Goal: Task Accomplishment & Management: Use online tool/utility

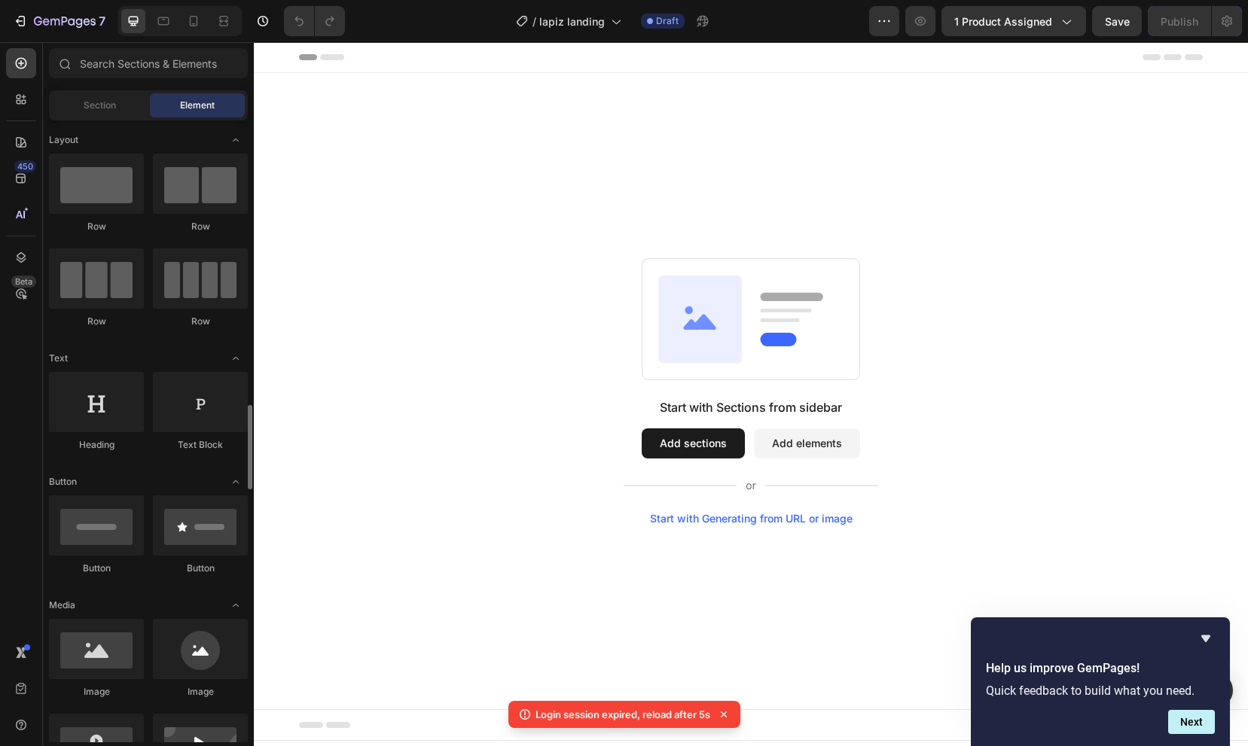
scroll to position [251, 0]
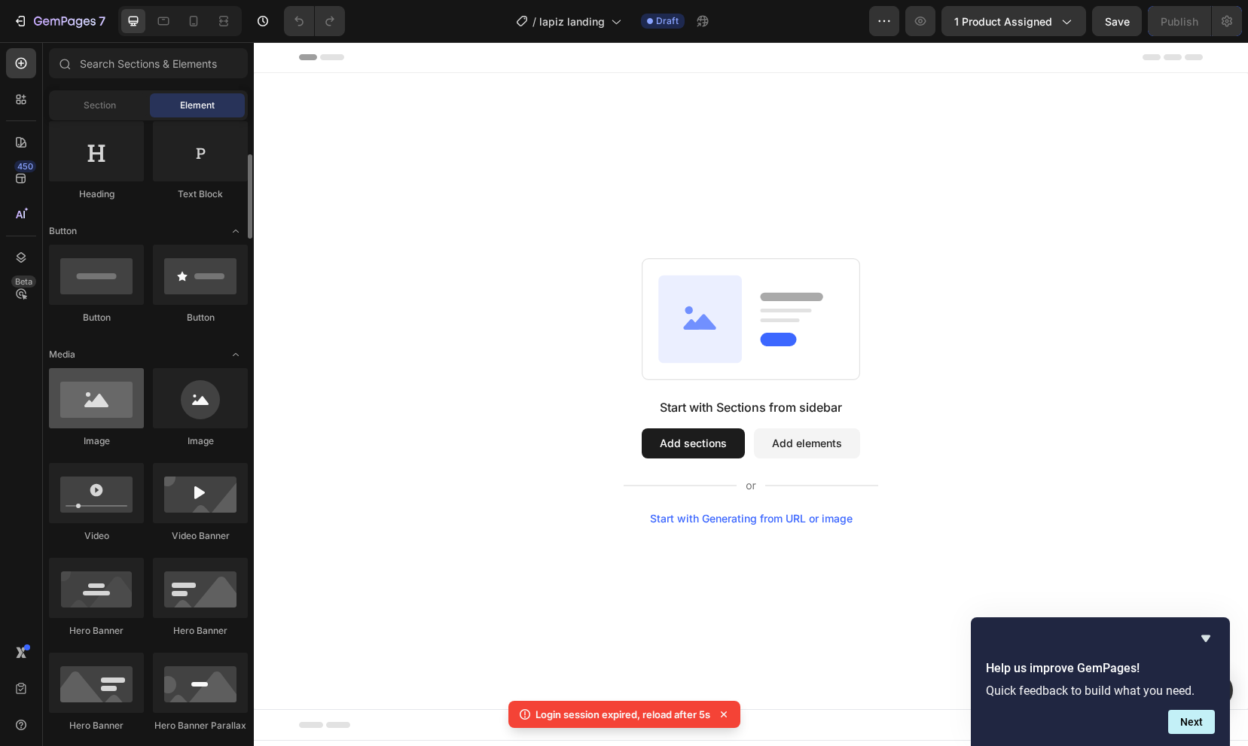
click at [87, 403] on div at bounding box center [96, 398] width 95 height 60
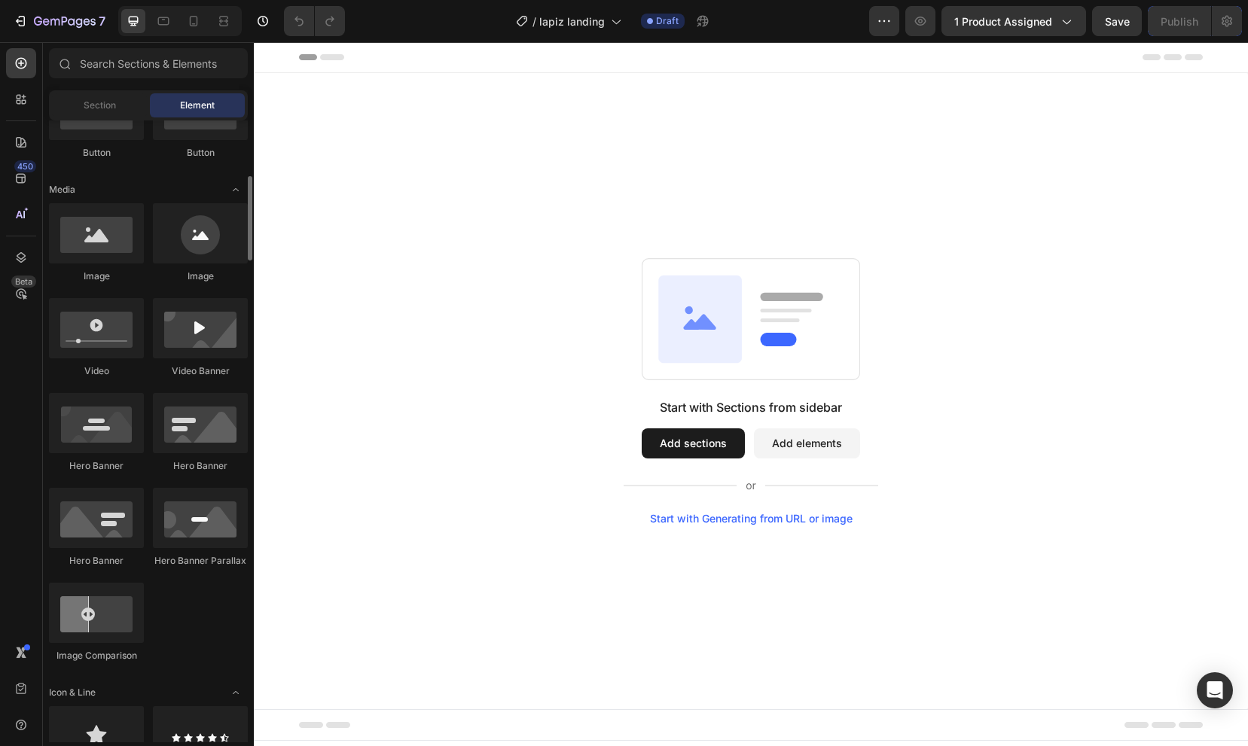
scroll to position [393, 0]
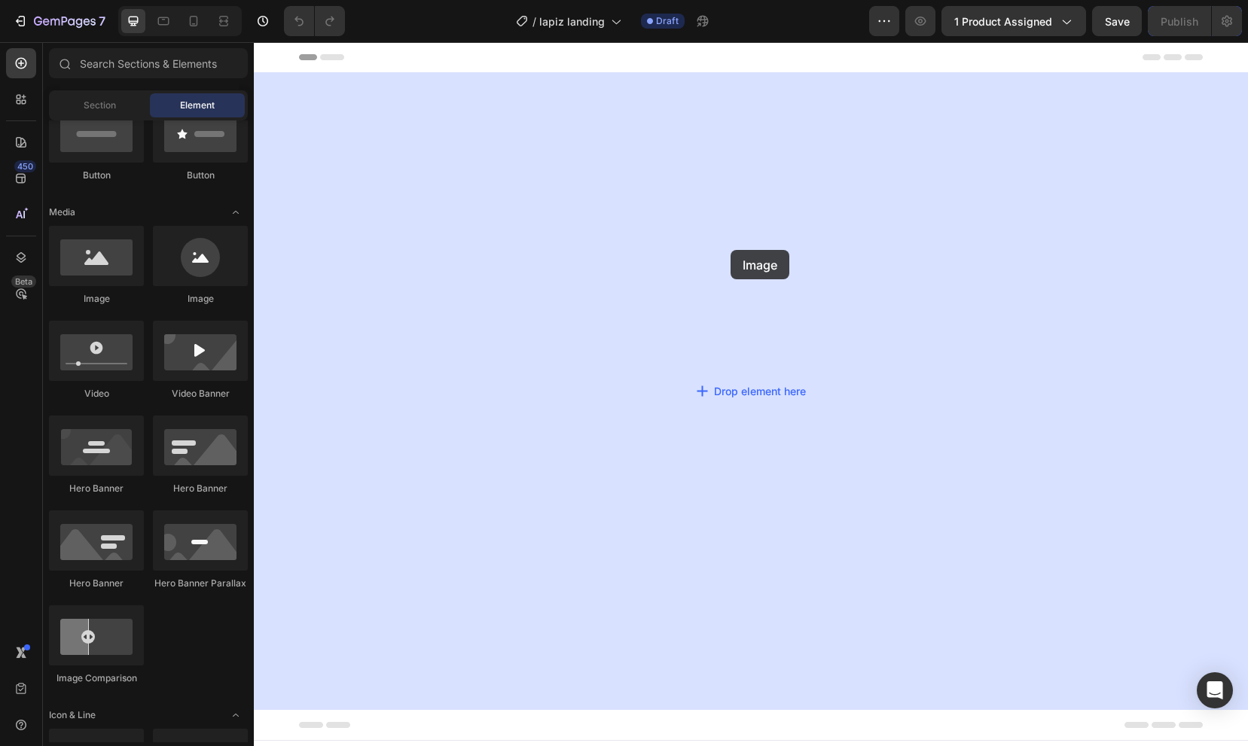
drag, startPoint x: 342, startPoint y: 316, endPoint x: 733, endPoint y: 251, distance: 396.3
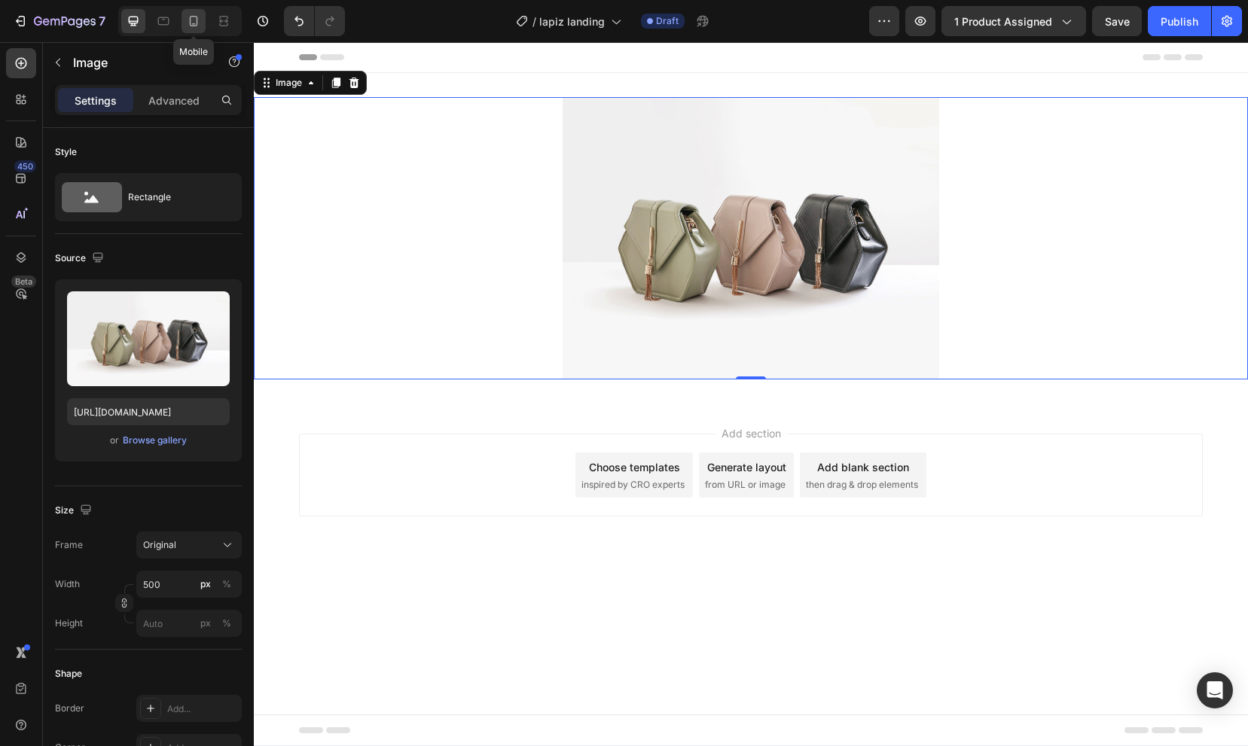
click at [200, 22] on icon at bounding box center [193, 21] width 15 height 15
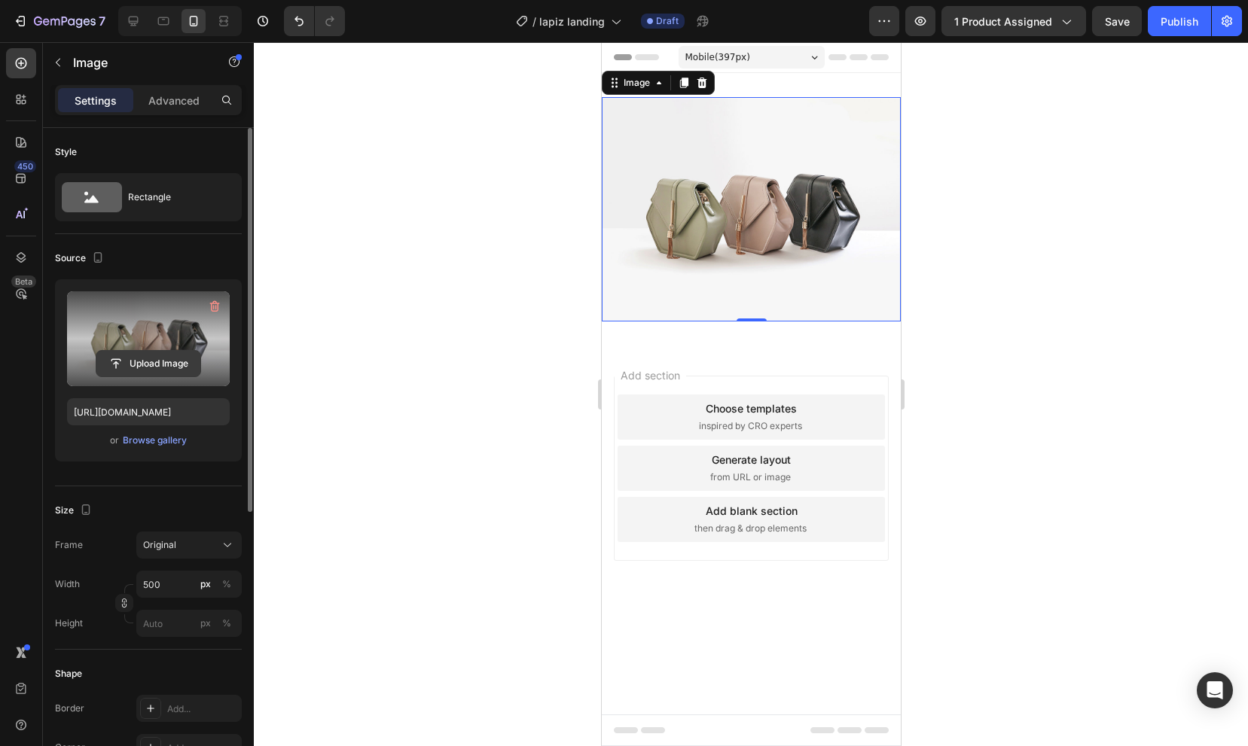
click at [142, 355] on input "file" at bounding box center [148, 364] width 104 height 26
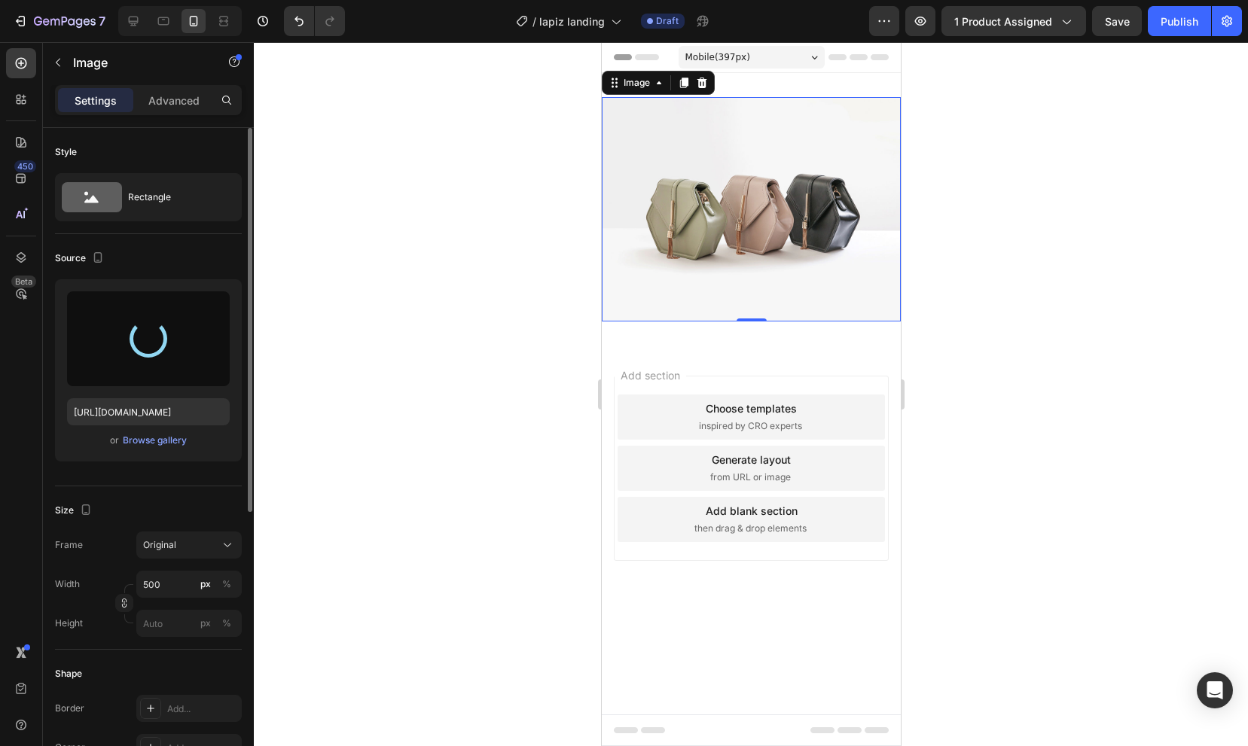
type input "https://cdn.shopify.com/s/files/1/0937/1500/5760/files/gempages_574148368872244…"
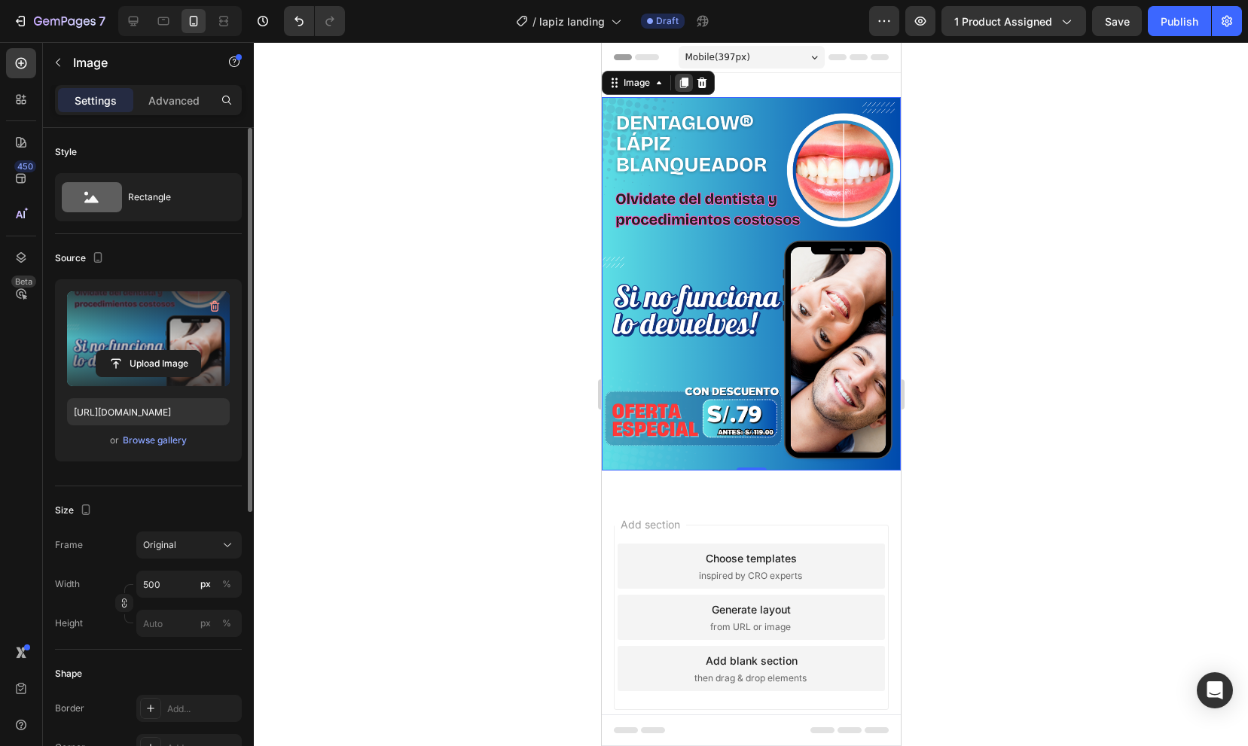
click at [681, 84] on icon at bounding box center [683, 83] width 8 height 11
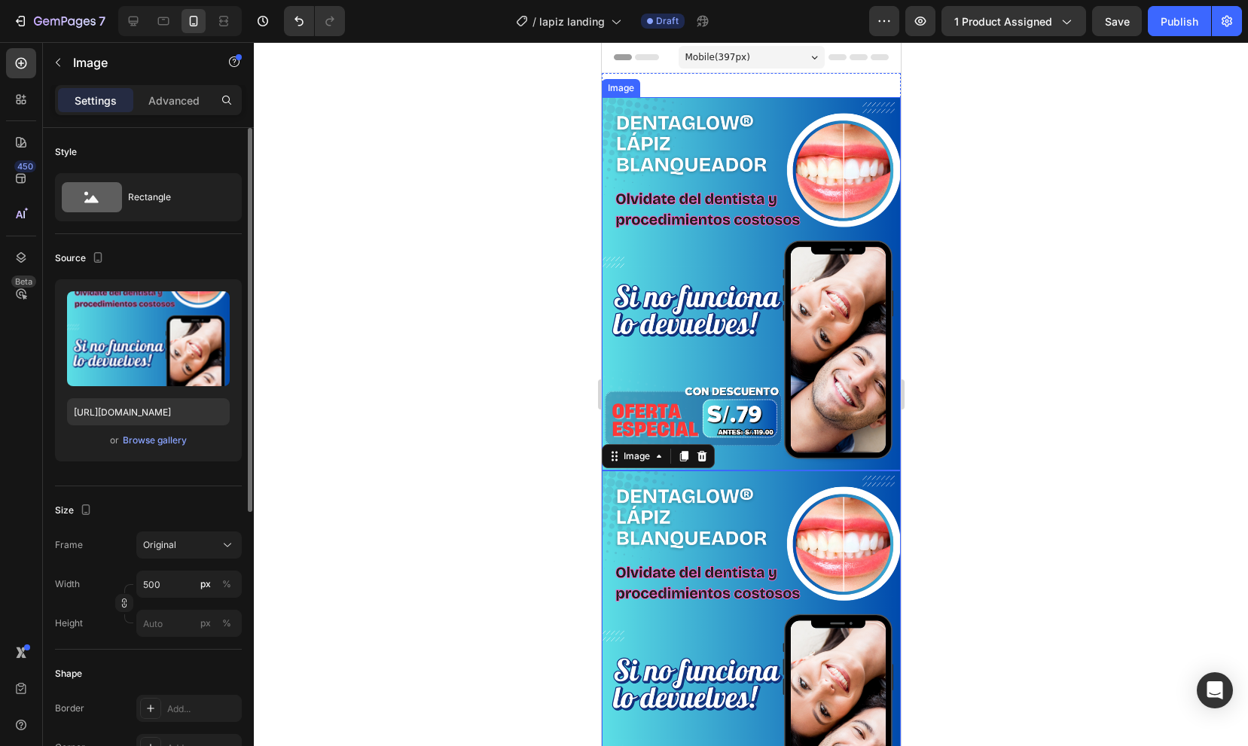
scroll to position [267, 0]
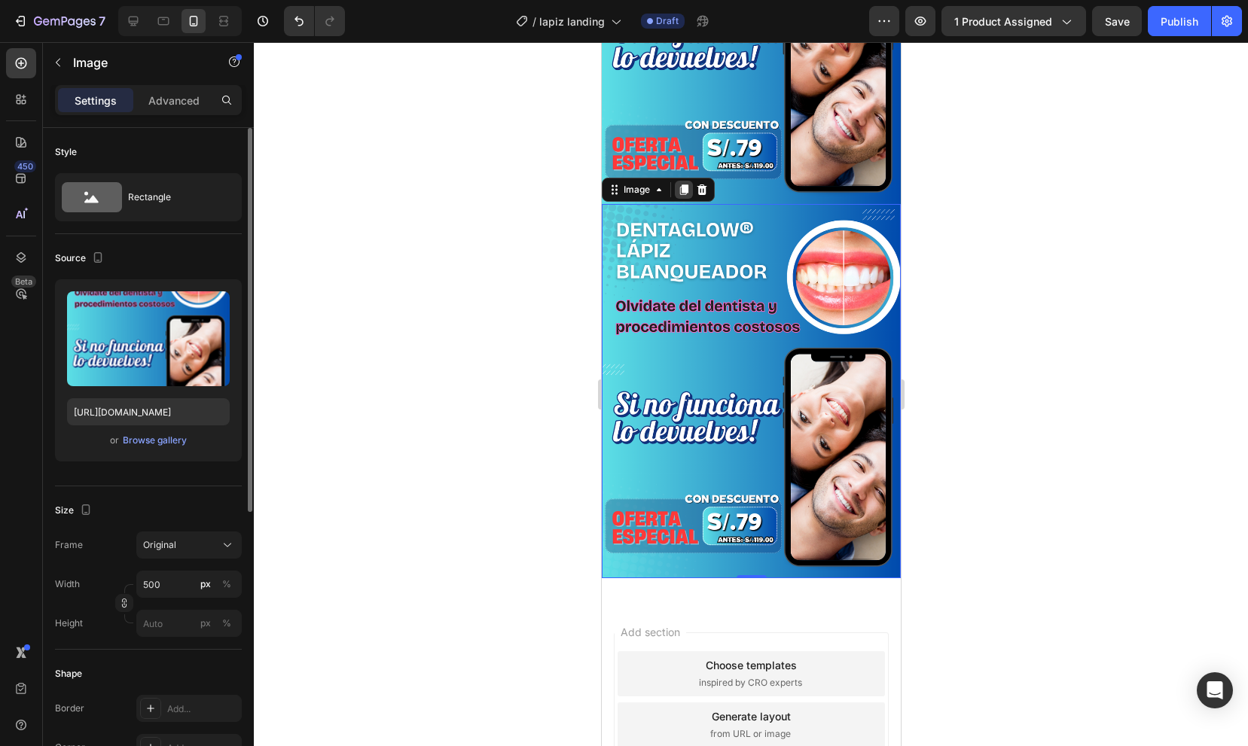
click at [681, 190] on icon at bounding box center [683, 189] width 8 height 11
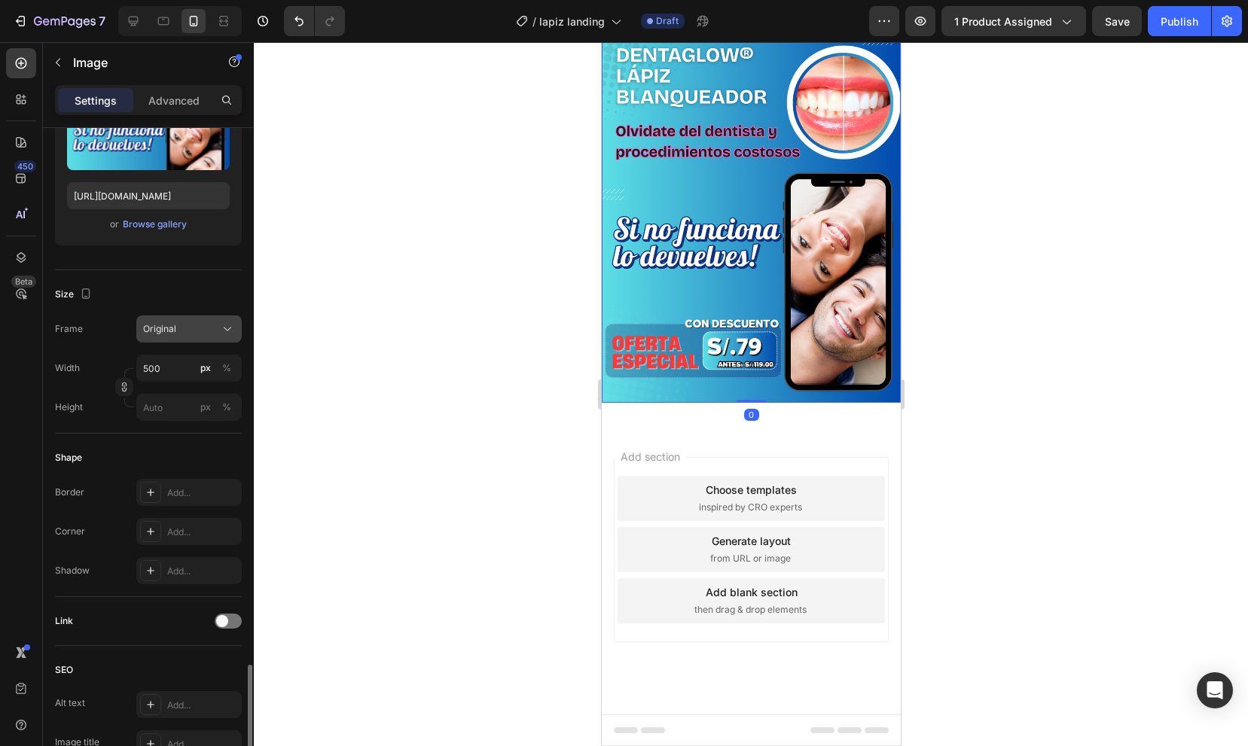
scroll to position [476, 0]
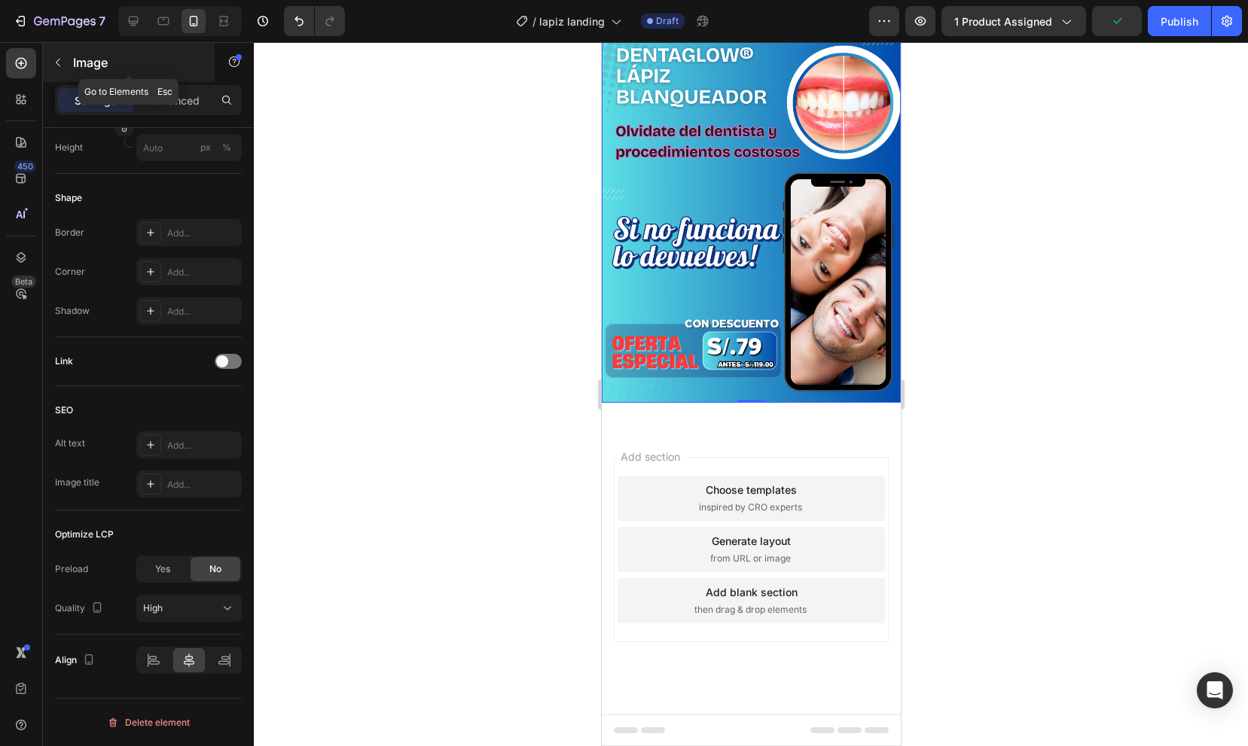
click at [61, 53] on button "button" at bounding box center [58, 62] width 24 height 24
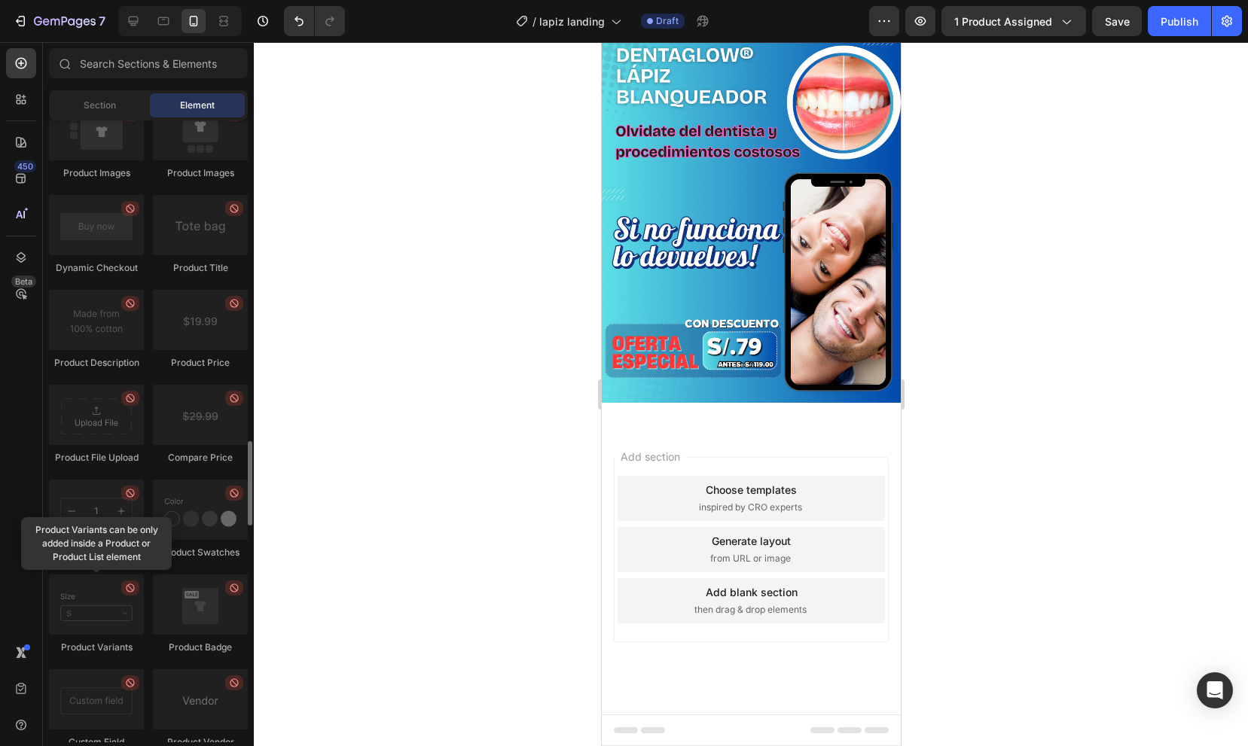
scroll to position [3940, 0]
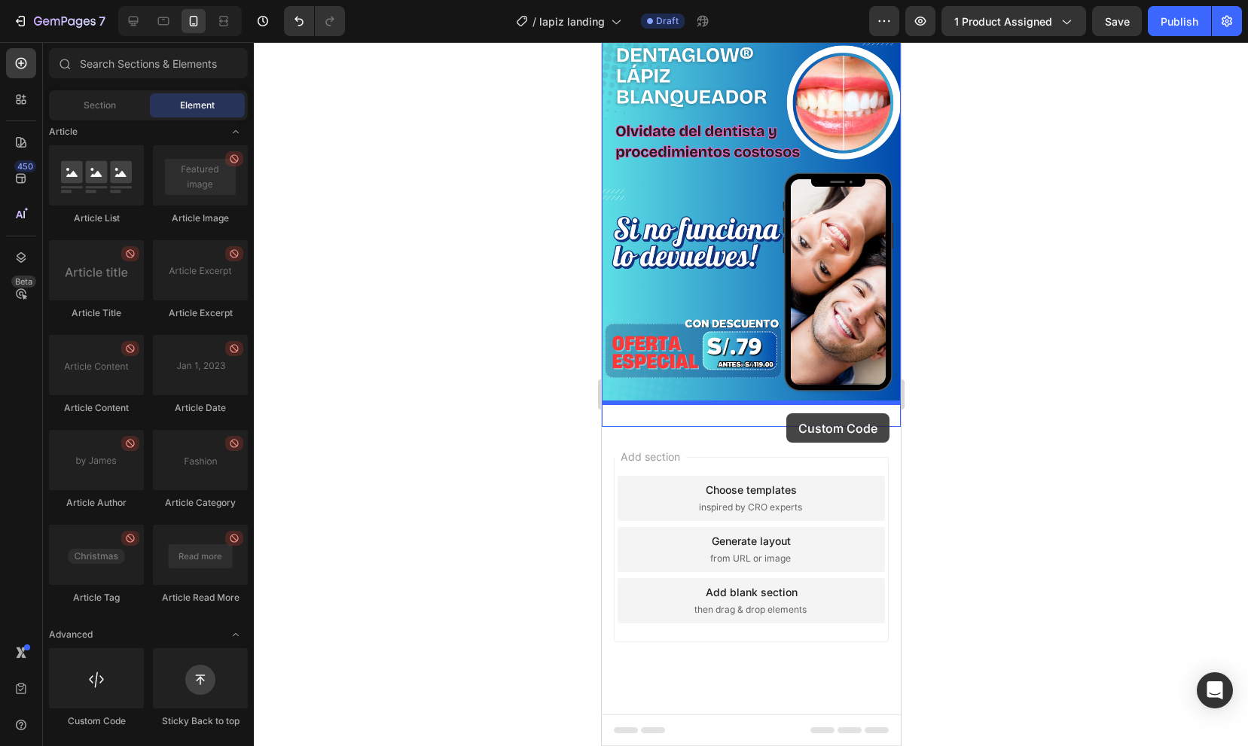
drag, startPoint x: 703, startPoint y: 719, endPoint x: 785, endPoint y: 415, distance: 314.9
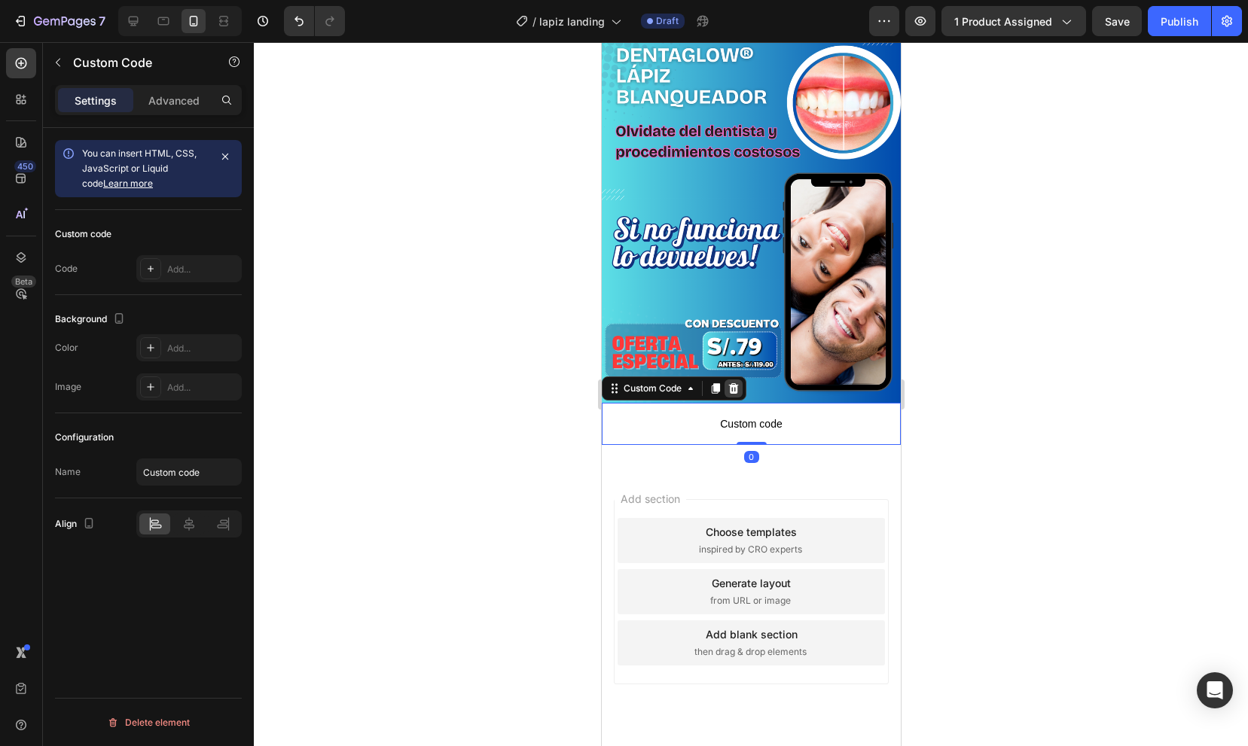
click at [732, 390] on icon at bounding box center [733, 389] width 12 height 12
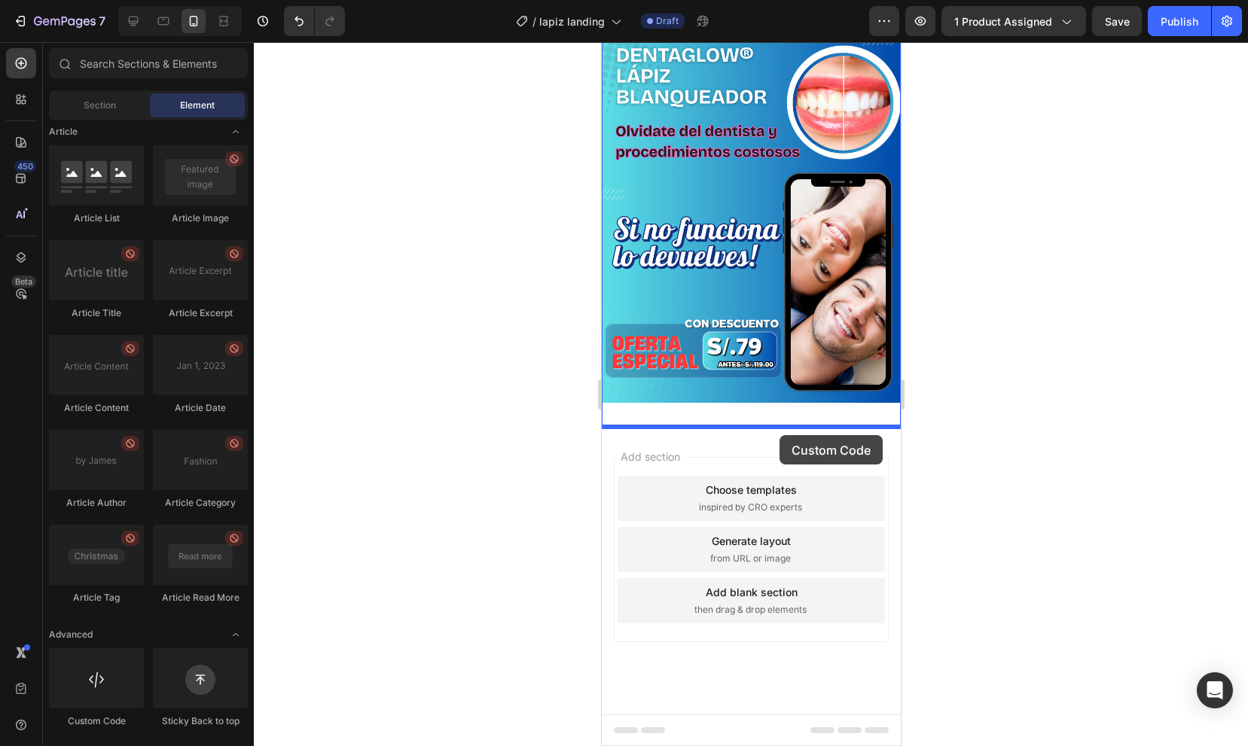
drag, startPoint x: 700, startPoint y: 723, endPoint x: 779, endPoint y: 434, distance: 299.0
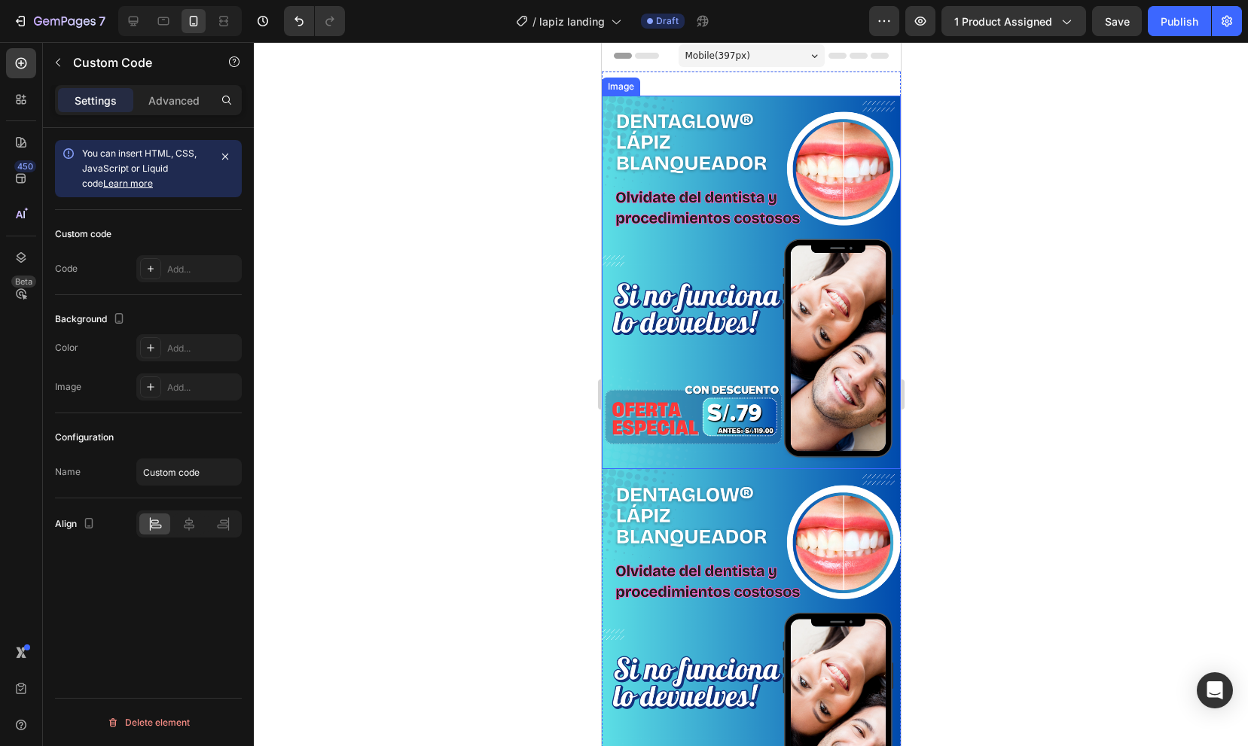
scroll to position [0, 0]
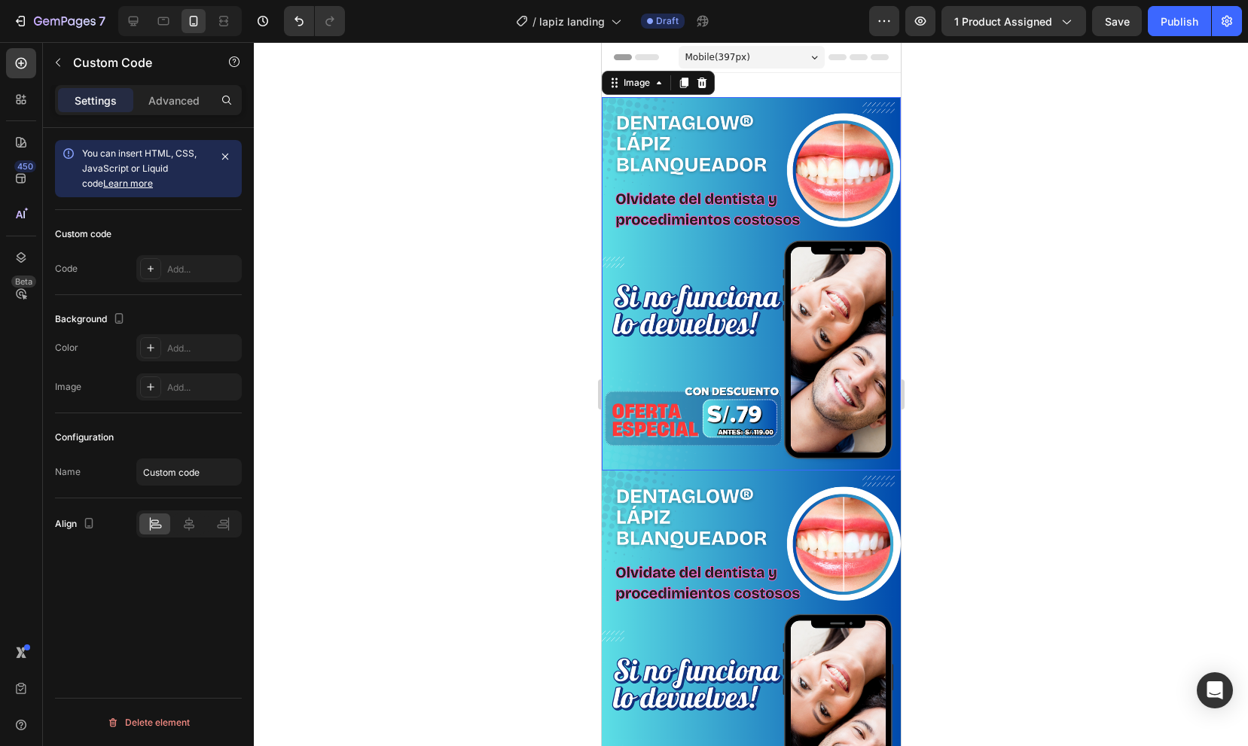
click at [730, 170] on img at bounding box center [750, 283] width 299 height 373
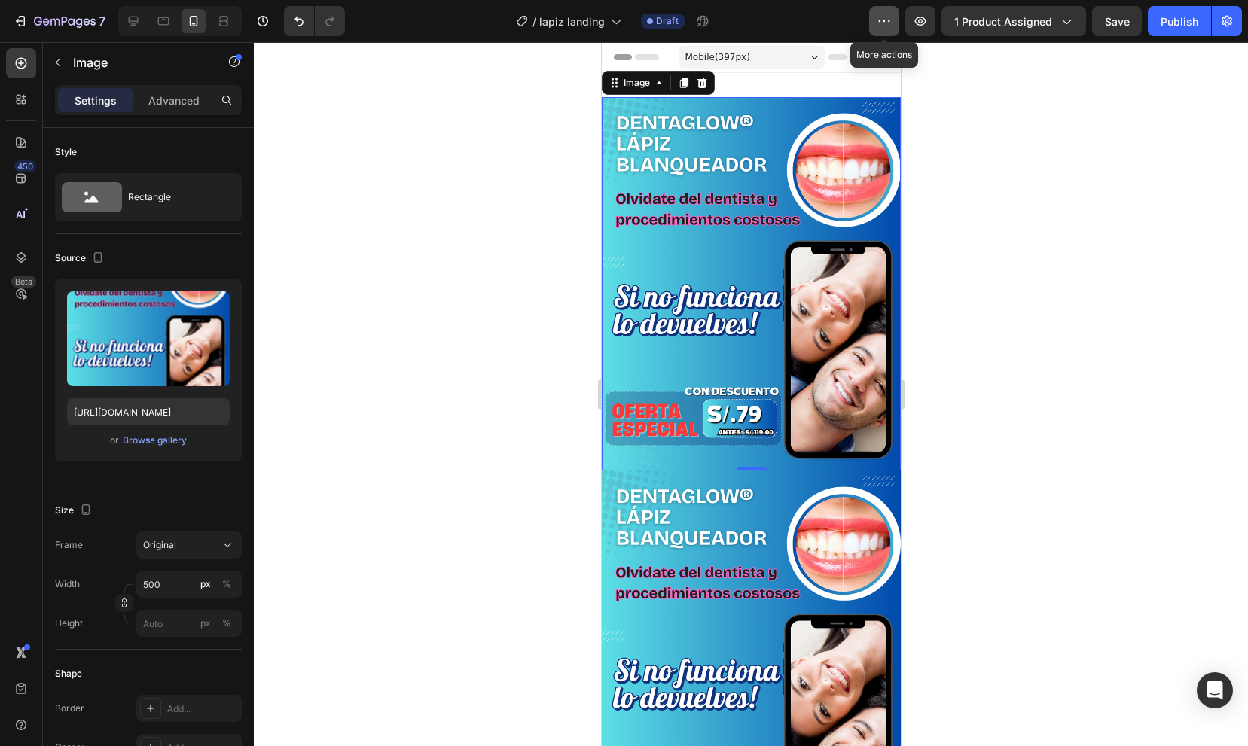
click at [881, 22] on icon "button" at bounding box center [880, 21] width 2 height 2
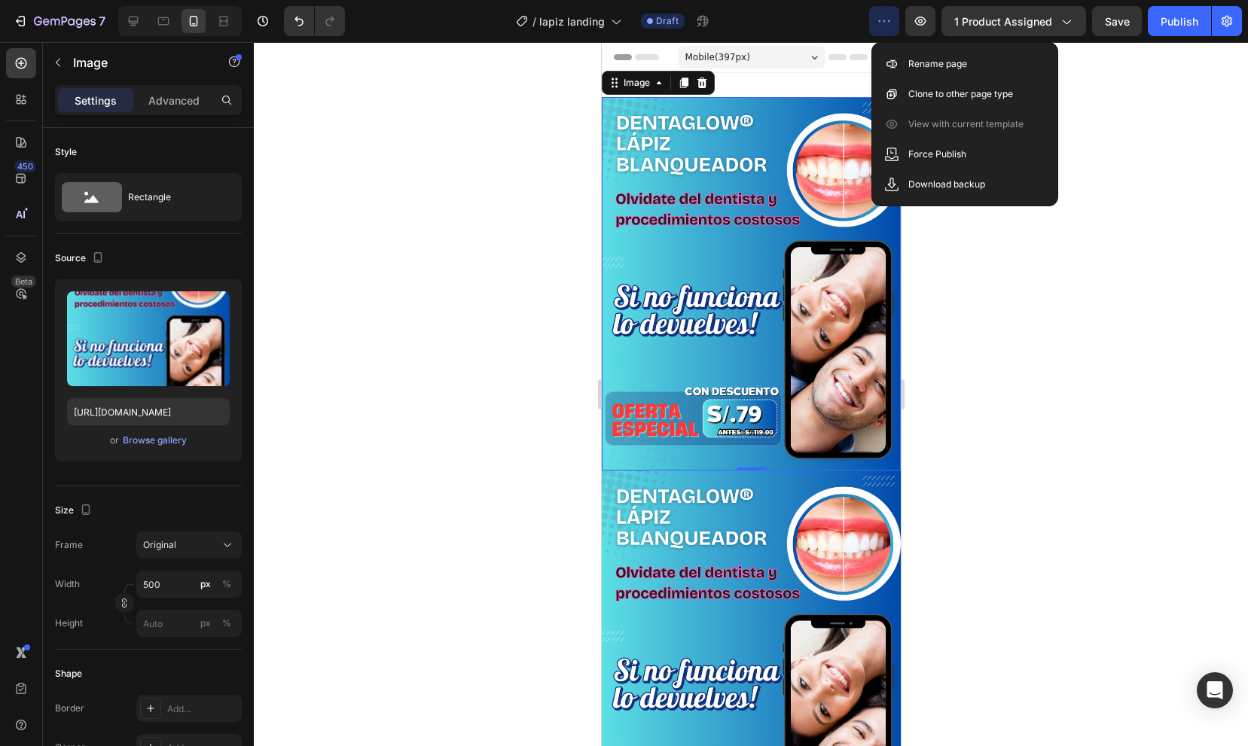
click at [881, 22] on icon "button" at bounding box center [883, 21] width 15 height 15
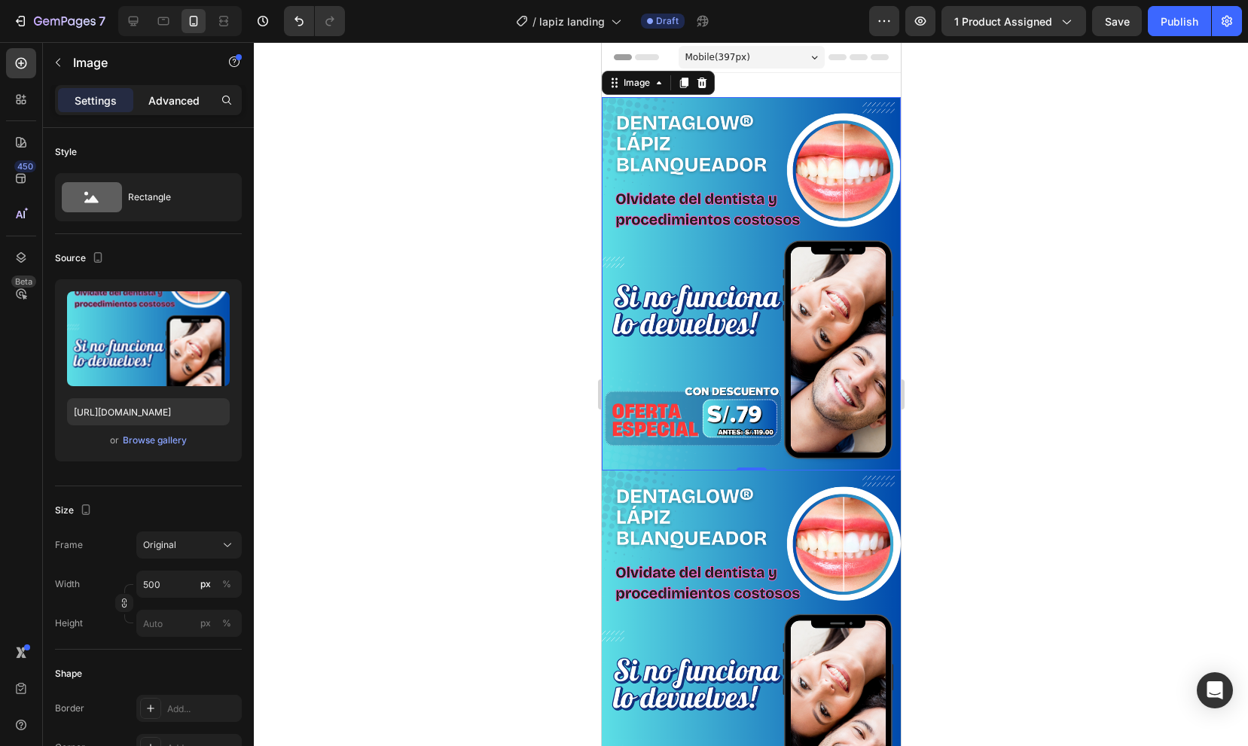
click at [169, 102] on p "Advanced" at bounding box center [173, 101] width 51 height 16
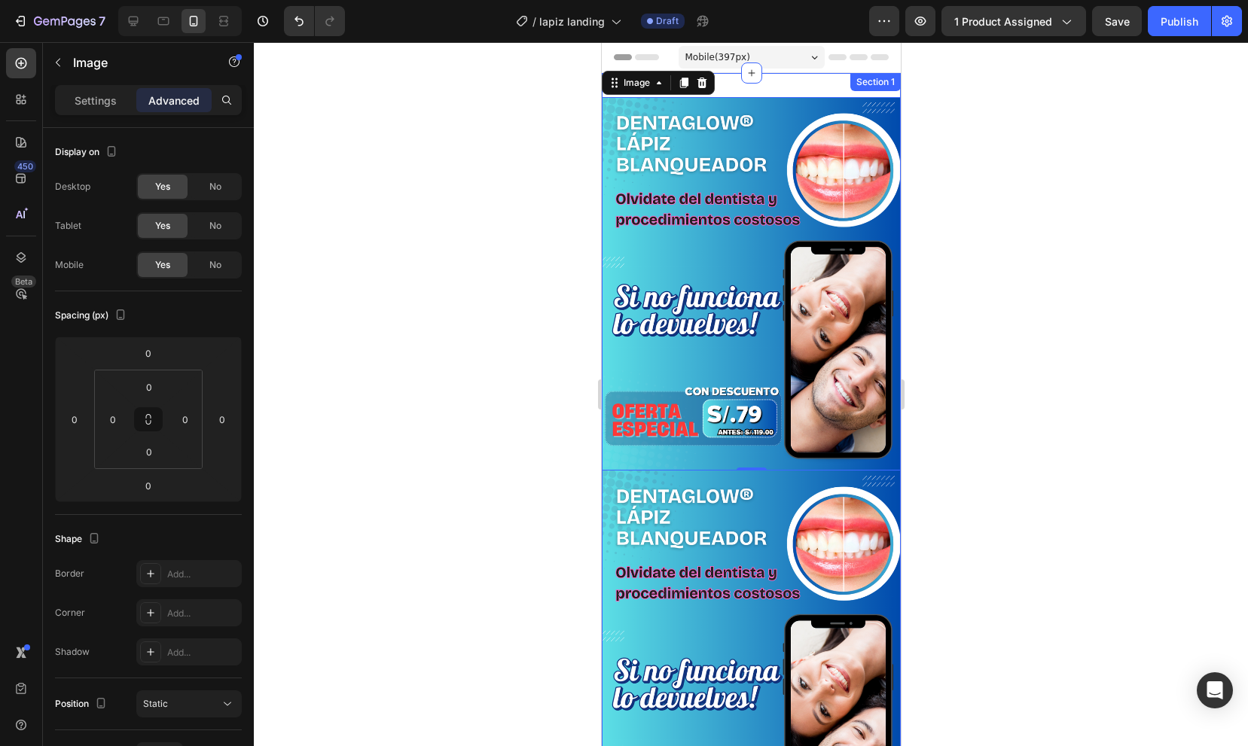
click at [795, 82] on div "Image 0 Image Image Section 1" at bounding box center [750, 657] width 299 height 1169
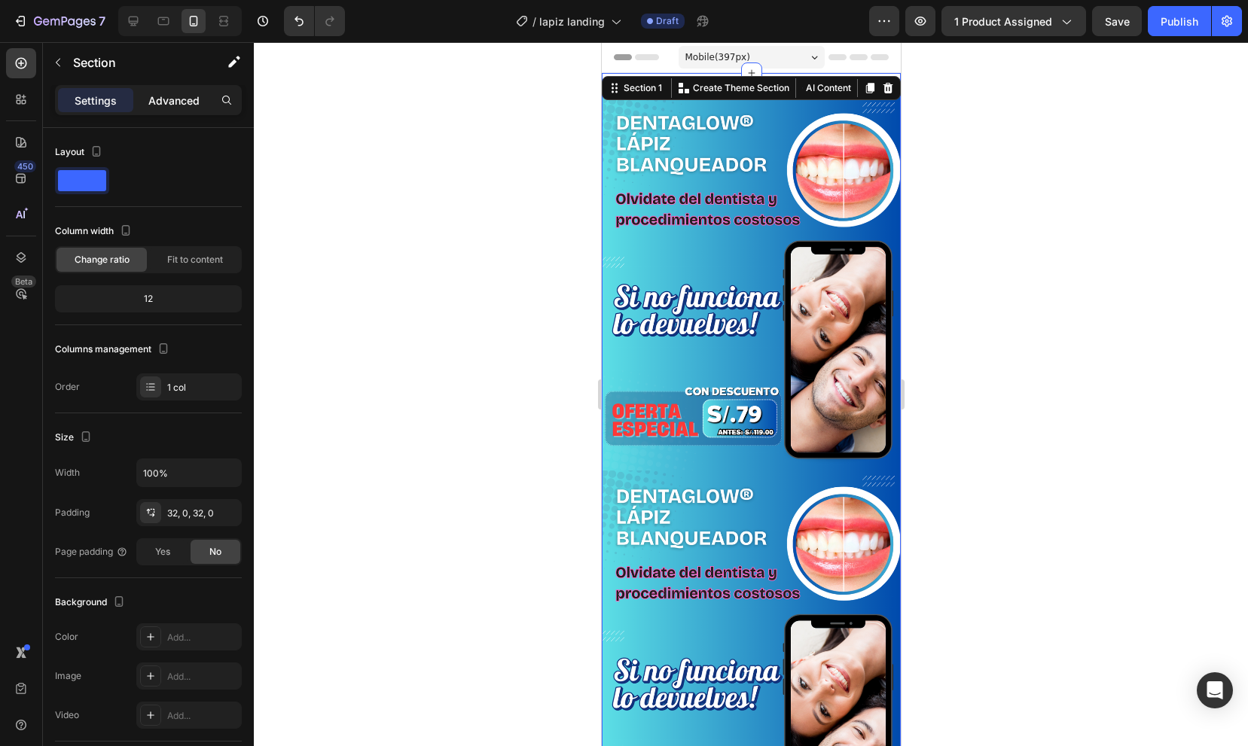
click at [169, 104] on p "Advanced" at bounding box center [173, 101] width 51 height 16
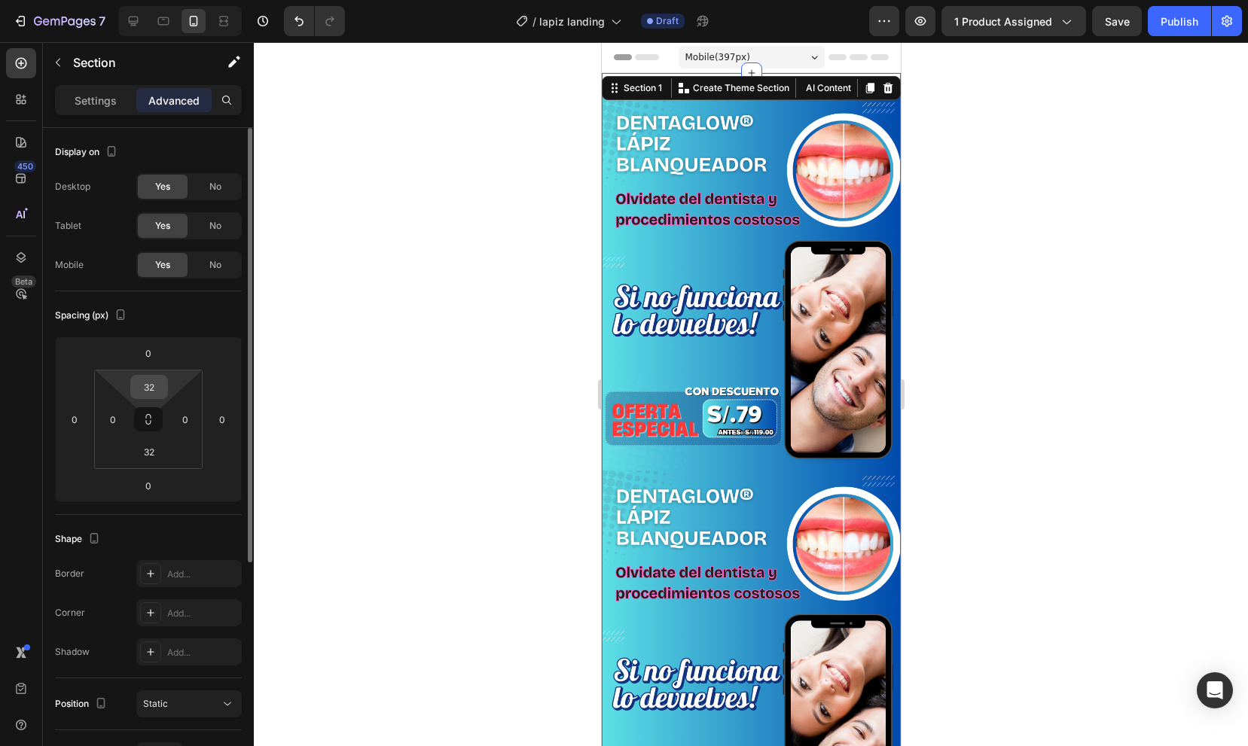
click at [160, 385] on input "32" at bounding box center [149, 387] width 30 height 23
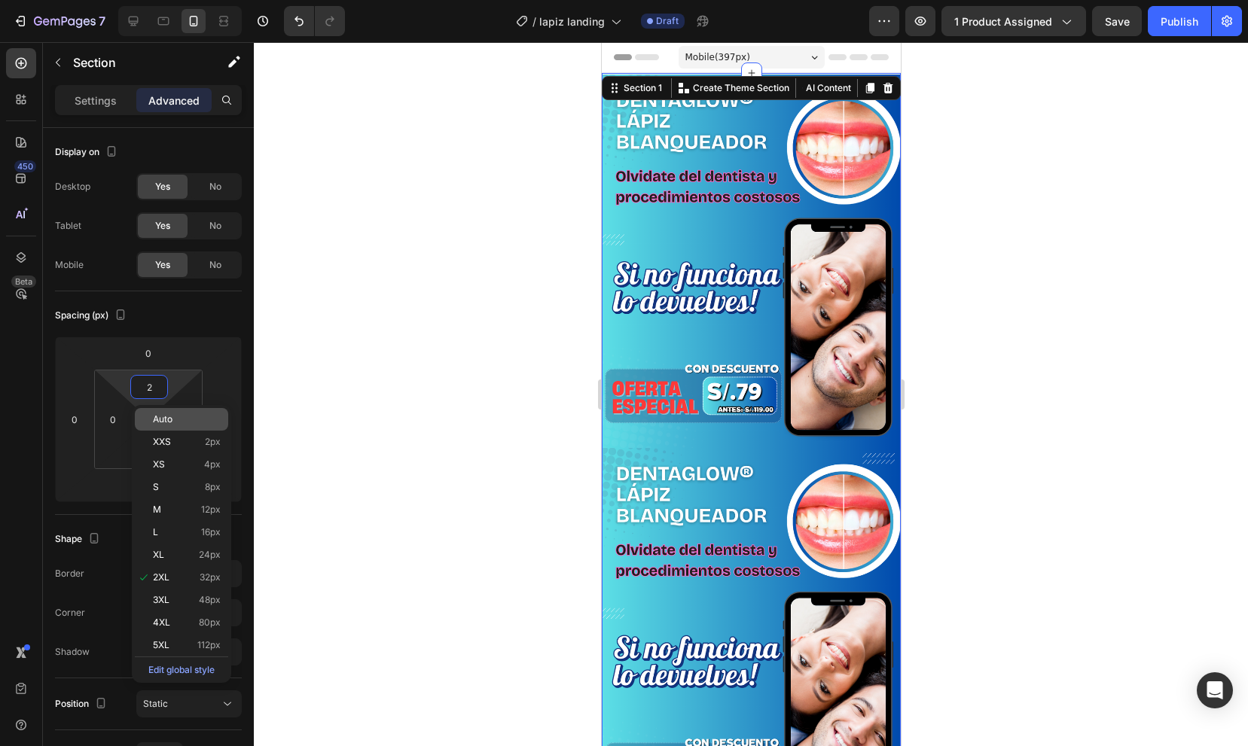
click at [171, 425] on div "Auto" at bounding box center [181, 419] width 93 height 23
type input "Auto"
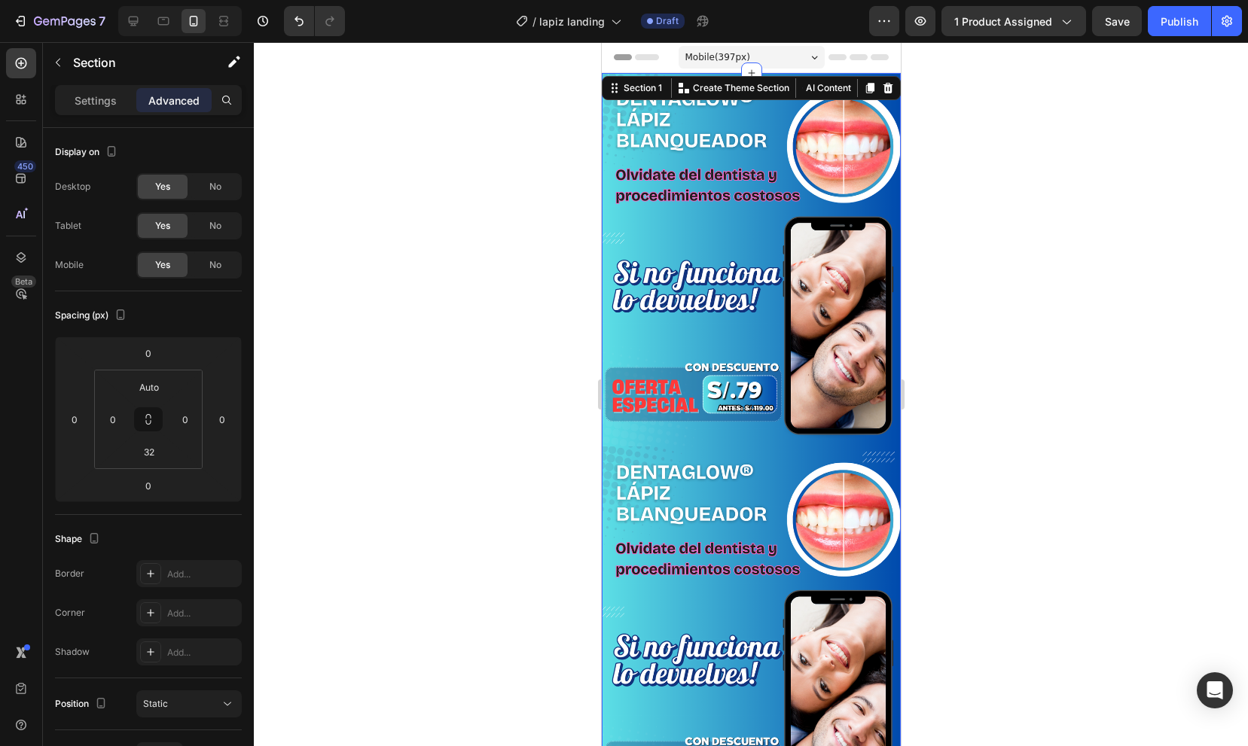
click at [722, 284] on img at bounding box center [750, 259] width 299 height 373
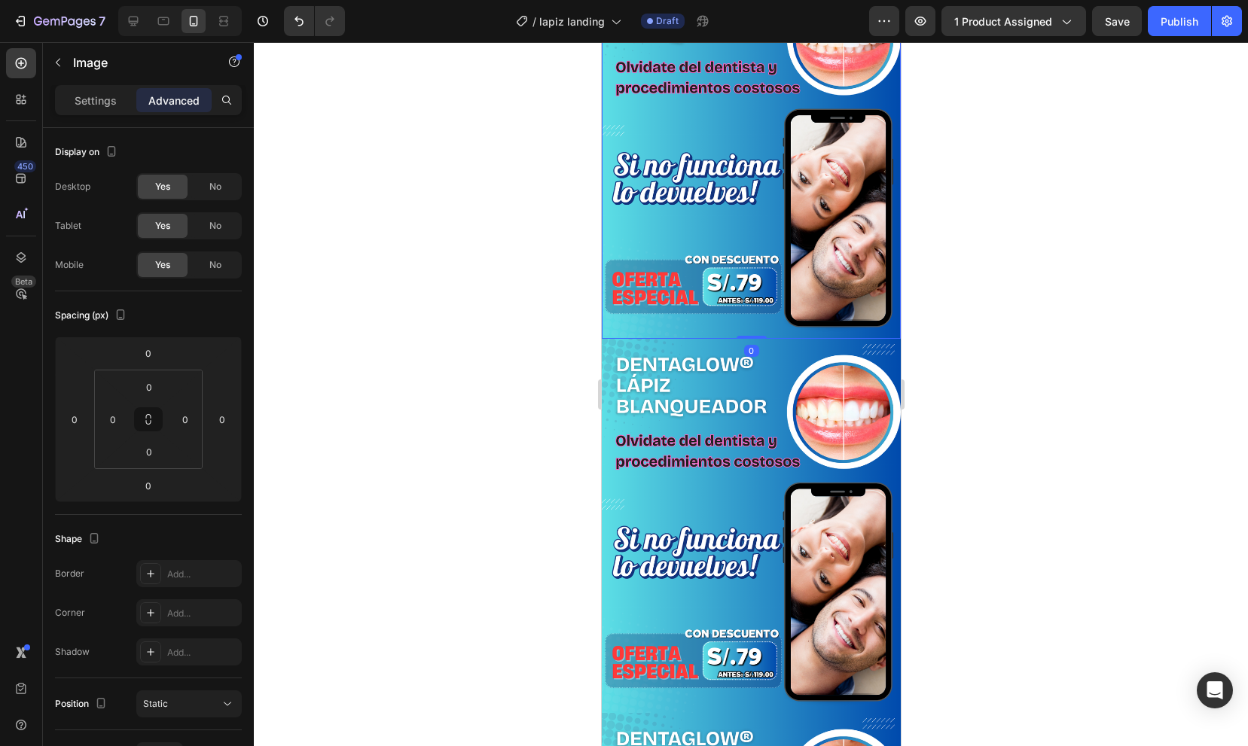
scroll to position [115, 0]
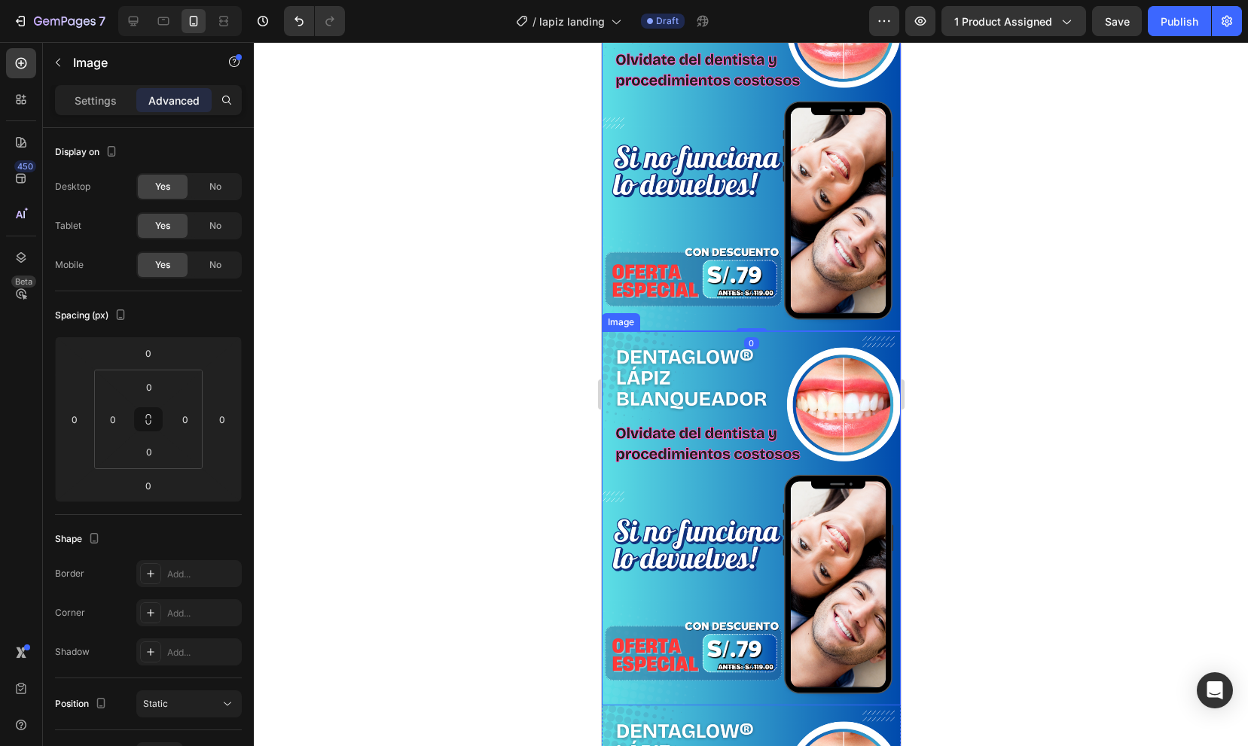
click at [740, 477] on img at bounding box center [750, 517] width 299 height 373
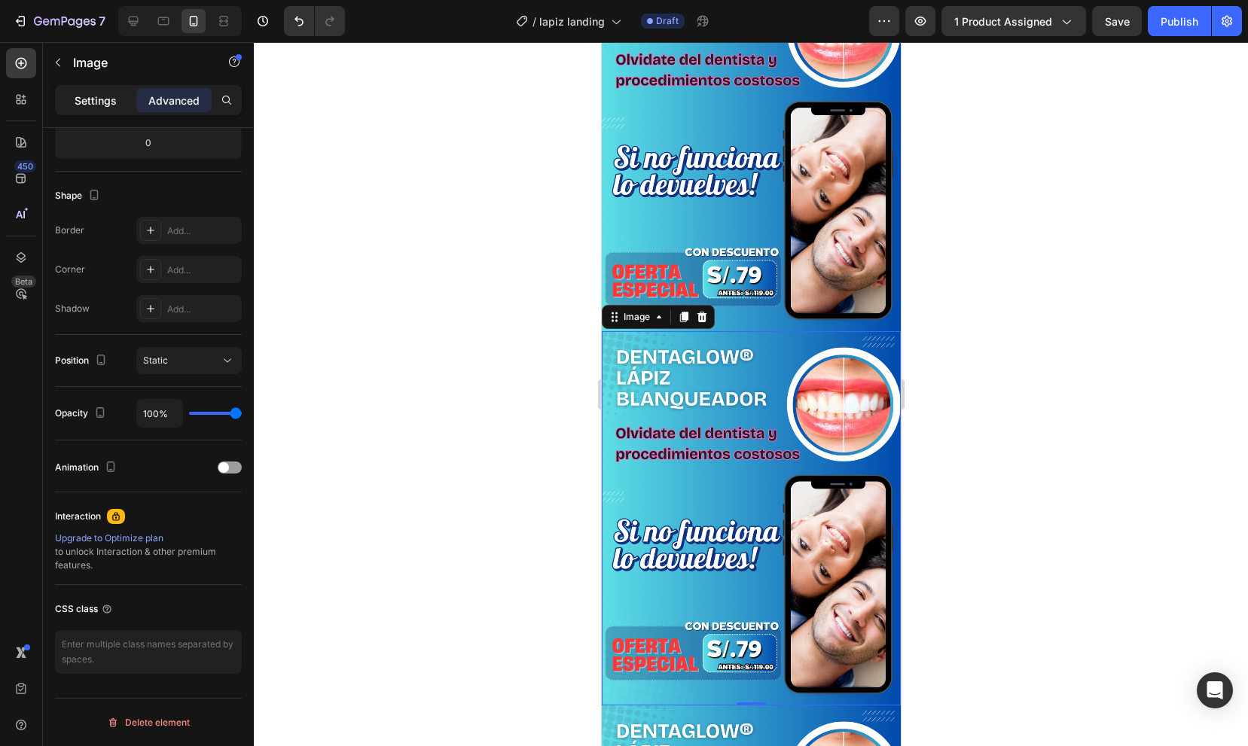
click at [74, 98] on div "Settings" at bounding box center [95, 100] width 75 height 24
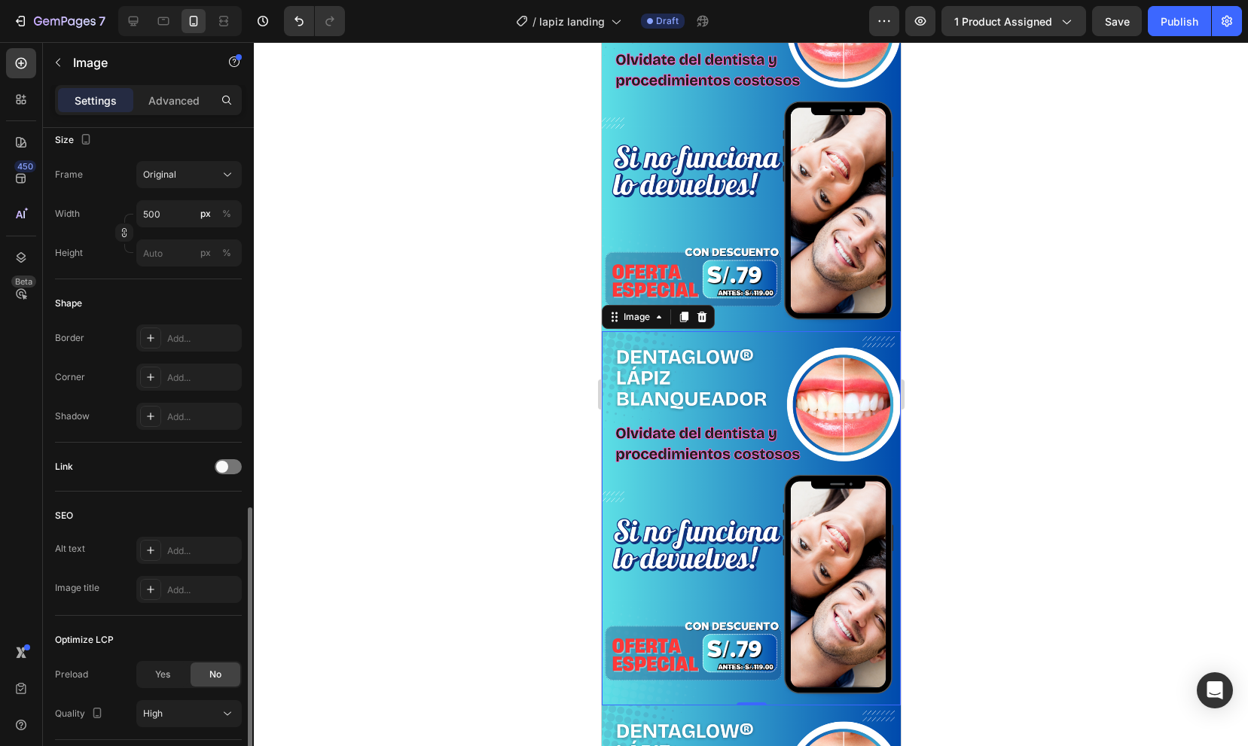
scroll to position [0, 0]
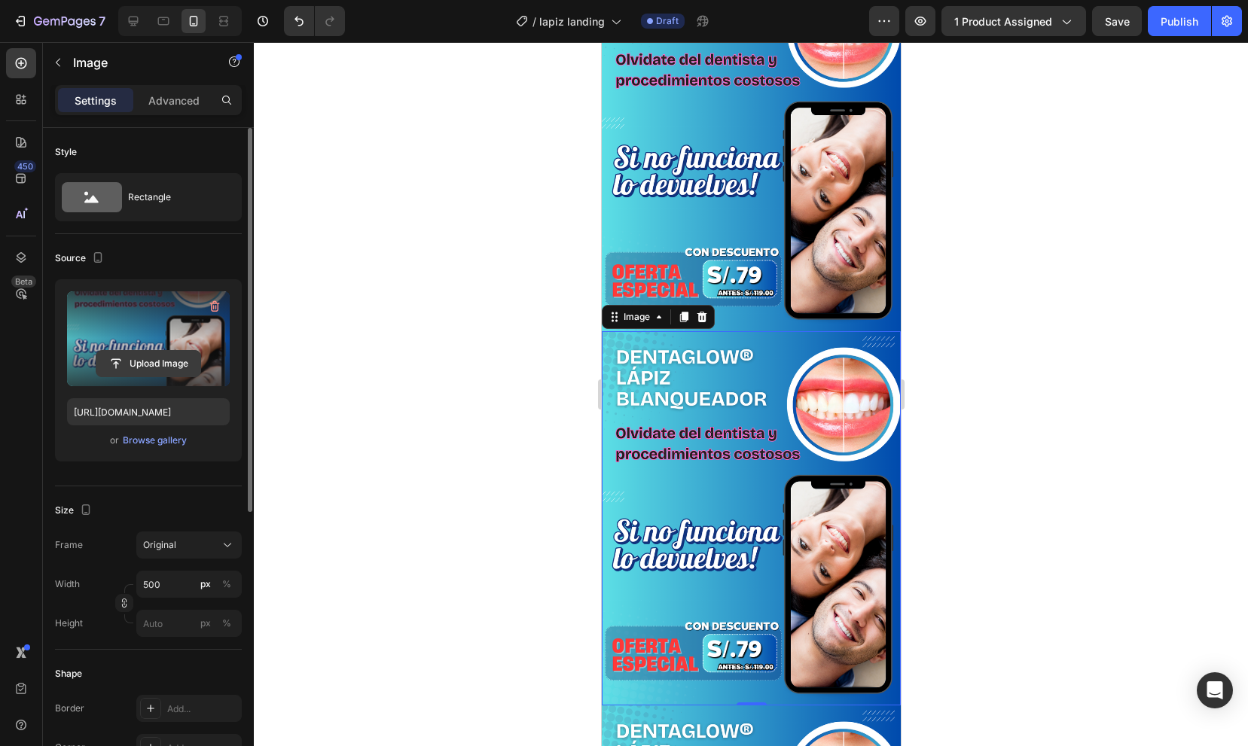
click at [132, 359] on input "file" at bounding box center [148, 364] width 104 height 26
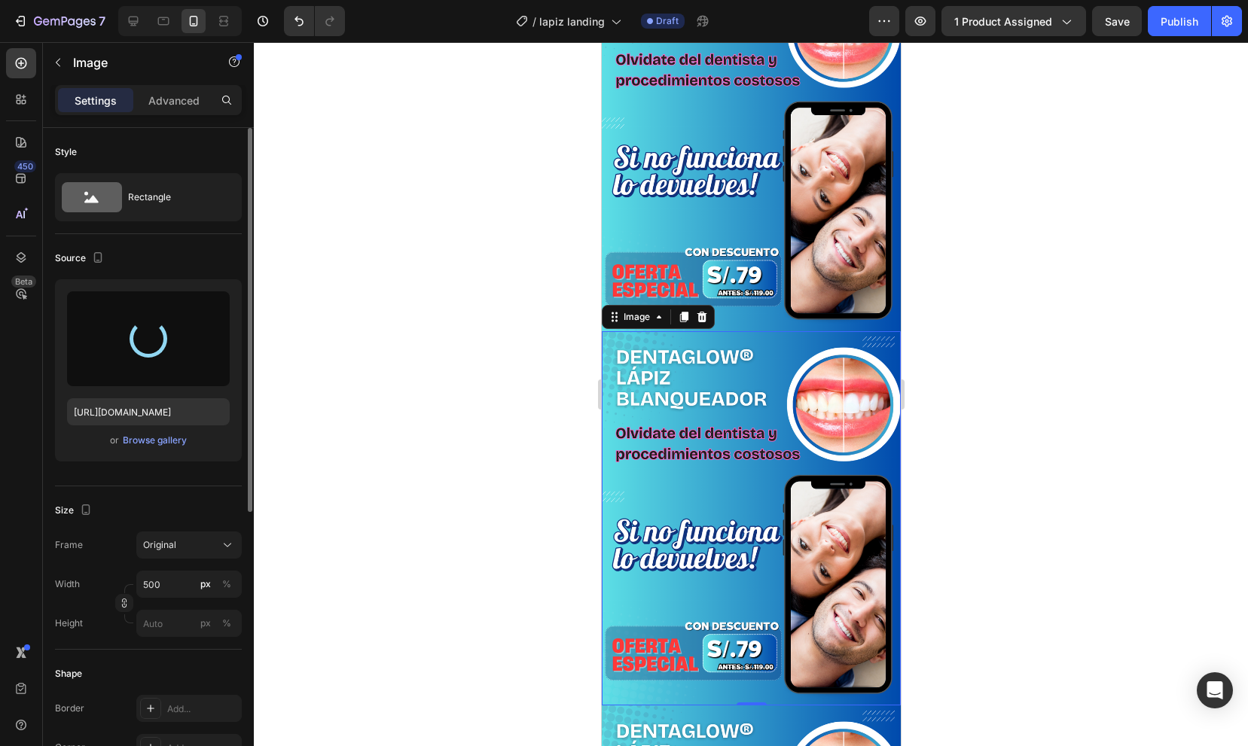
type input "https://cdn.shopify.com/s/files/1/0937/1500/5760/files/gempages_574148368872244…"
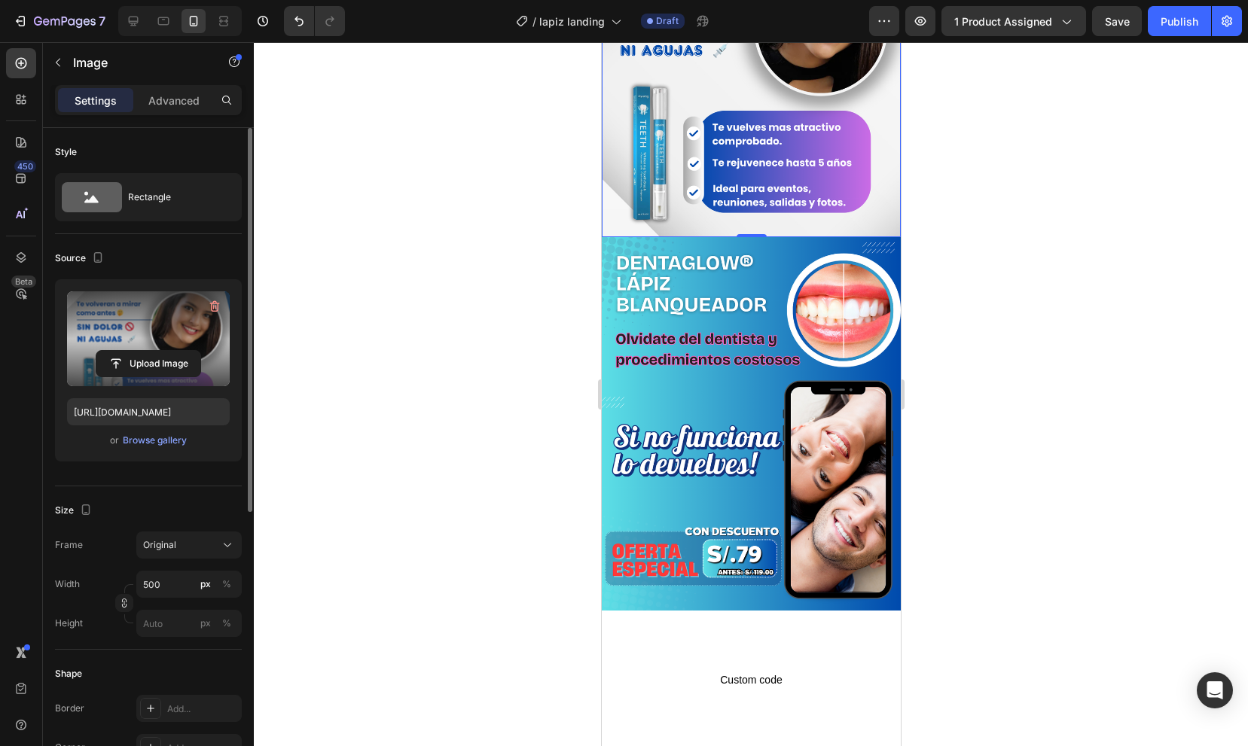
scroll to position [600, 0]
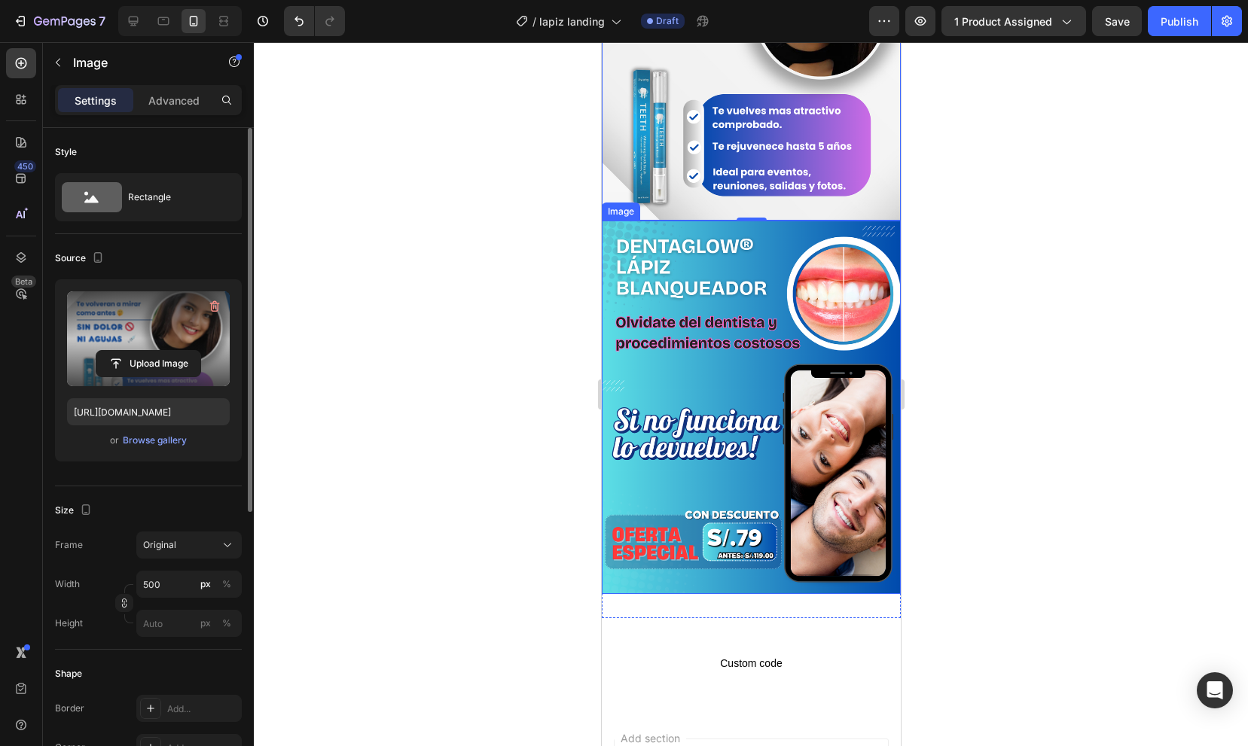
click at [779, 353] on img at bounding box center [750, 407] width 299 height 373
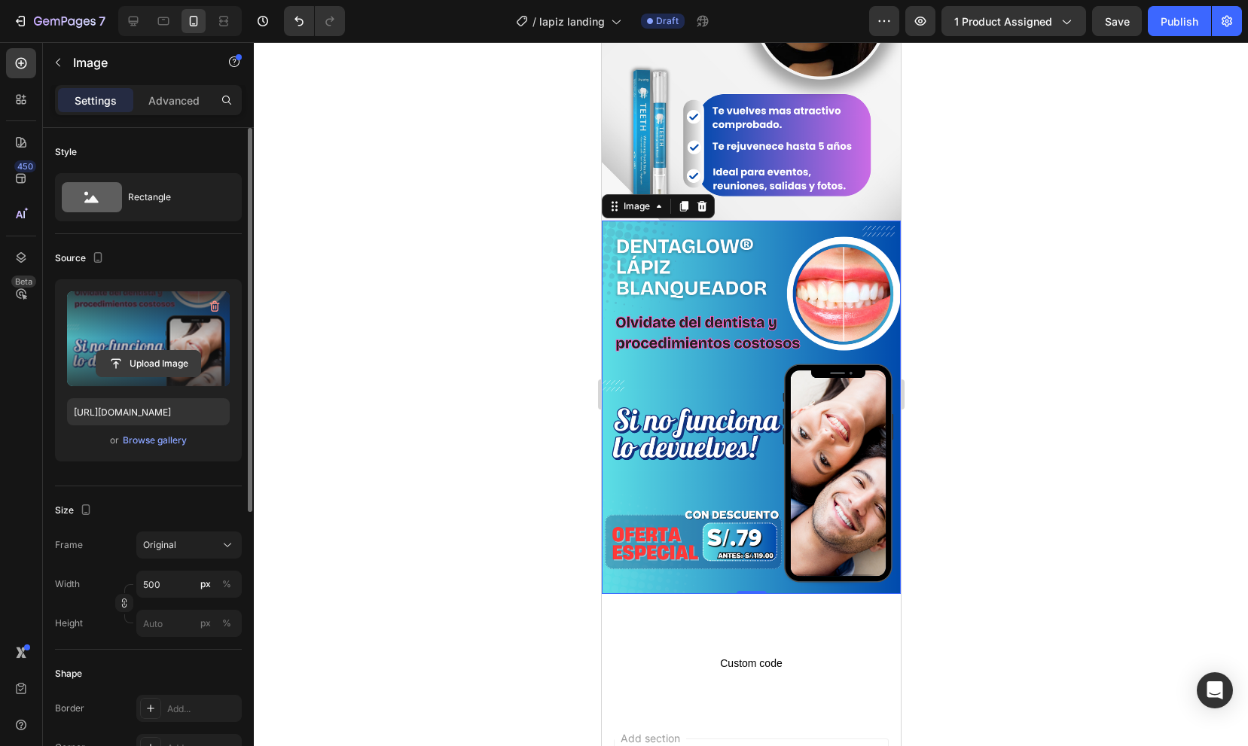
click at [129, 355] on input "file" at bounding box center [148, 364] width 104 height 26
click at [139, 359] on input "file" at bounding box center [148, 364] width 104 height 26
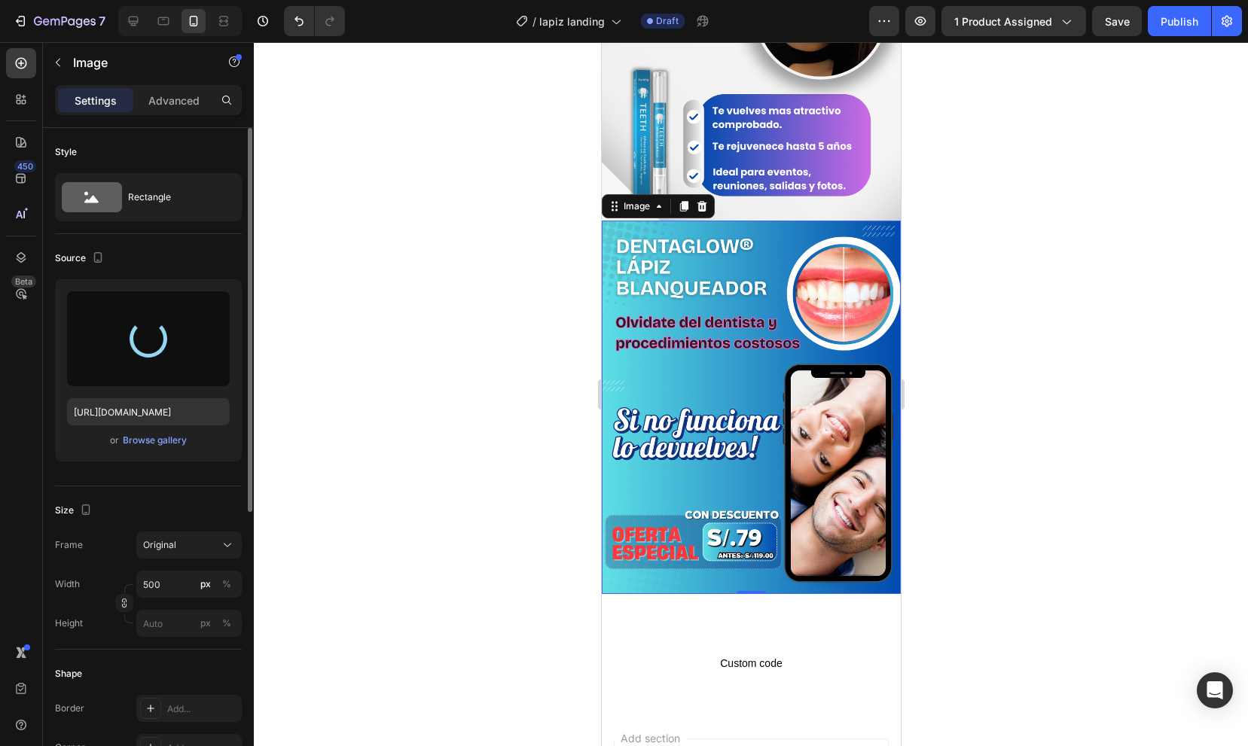
type input "https://cdn.shopify.com/s/files/1/0937/1500/5760/files/gempages_574148368872244…"
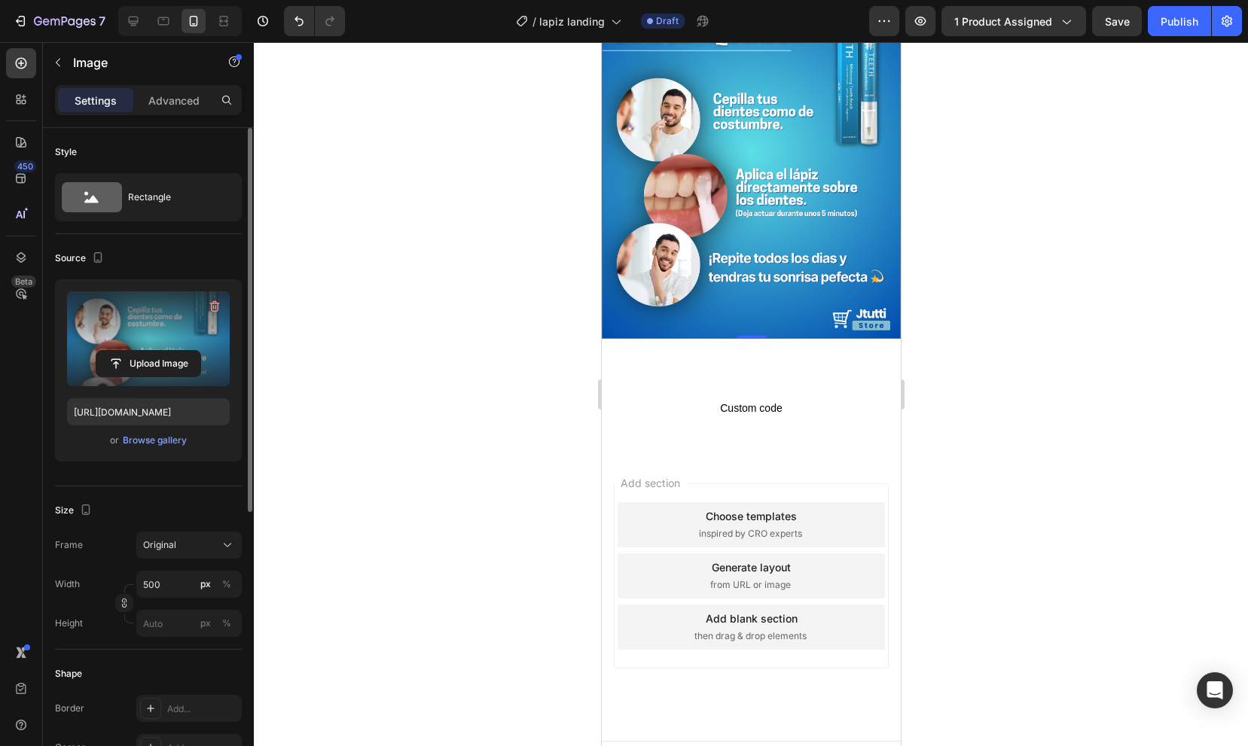
scroll to position [867, 0]
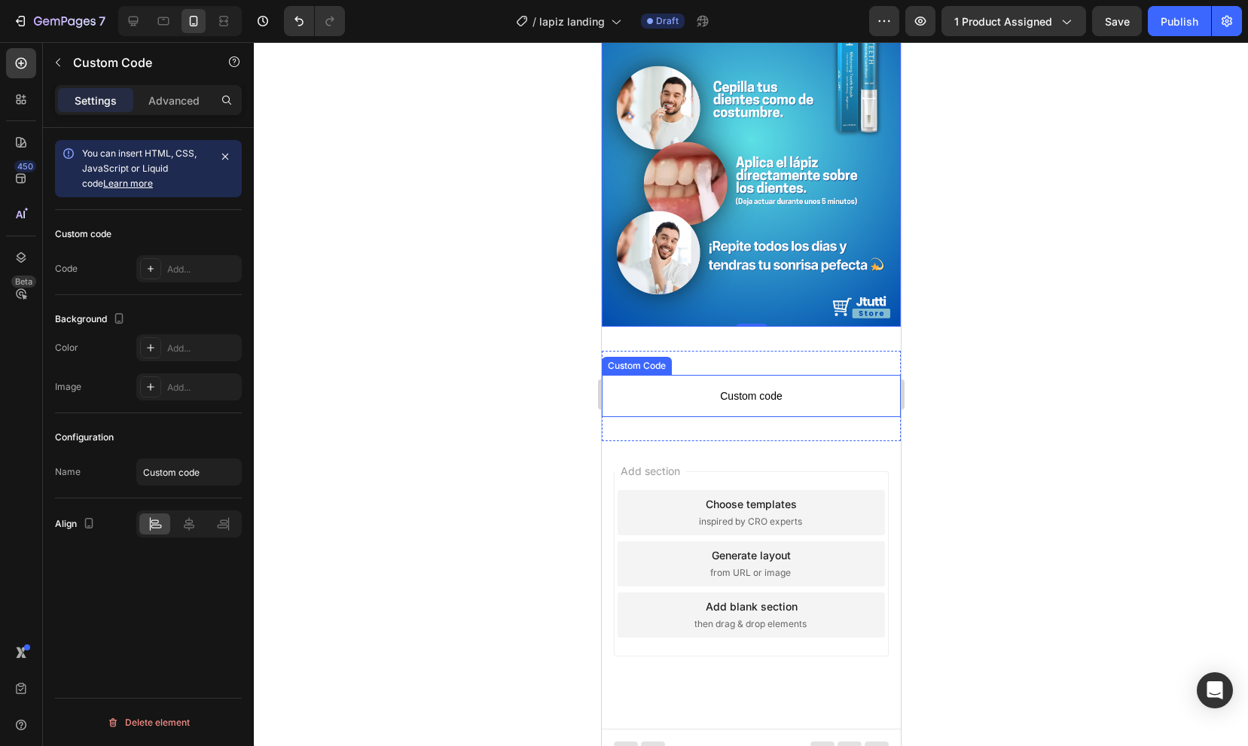
click at [697, 407] on p "Custom code" at bounding box center [750, 396] width 299 height 42
click at [181, 269] on div "Add..." at bounding box center [202, 270] width 71 height 14
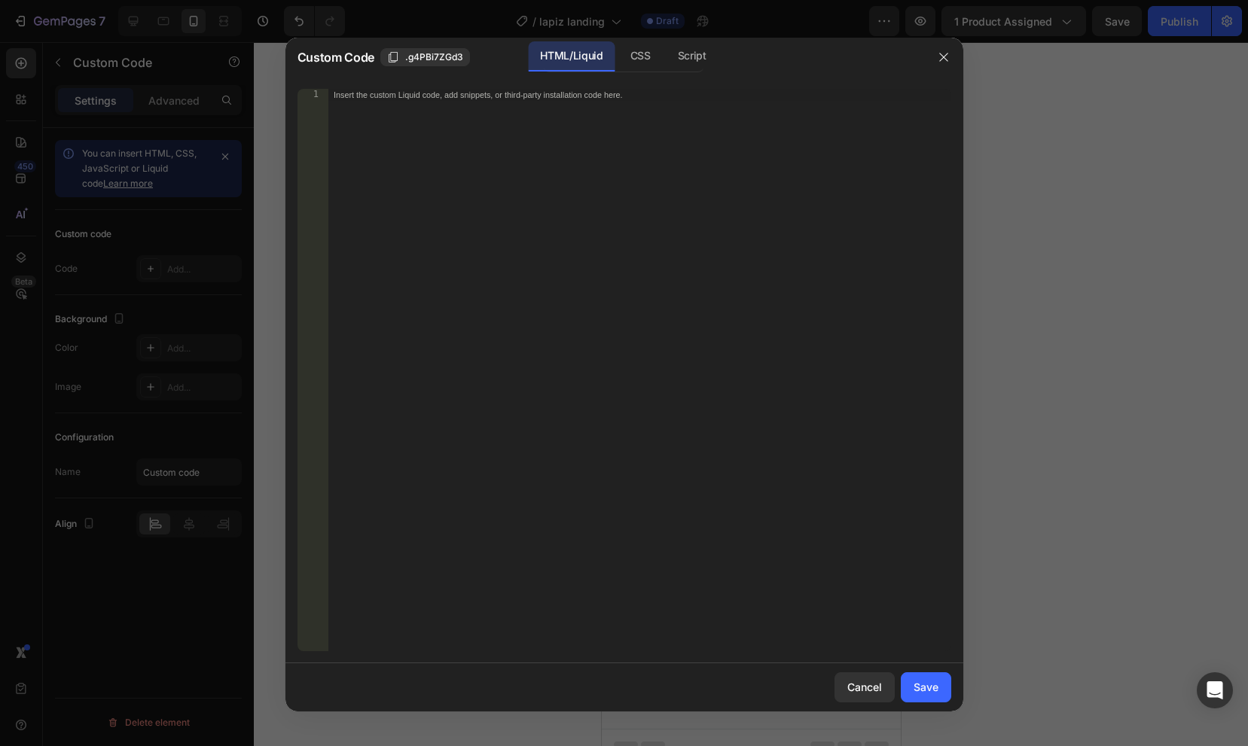
click at [412, 154] on div "Insert the custom Liquid code, add snippets, or third-party installation code h…" at bounding box center [639, 382] width 623 height 587
paste textarea "<div class="_rsi-cod-form-is-gempage"></div><div class="_rsi-cod-form-gempages-…"
type textarea "<div class="_rsi-cod-form-is-gempage"></div><div class="_rsi-cod-form-gempages-…"
click at [910, 690] on button "Save" at bounding box center [926, 687] width 50 height 30
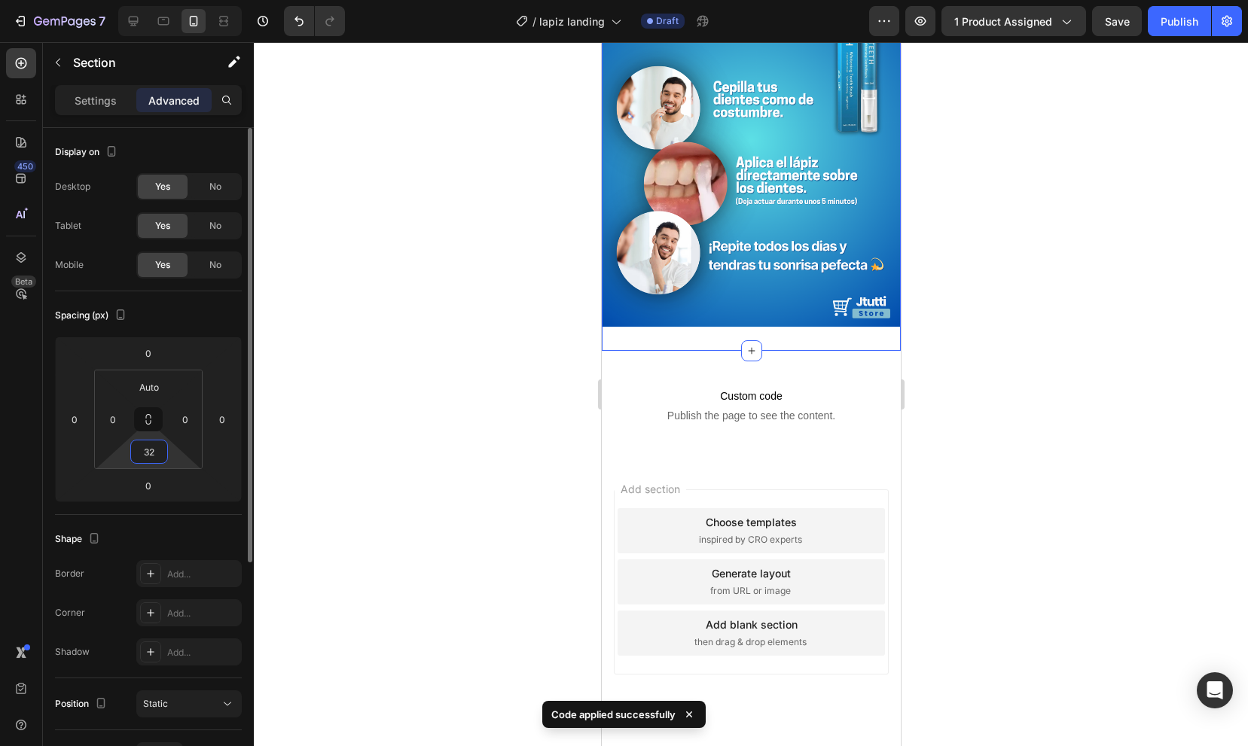
click at [150, 453] on input "32" at bounding box center [149, 451] width 30 height 23
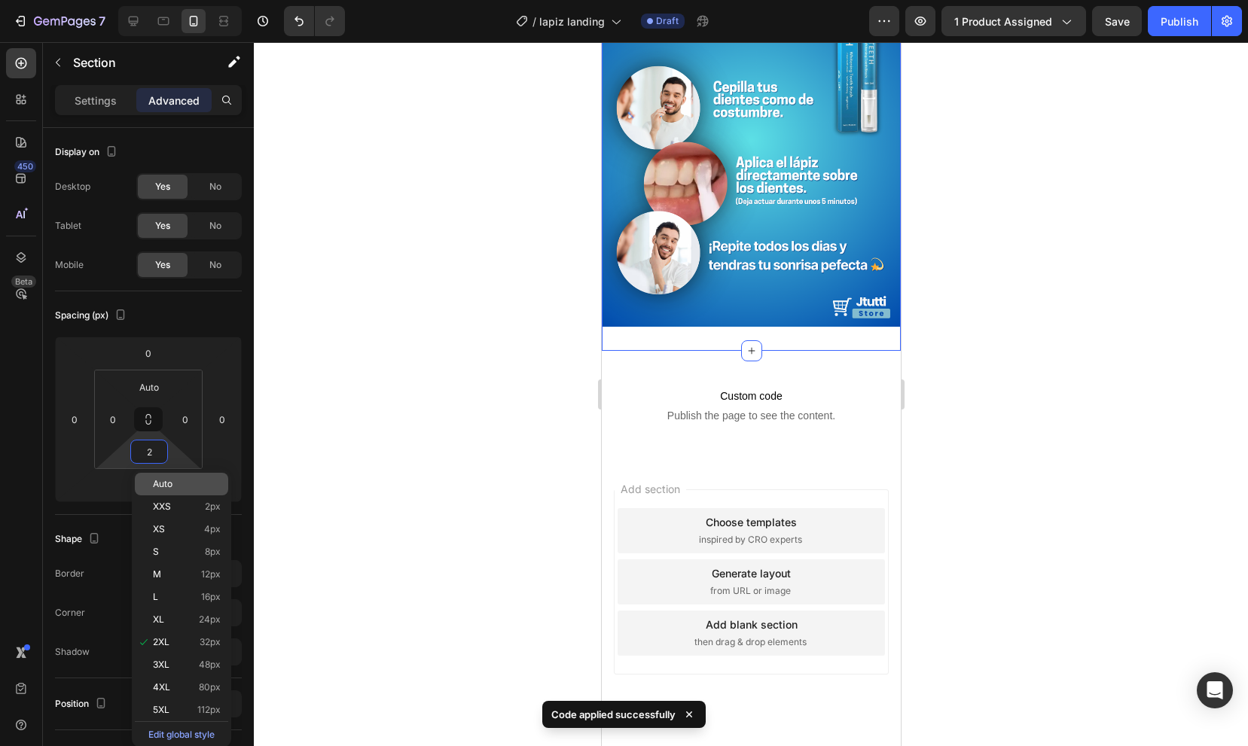
click at [184, 488] on p "Auto" at bounding box center [187, 484] width 68 height 11
type input "Auto"
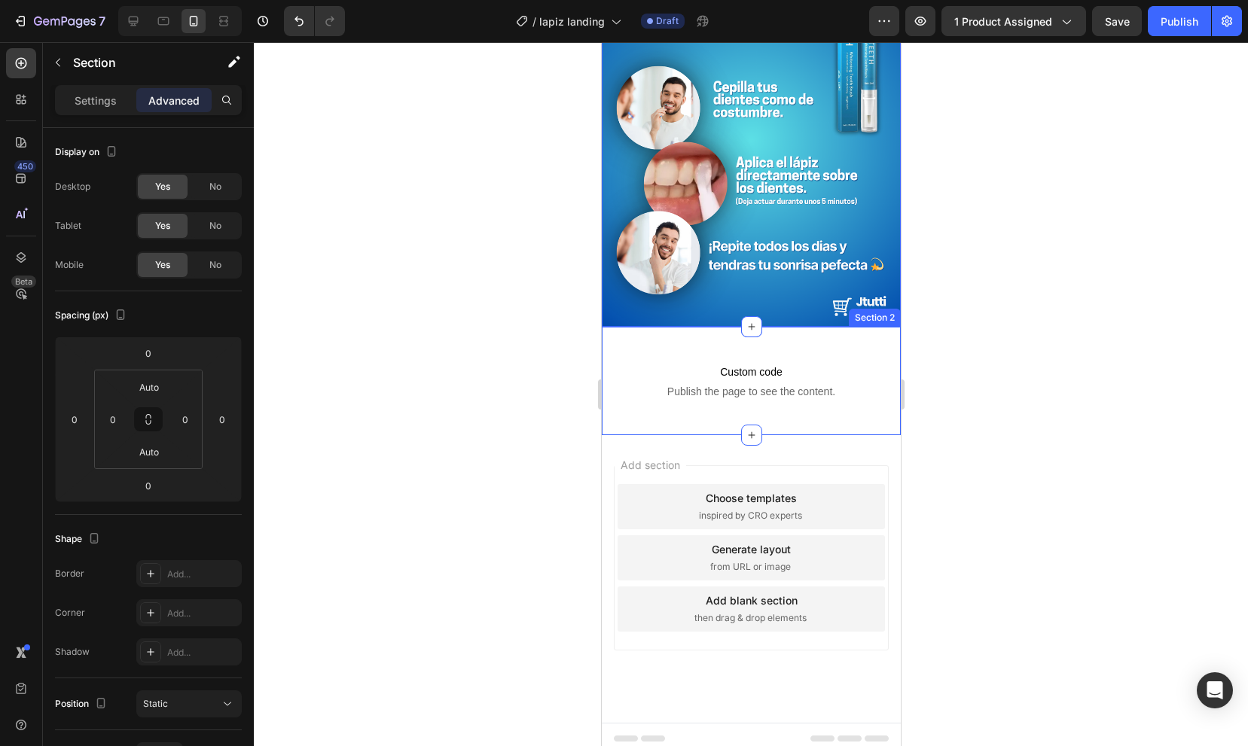
click at [707, 340] on div "Custom code Publish the page to see the content. Custom Code Section 2" at bounding box center [750, 381] width 299 height 108
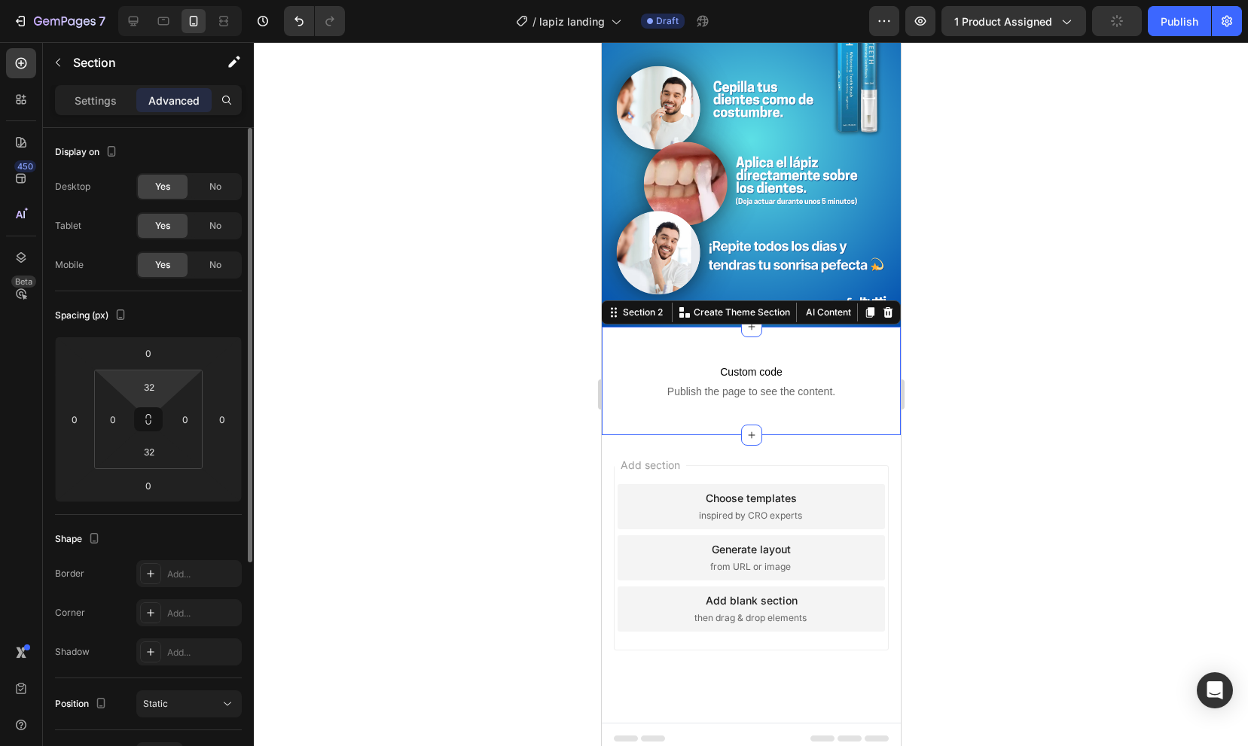
click at [178, 0] on html "7 Version history / lapiz landing Draft Preview 1 product assigned Publish 450 …" at bounding box center [624, 0] width 1248 height 0
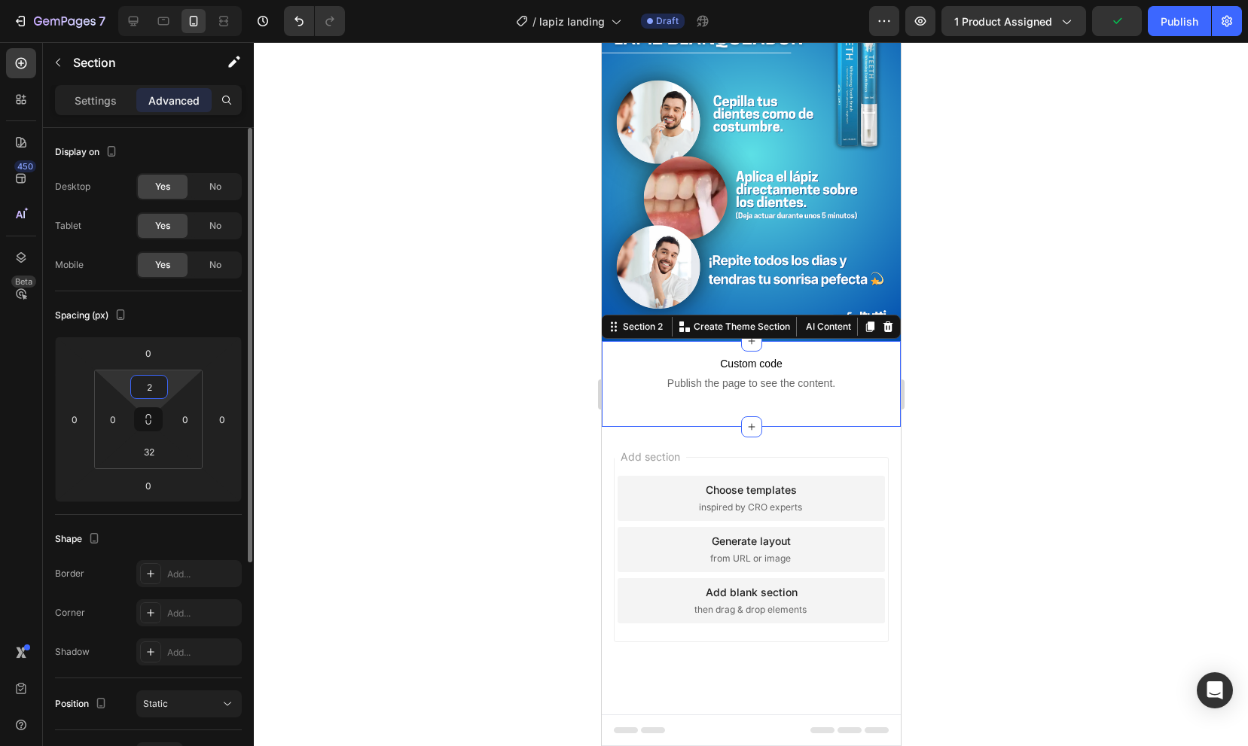
click at [179, 0] on html "7 Version history / lapiz landing Draft Preview 1 product assigned Publish 450 …" at bounding box center [624, 0] width 1248 height 0
click at [172, 0] on html "7 Version history / lapiz landing Draft Preview 1 product assigned Publish 450 …" at bounding box center [624, 0] width 1248 height 0
click at [151, 383] on input "2" at bounding box center [149, 387] width 30 height 23
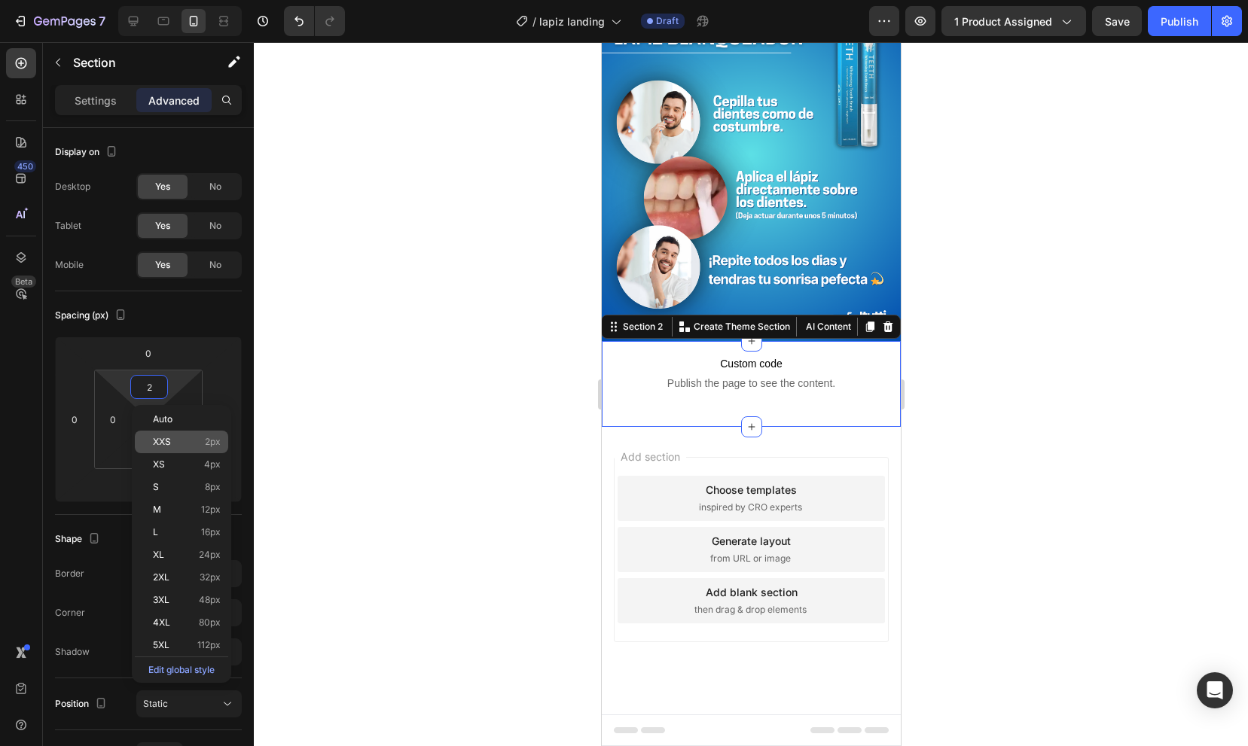
click at [186, 436] on div "XXS 2px" at bounding box center [181, 442] width 93 height 23
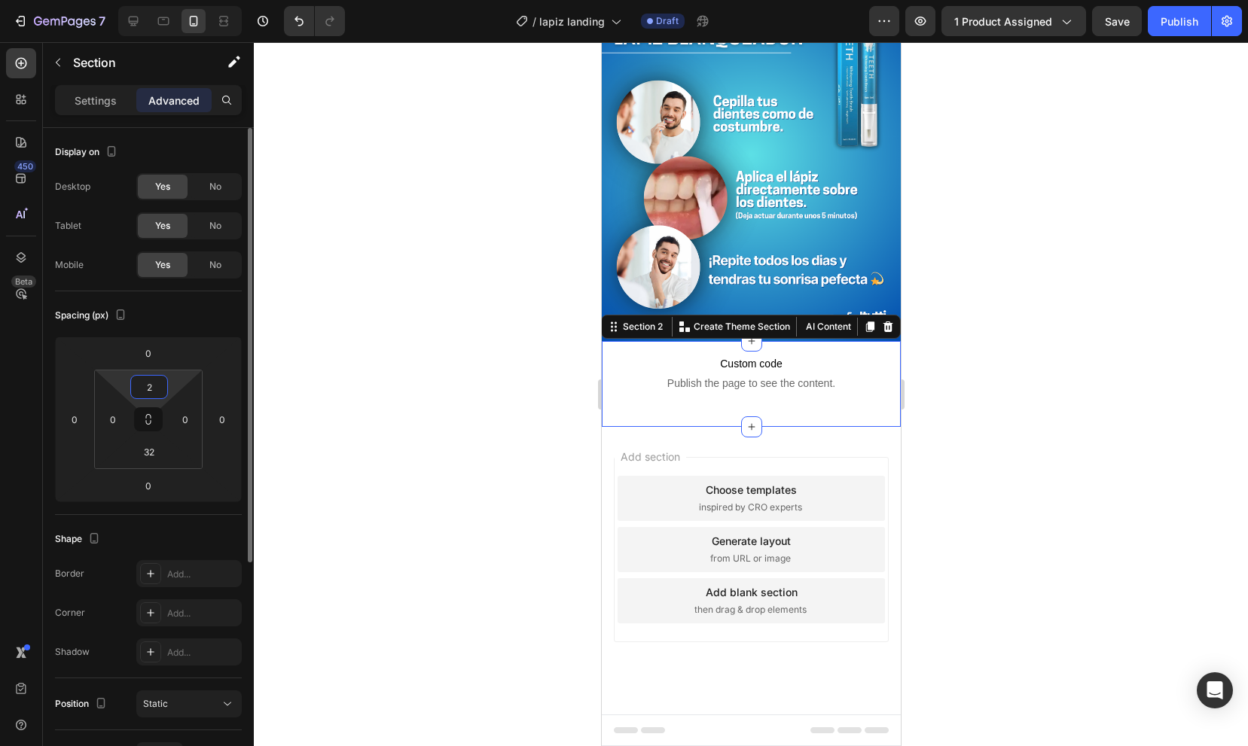
click at [155, 380] on input "2" at bounding box center [149, 387] width 30 height 23
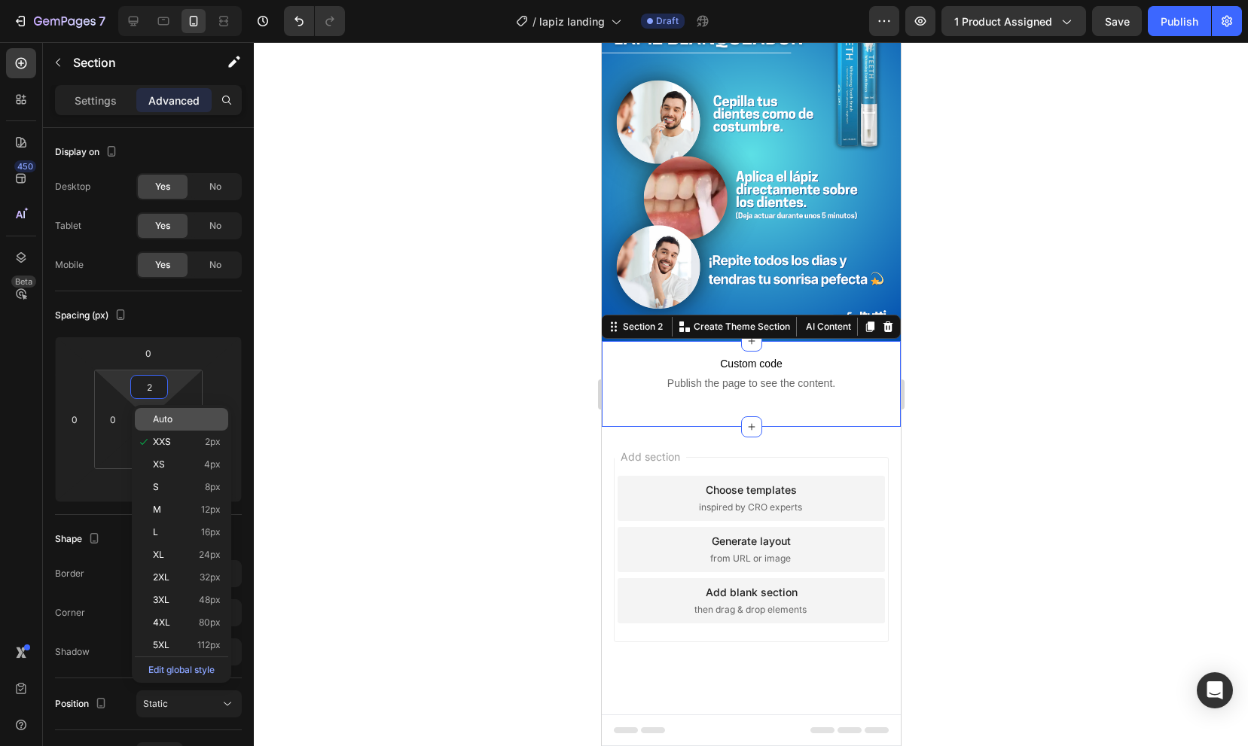
click at [174, 414] on p "Auto" at bounding box center [187, 419] width 68 height 11
type input "Auto"
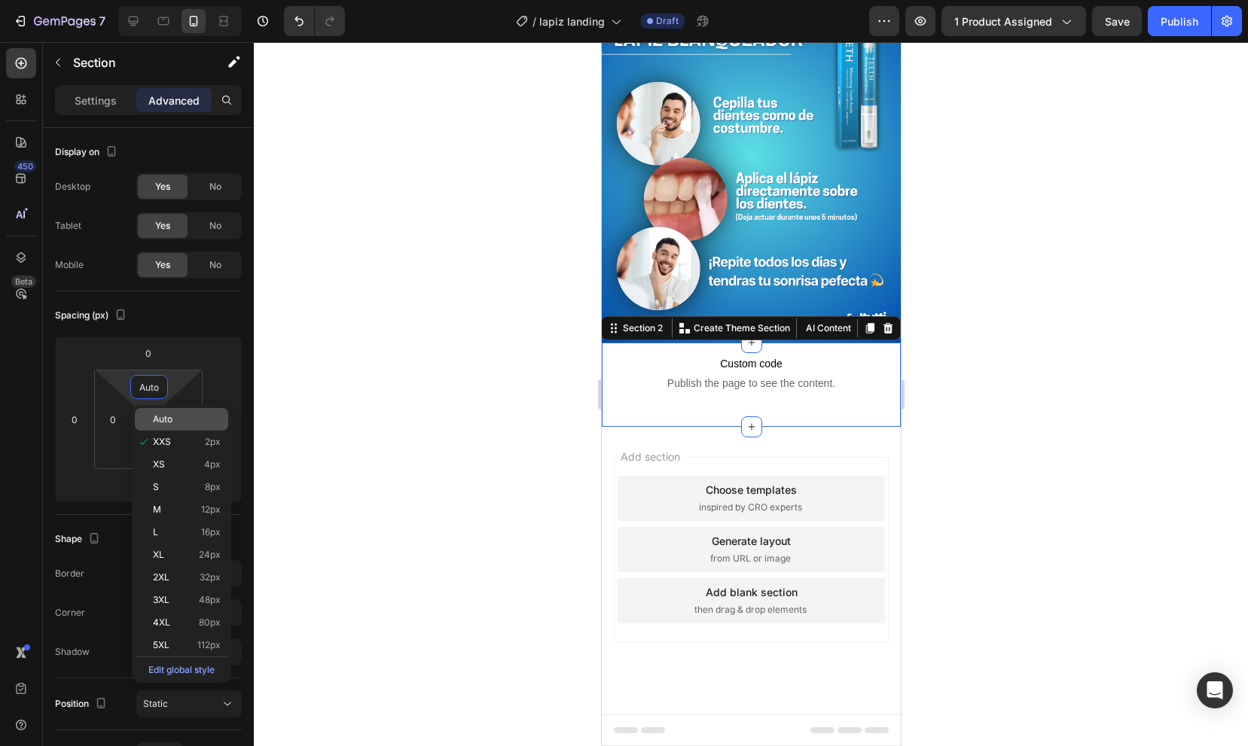
scroll to position [852, 0]
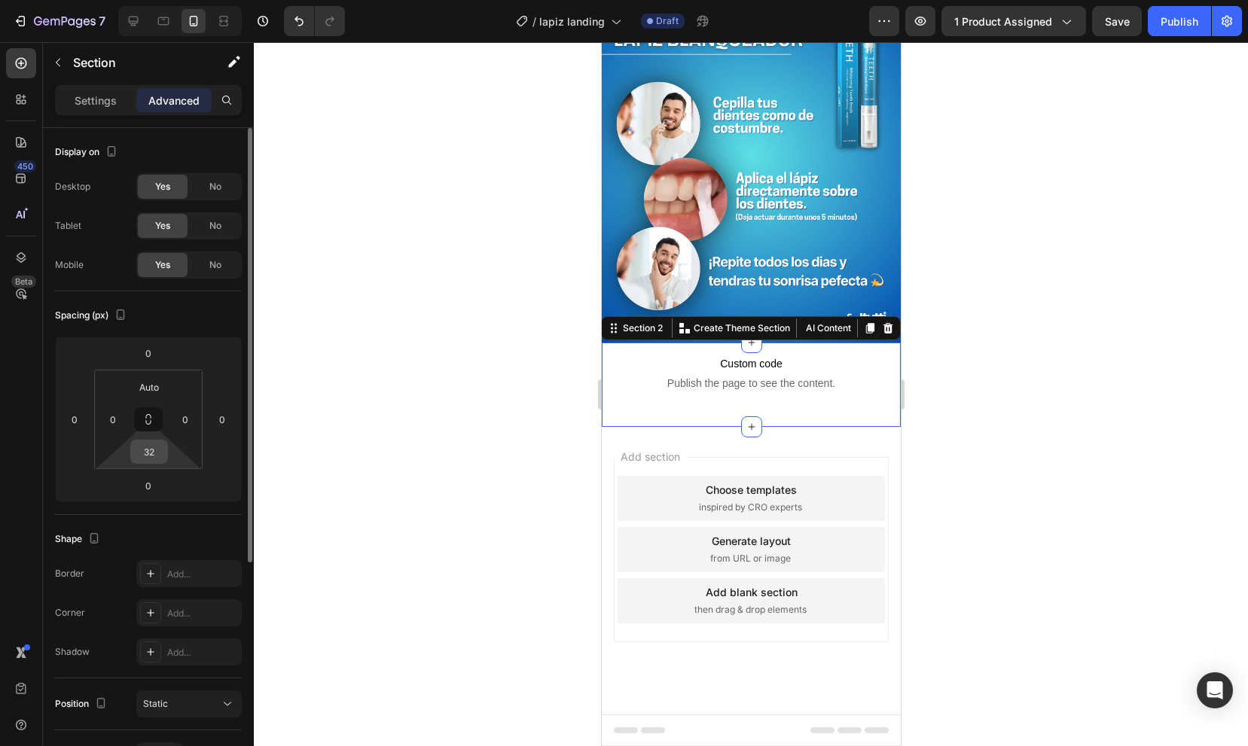
click at [157, 447] on input "32" at bounding box center [149, 451] width 30 height 23
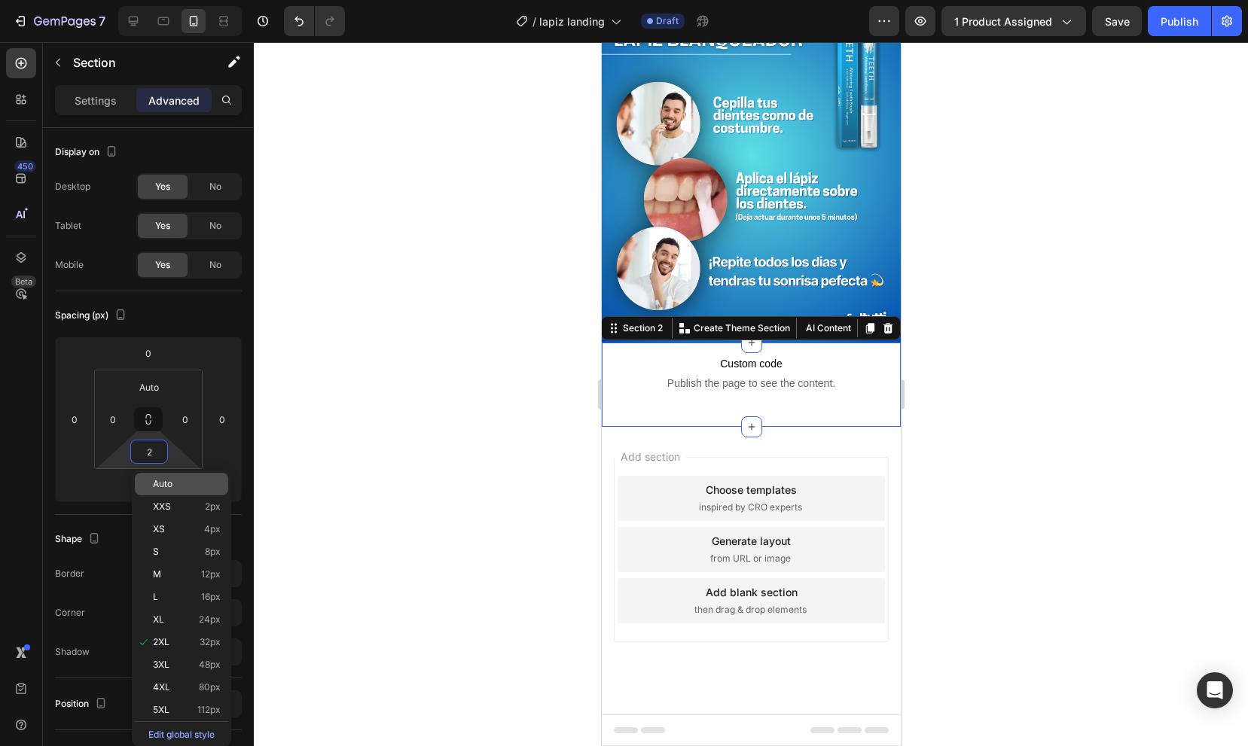
click at [181, 474] on div "Auto" at bounding box center [181, 484] width 93 height 23
type input "Auto"
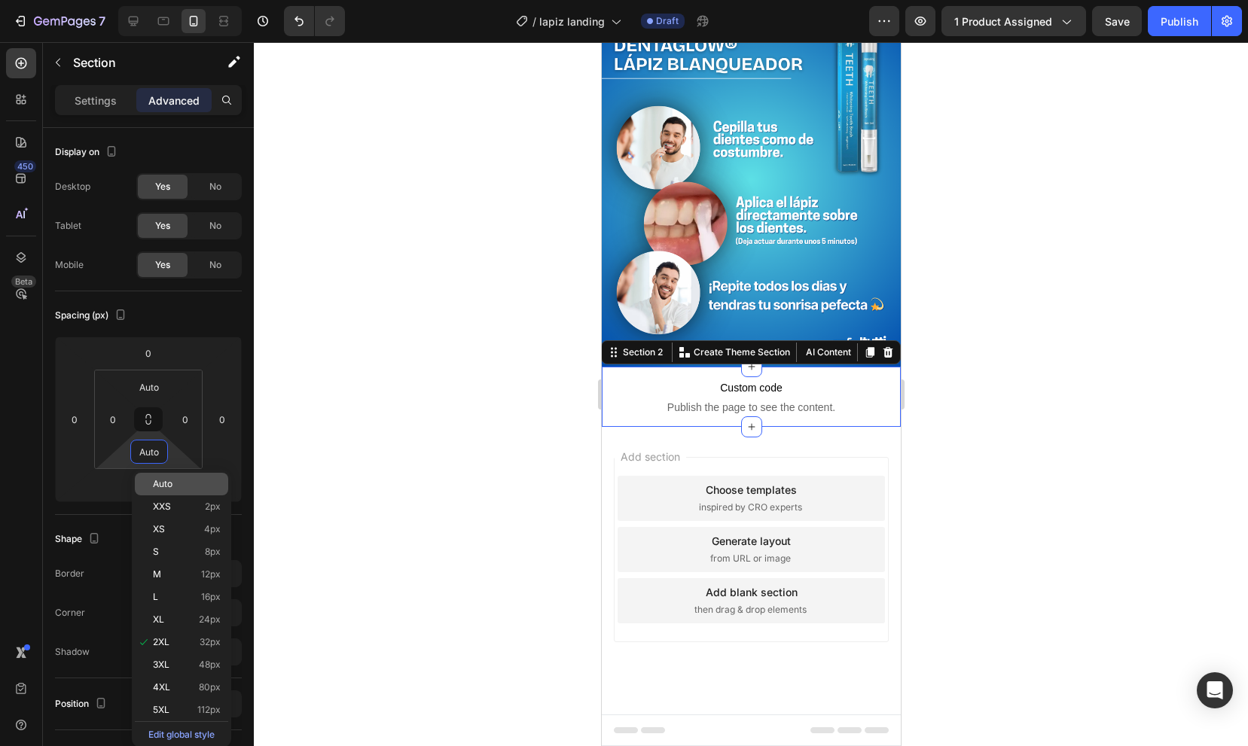
scroll to position [828, 0]
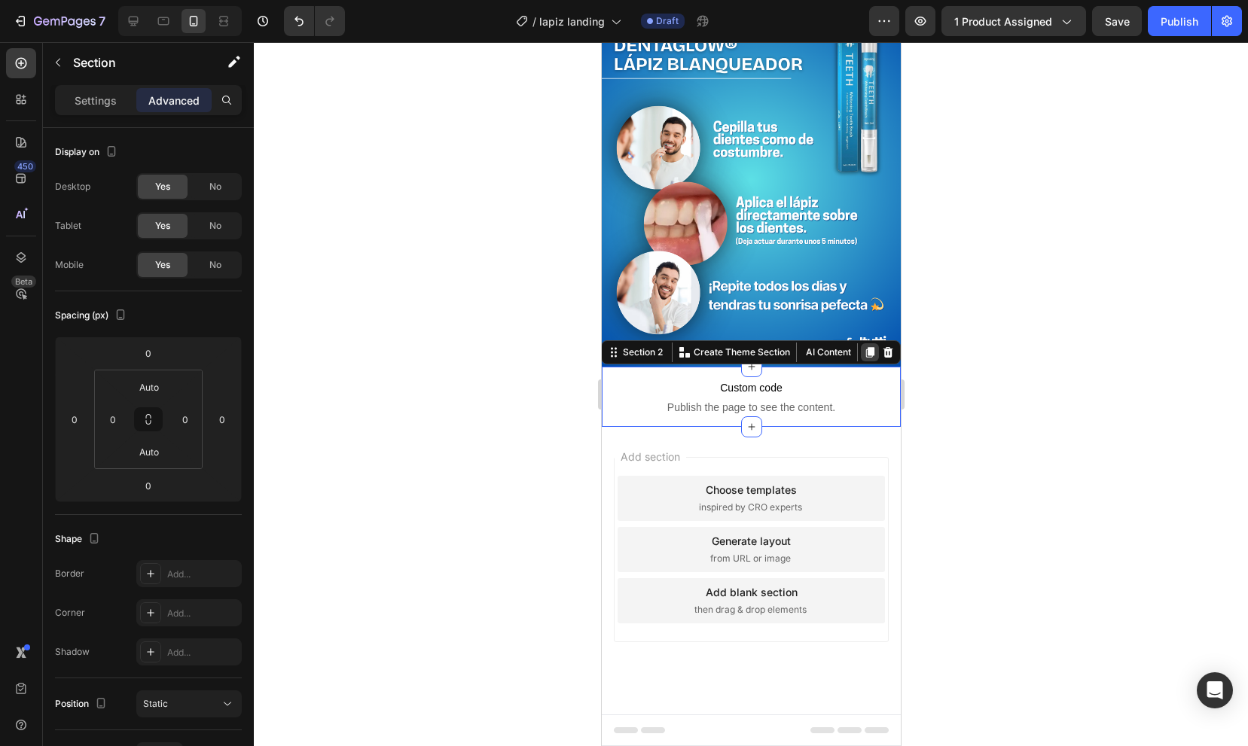
click at [867, 352] on icon at bounding box center [869, 352] width 8 height 11
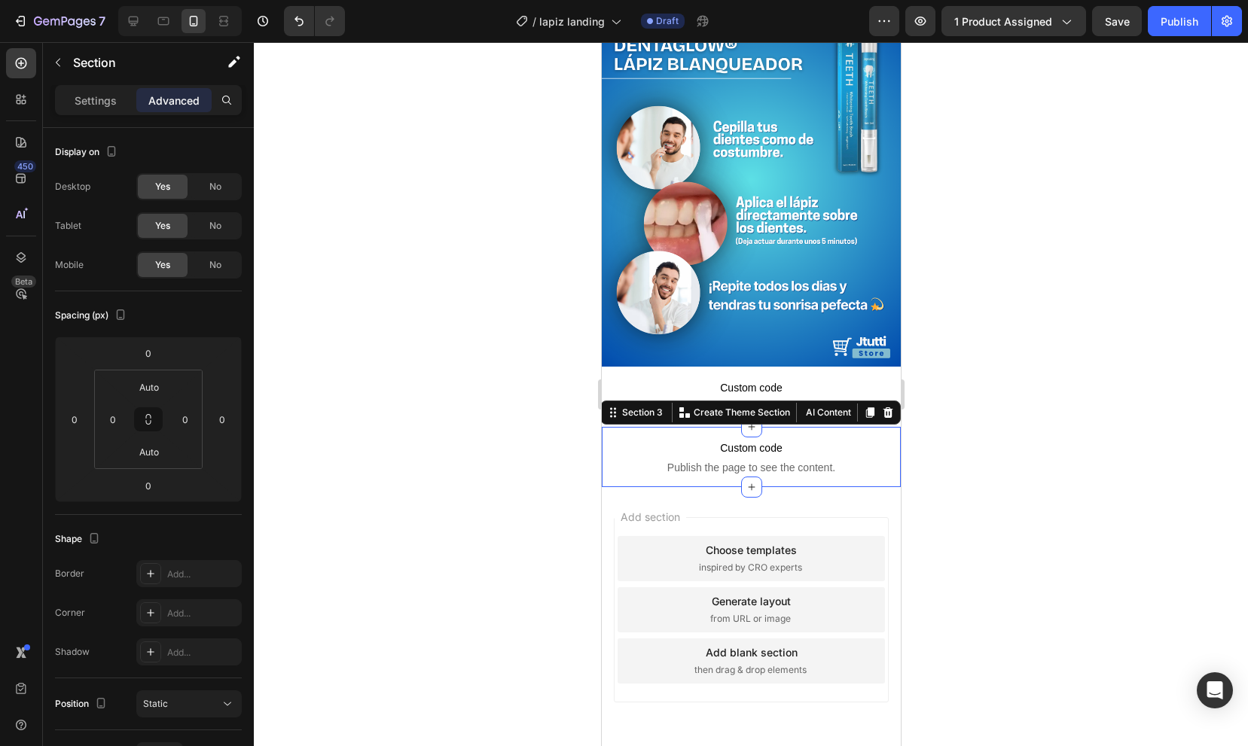
scroll to position [867, 0]
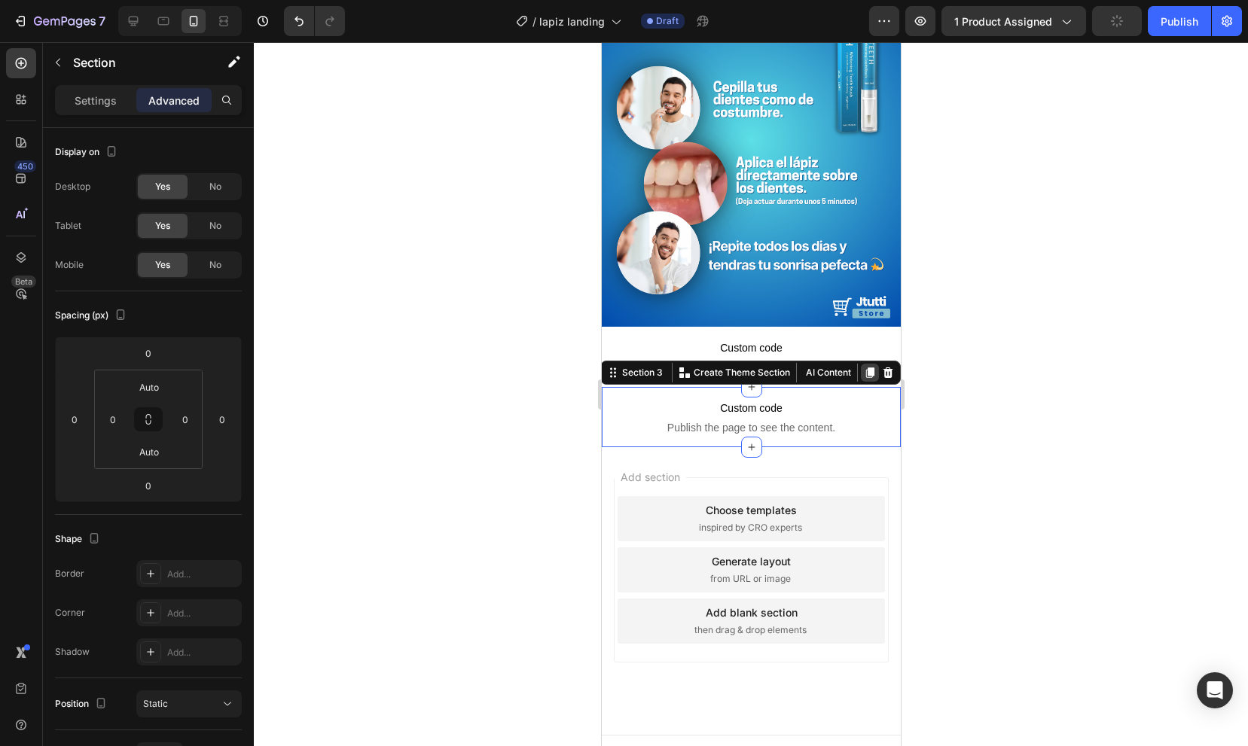
click at [867, 370] on icon at bounding box center [869, 372] width 8 height 11
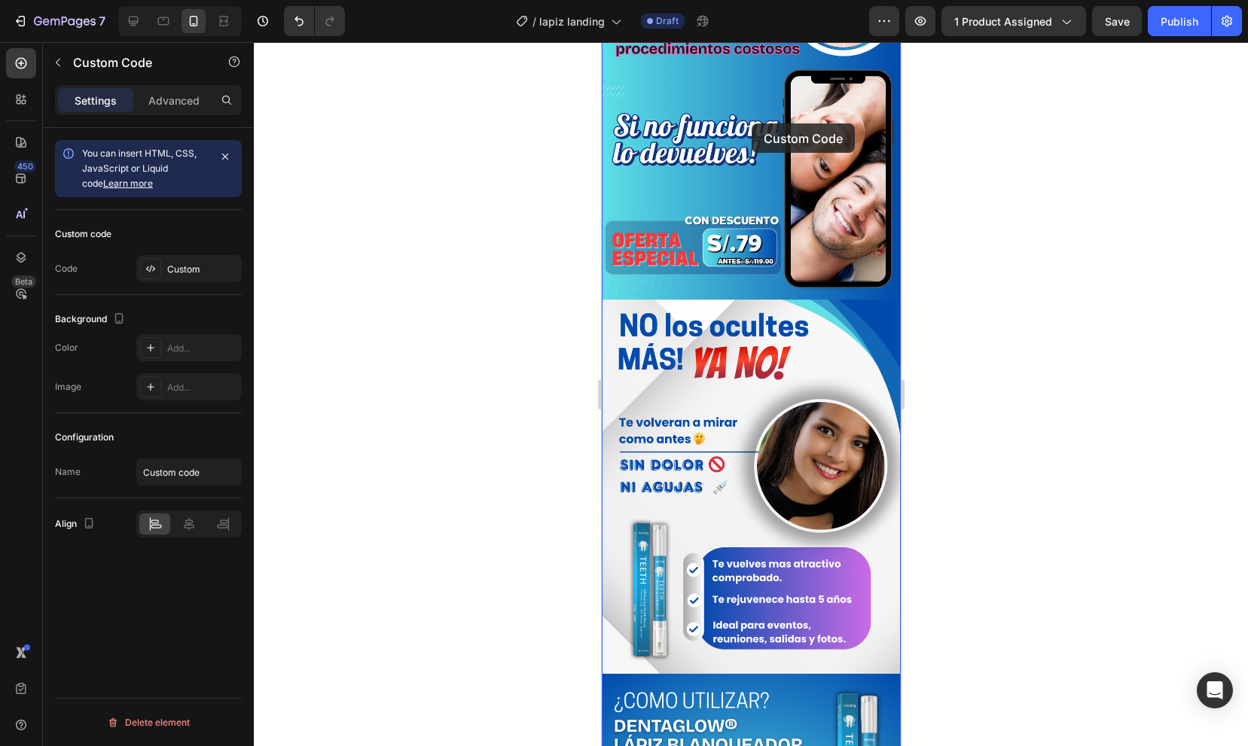
scroll to position [143, 0]
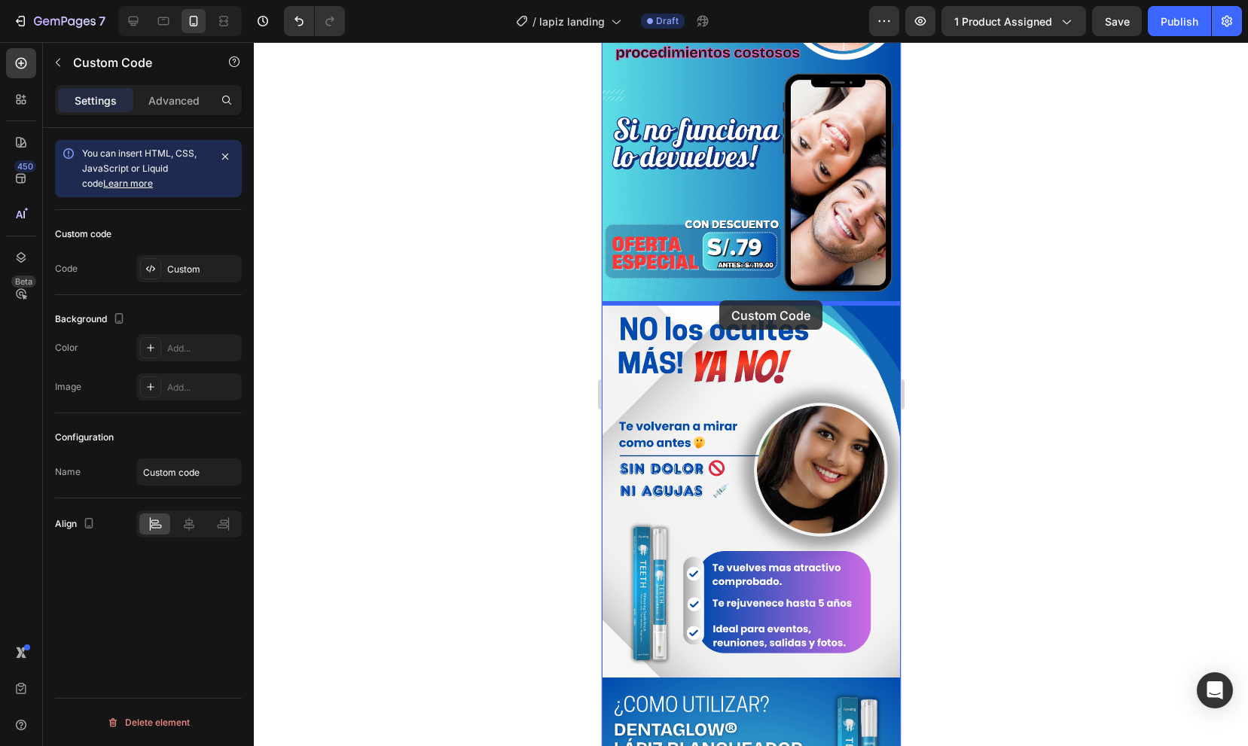
drag, startPoint x: 755, startPoint y: 398, endPoint x: 718, endPoint y: 299, distance: 106.3
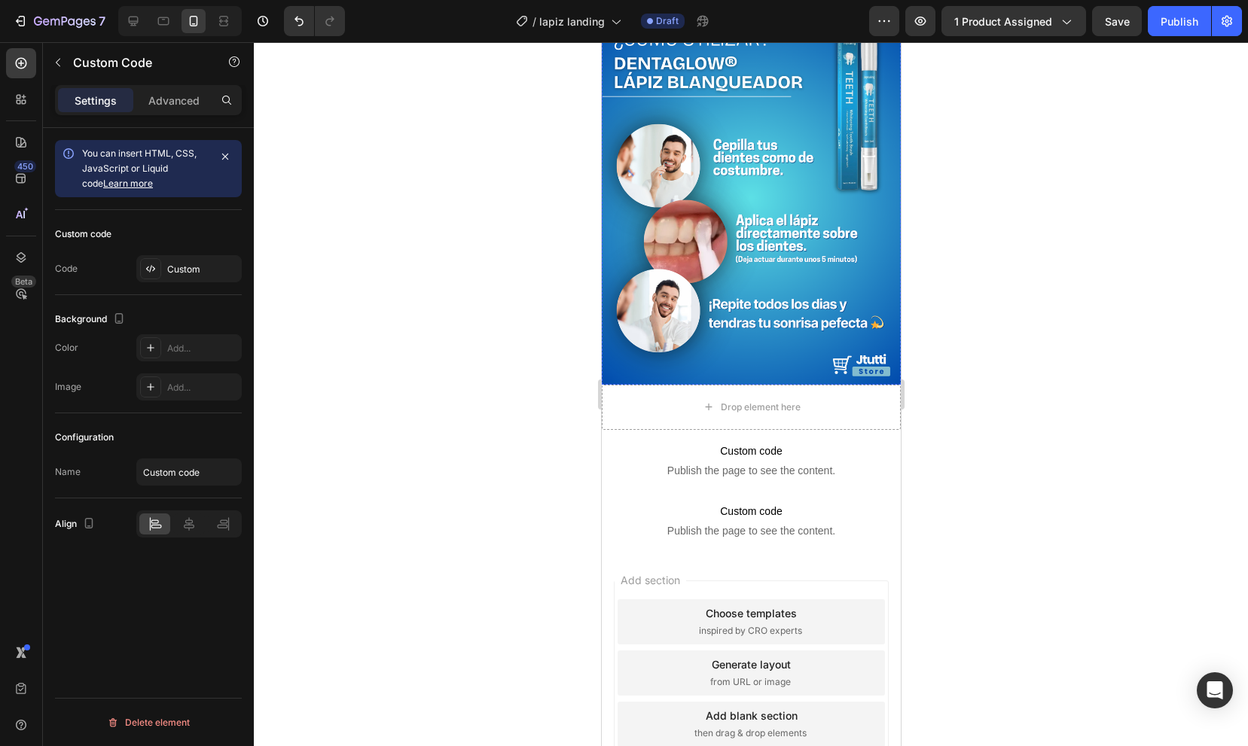
scroll to position [960, 0]
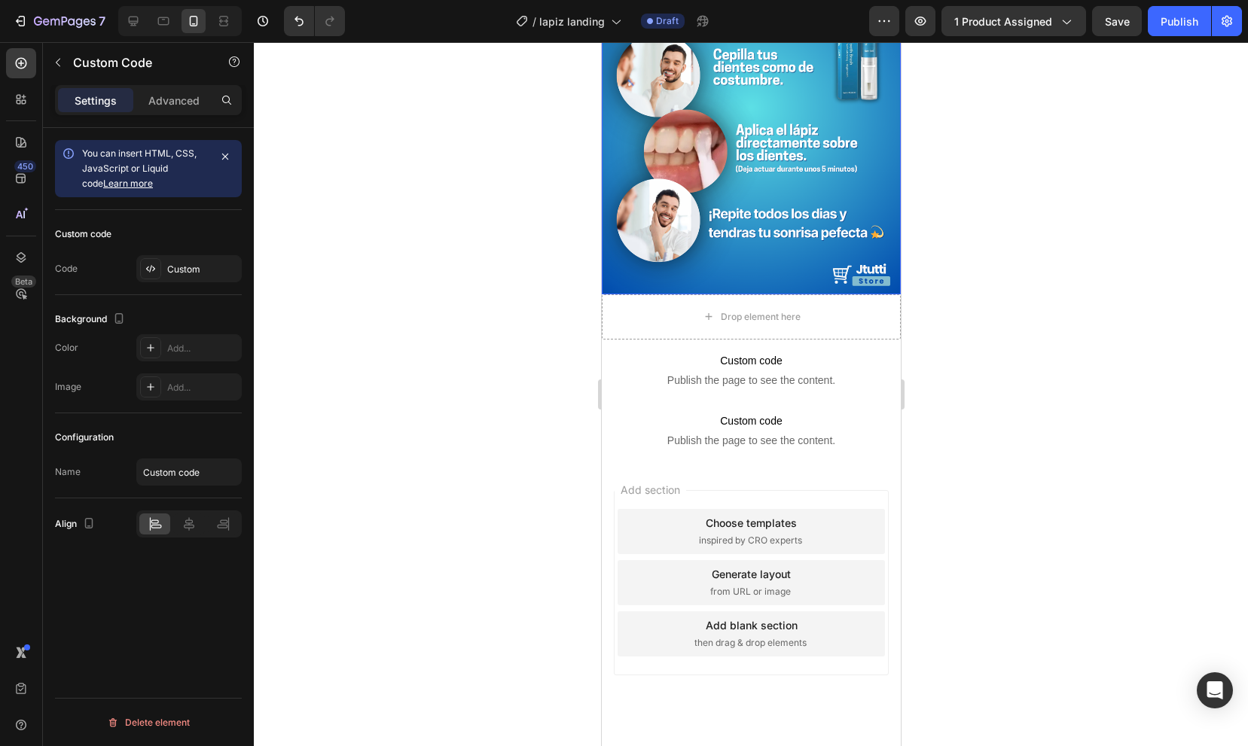
click at [827, 252] on img at bounding box center [750, 107] width 299 height 373
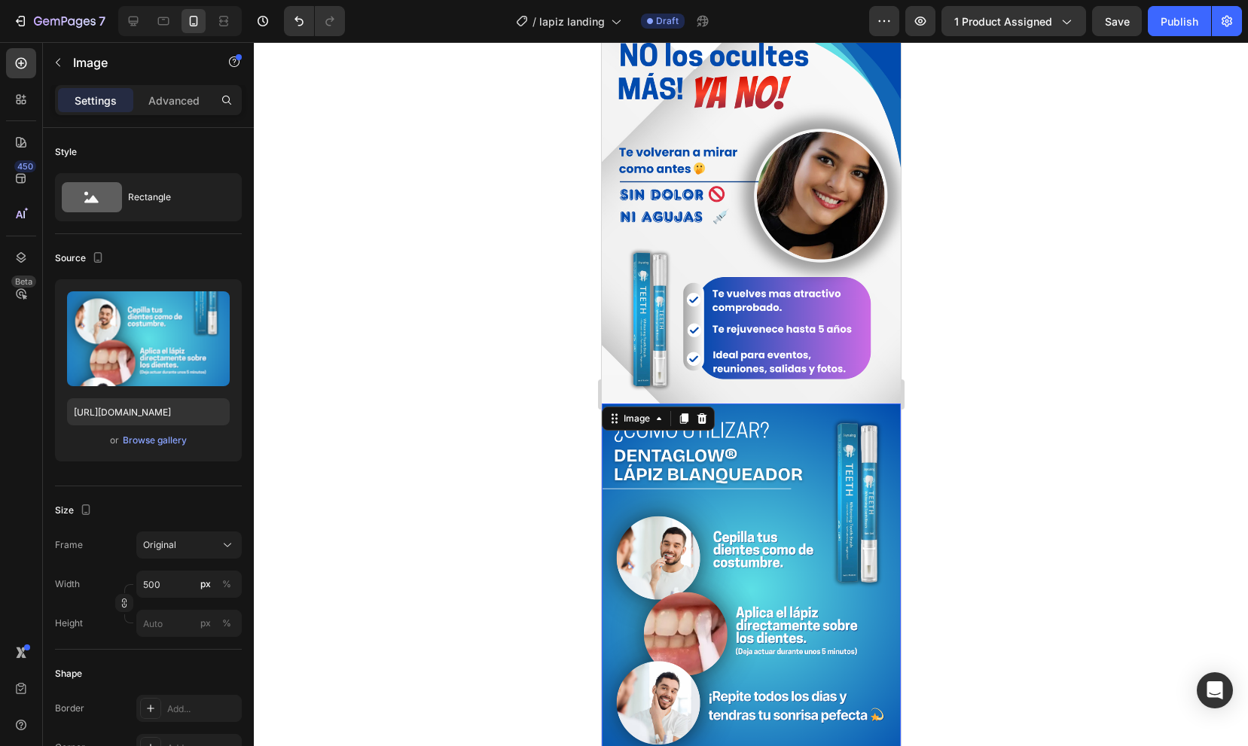
scroll to position [427, 0]
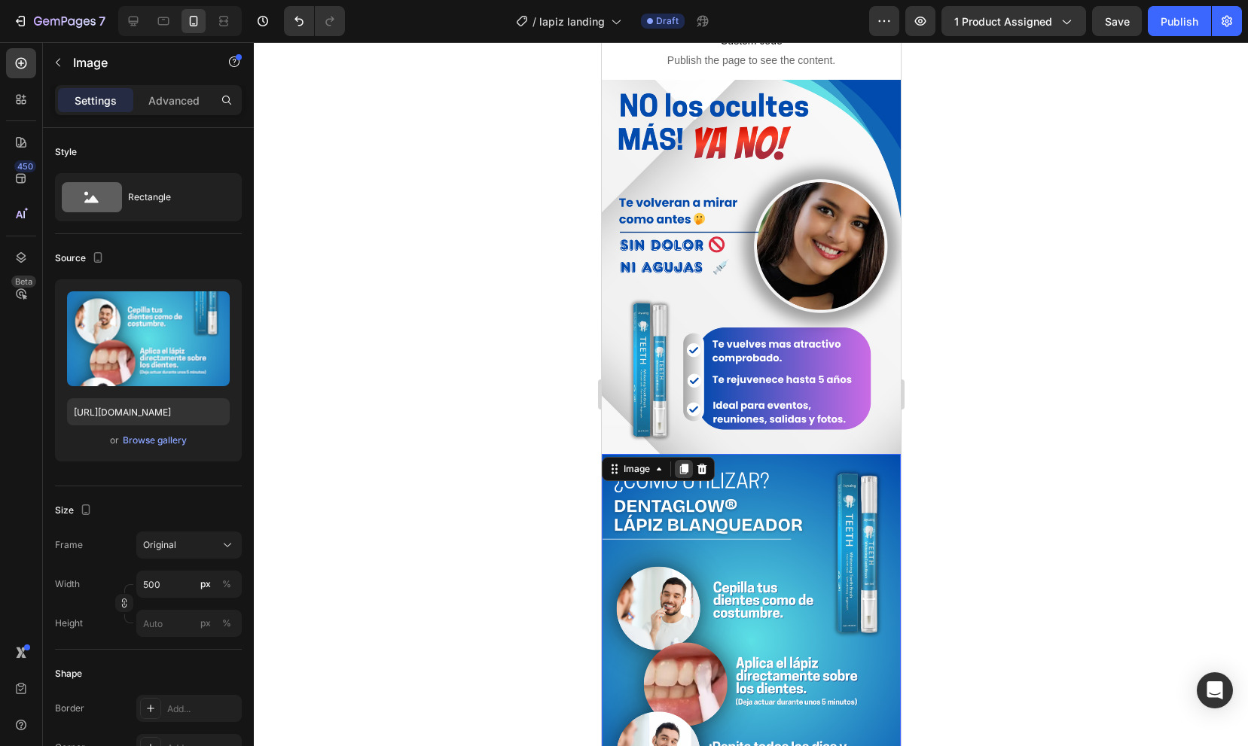
click at [684, 471] on icon at bounding box center [683, 469] width 8 height 11
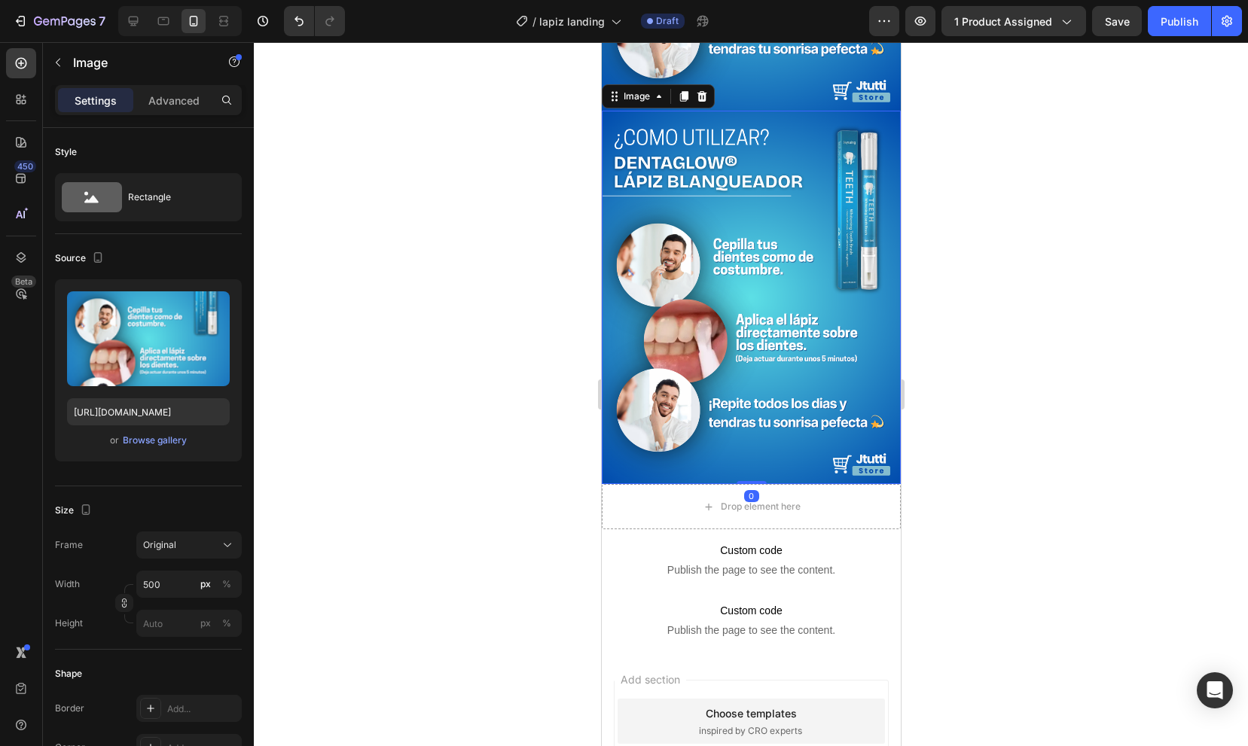
scroll to position [1160, 0]
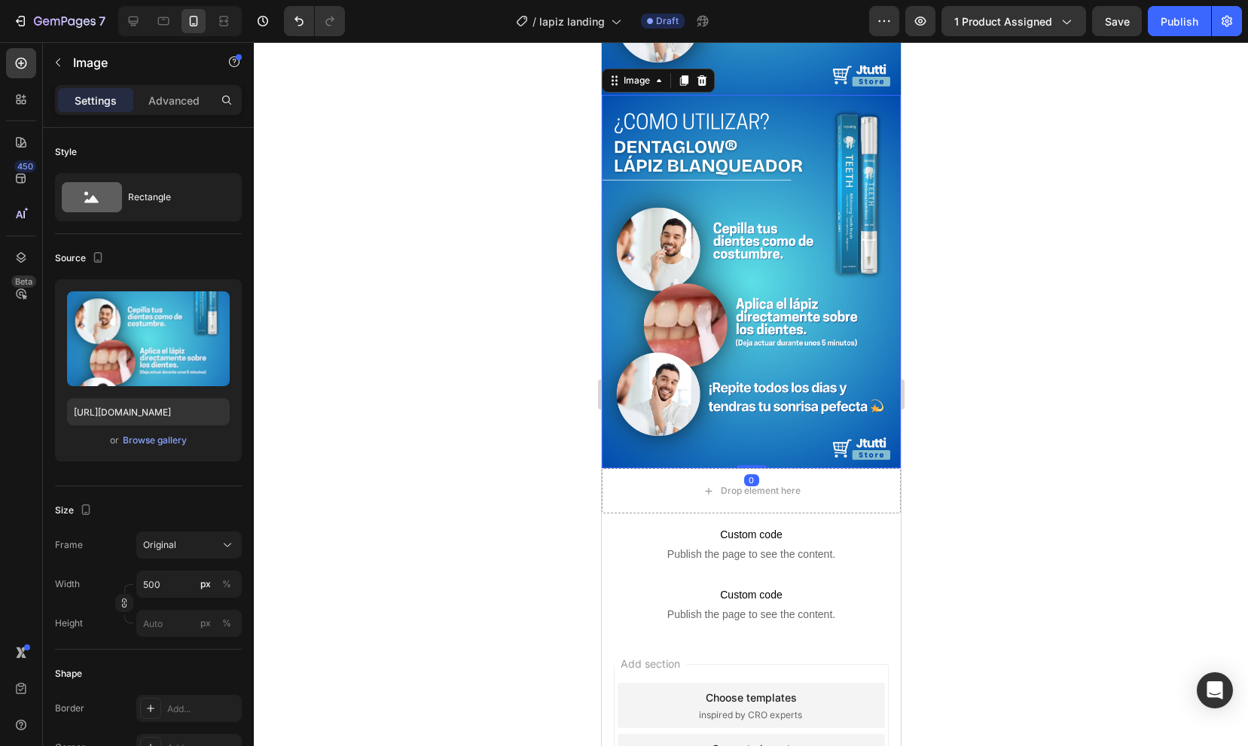
click at [695, 314] on img at bounding box center [750, 281] width 299 height 373
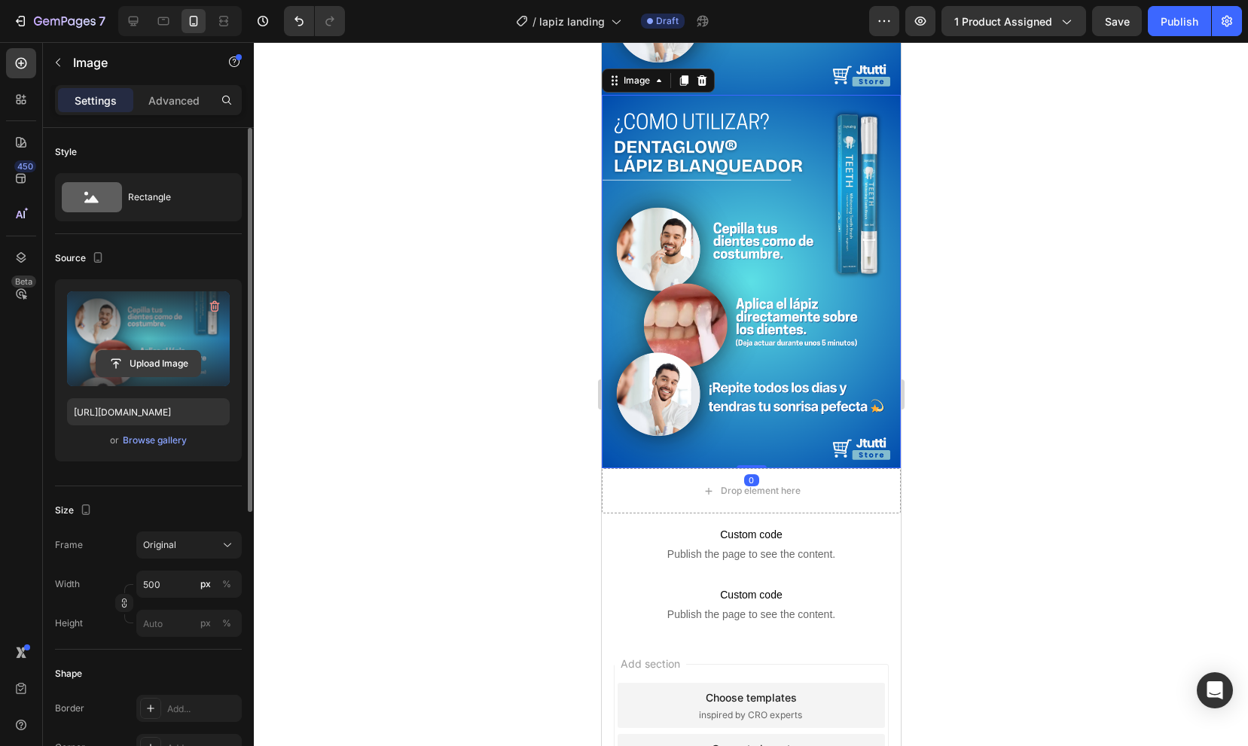
click at [107, 361] on input "file" at bounding box center [148, 364] width 104 height 26
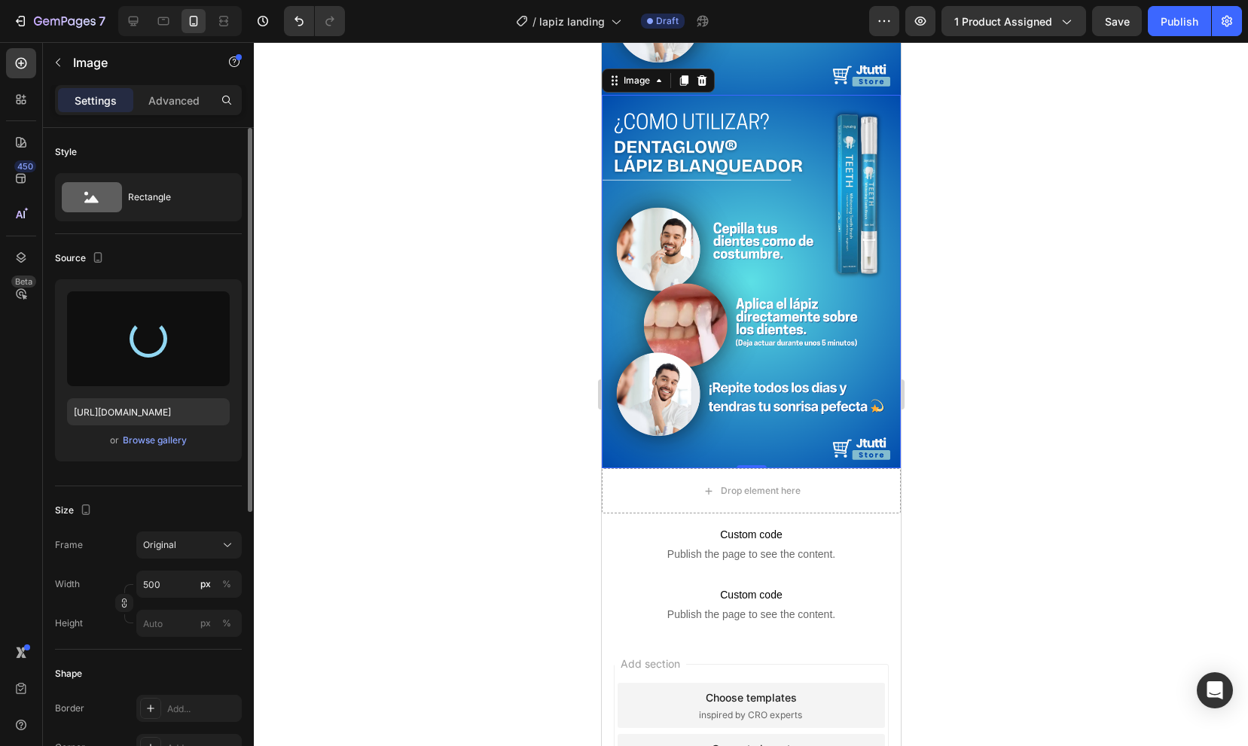
type input "https://cdn.shopify.com/s/files/1/0937/1500/5760/files/gempages_574148368872244…"
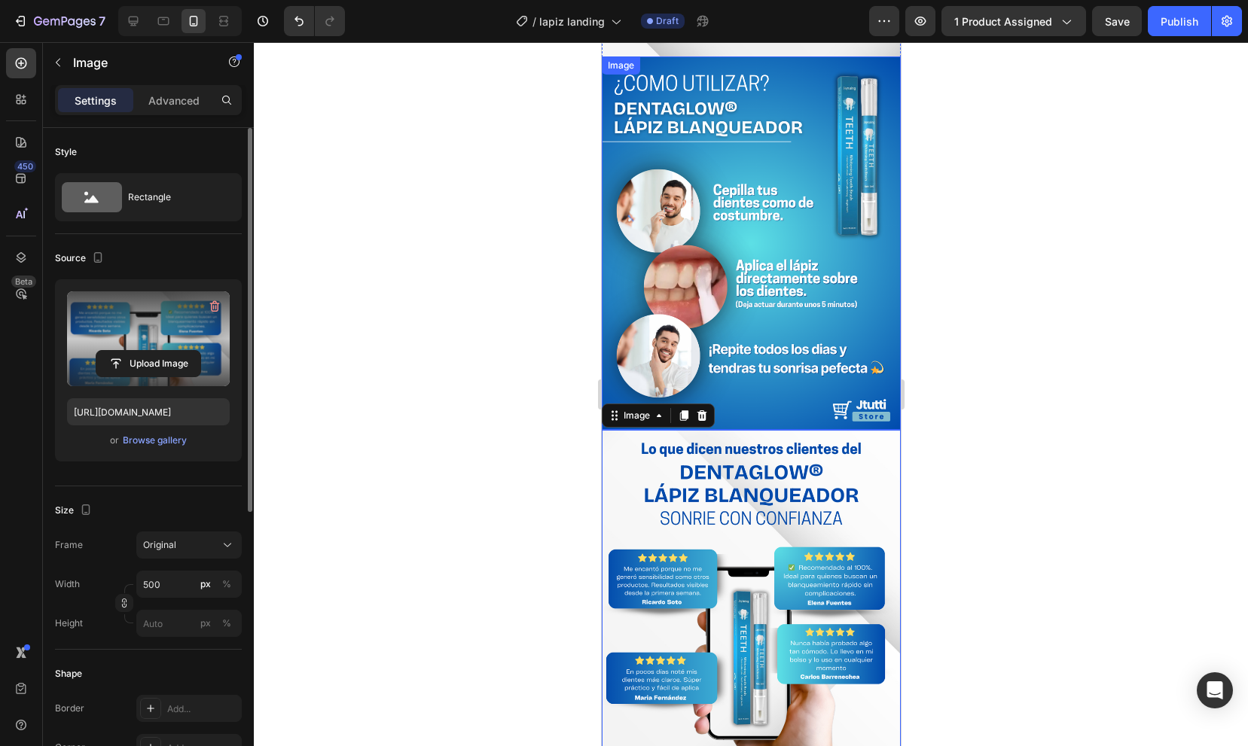
scroll to position [526, 0]
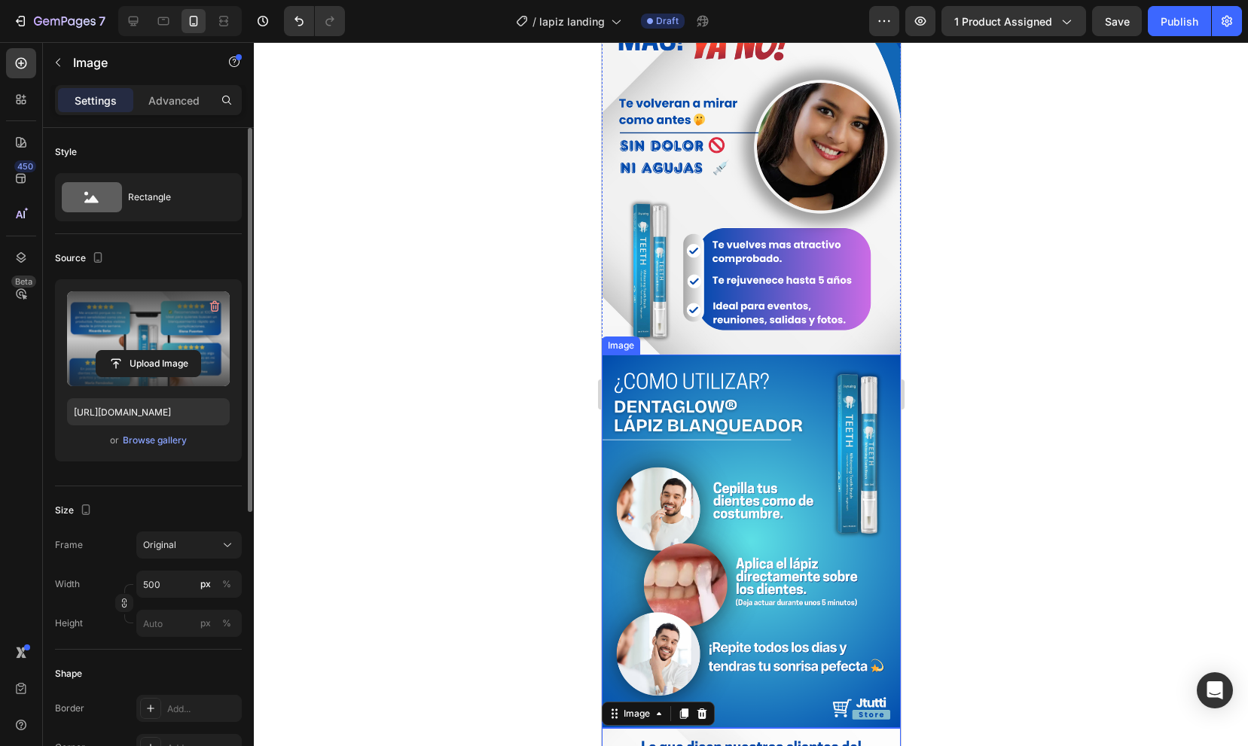
click at [741, 413] on img at bounding box center [750, 541] width 299 height 373
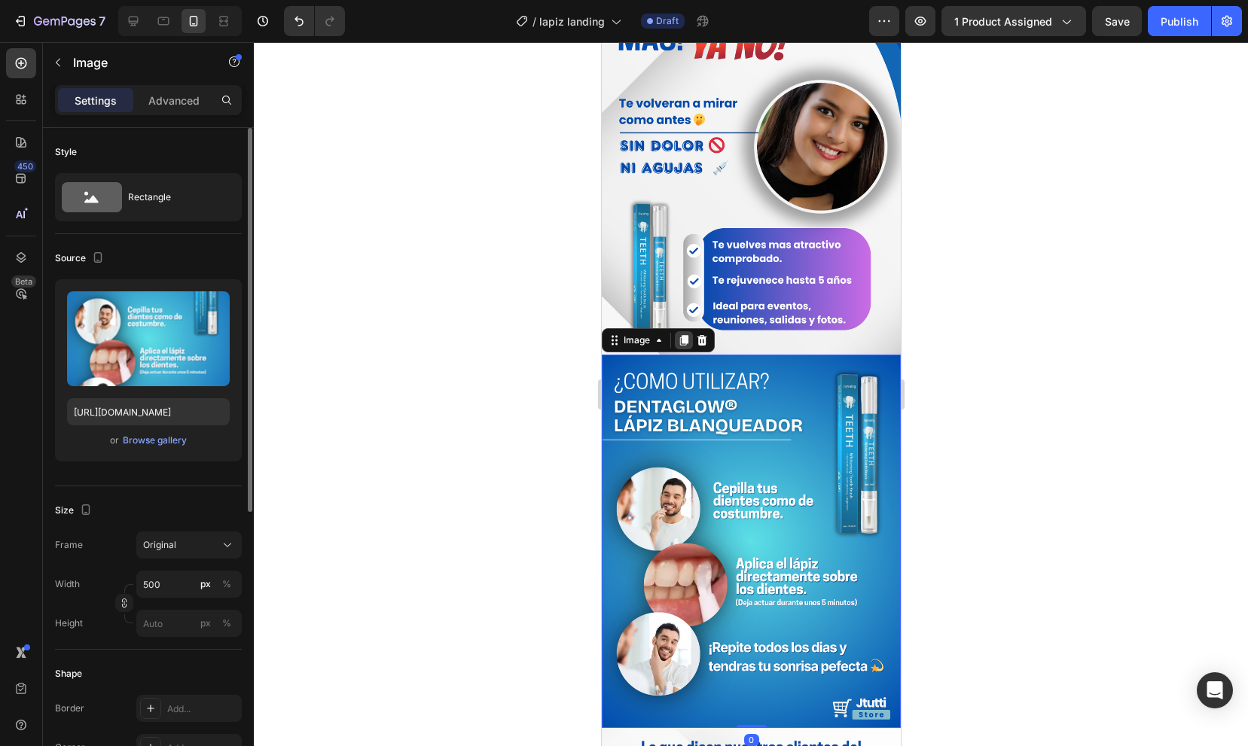
click at [682, 342] on icon at bounding box center [683, 340] width 8 height 11
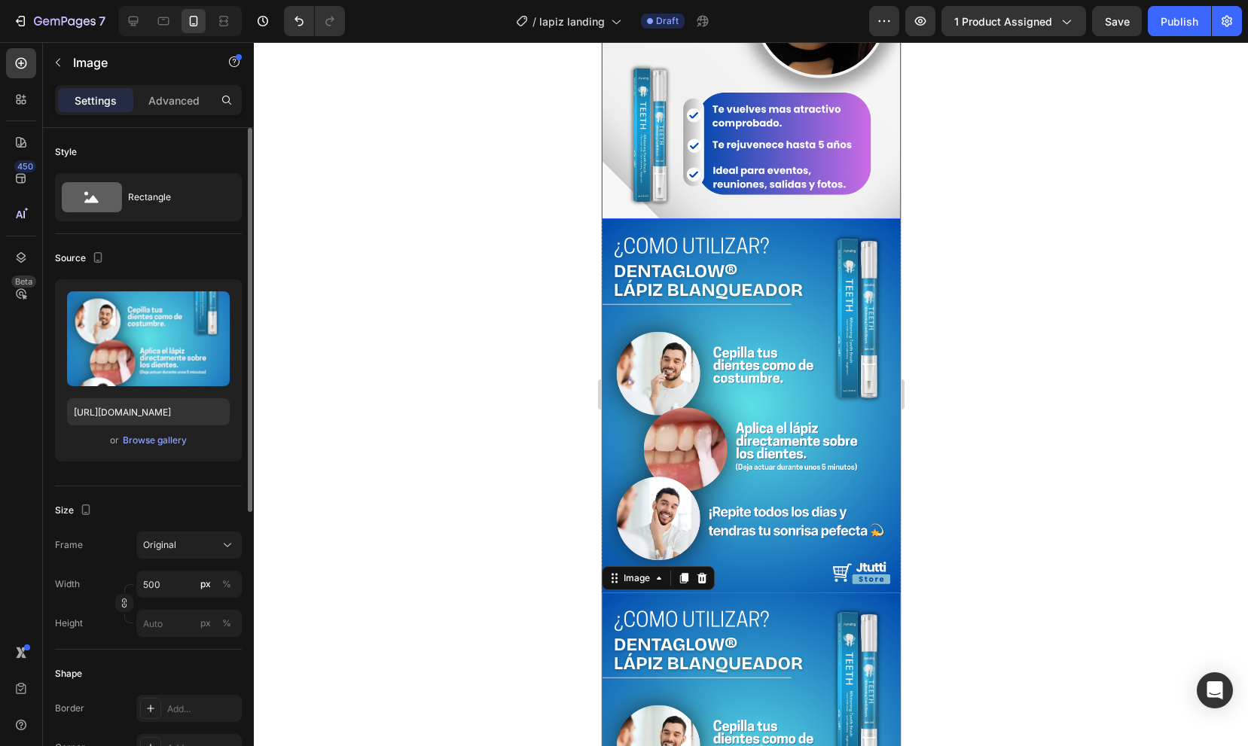
scroll to position [665, 0]
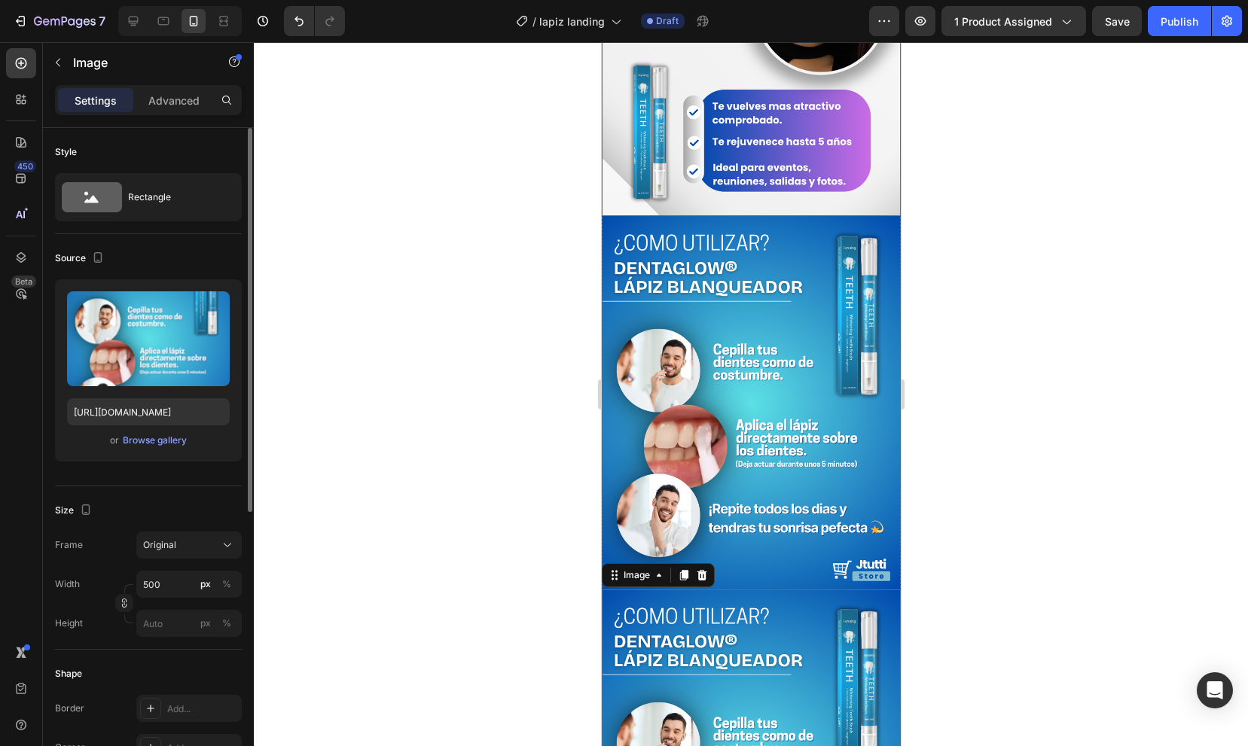
click at [698, 333] on img at bounding box center [750, 402] width 299 height 373
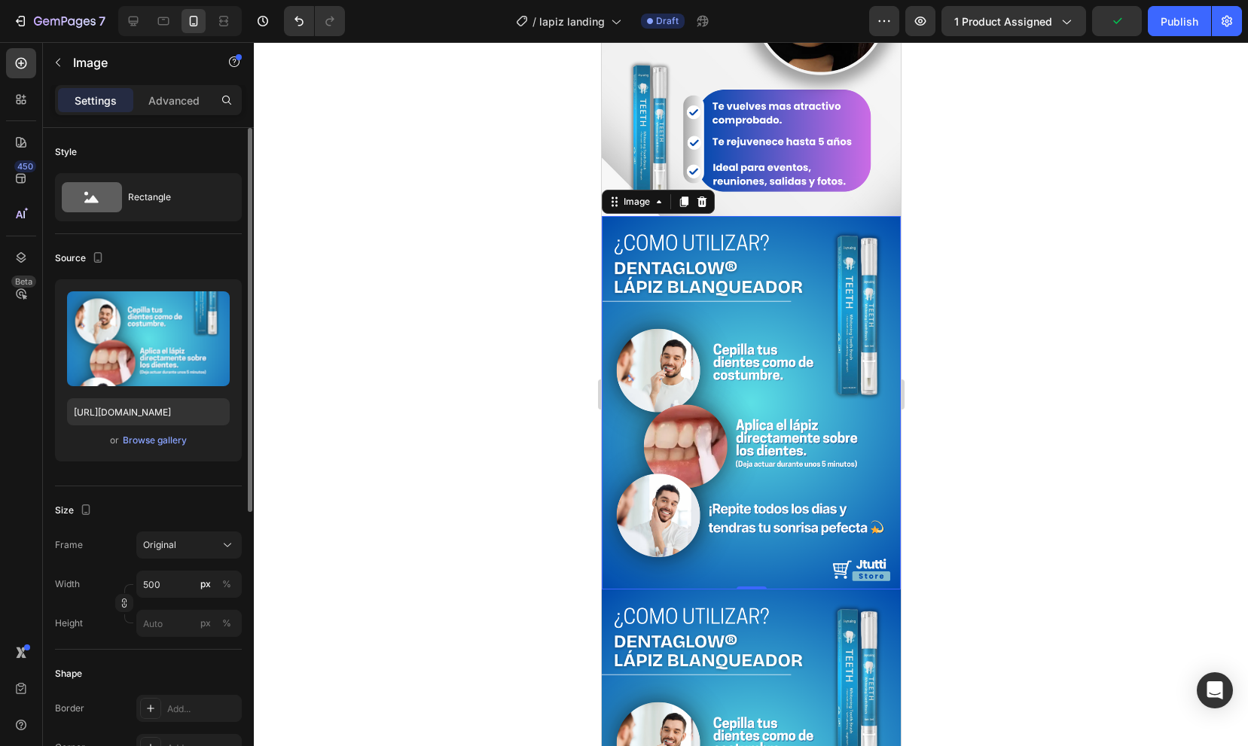
click at [635, 326] on img at bounding box center [750, 402] width 299 height 373
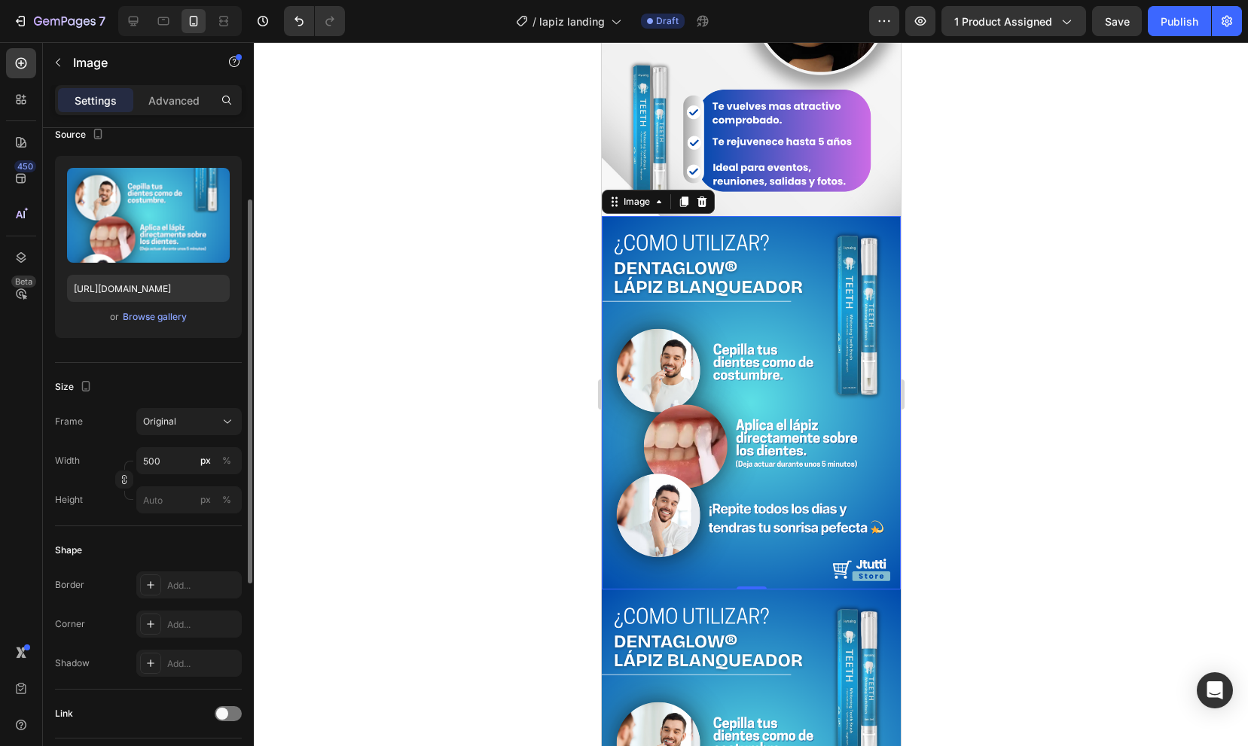
scroll to position [200, 0]
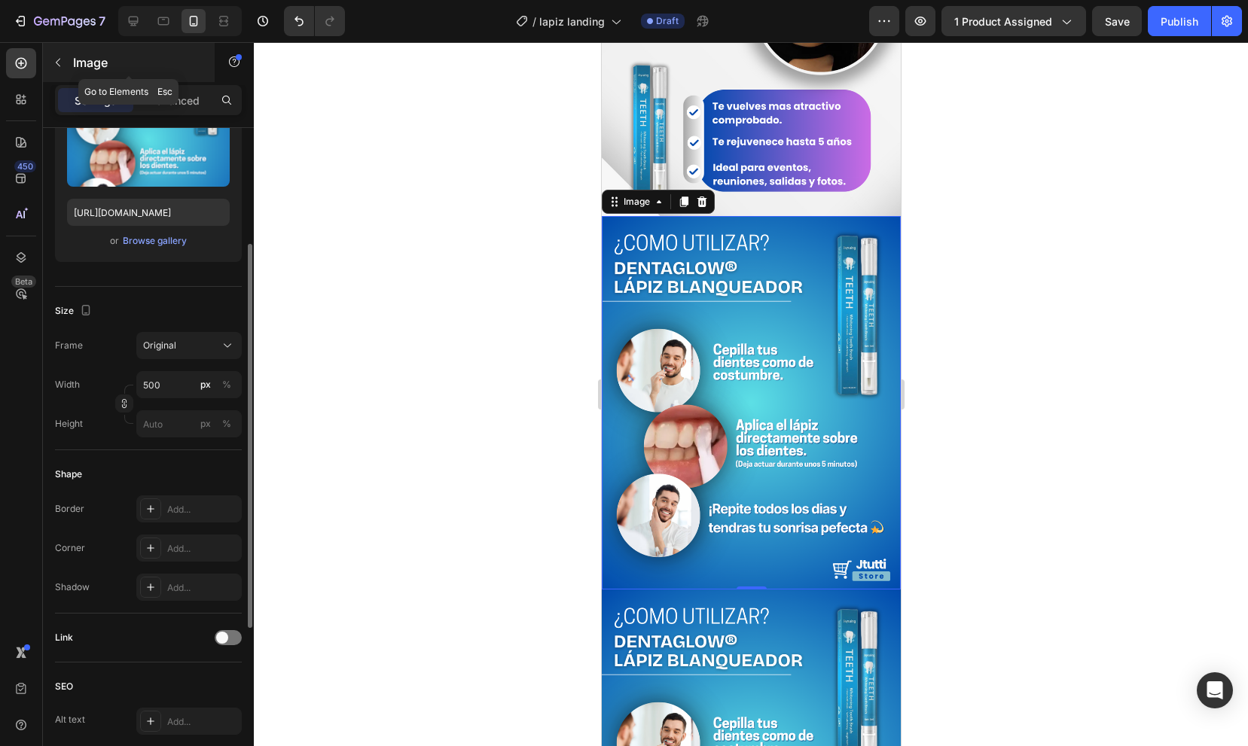
click at [61, 62] on icon "button" at bounding box center [58, 62] width 12 height 12
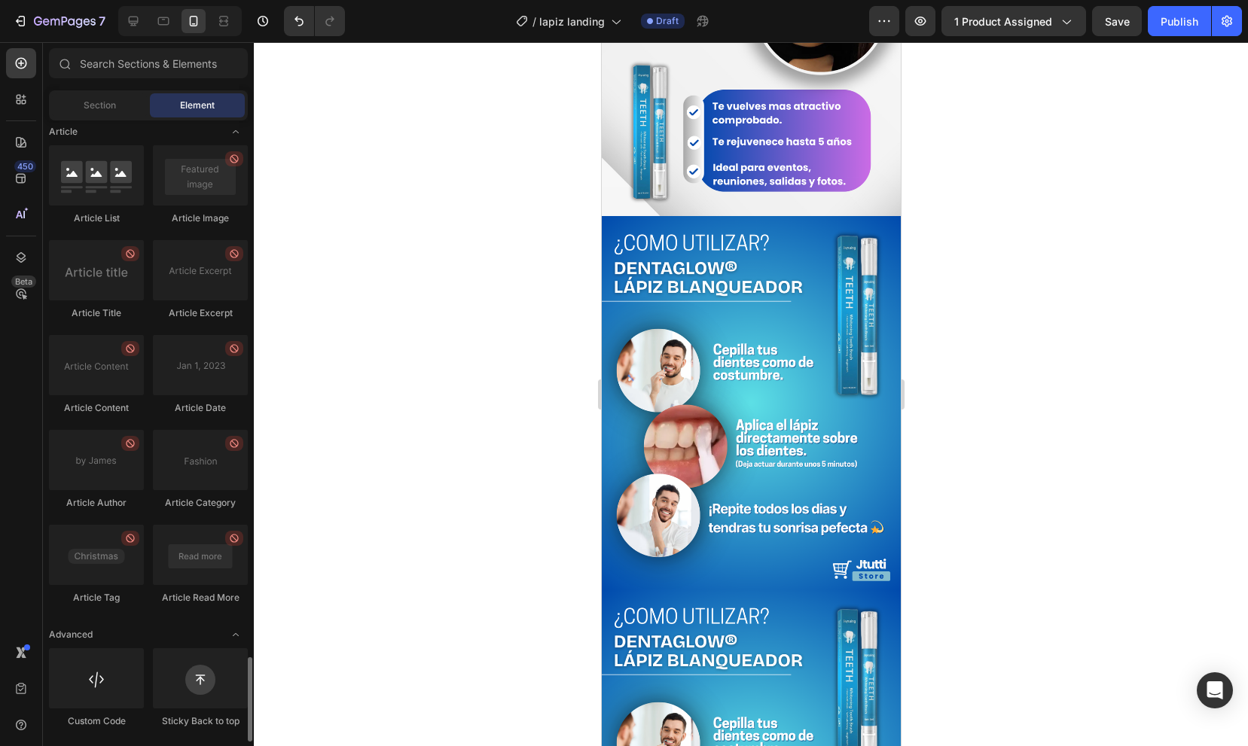
click at [143, 511] on div "Article List Article Image Article Title Article Excerpt Article Content Articl…" at bounding box center [148, 381] width 199 height 473
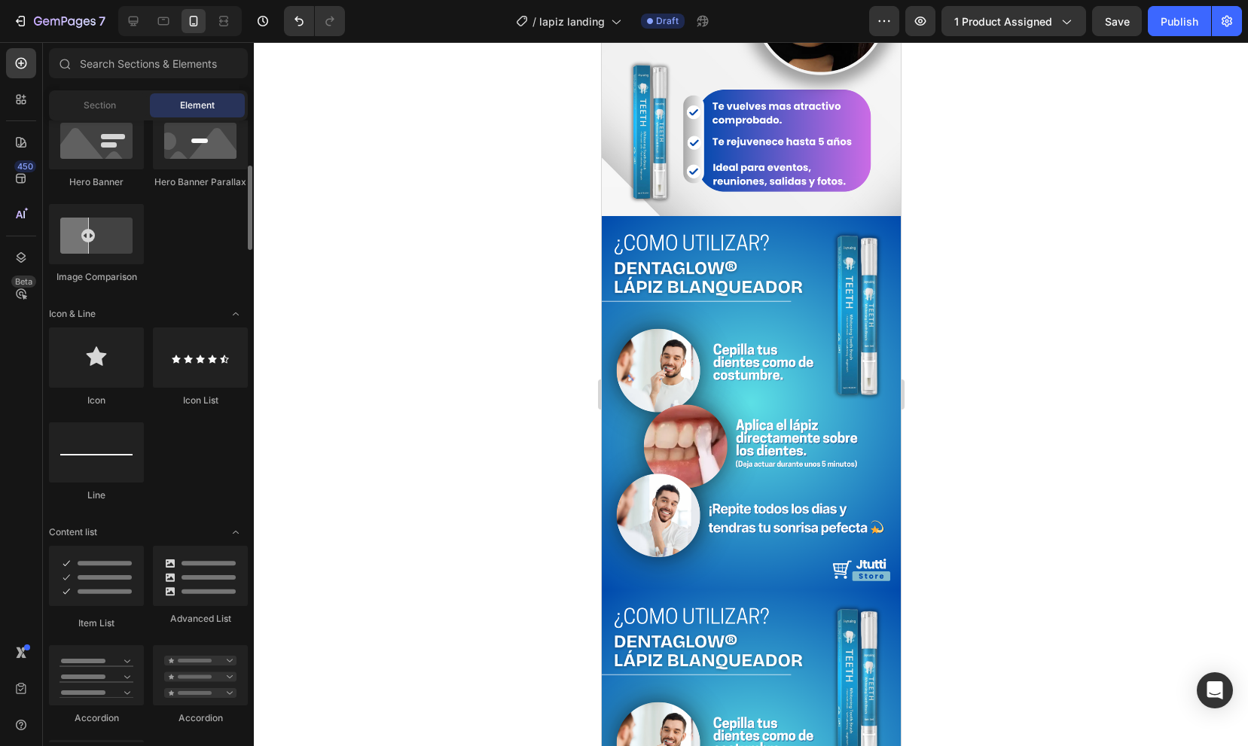
scroll to position [661, 0]
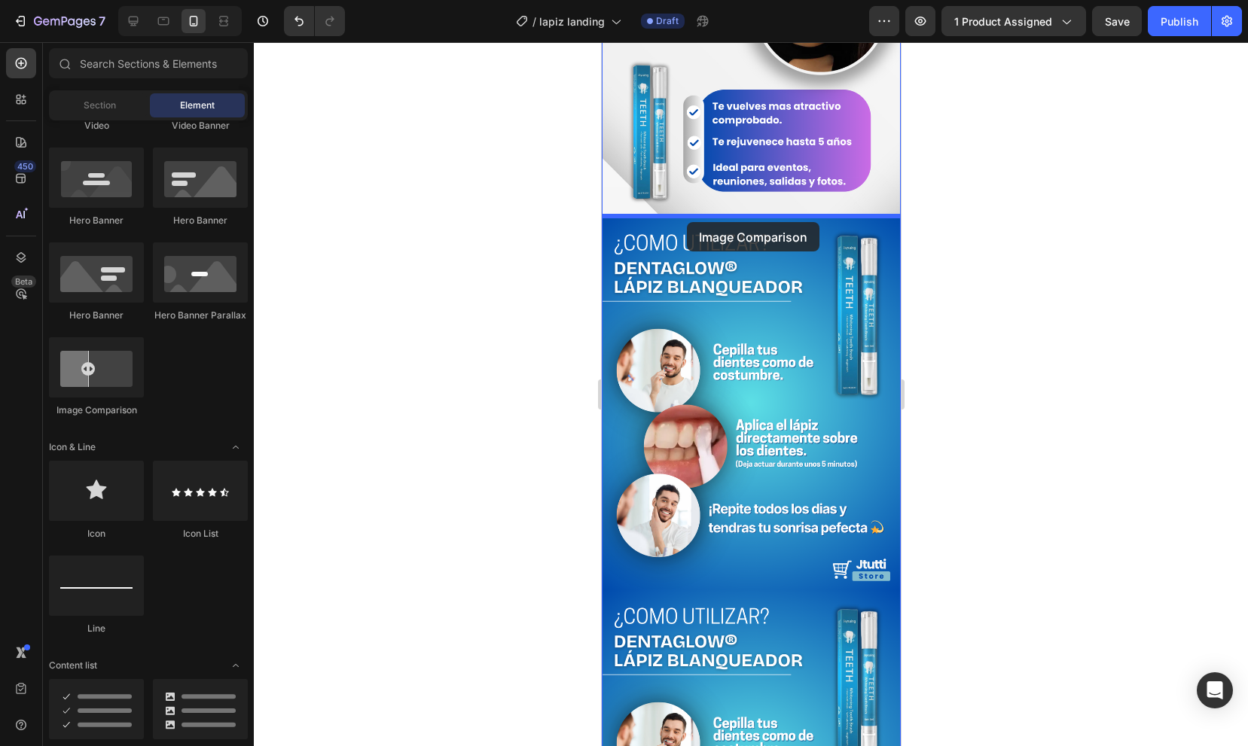
drag, startPoint x: 712, startPoint y: 419, endPoint x: 686, endPoint y: 223, distance: 197.4
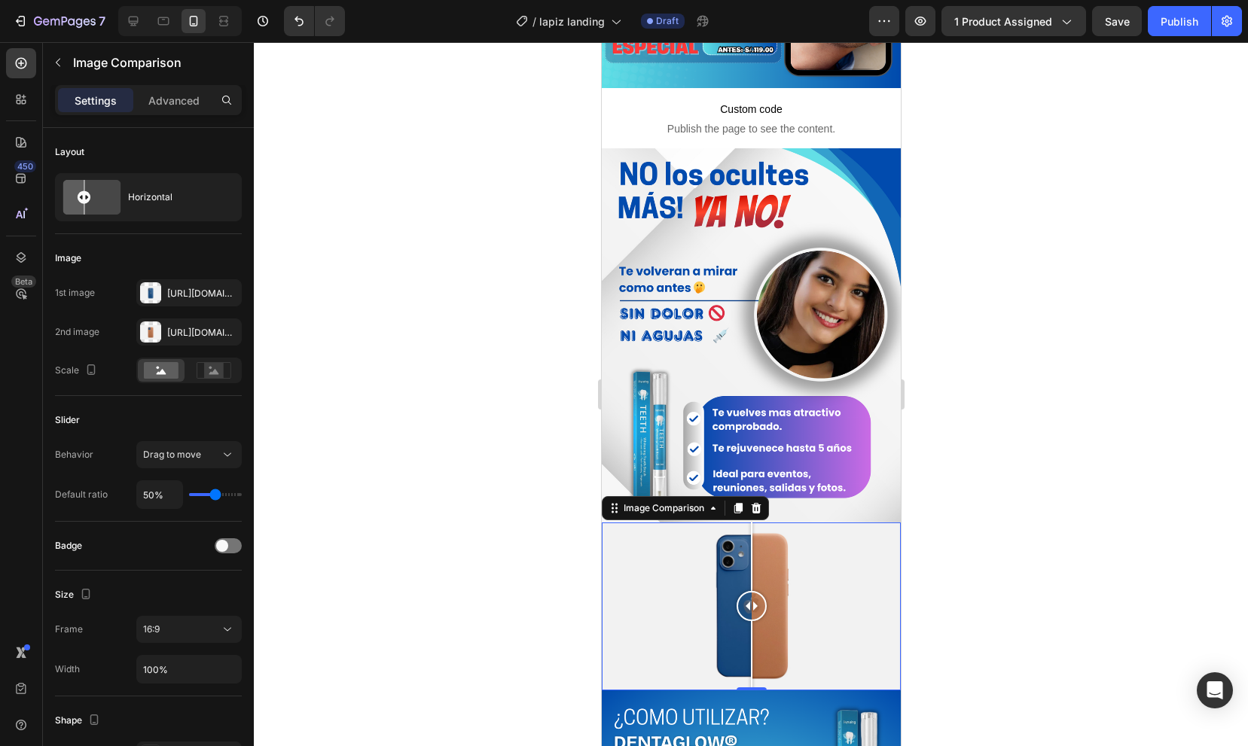
scroll to position [361, 0]
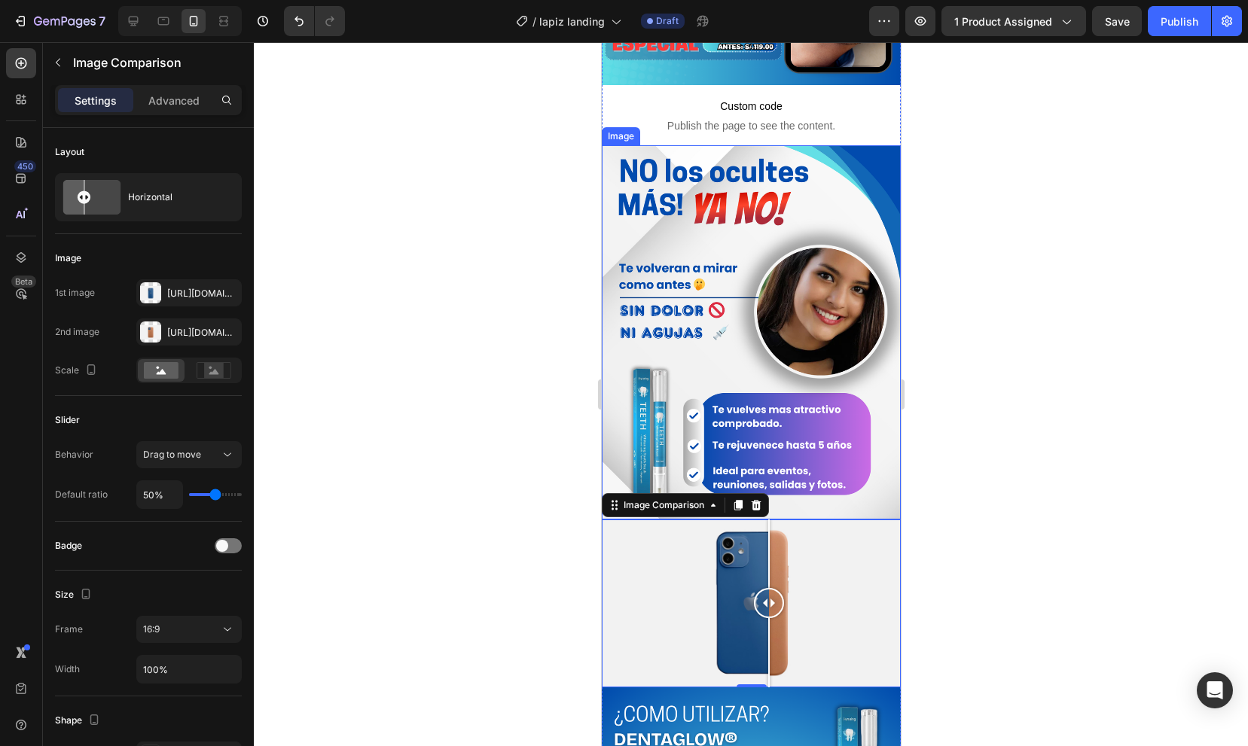
drag, startPoint x: 727, startPoint y: 562, endPoint x: 776, endPoint y: 437, distance: 135.2
click at [776, 437] on div "Image Custom code Publish the page to see the content. Custom Code Image Image …" at bounding box center [750, 760] width 299 height 2097
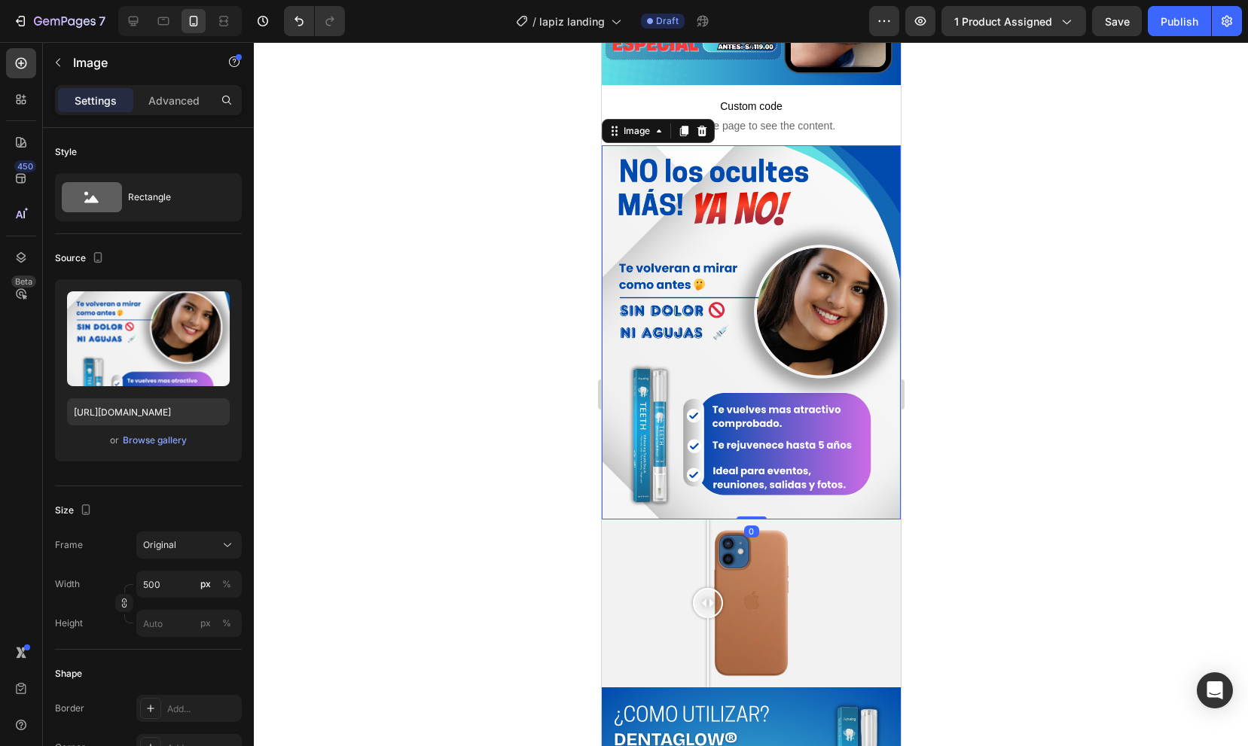
drag, startPoint x: 662, startPoint y: 584, endPoint x: 699, endPoint y: 200, distance: 385.8
click at [699, 200] on div "Image Custom code Publish the page to see the content. Custom Code Image 0 Imag…" at bounding box center [750, 760] width 299 height 2097
click at [701, 135] on icon at bounding box center [702, 131] width 10 height 11
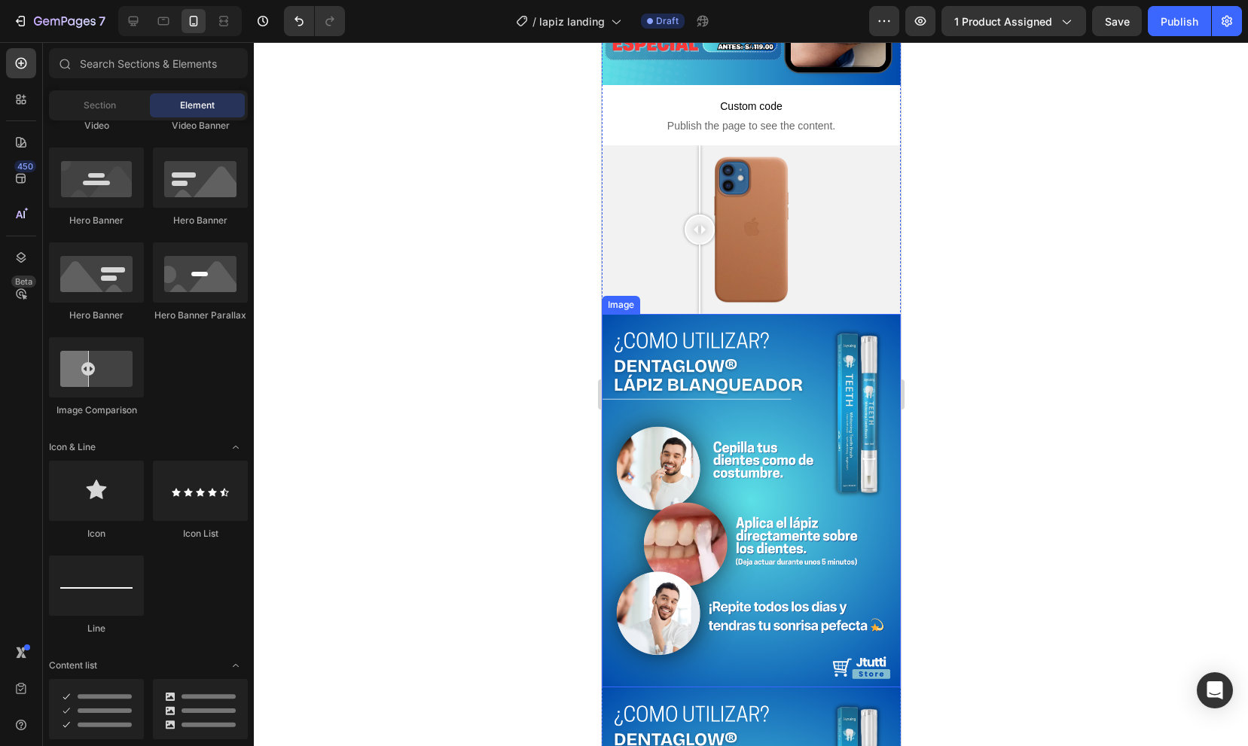
scroll to position [388, 0]
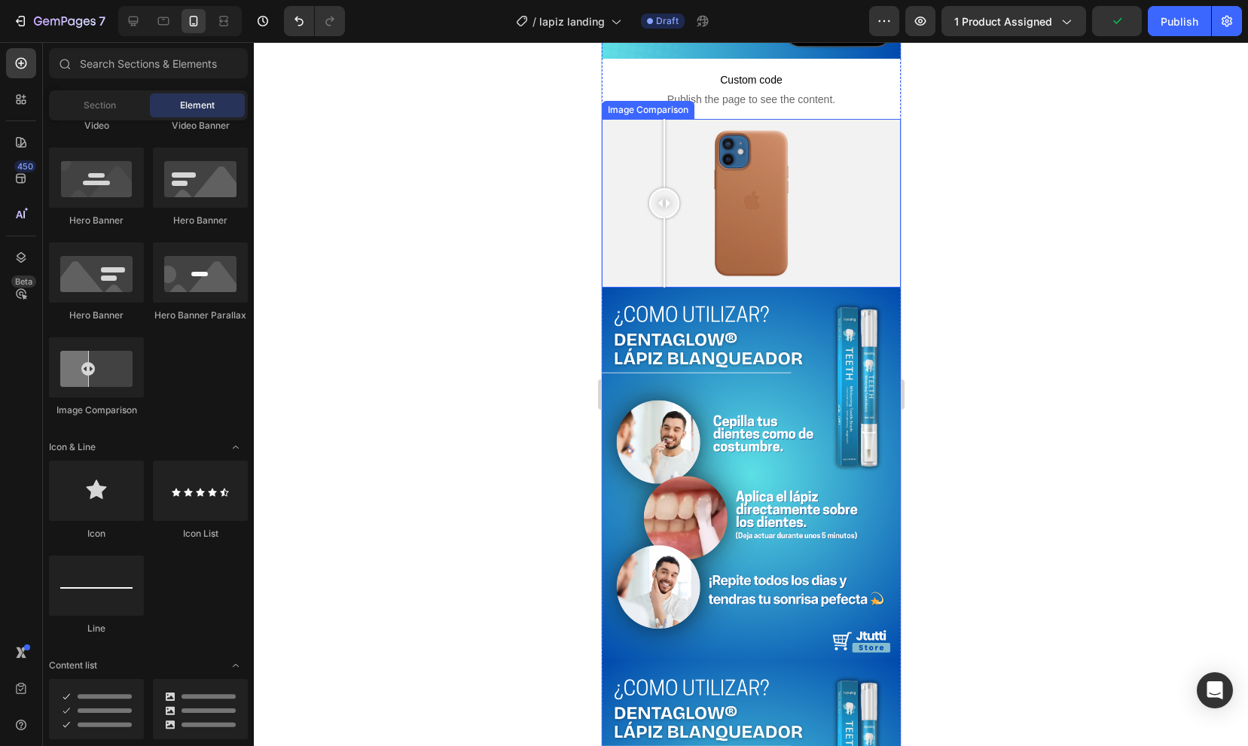
click at [663, 230] on div at bounding box center [750, 203] width 299 height 168
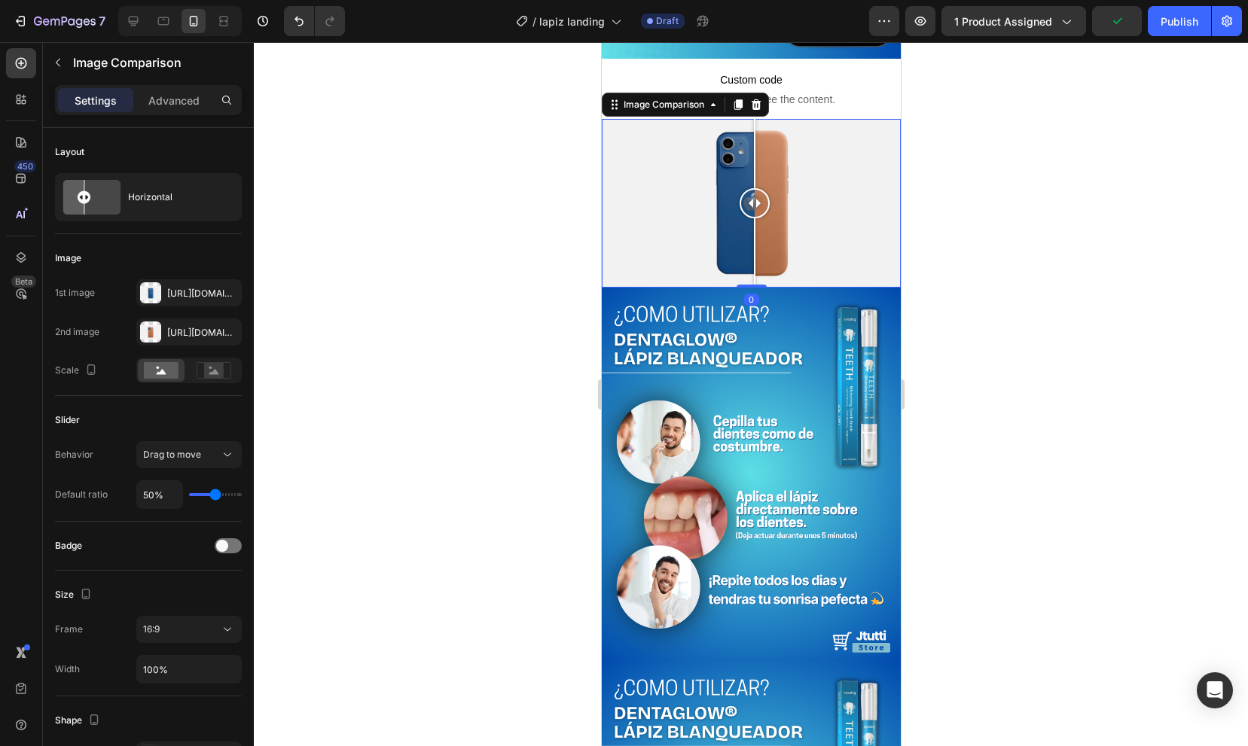
drag, startPoint x: 669, startPoint y: 209, endPoint x: 751, endPoint y: 208, distance: 81.3
click at [751, 208] on div at bounding box center [754, 203] width 30 height 30
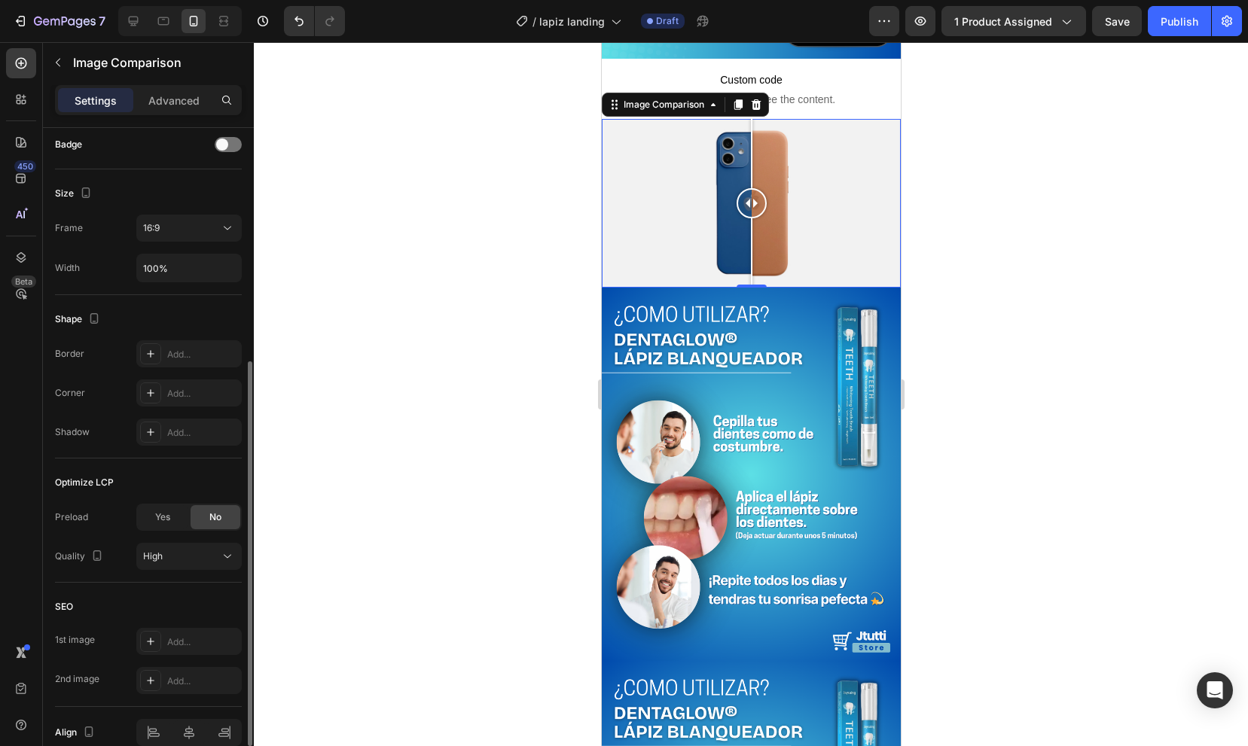
scroll to position [0, 0]
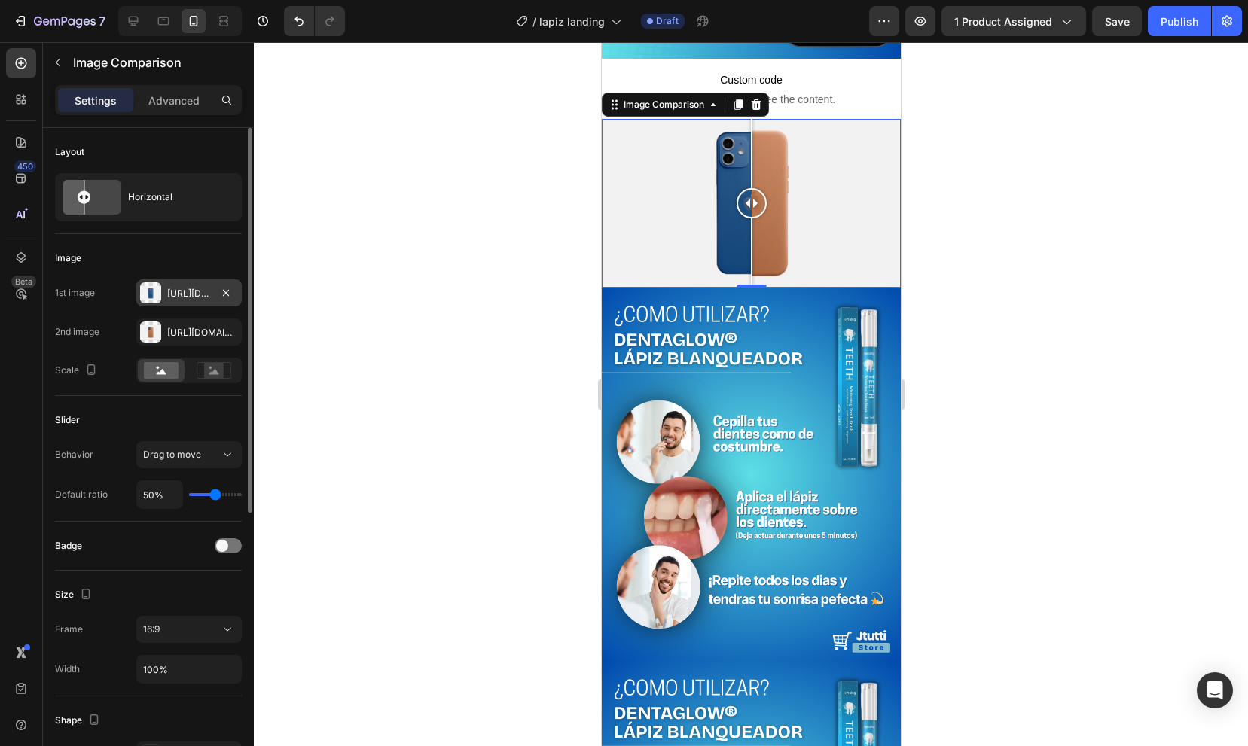
click at [194, 293] on div "Https://cdn.Shopify.Com/s/files/1/2005/9307/files/image_compare_before.Png" at bounding box center [189, 294] width 44 height 14
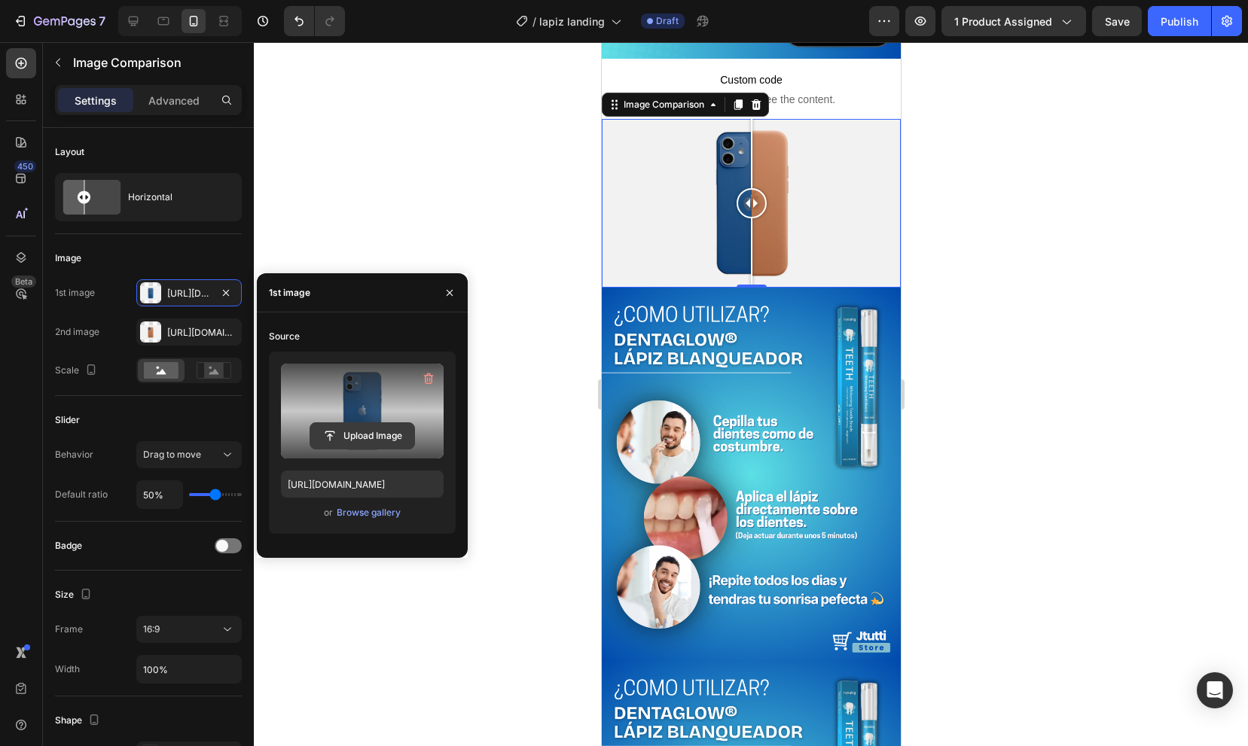
click at [350, 431] on input "file" at bounding box center [362, 436] width 104 height 26
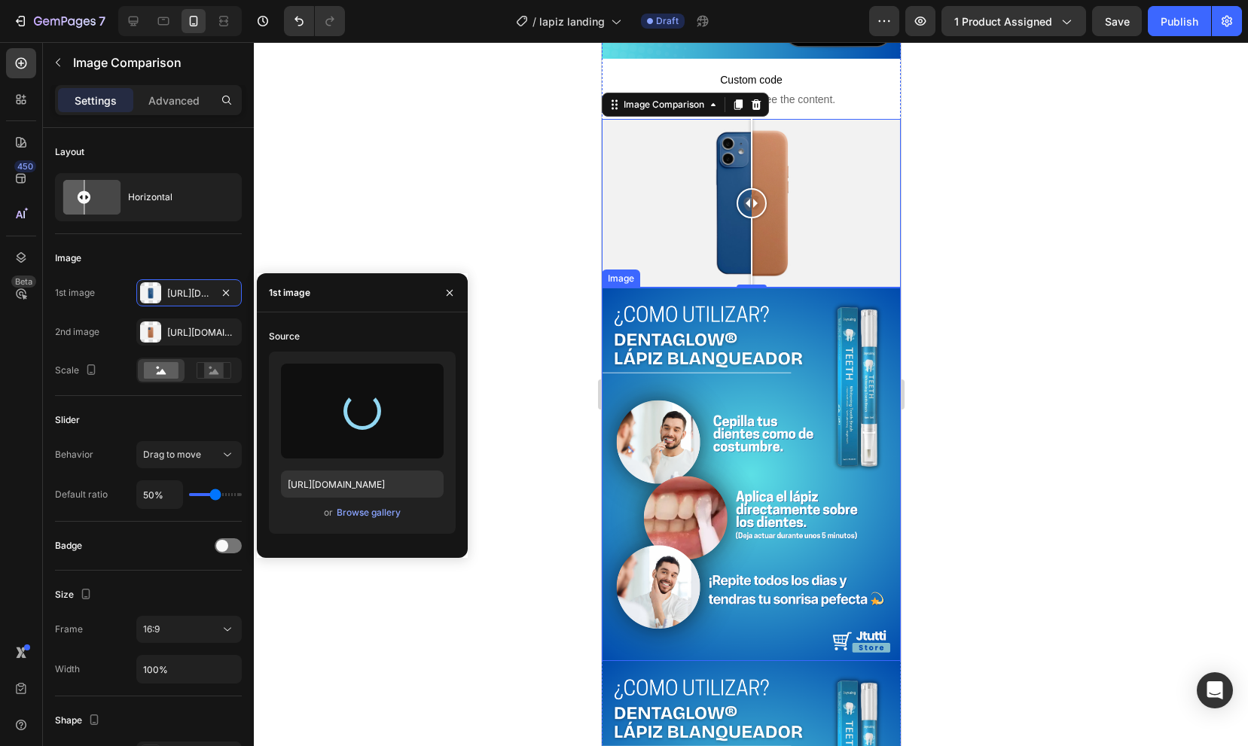
type input "https://cdn.shopify.com/s/files/1/0937/1500/5760/files/gempages_574148368872244…"
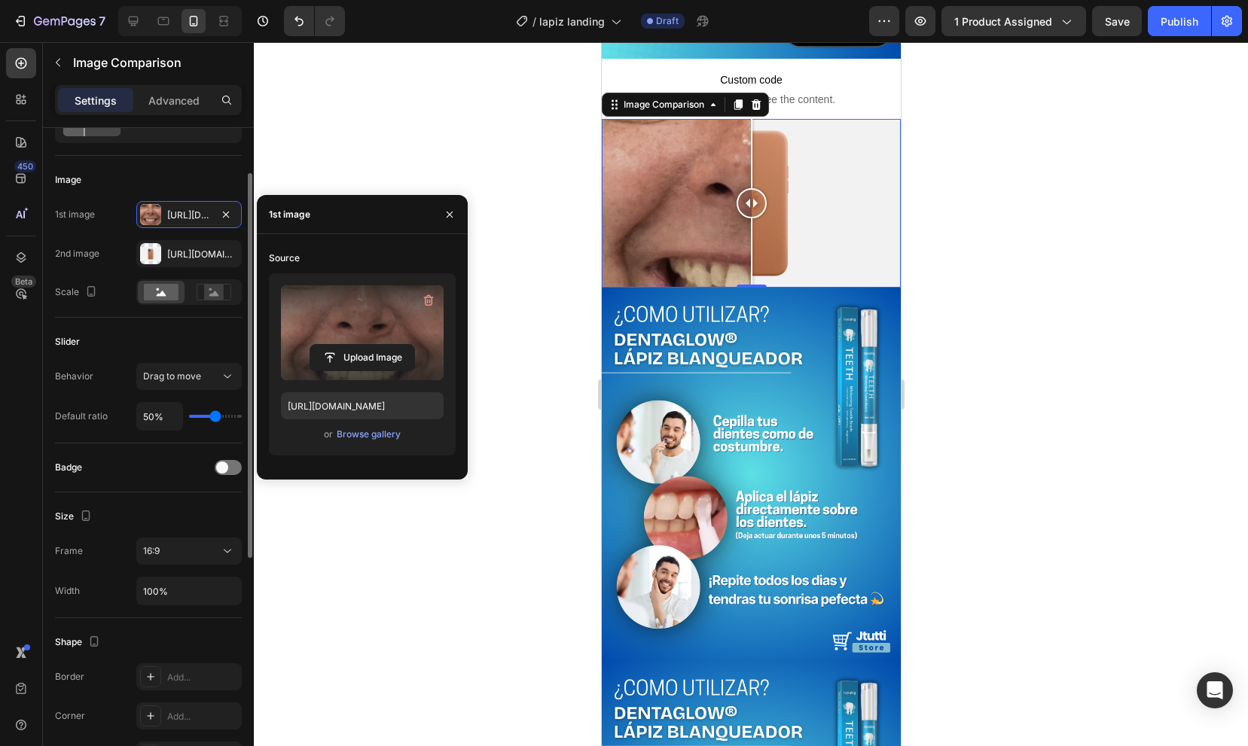
scroll to position [133, 0]
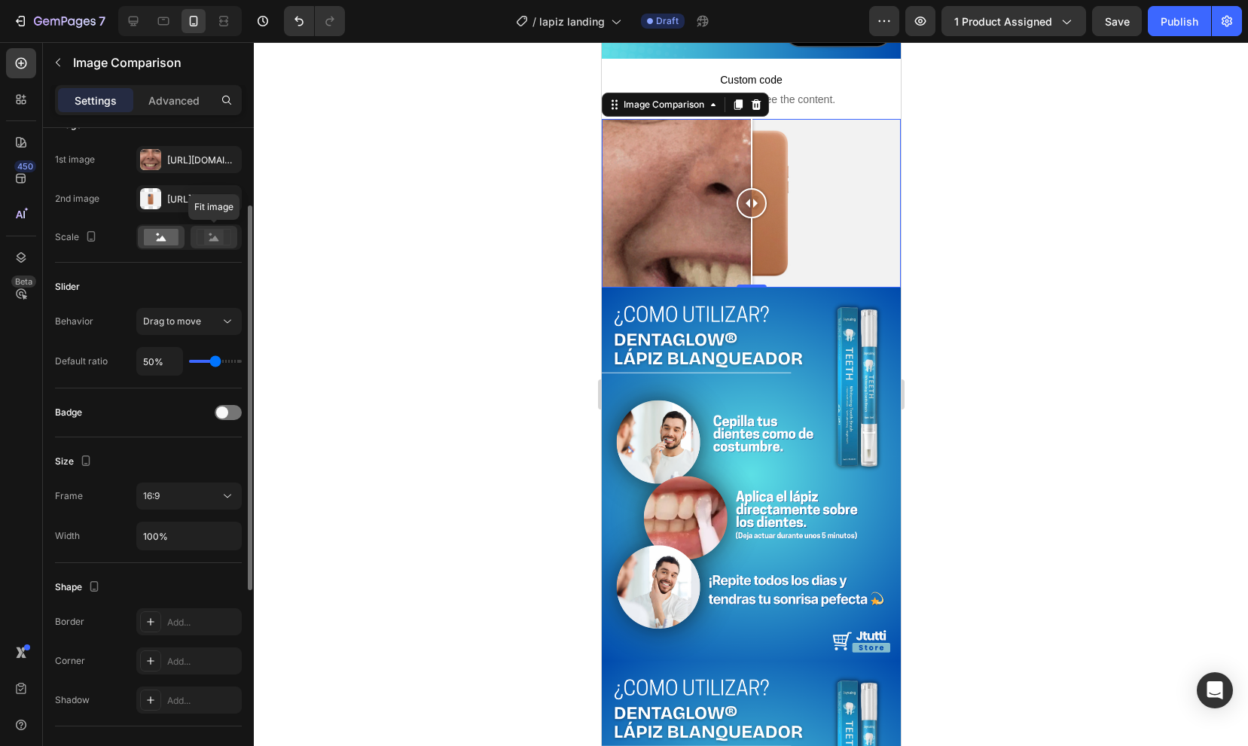
click at [215, 235] on rect at bounding box center [214, 237] width 20 height 15
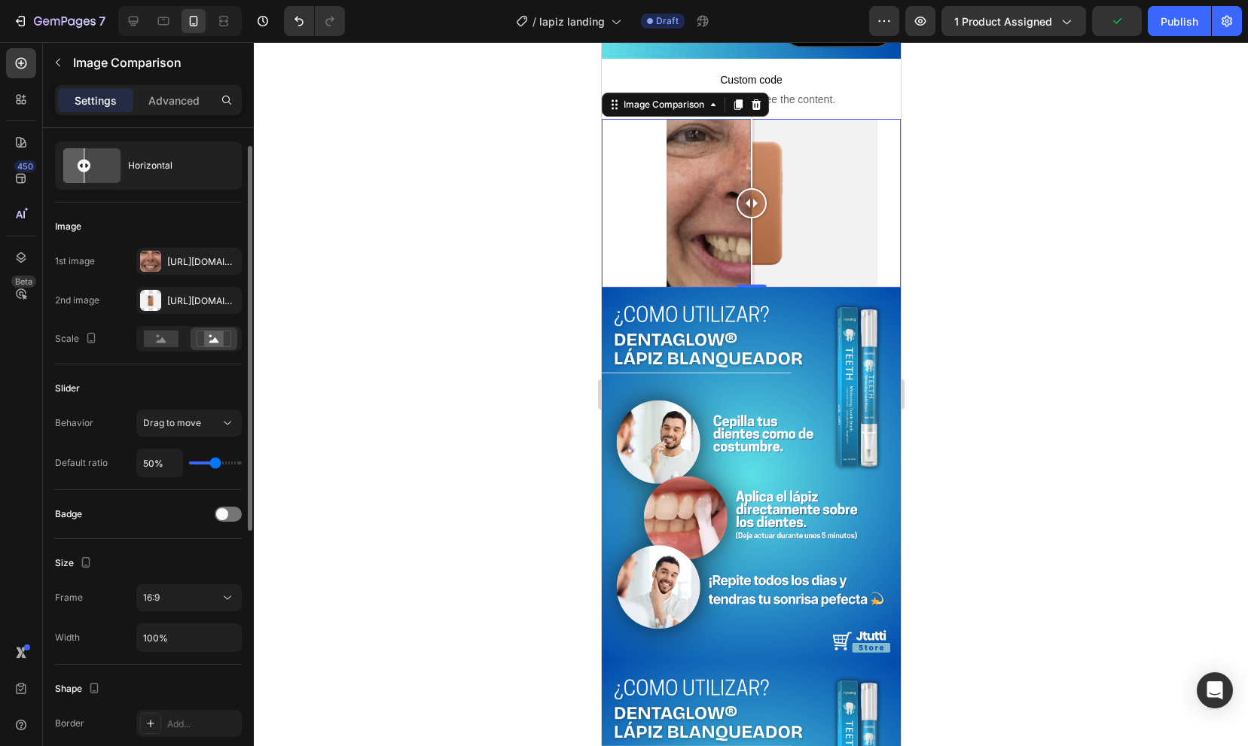
scroll to position [0, 0]
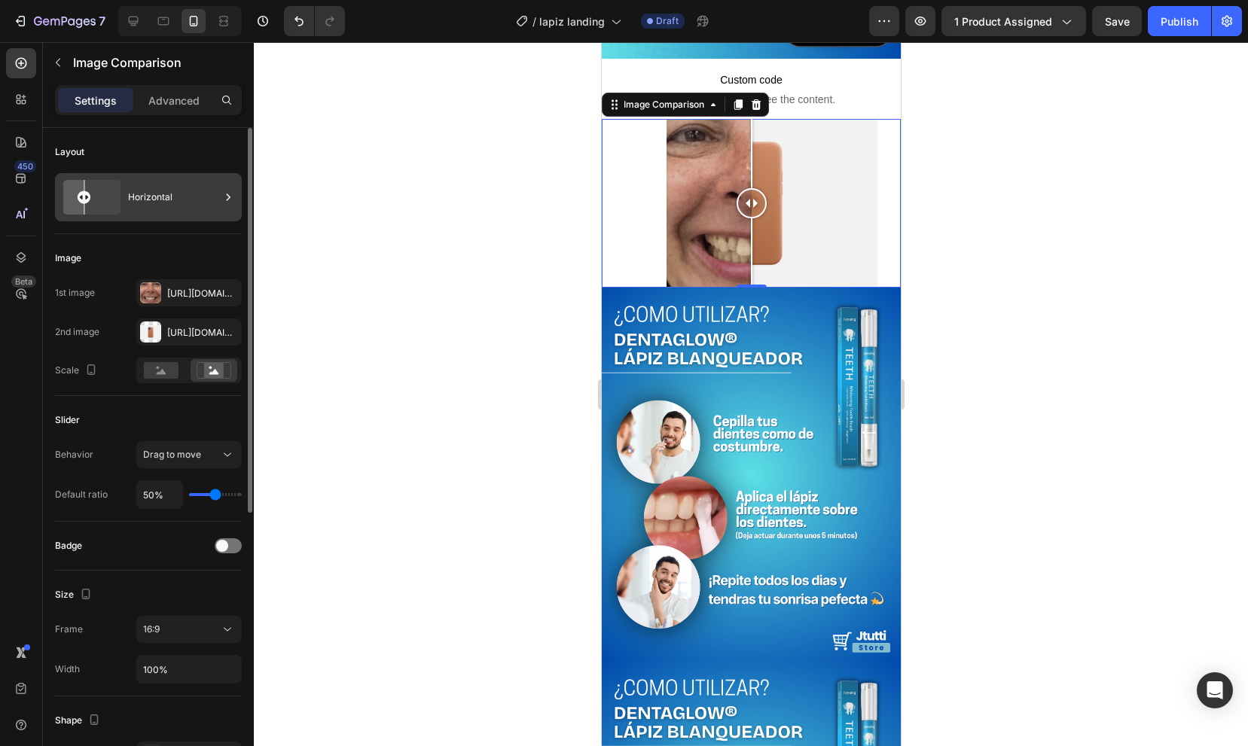
click at [173, 203] on div "Horizontal" at bounding box center [174, 197] width 92 height 35
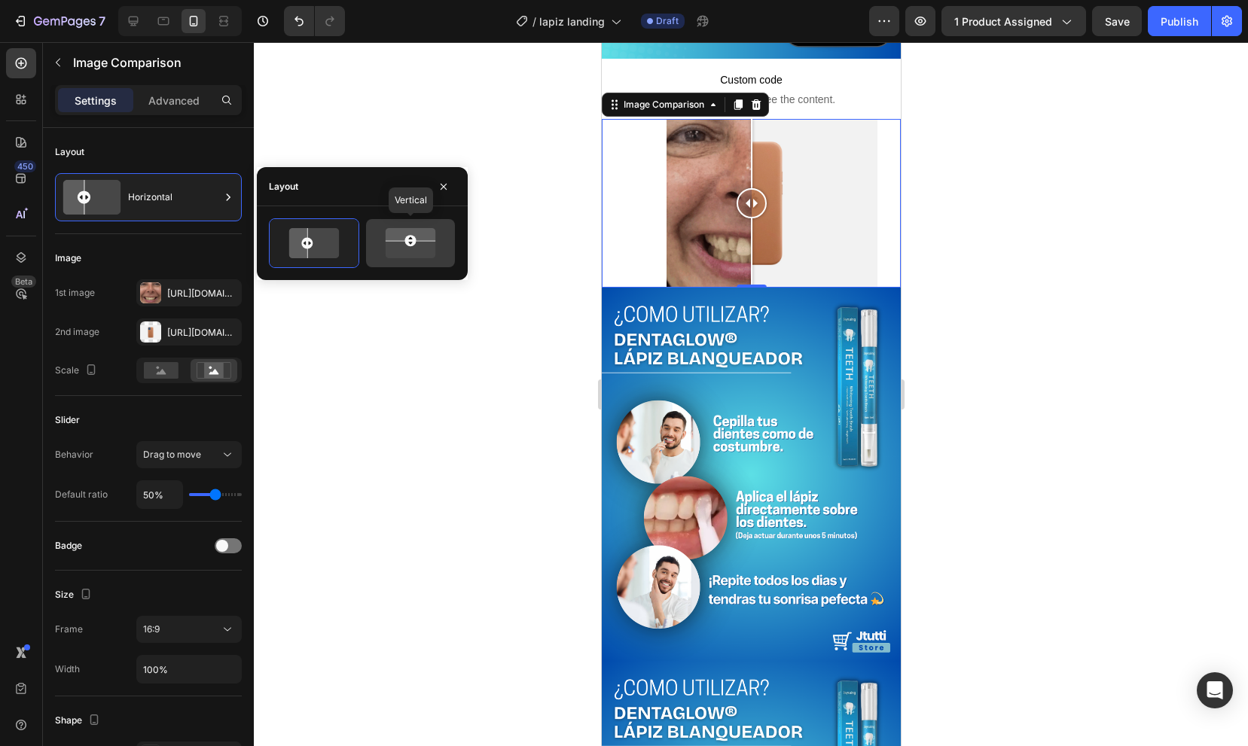
click at [385, 236] on icon at bounding box center [410, 233] width 60 height 15
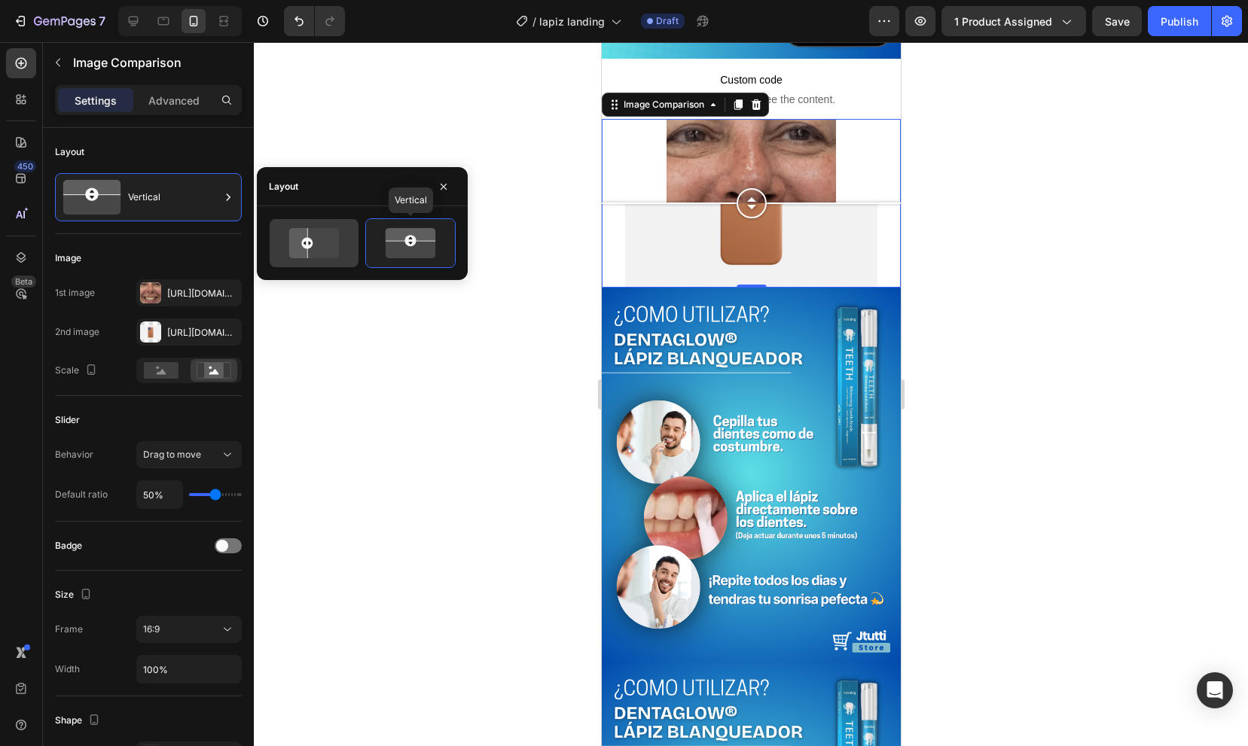
click at [345, 243] on icon at bounding box center [314, 243] width 71 height 30
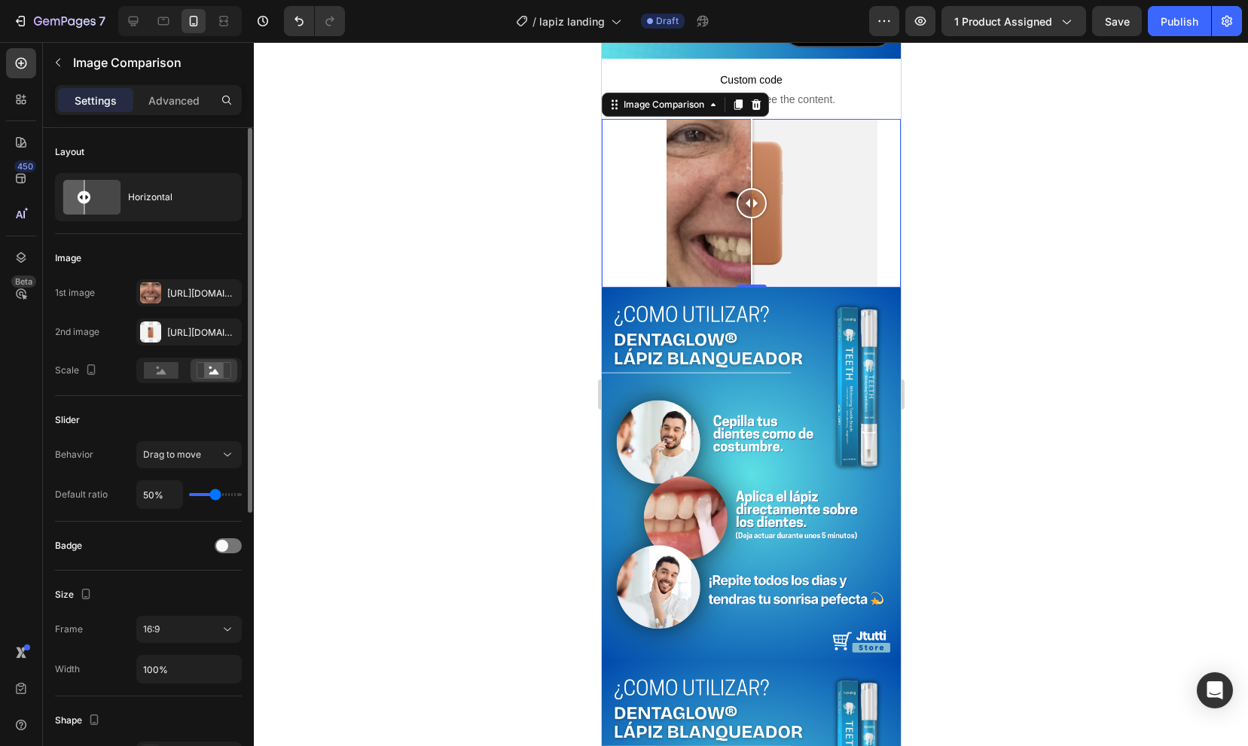
click at [165, 238] on div "Image 1st image Https://cdn.Shopify.Com/s/files/1/0937/1500/5760/files/gempages…" at bounding box center [148, 315] width 187 height 162
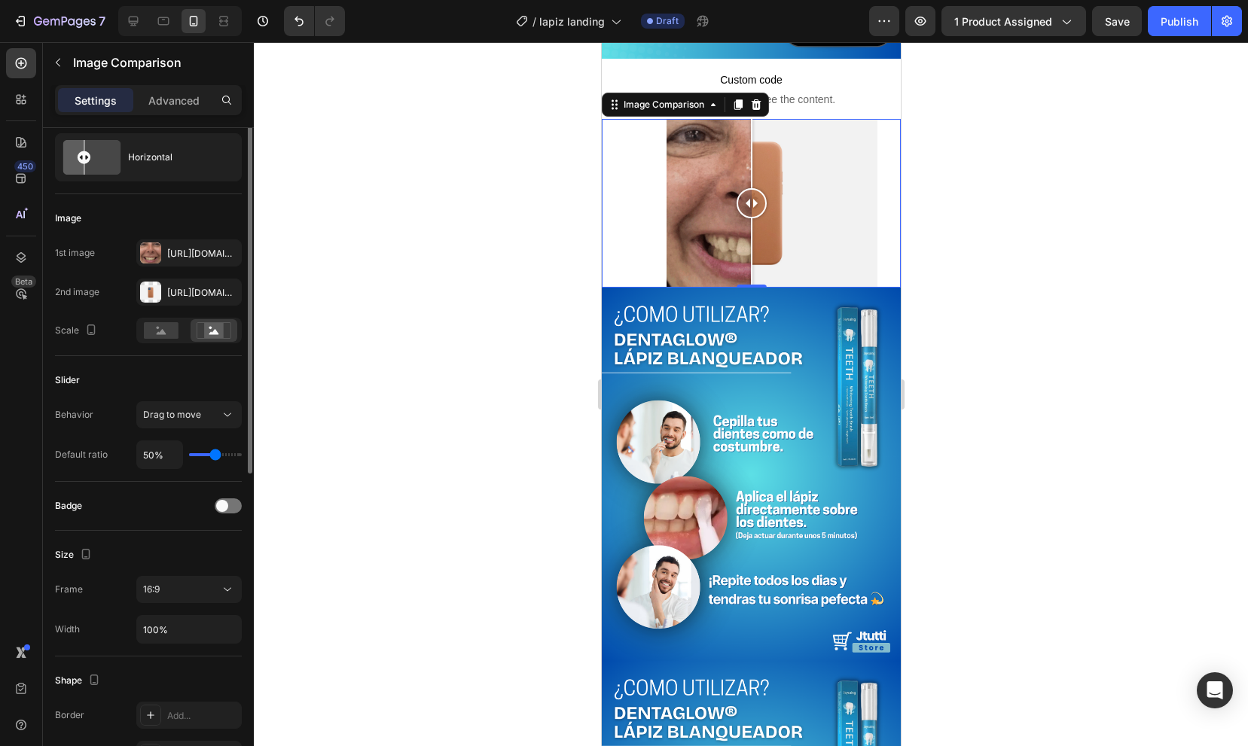
scroll to position [66, 0]
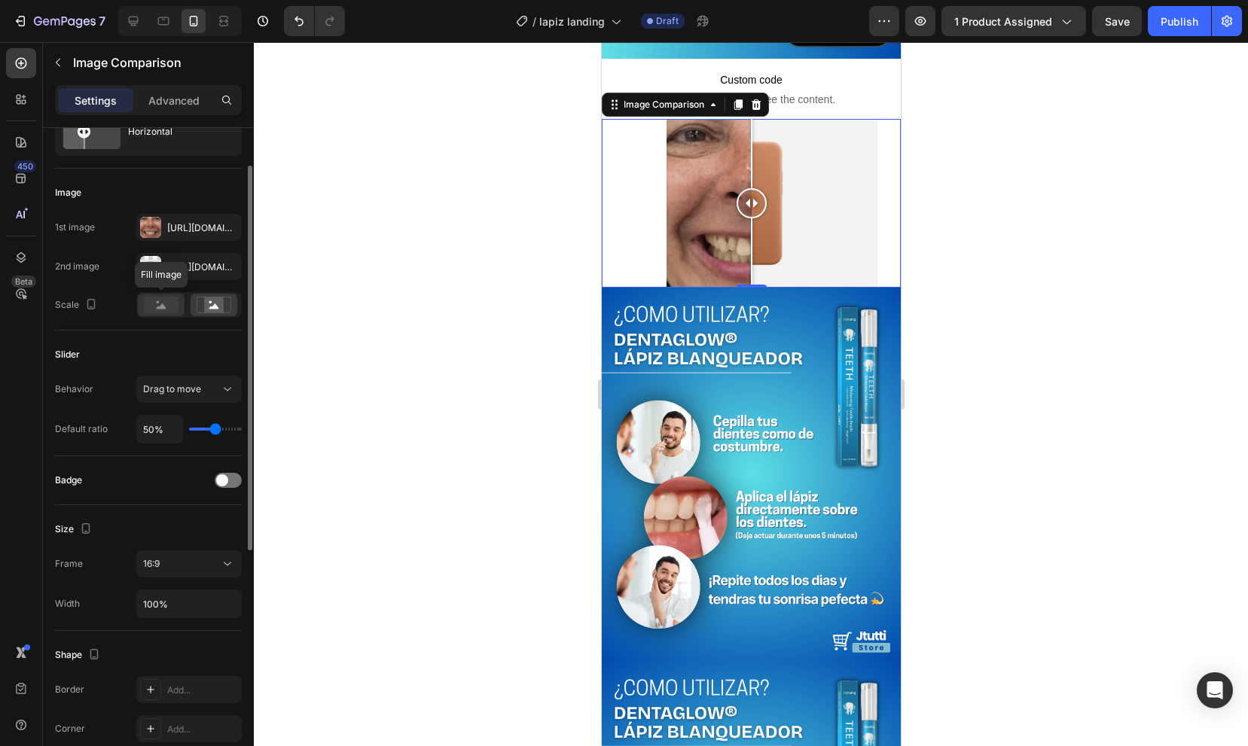
click at [159, 314] on div at bounding box center [161, 305] width 47 height 23
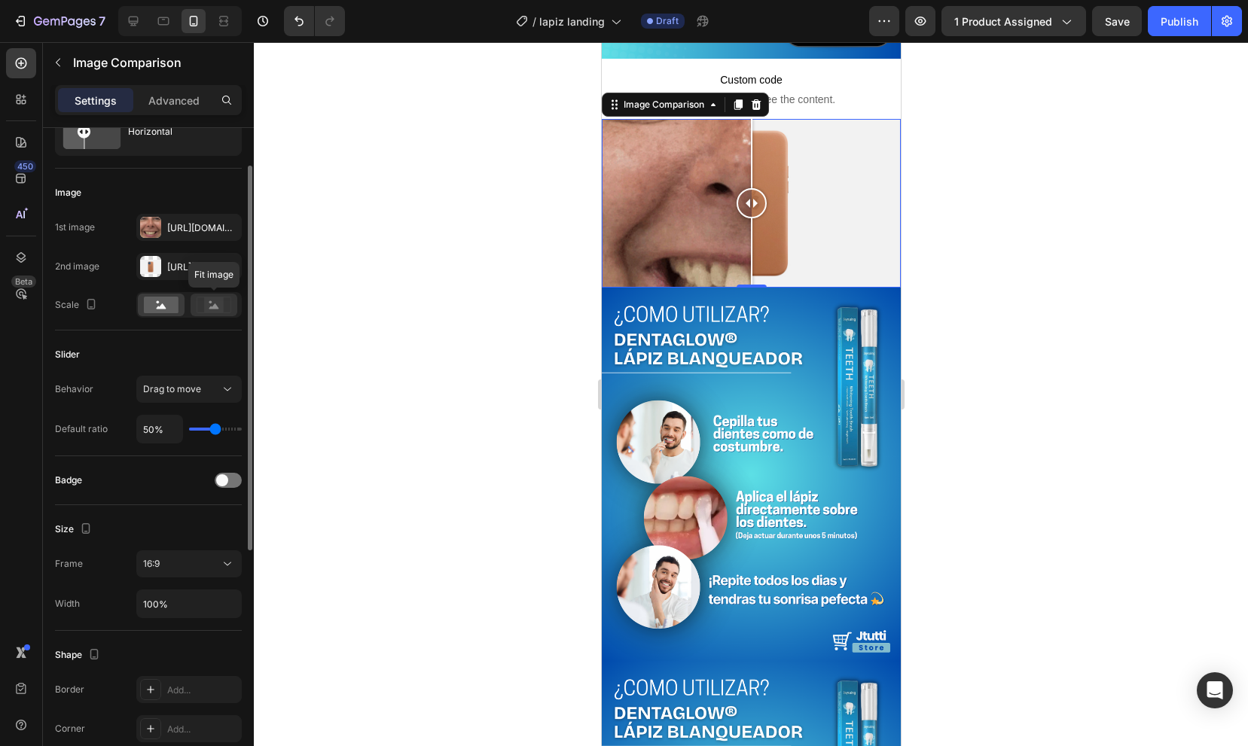
click at [211, 310] on rect at bounding box center [214, 304] width 20 height 15
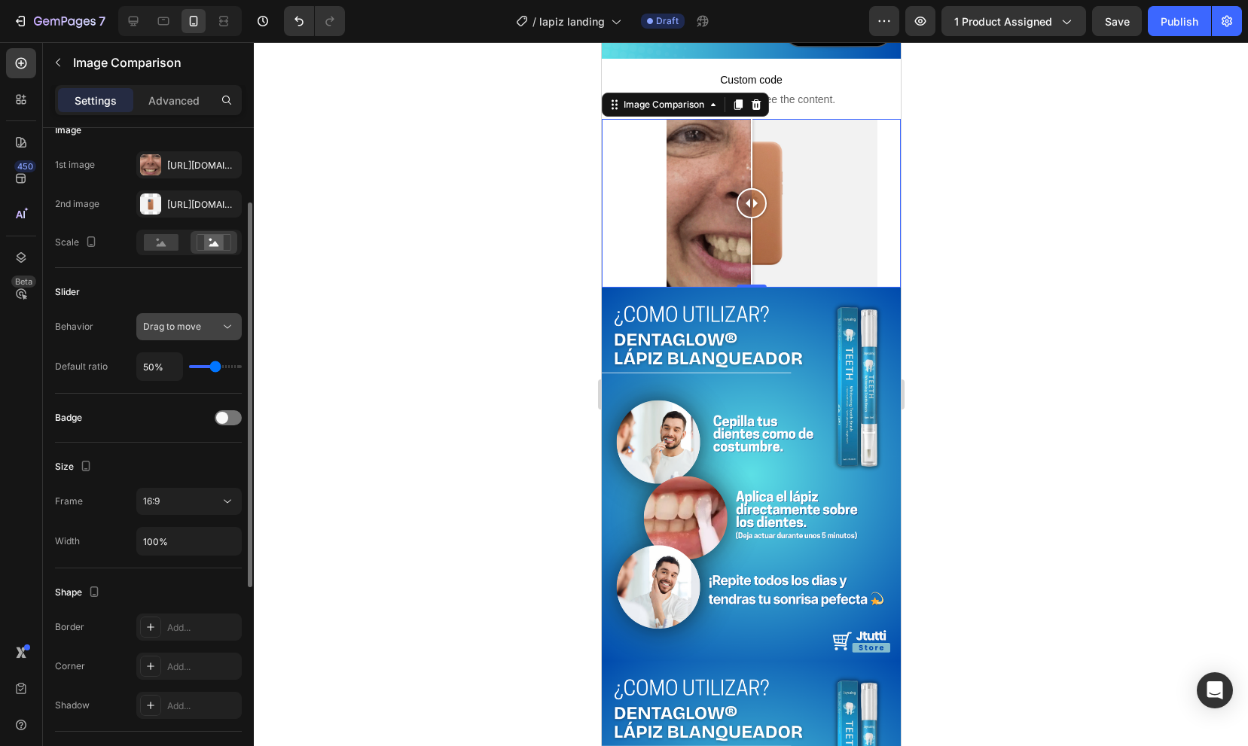
scroll to position [163, 0]
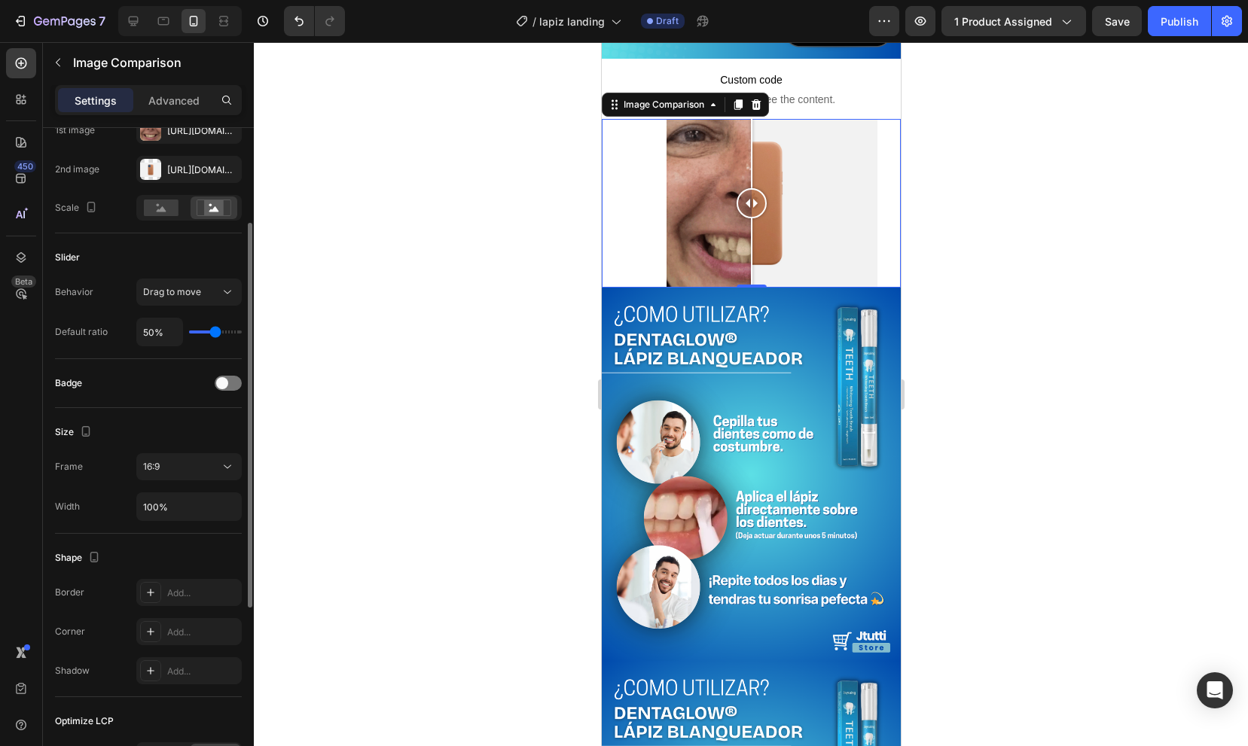
click at [209, 306] on div "Behavior Drag to move Default ratio 50%" at bounding box center [148, 313] width 187 height 68
click at [209, 300] on div "Drag to move" at bounding box center [189, 292] width 92 height 15
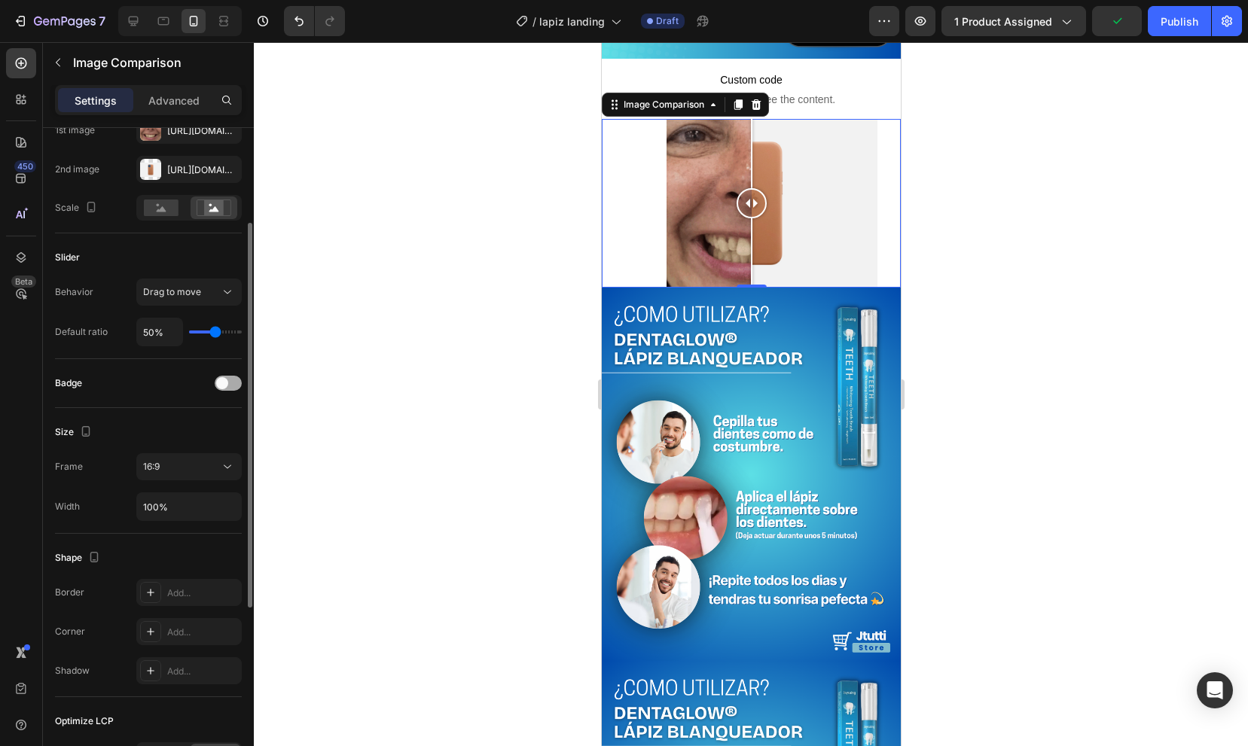
click at [226, 386] on span at bounding box center [222, 383] width 12 height 12
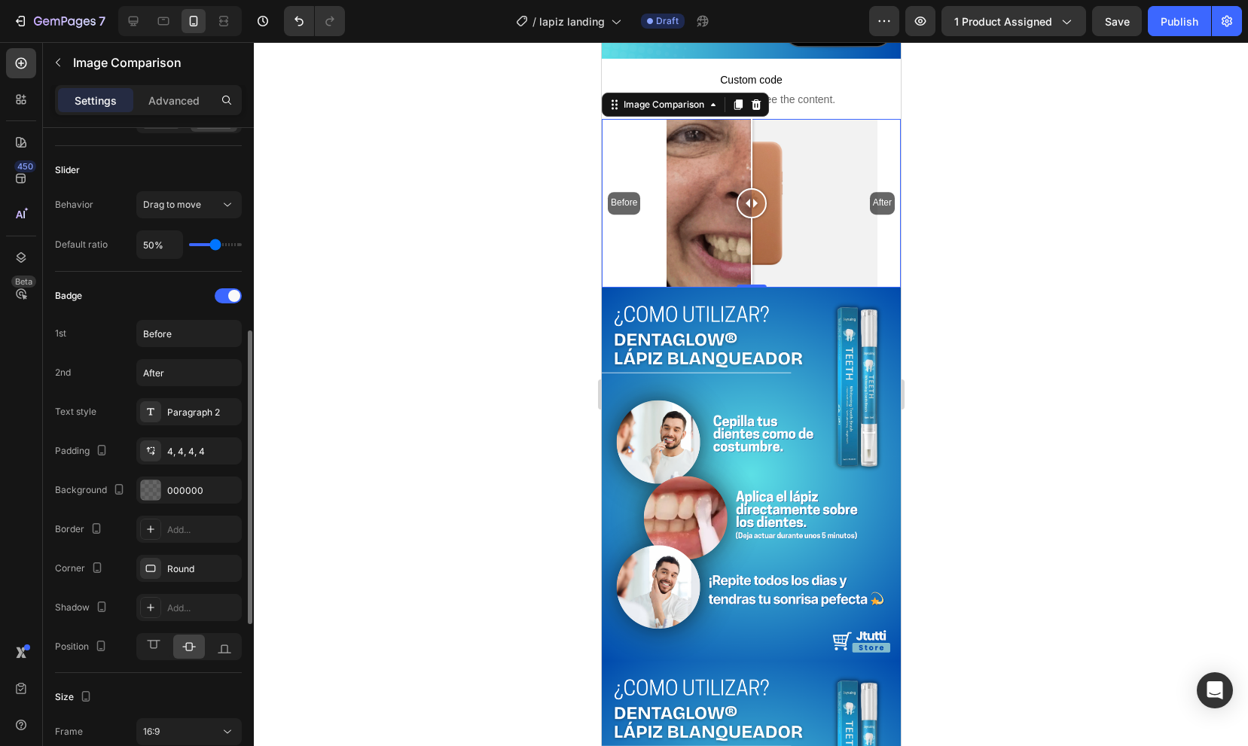
scroll to position [313, 0]
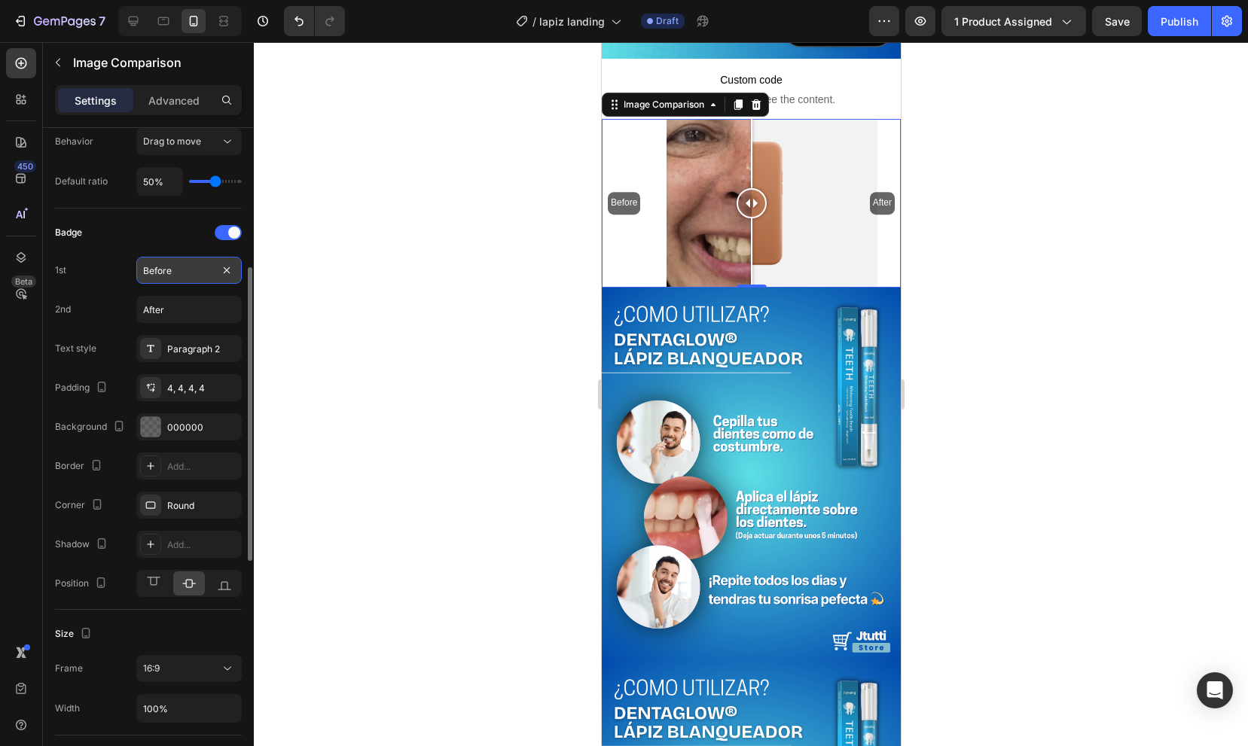
click at [183, 258] on input "Before" at bounding box center [188, 270] width 105 height 27
click at [181, 268] on input "Before" at bounding box center [188, 270] width 105 height 27
type input "a"
type input "Antes"
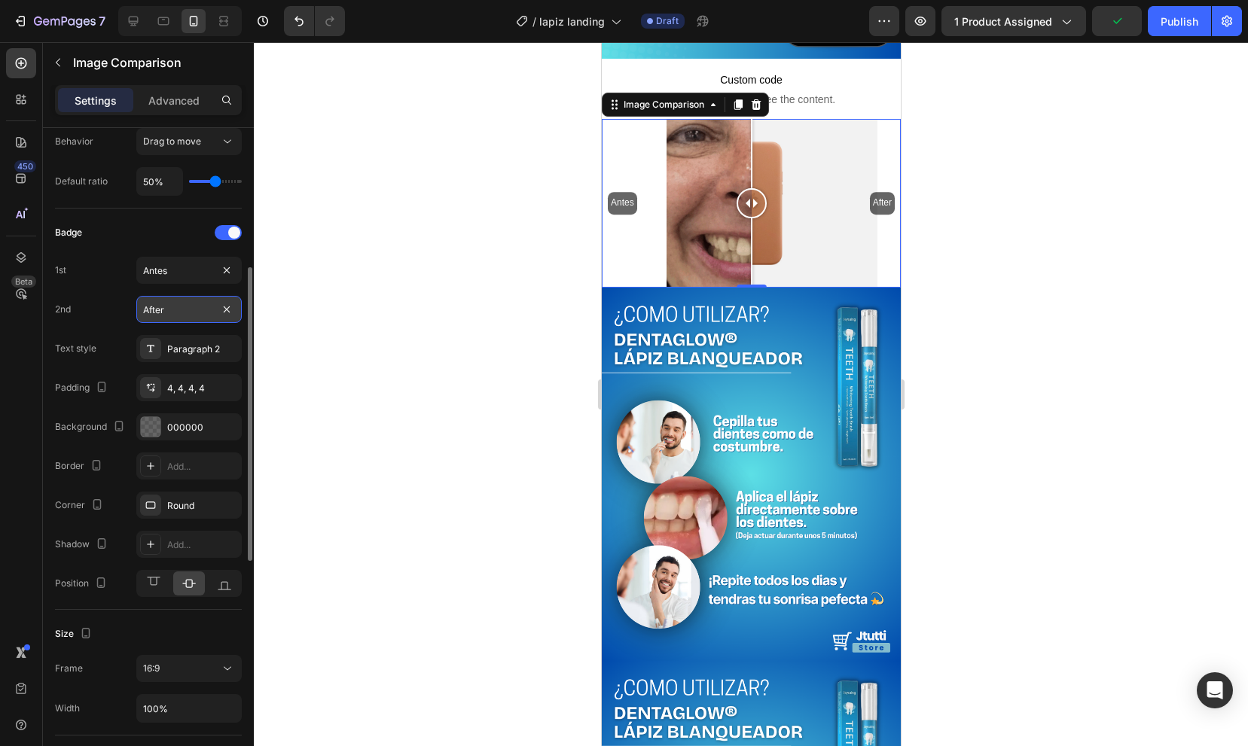
click at [184, 310] on input "After" at bounding box center [188, 309] width 105 height 27
click at [108, 255] on div "Badge 1st Antes 2nd Despues Text style Paragraph 2 Padding 4, 4, 4, 4 Backgroun…" at bounding box center [148, 409] width 187 height 376
click at [170, 308] on input "Despues" at bounding box center [188, 309] width 105 height 27
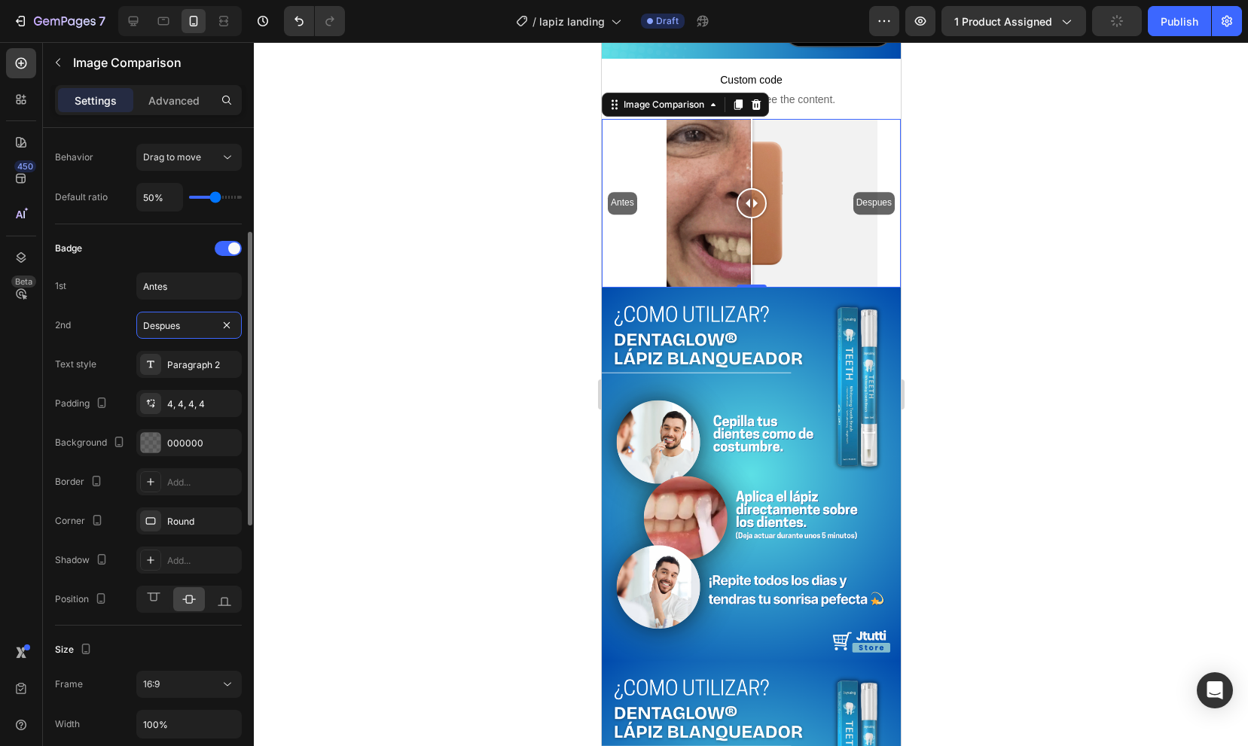
scroll to position [242, 0]
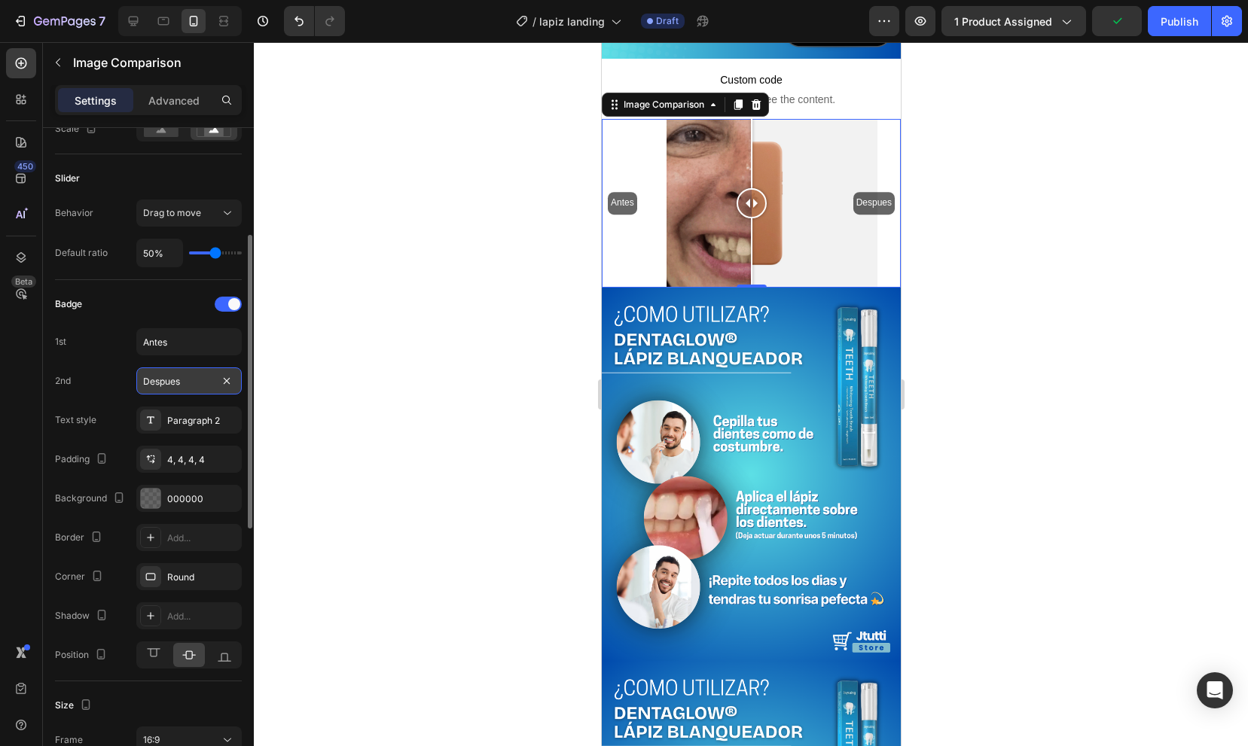
click at [183, 378] on input "Despues" at bounding box center [188, 380] width 105 height 27
type input "Después"
click at [68, 407] on div "Text style Paragraph 2" at bounding box center [148, 420] width 187 height 27
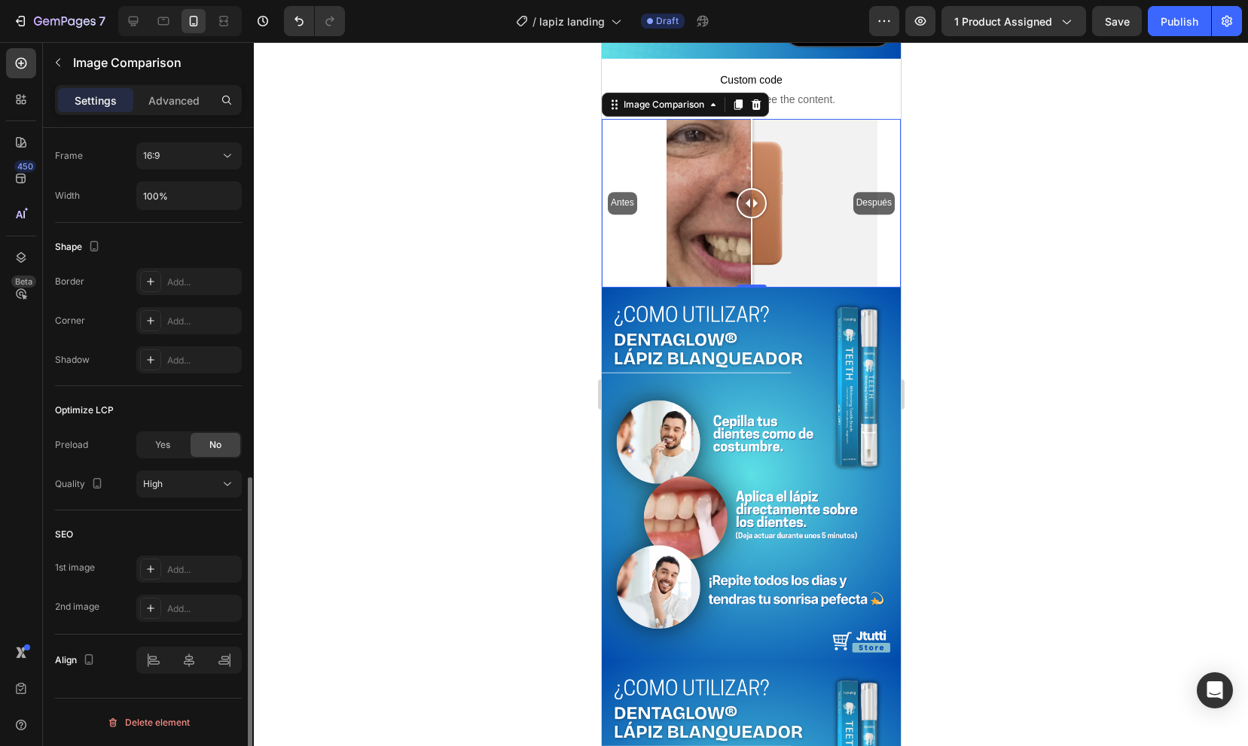
scroll to position [800, 0]
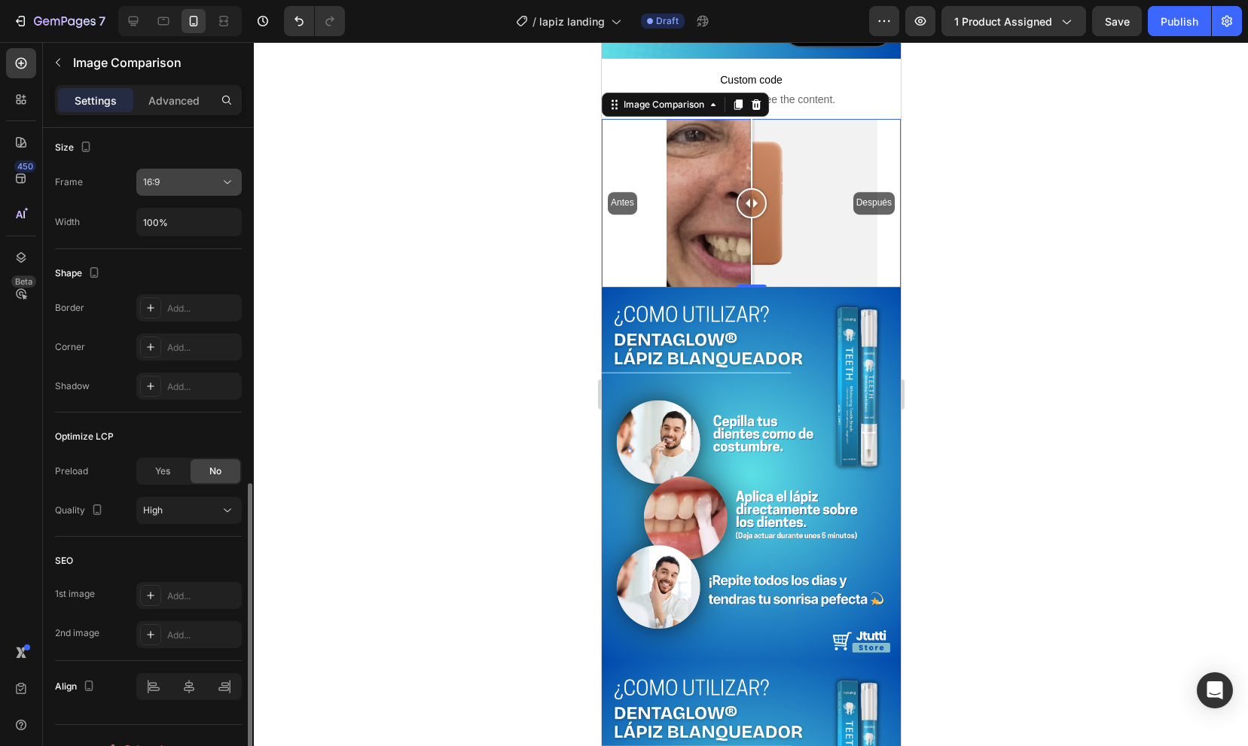
click at [205, 178] on div "16:9" at bounding box center [181, 182] width 77 height 14
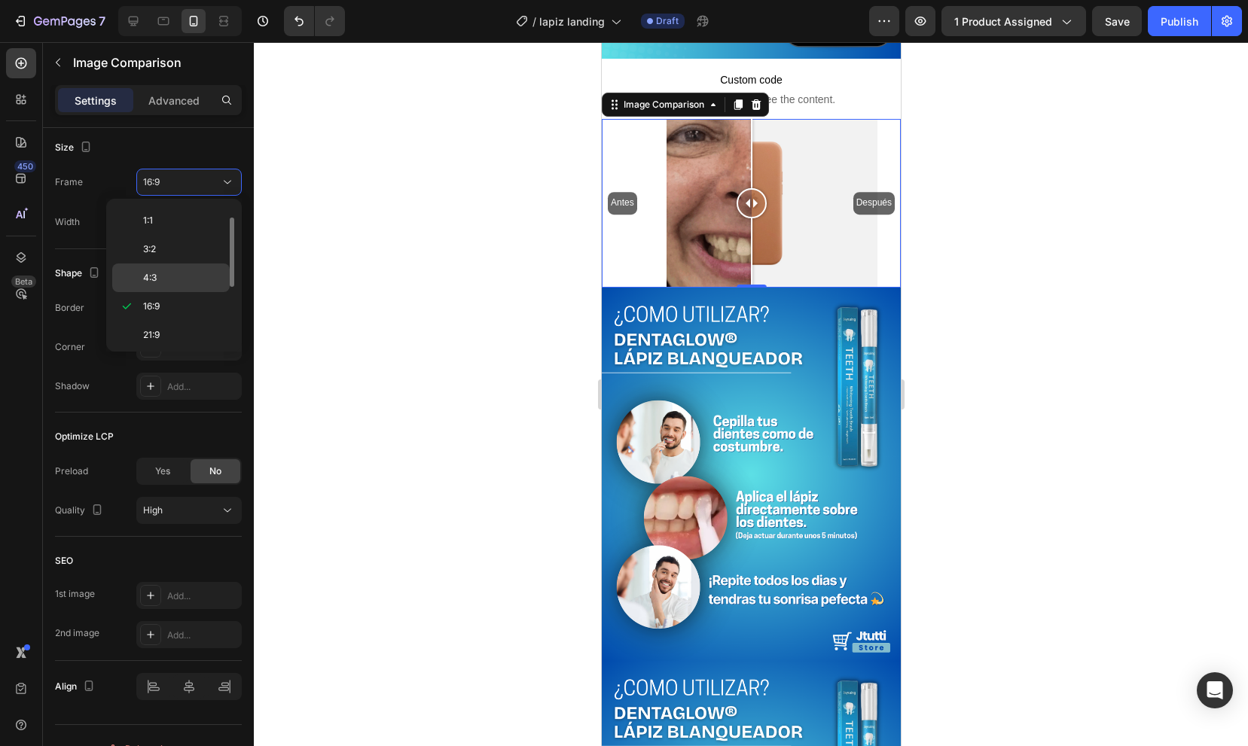
click at [197, 282] on p "4:3" at bounding box center [183, 278] width 80 height 14
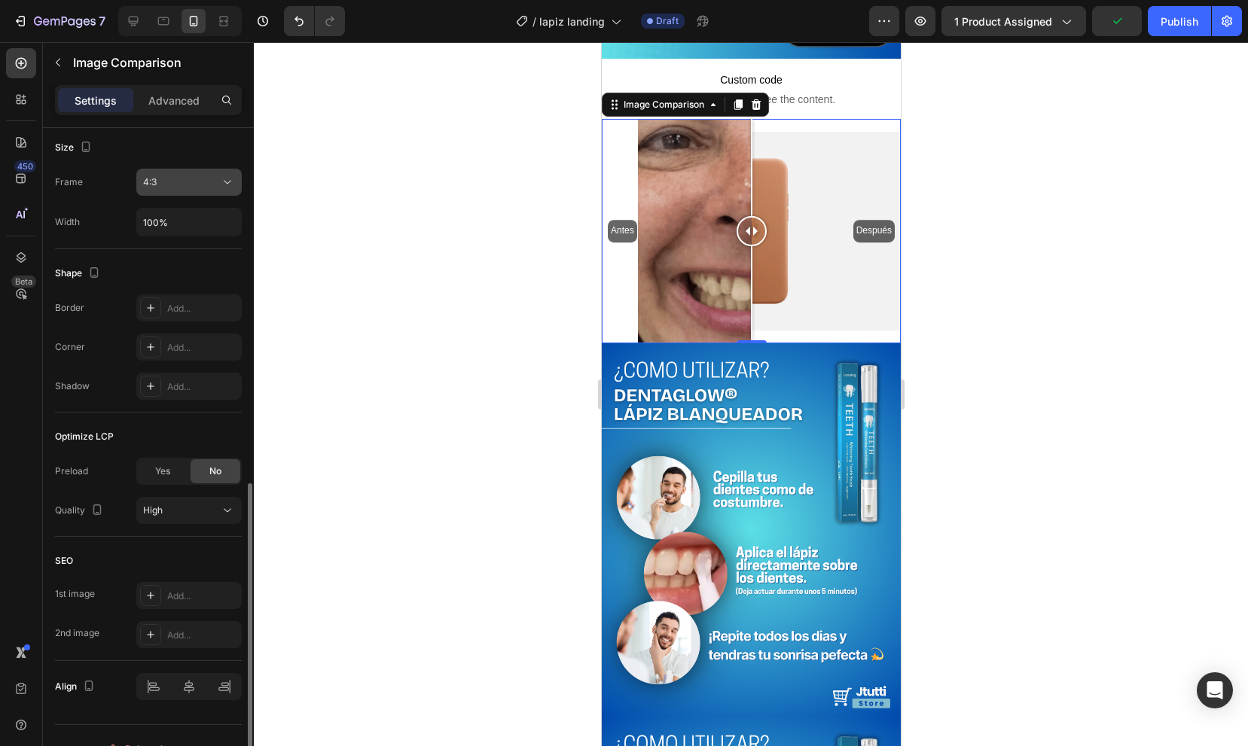
click at [230, 185] on icon at bounding box center [227, 182] width 15 height 15
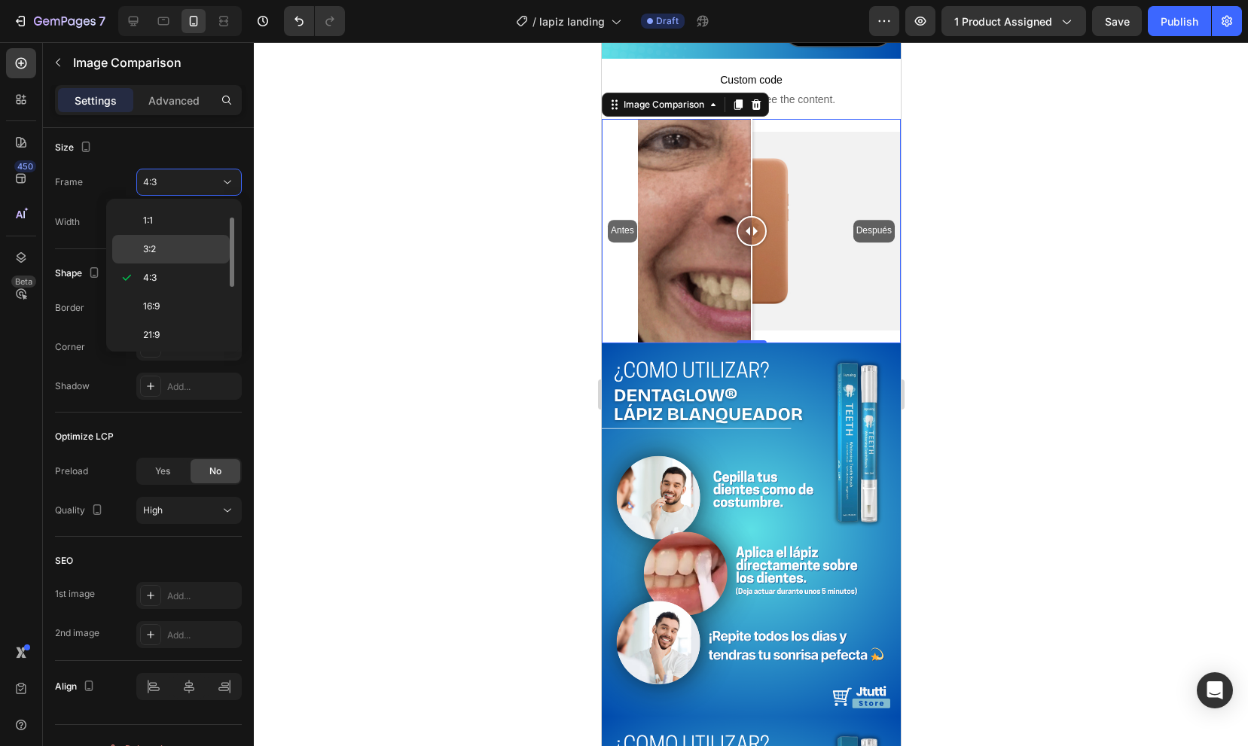
click at [209, 245] on p "3:2" at bounding box center [183, 249] width 80 height 14
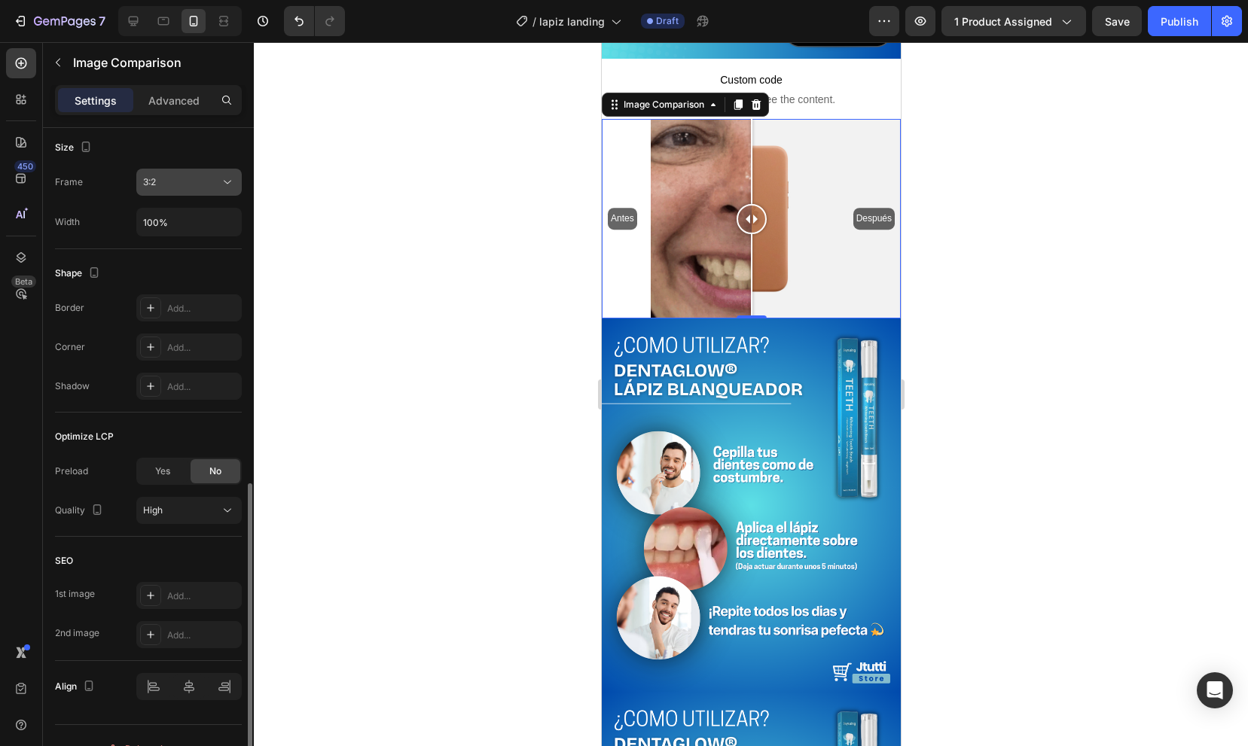
click at [222, 183] on icon at bounding box center [227, 182] width 15 height 15
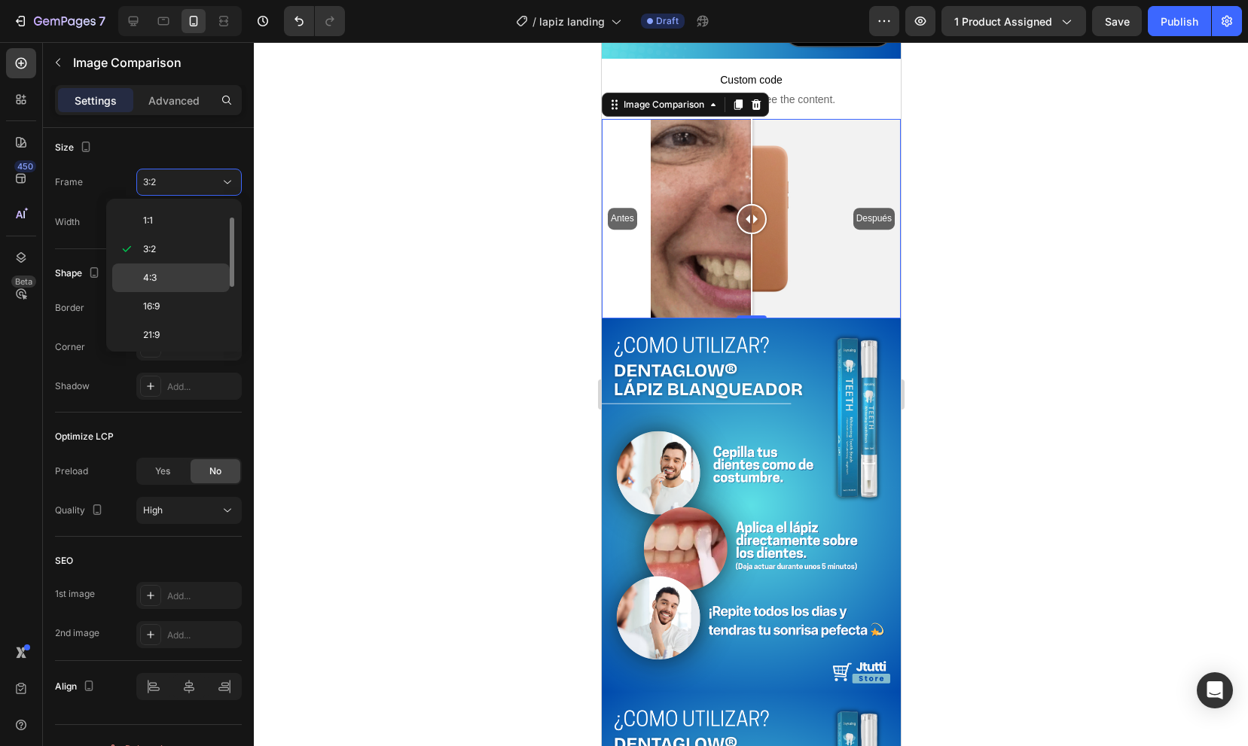
click at [202, 279] on p "4:3" at bounding box center [183, 278] width 80 height 14
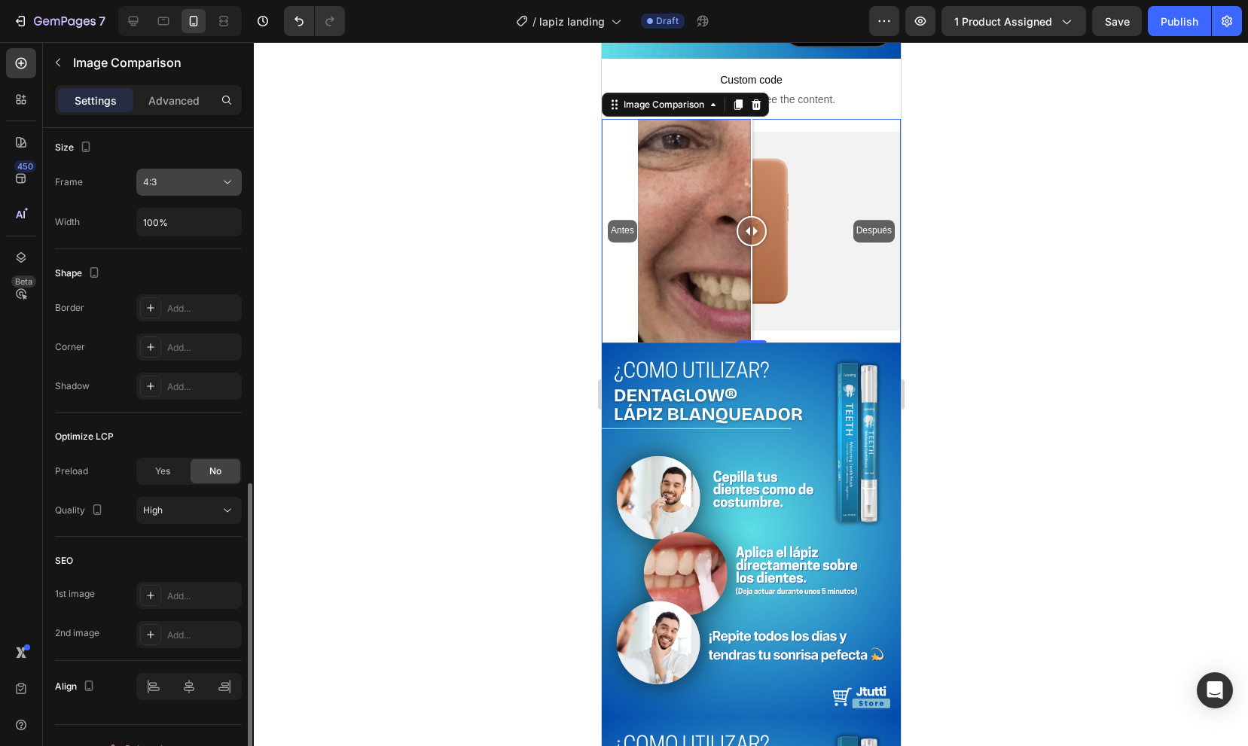
click at [231, 181] on icon at bounding box center [227, 182] width 15 height 15
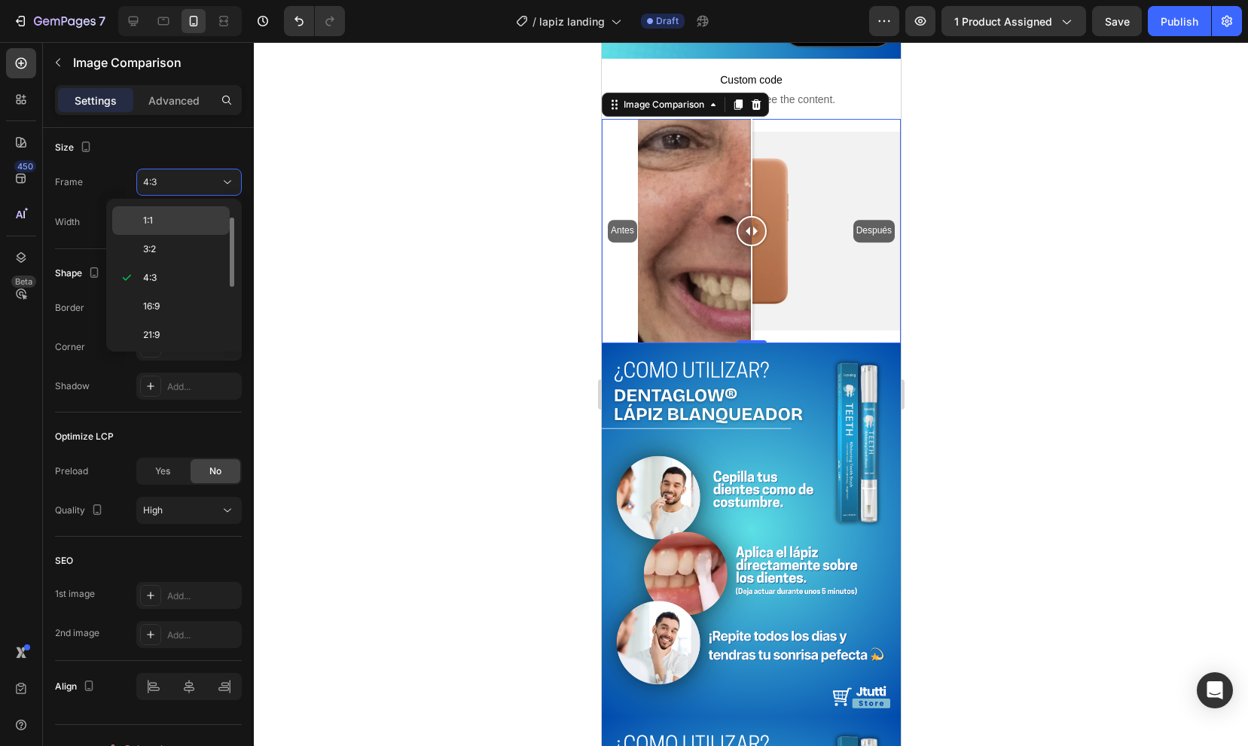
click at [218, 218] on p "1:1" at bounding box center [183, 221] width 80 height 14
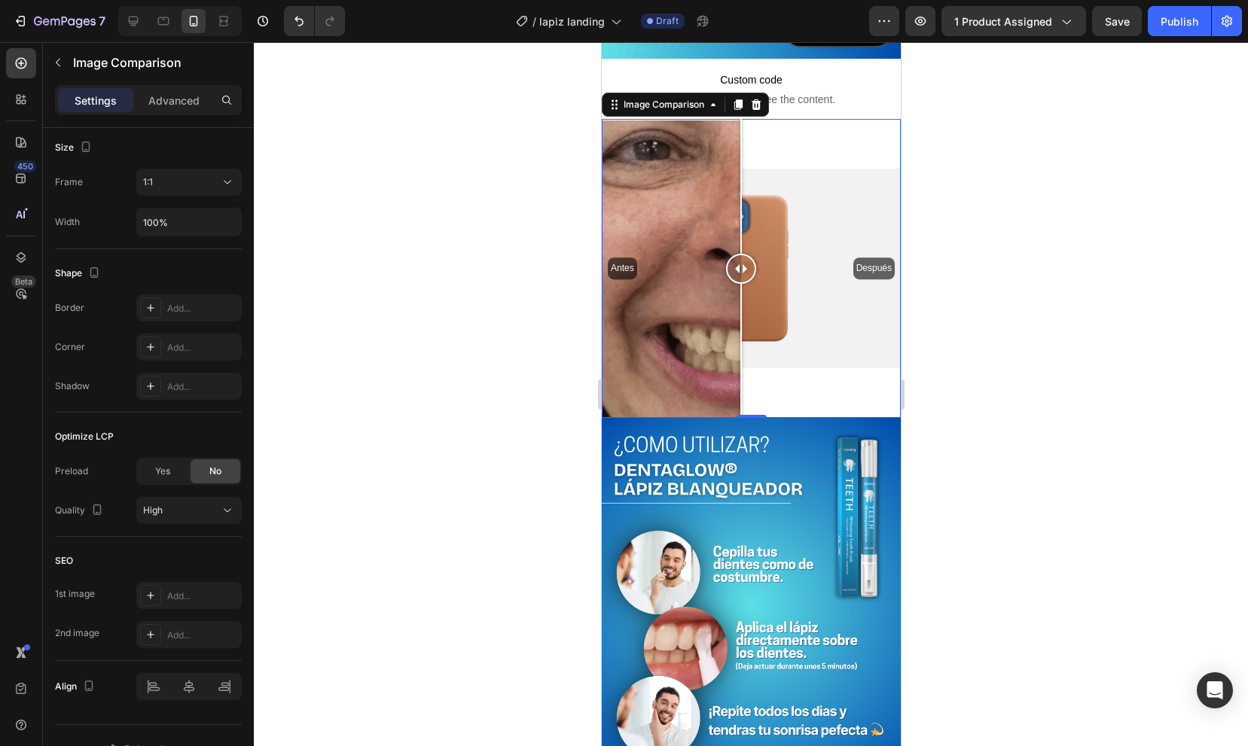
drag, startPoint x: 753, startPoint y: 263, endPoint x: 741, endPoint y: 282, distance: 22.3
click at [741, 282] on div at bounding box center [740, 269] width 30 height 30
click at [808, 275] on div "Antes Después" at bounding box center [750, 268] width 299 height 299
drag, startPoint x: 799, startPoint y: 273, endPoint x: 740, endPoint y: 273, distance: 58.7
click at [740, 273] on div at bounding box center [740, 269] width 30 height 30
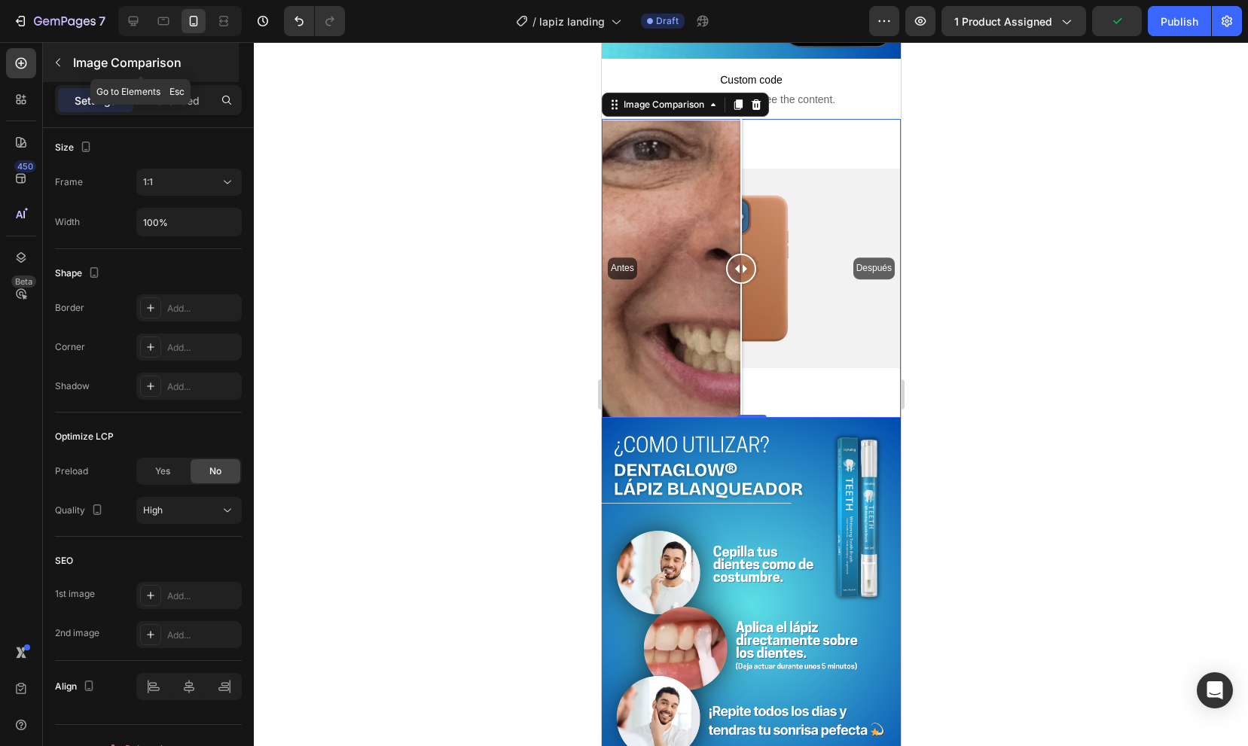
click at [65, 69] on button "button" at bounding box center [58, 62] width 24 height 24
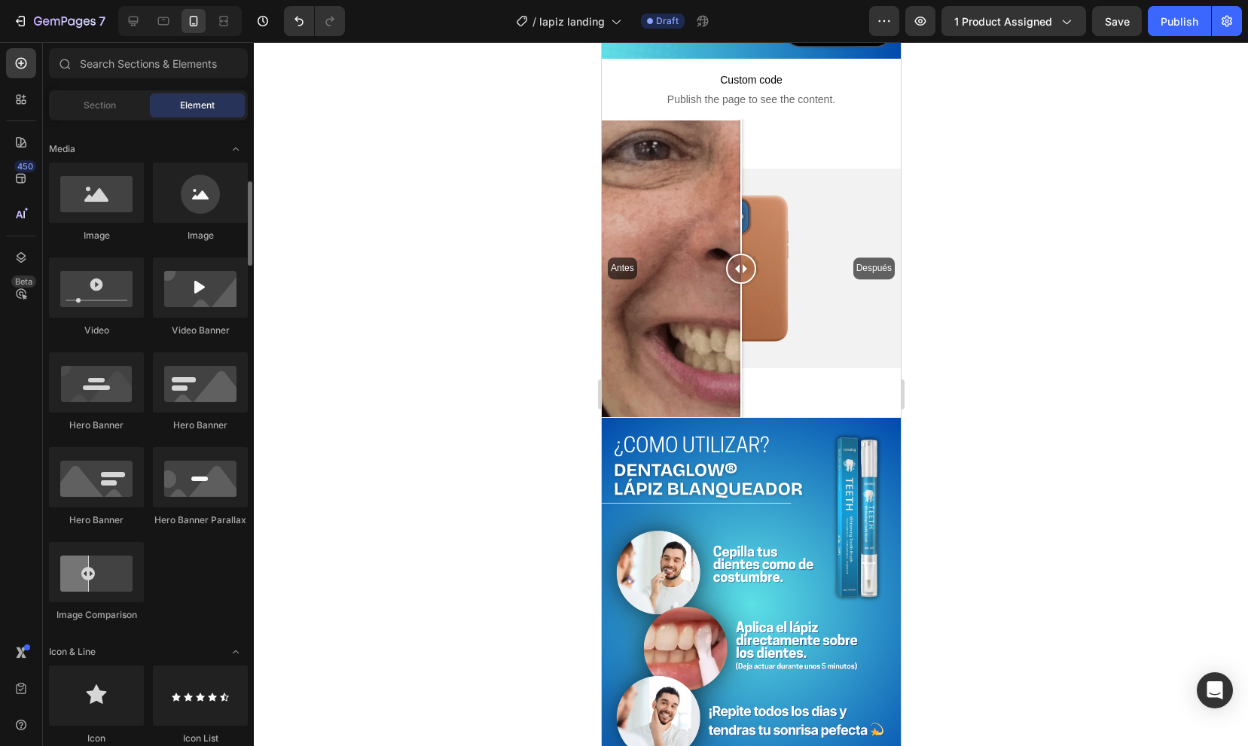
scroll to position [0, 0]
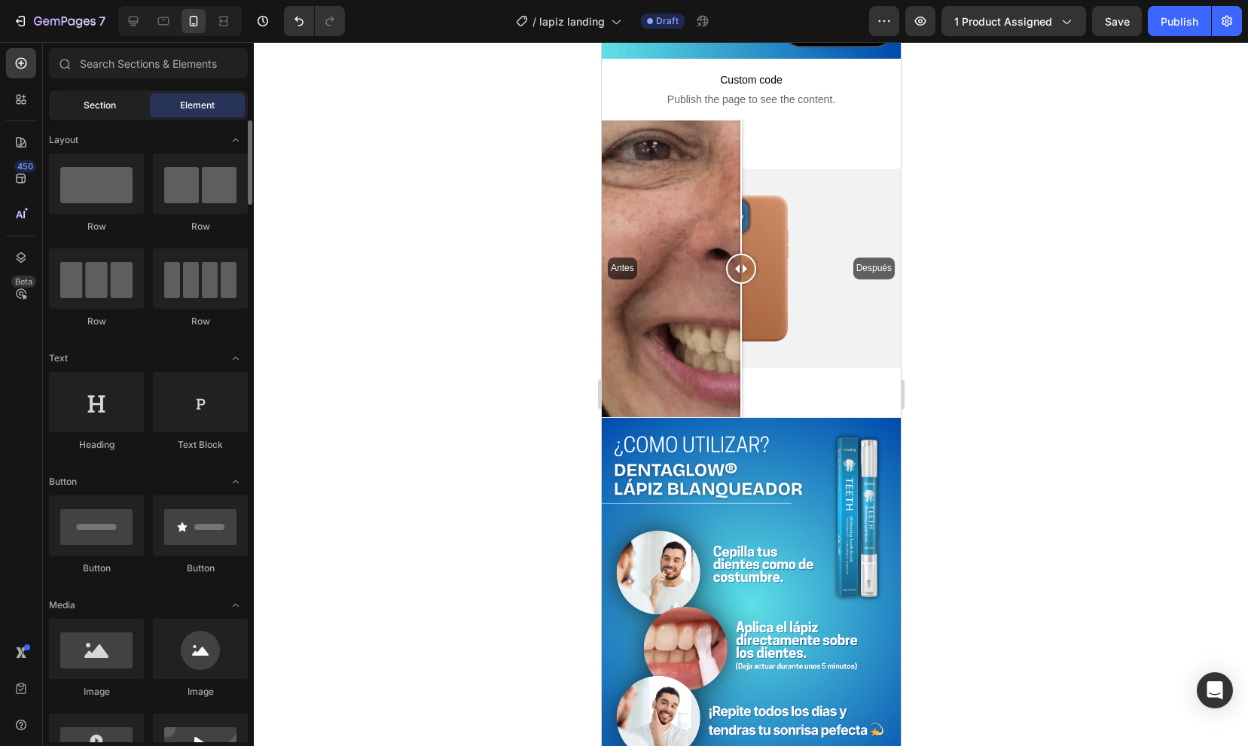
click at [114, 114] on div "Section" at bounding box center [99, 105] width 95 height 24
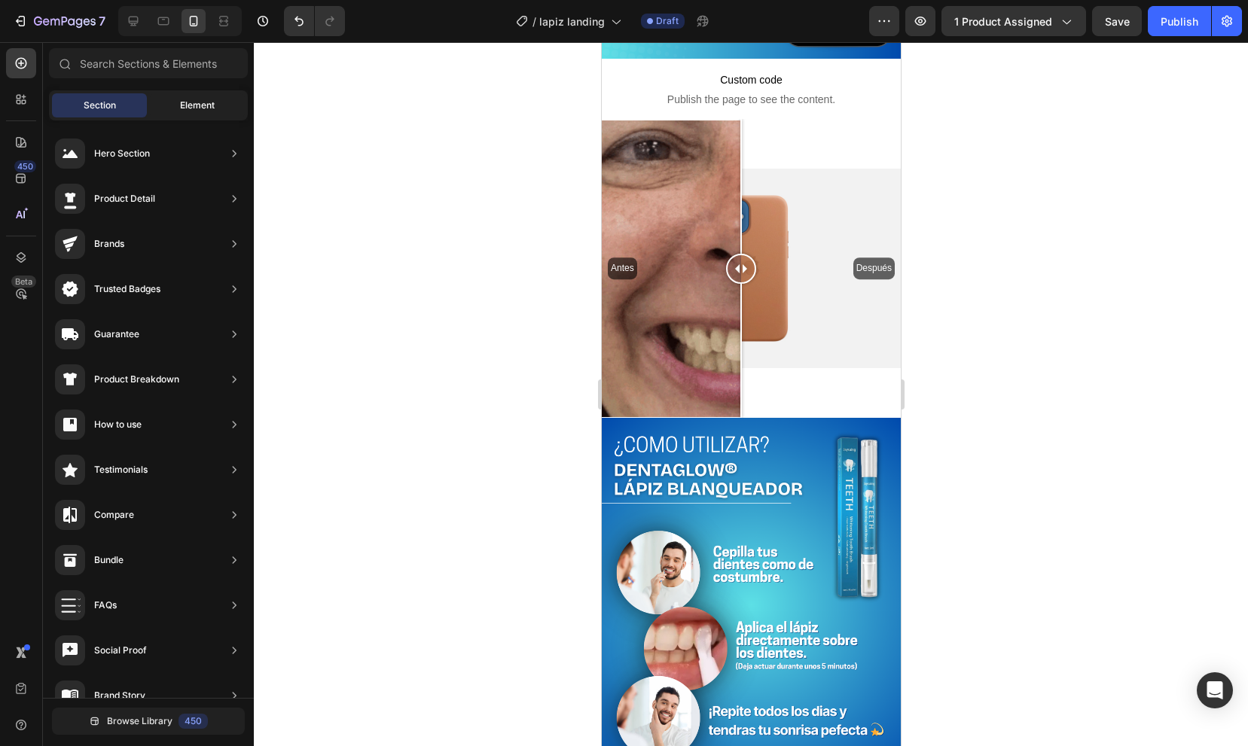
click at [184, 113] on div "Element" at bounding box center [197, 105] width 95 height 24
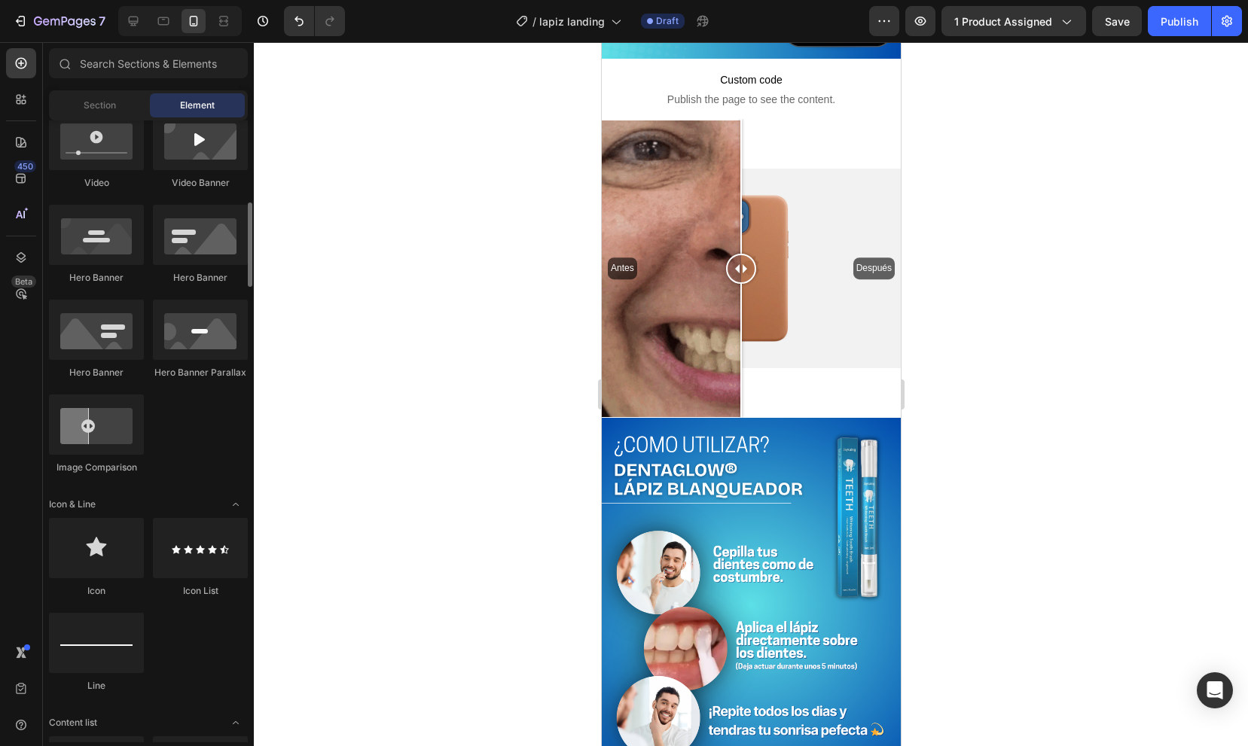
scroll to position [605, 0]
click at [776, 187] on div "Antes Después" at bounding box center [750, 268] width 299 height 299
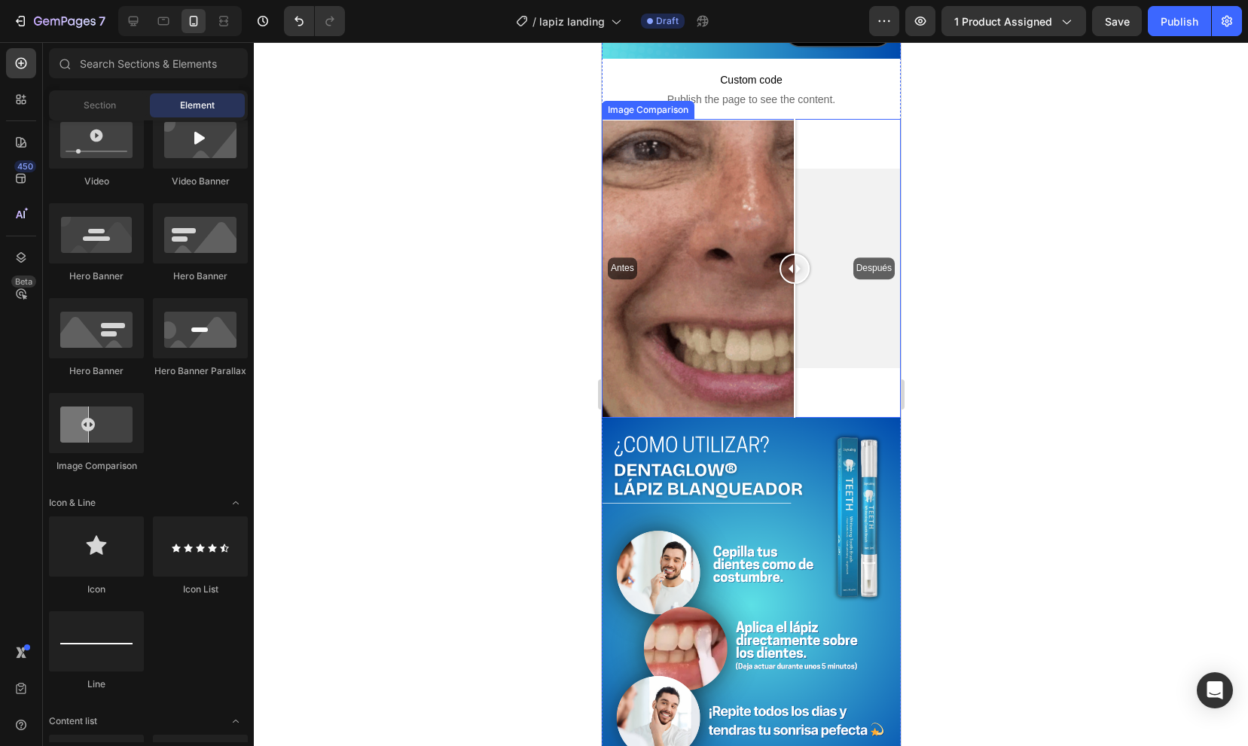
click at [794, 169] on div "Antes Después" at bounding box center [750, 268] width 299 height 299
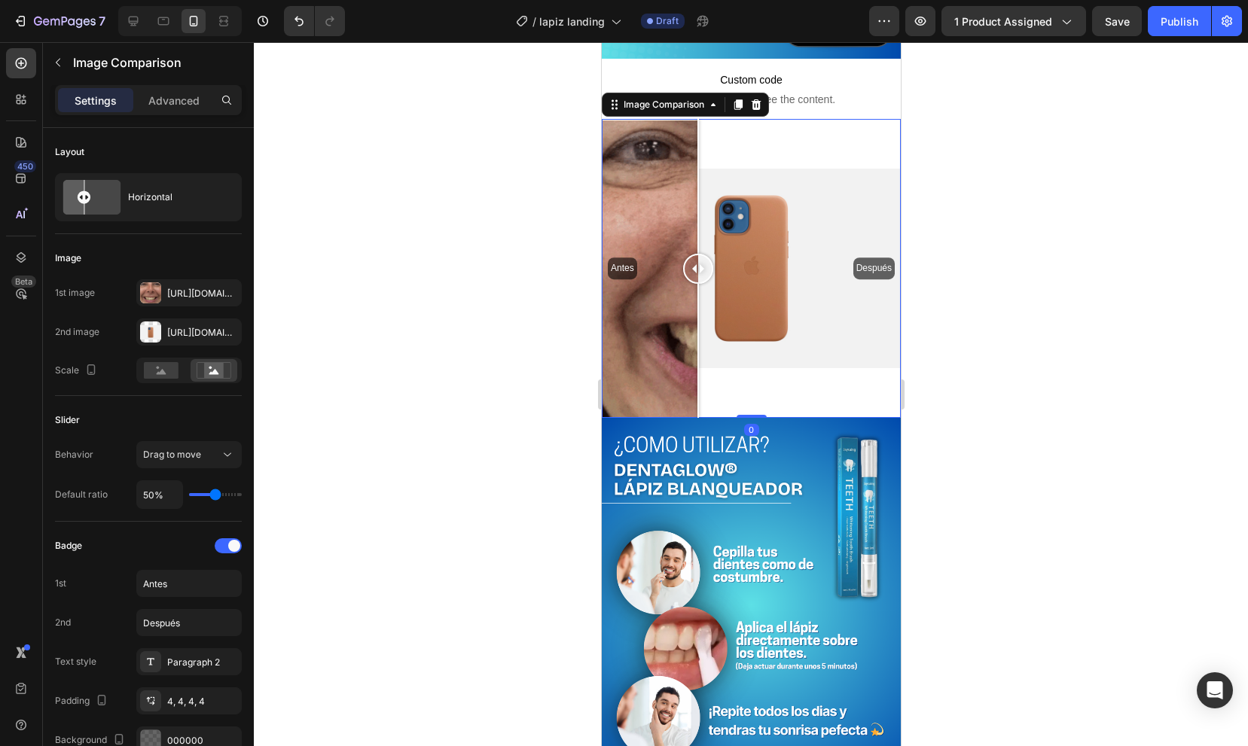
drag, startPoint x: 794, startPoint y: 169, endPoint x: 699, endPoint y: 181, distance: 95.5
click at [698, 181] on div at bounding box center [698, 186] width 2 height 135
click at [809, 198] on div "Antes Después" at bounding box center [750, 268] width 299 height 299
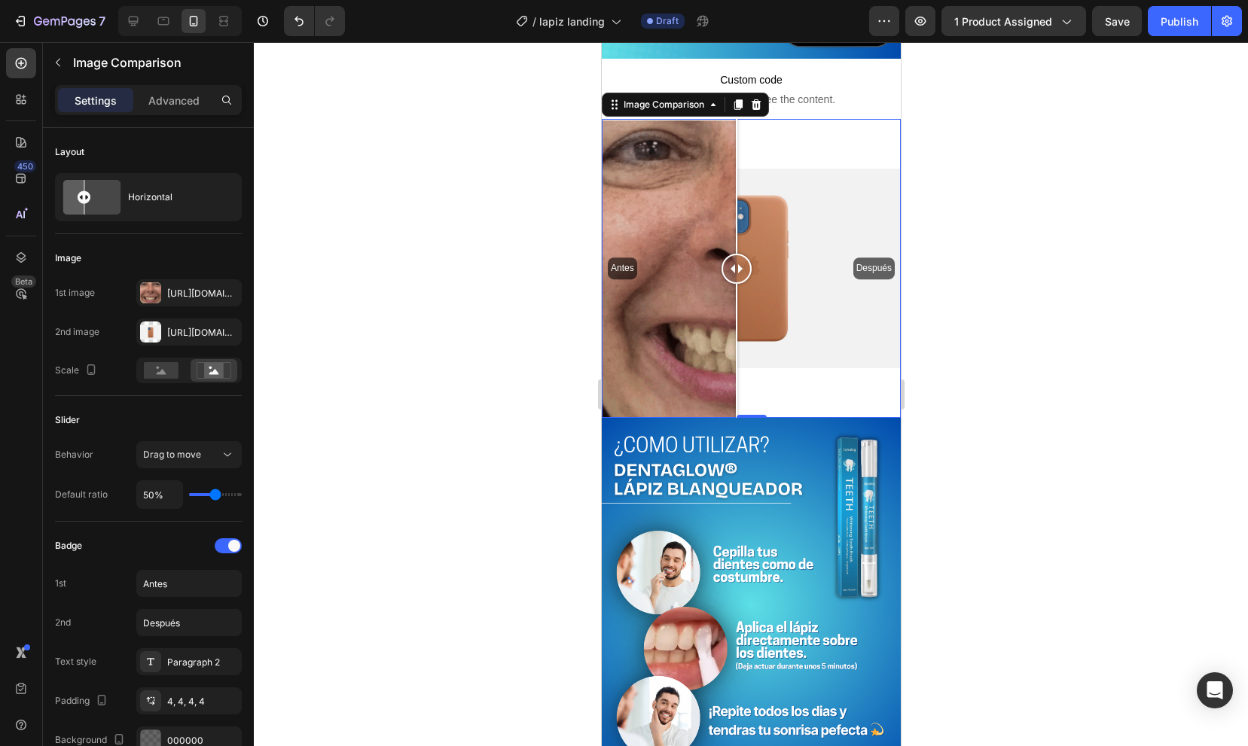
drag, startPoint x: 809, startPoint y: 198, endPoint x: 736, endPoint y: 198, distance: 73.0
click at [736, 198] on div at bounding box center [736, 186] width 2 height 135
click at [163, 322] on div "Https://cdn.Shopify.Com/s/files/1/2005/9307/files/image_compare_after.Png" at bounding box center [188, 332] width 105 height 27
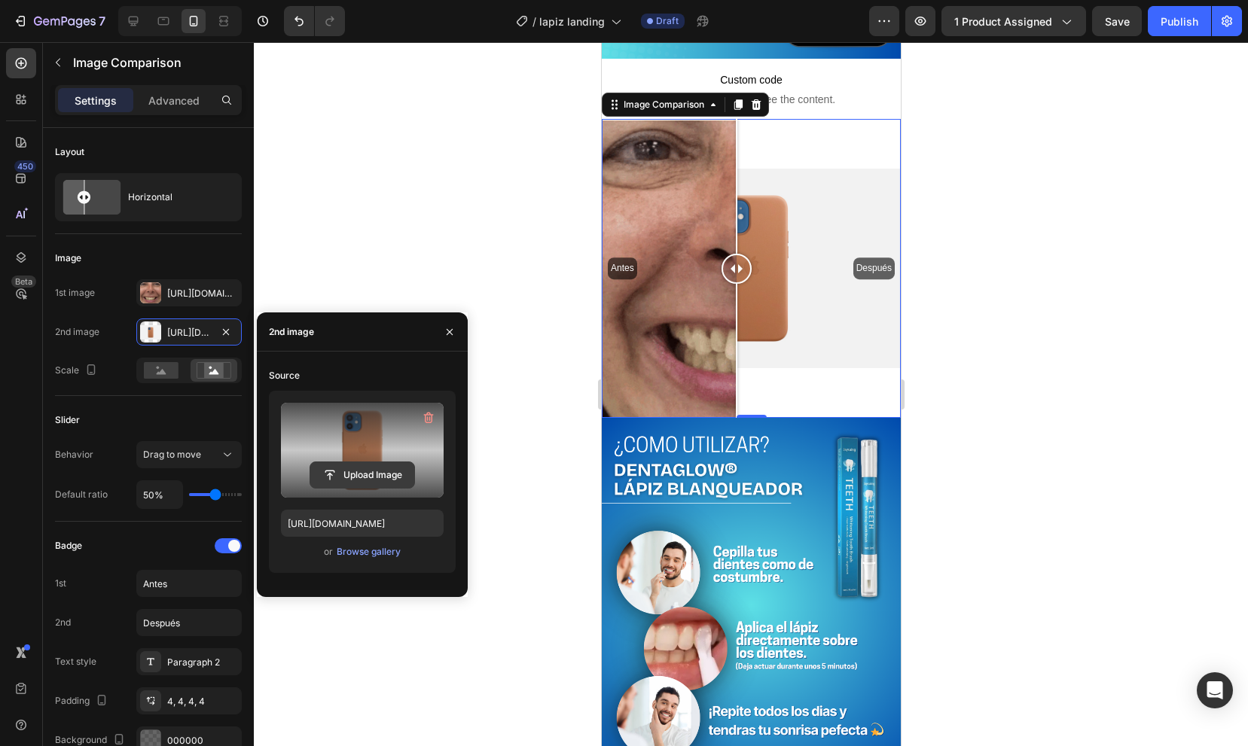
click at [376, 466] on input "file" at bounding box center [362, 475] width 104 height 26
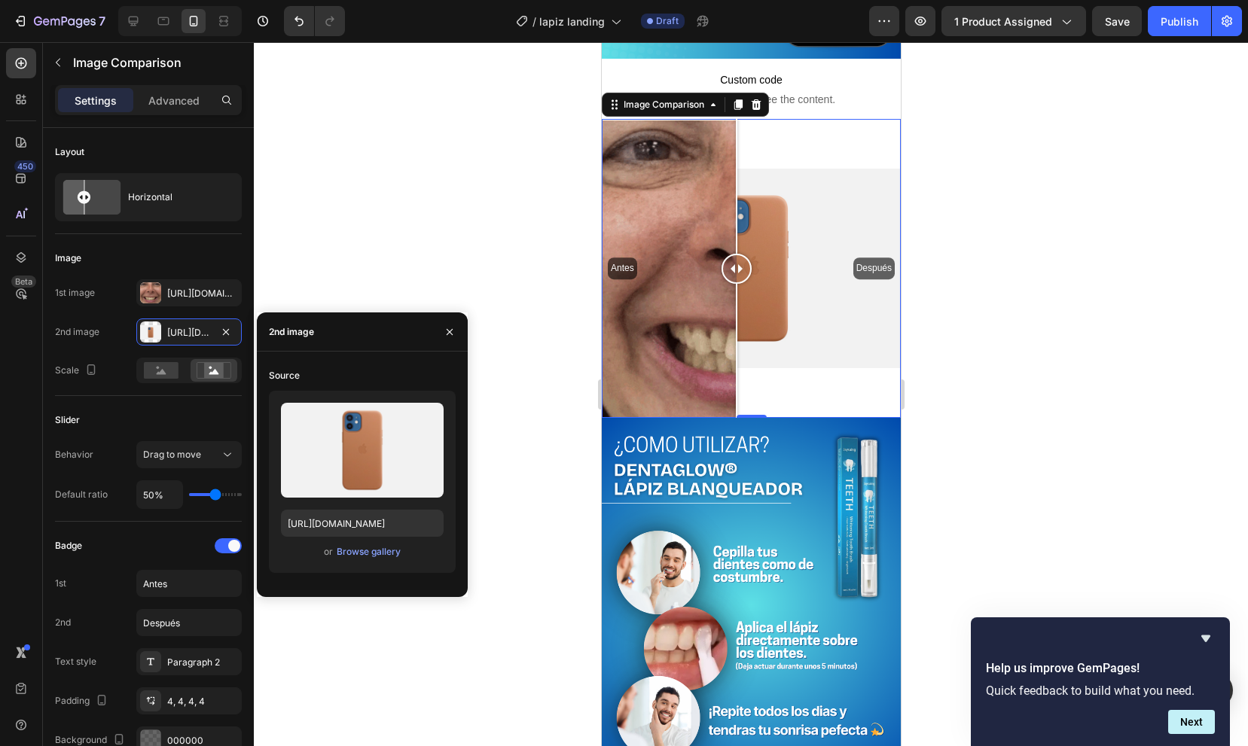
scroll to position [363, 0]
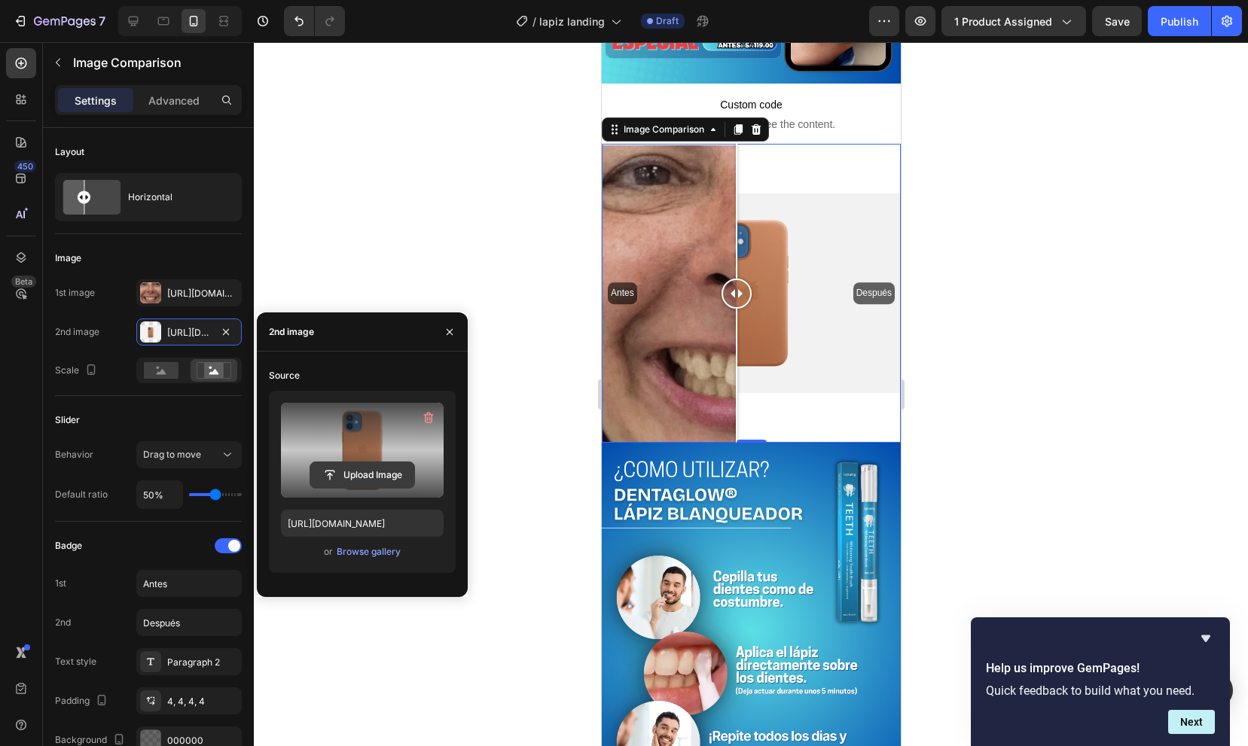
click at [341, 469] on input "file" at bounding box center [362, 475] width 104 height 26
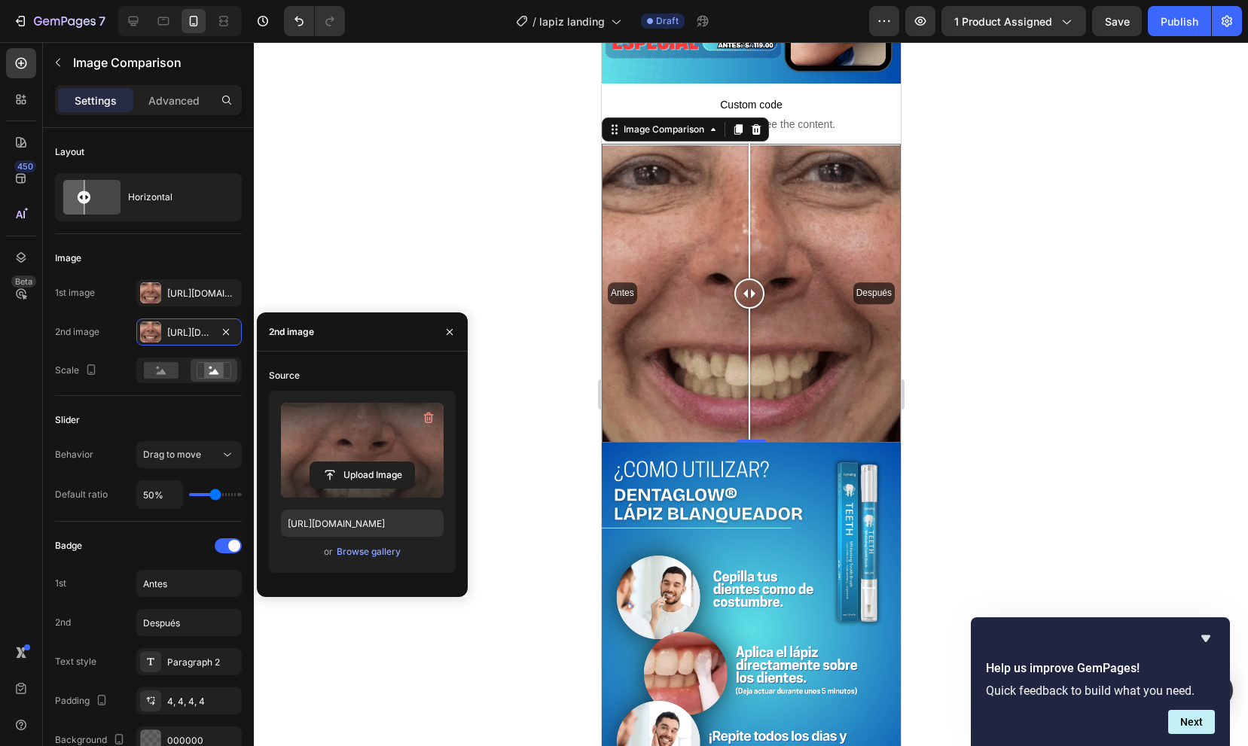
drag, startPoint x: 754, startPoint y: 283, endPoint x: 748, endPoint y: 289, distance: 8.0
click at [748, 289] on div at bounding box center [748, 294] width 30 height 30
click at [799, 278] on div "Antes Después" at bounding box center [750, 293] width 299 height 299
drag, startPoint x: 793, startPoint y: 282, endPoint x: 759, endPoint y: 282, distance: 33.9
click at [758, 282] on div at bounding box center [762, 294] width 30 height 30
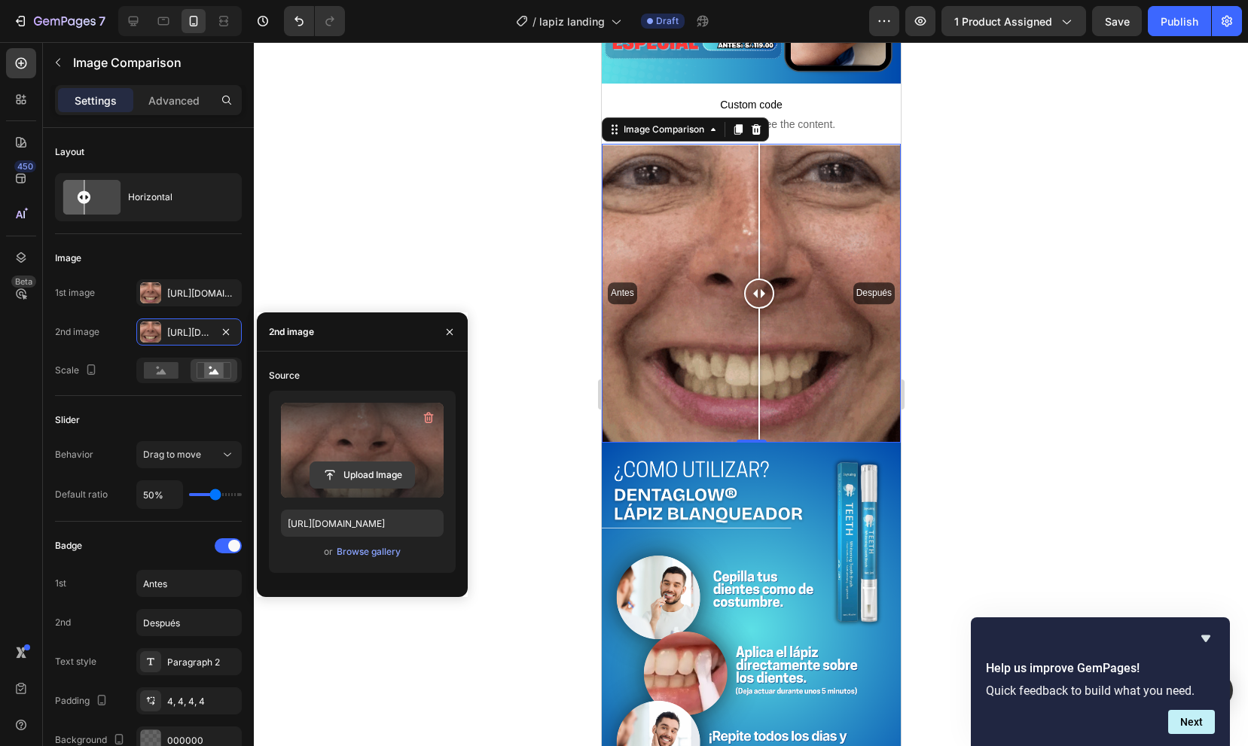
click at [344, 473] on input "file" at bounding box center [362, 475] width 104 height 26
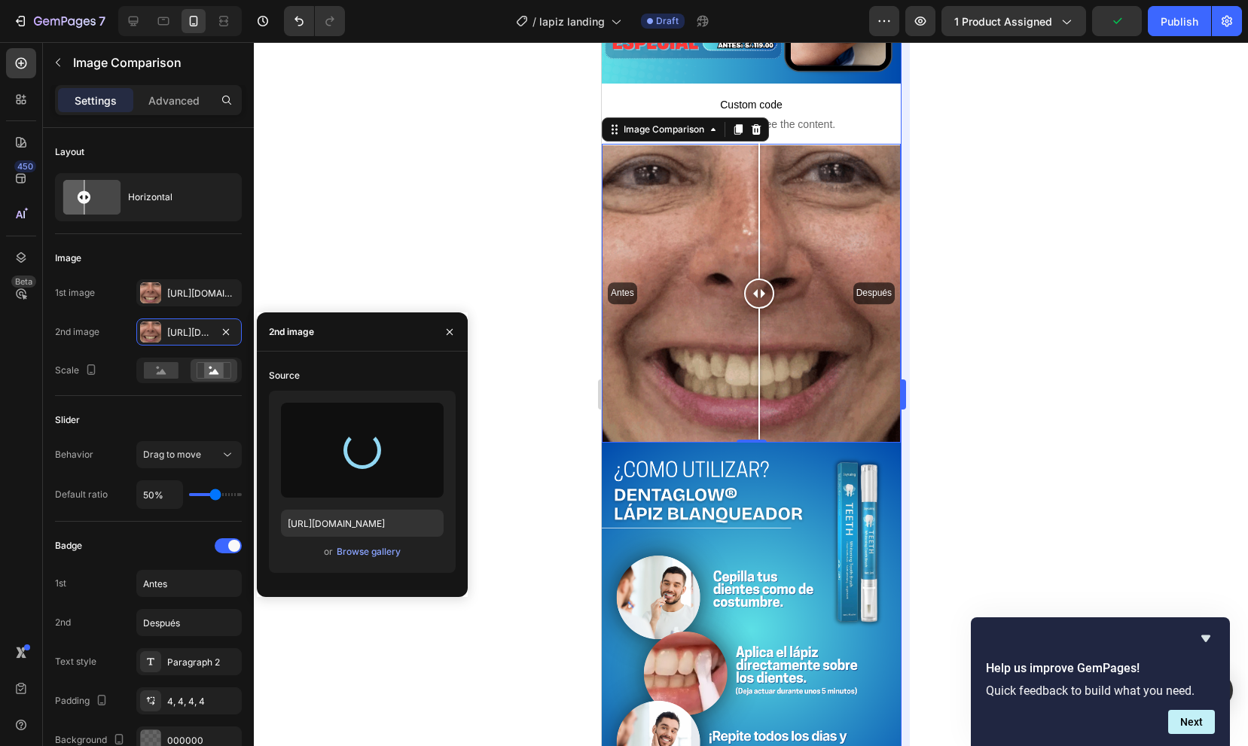
type input "https://cdn.shopify.com/s/files/1/0937/1500/5760/files/gempages_574148368872244…"
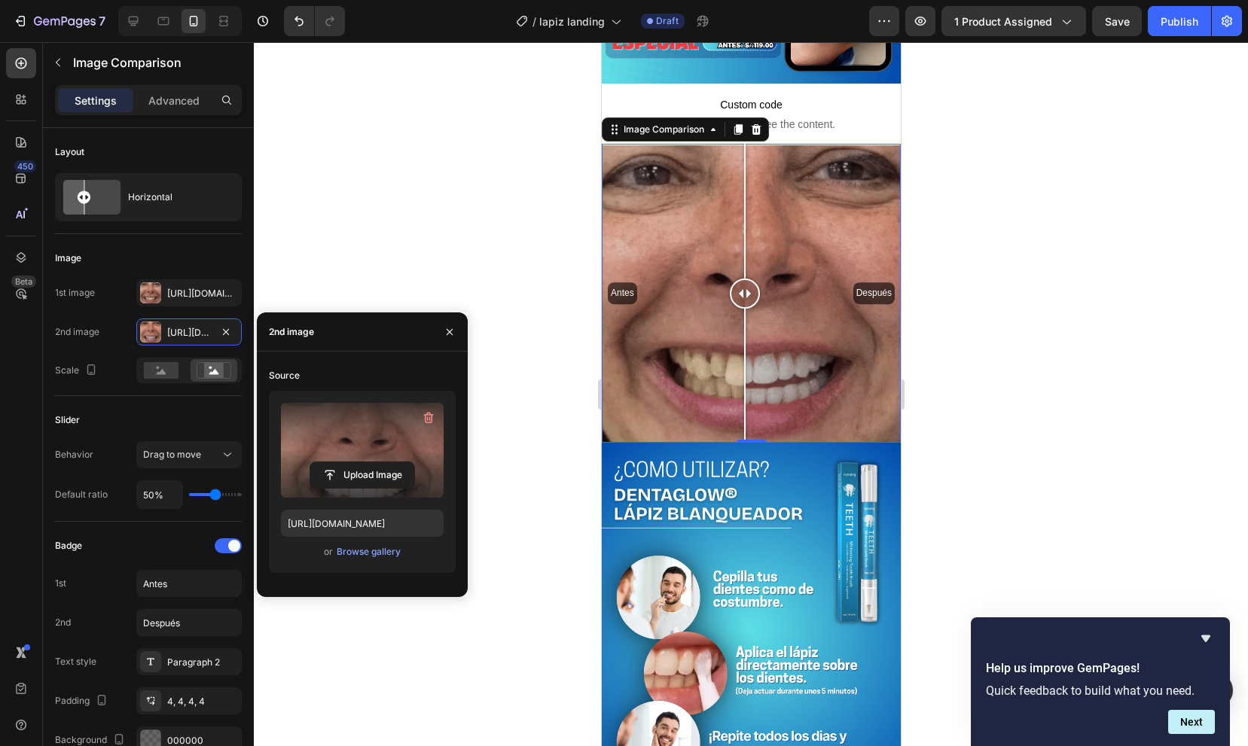
click at [746, 294] on div at bounding box center [744, 294] width 30 height 30
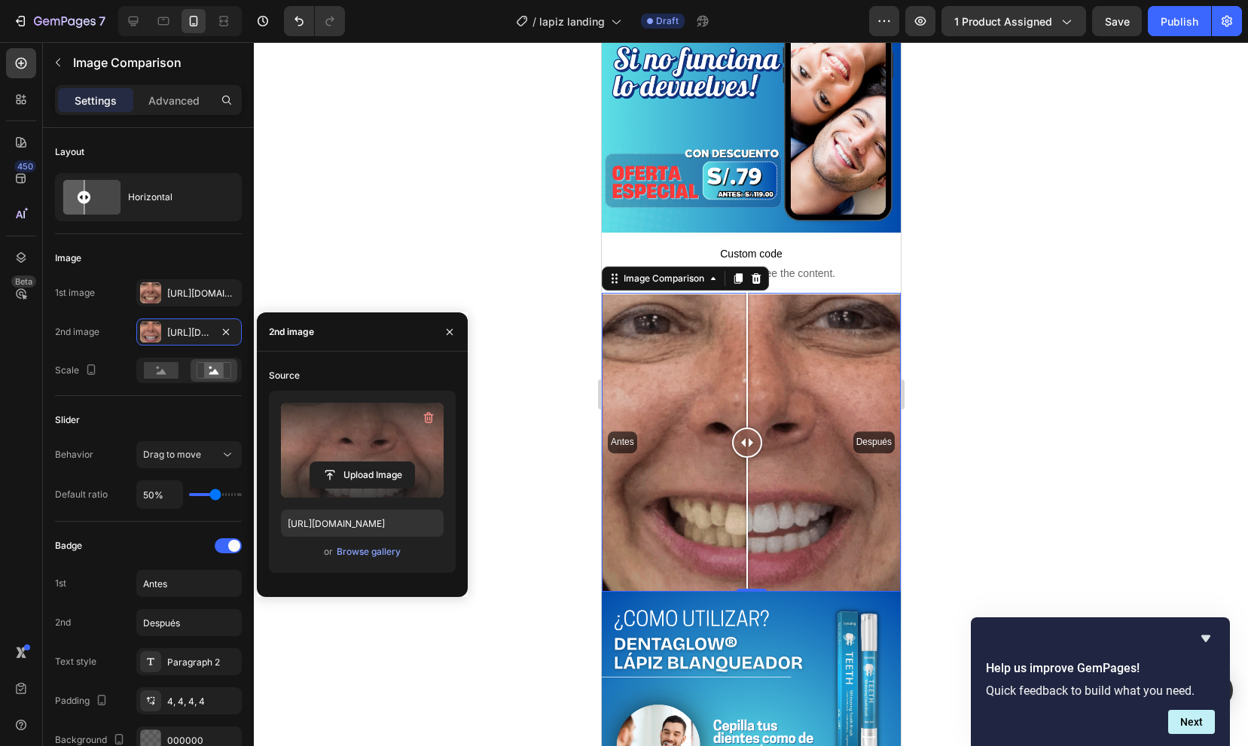
scroll to position [0, 0]
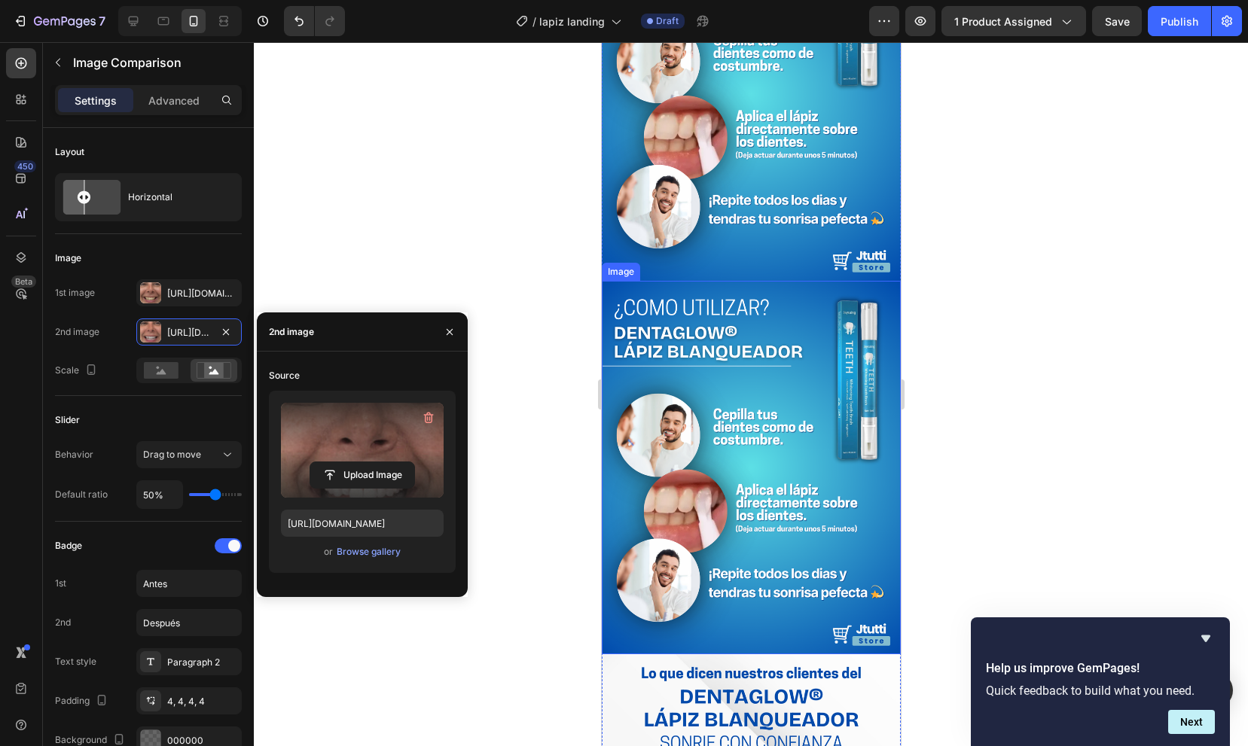
click at [746, 361] on img at bounding box center [750, 467] width 299 height 373
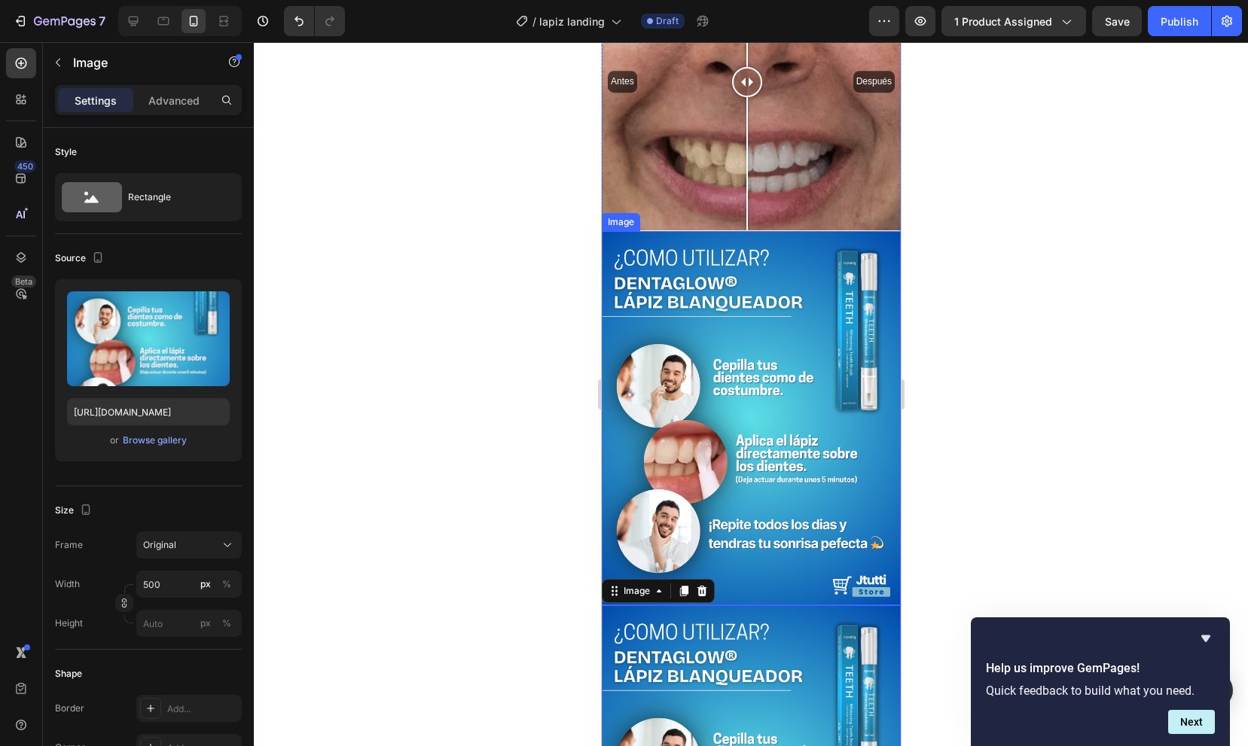
scroll to position [583, 0]
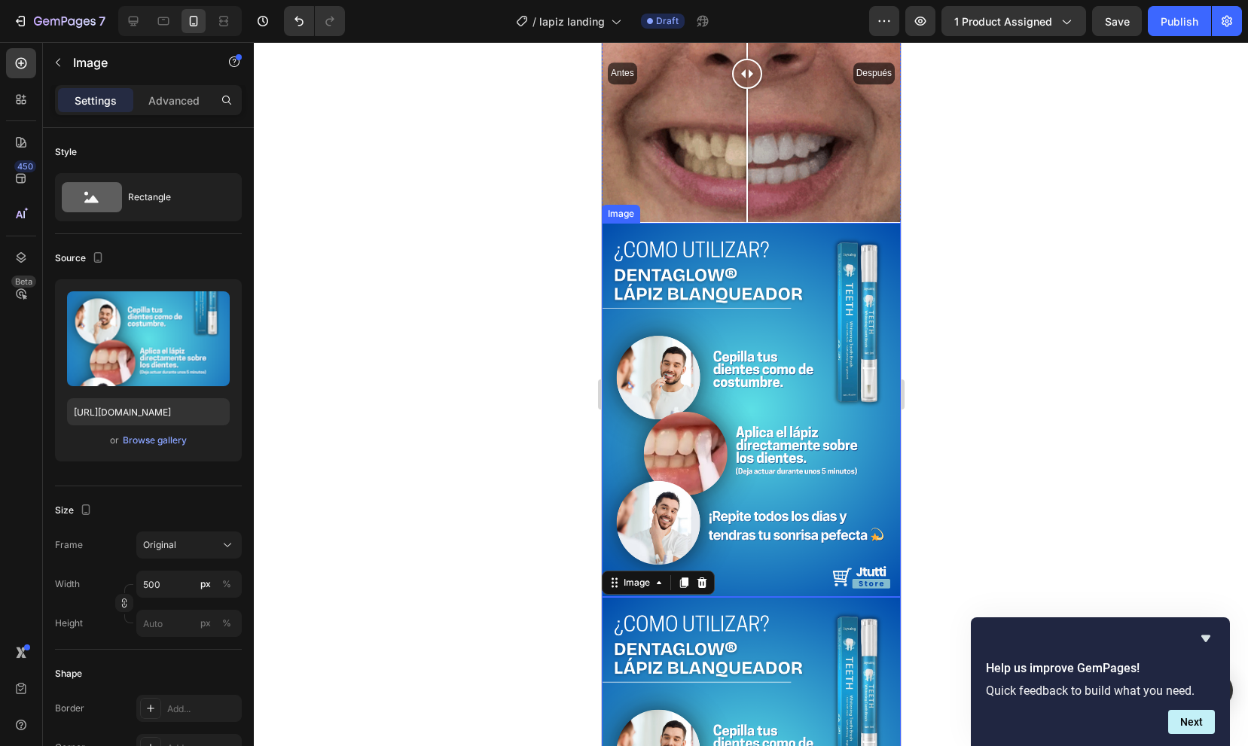
click at [733, 428] on img at bounding box center [750, 409] width 299 height 373
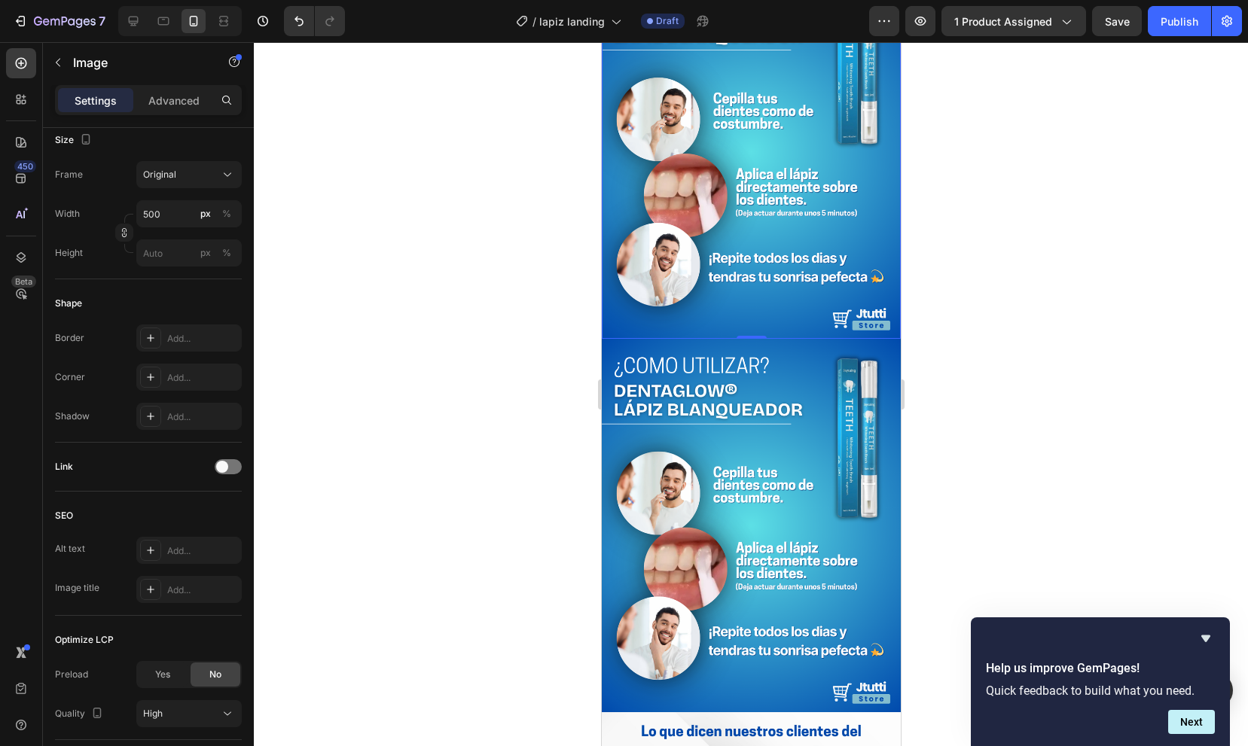
scroll to position [988, 0]
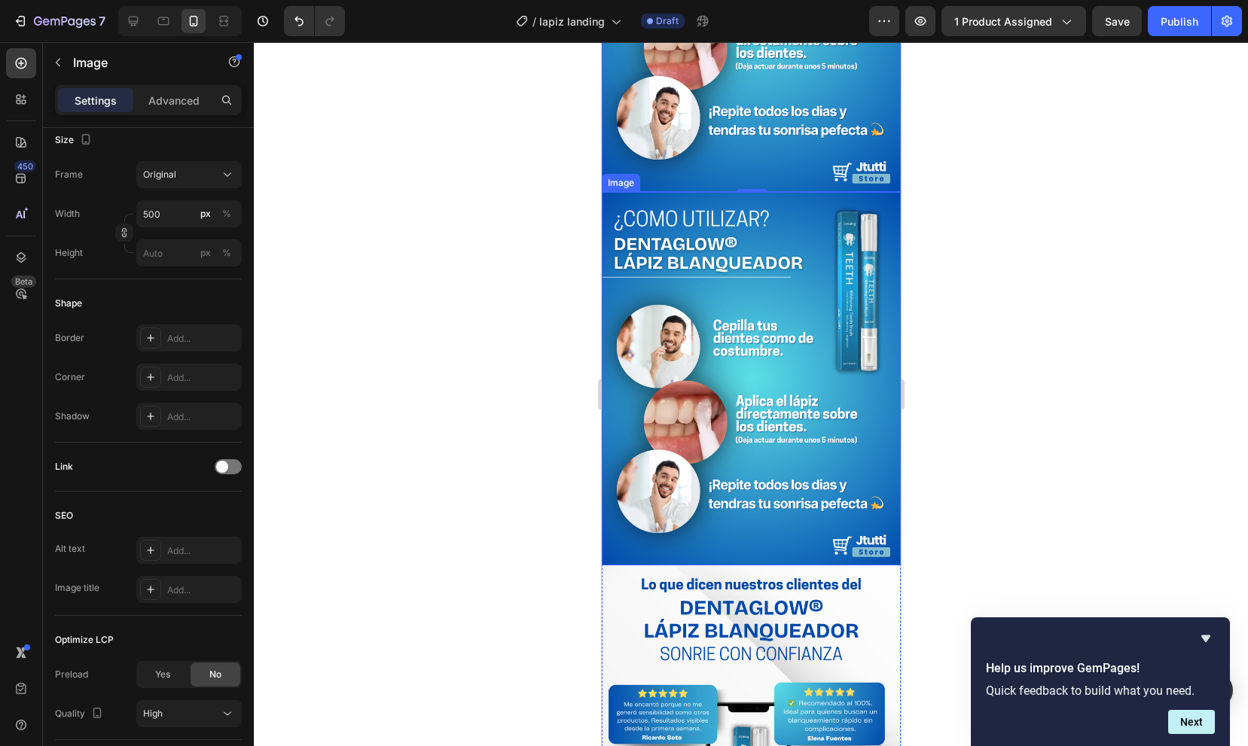
click at [791, 450] on img at bounding box center [750, 378] width 299 height 373
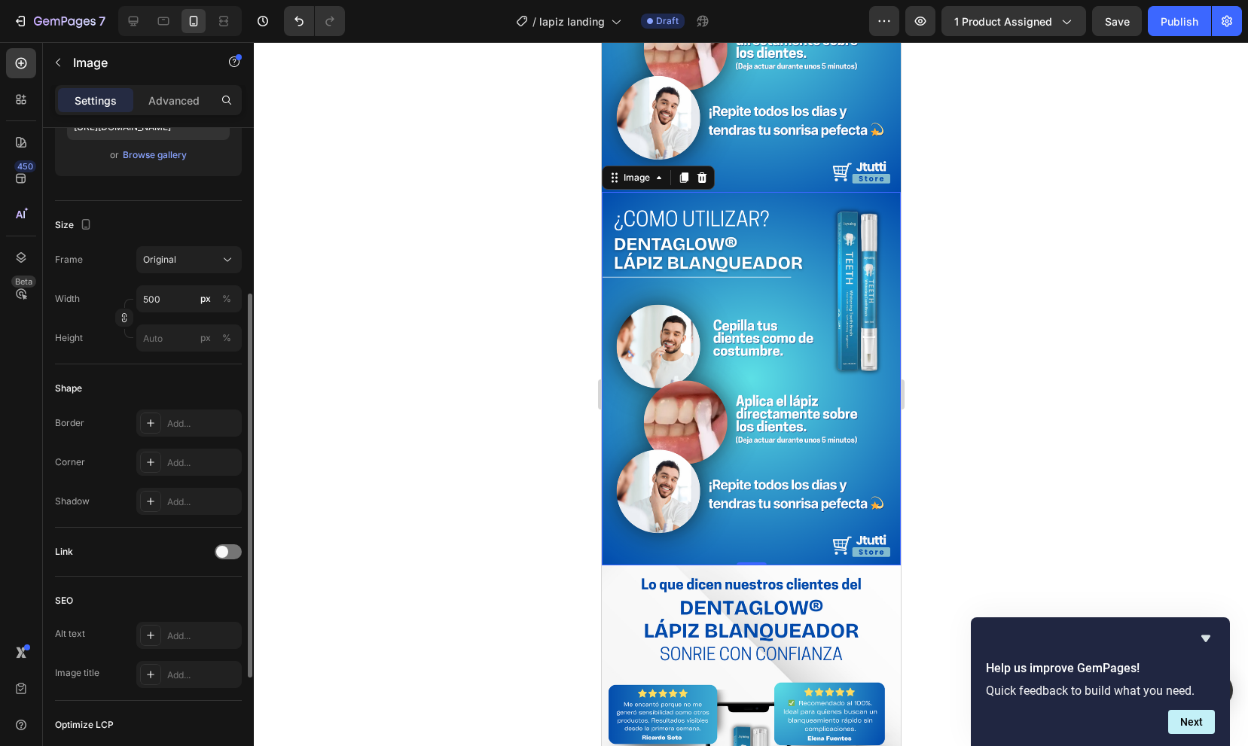
scroll to position [0, 0]
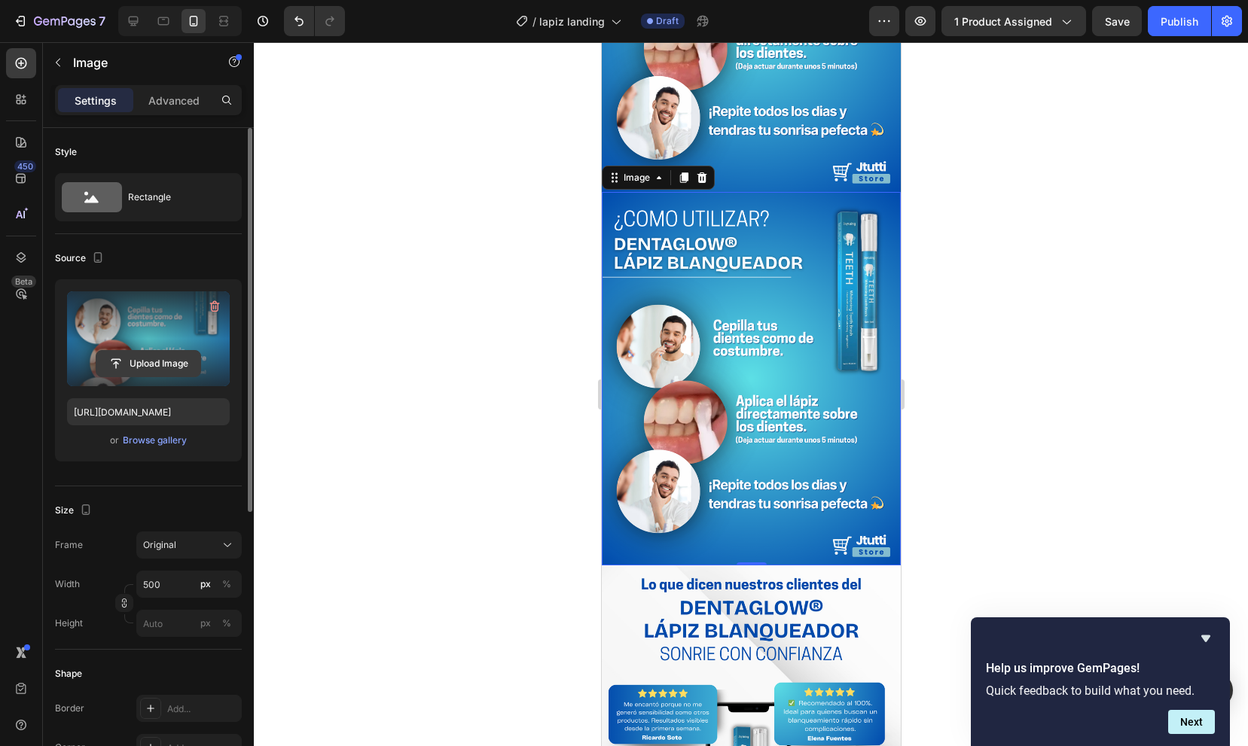
click at [151, 368] on input "file" at bounding box center [148, 364] width 104 height 26
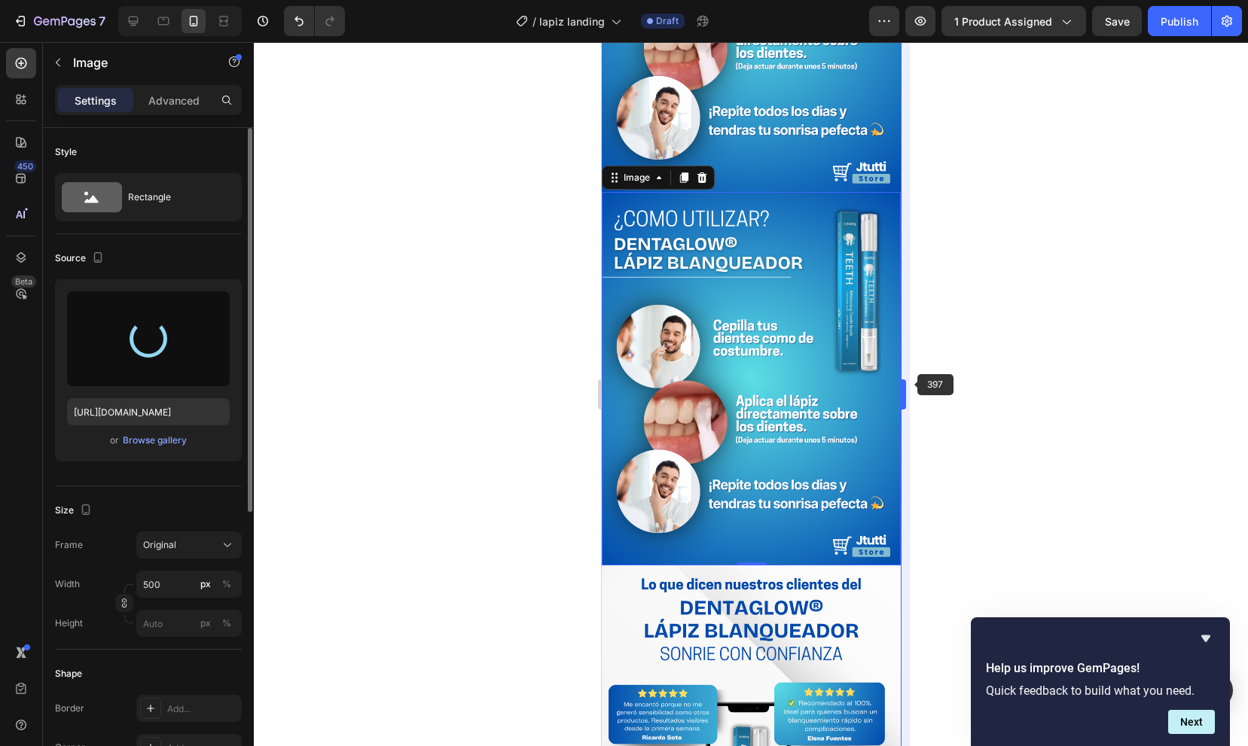
type input "https://cdn.shopify.com/s/files/1/0937/1500/5760/files/gempages_574148368872244…"
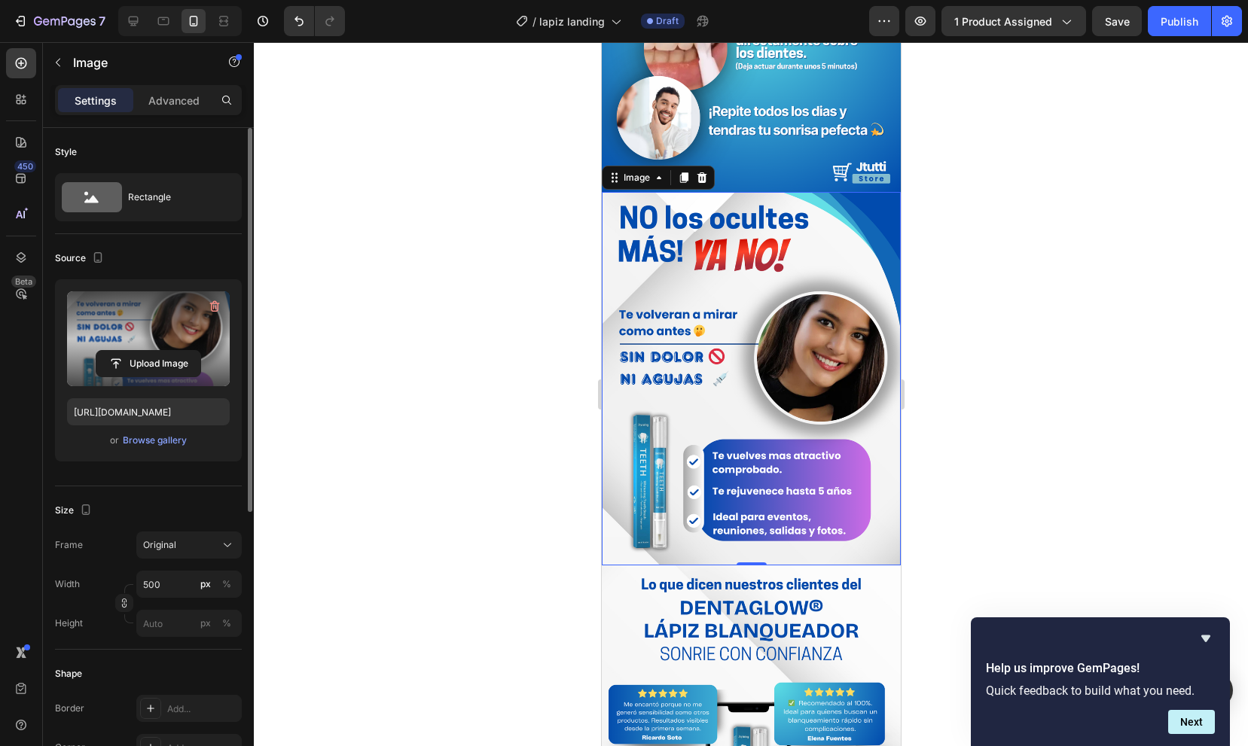
click at [973, 364] on div at bounding box center [751, 394] width 994 height 704
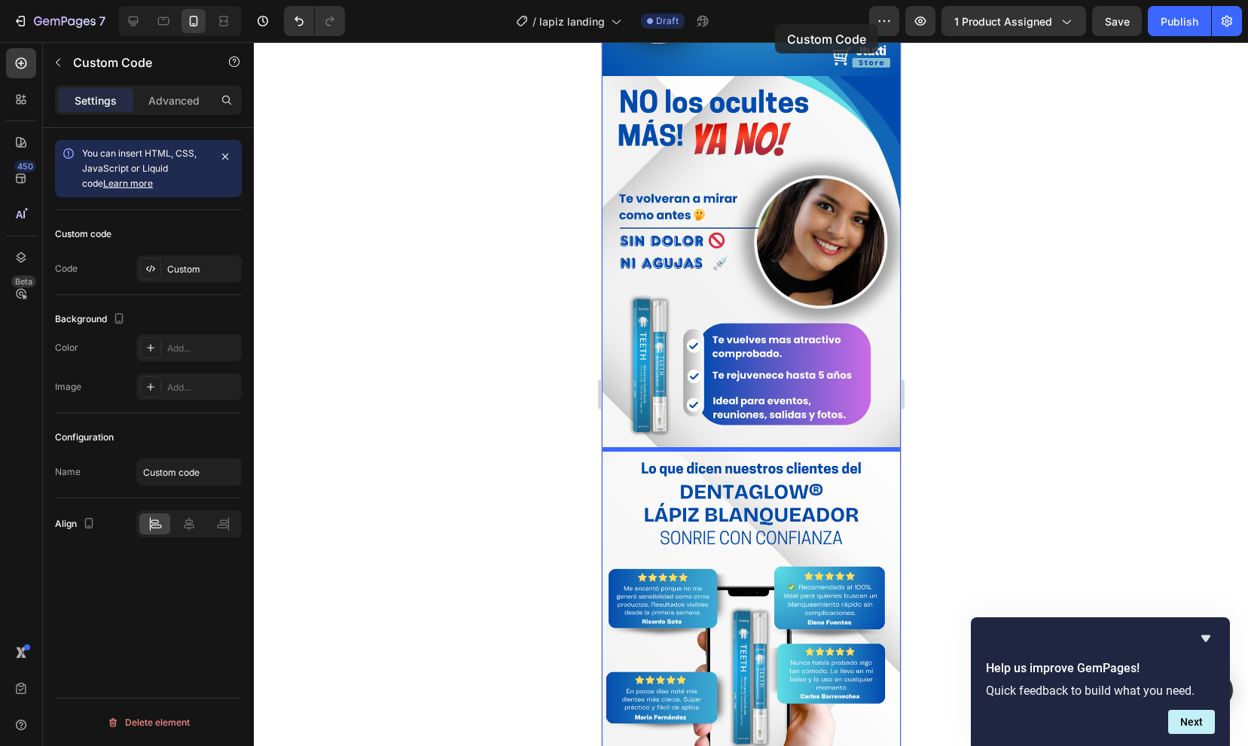
scroll to position [1099, 0]
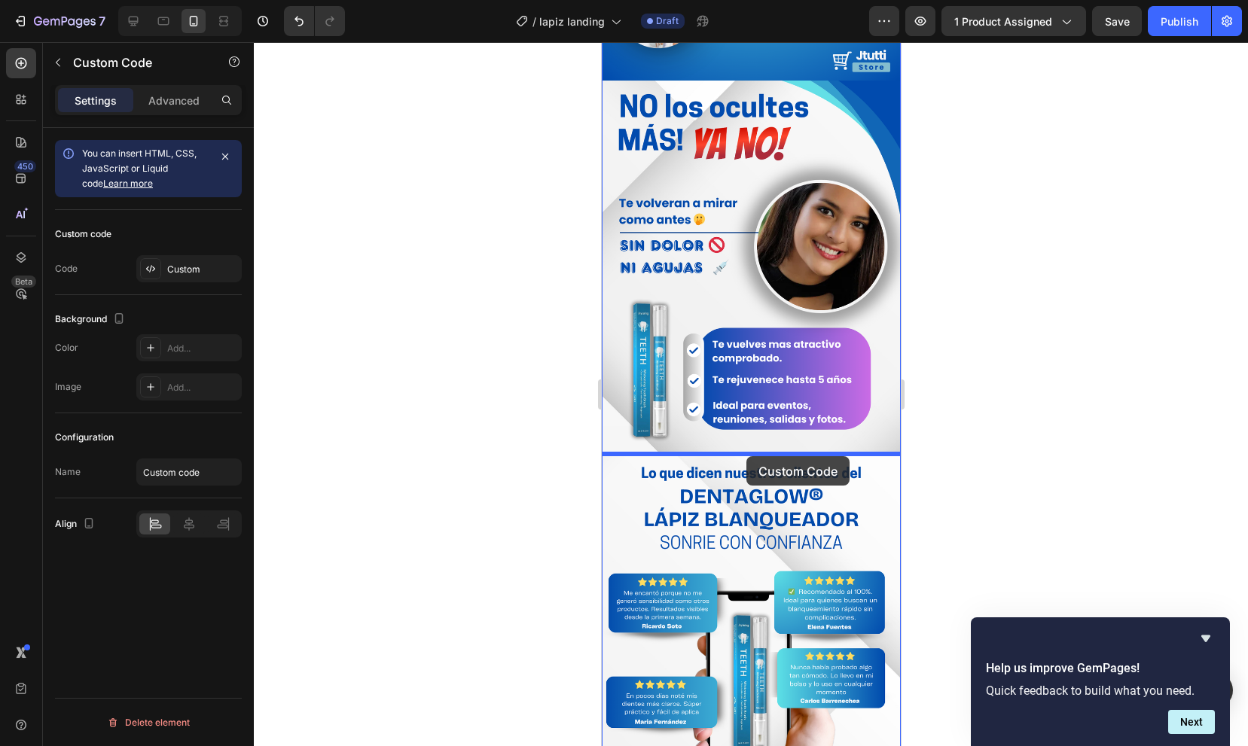
drag, startPoint x: 760, startPoint y: 348, endPoint x: 745, endPoint y: 456, distance: 109.4
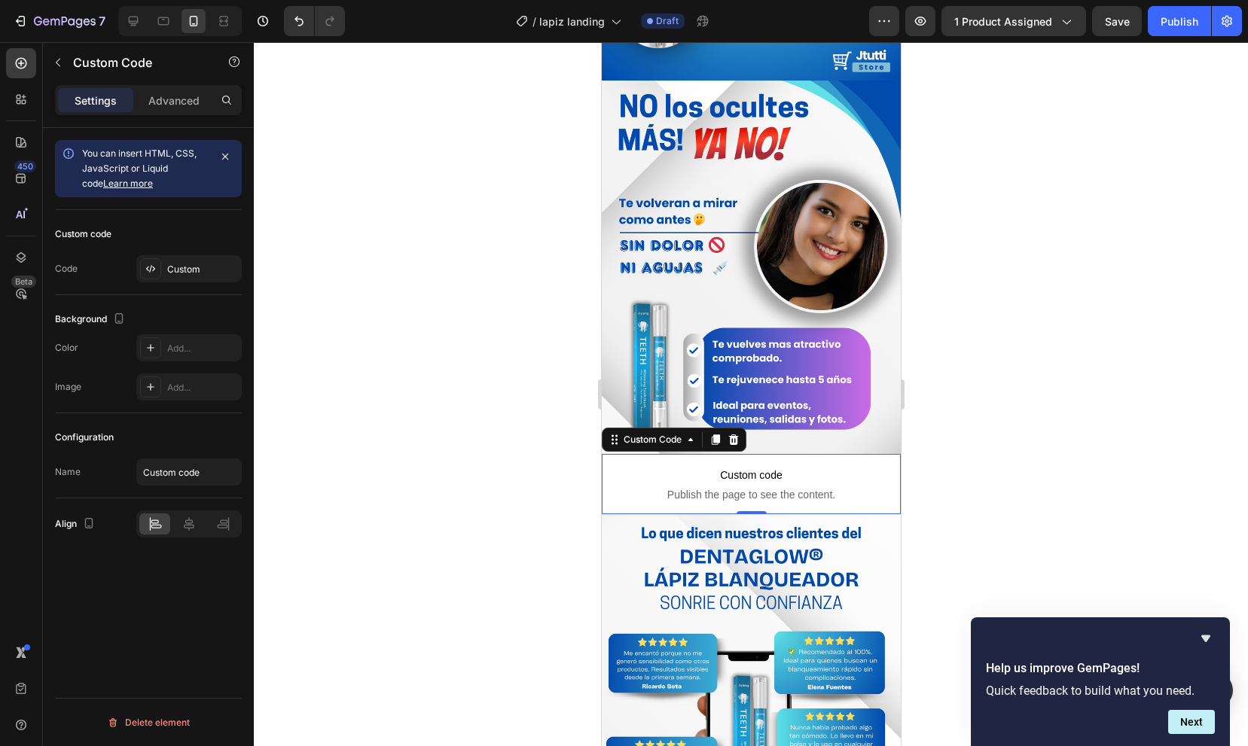
click at [1008, 262] on div at bounding box center [751, 394] width 994 height 704
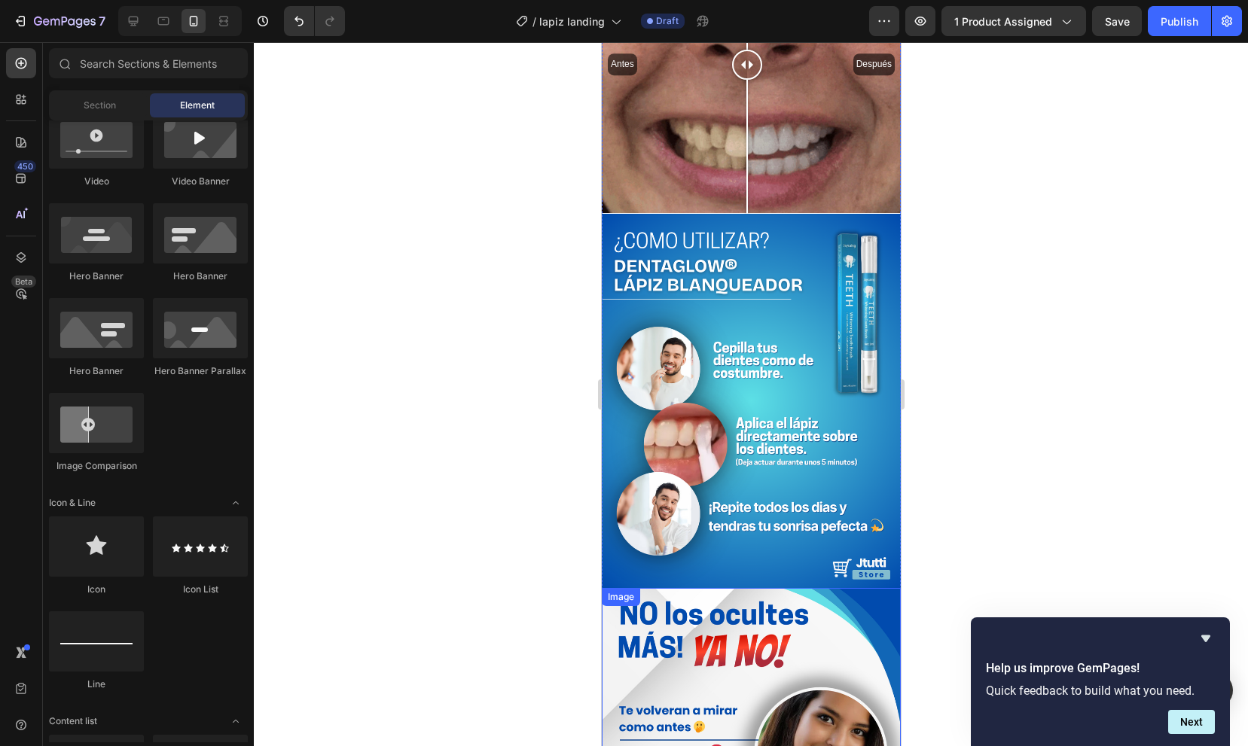
scroll to position [678, 0]
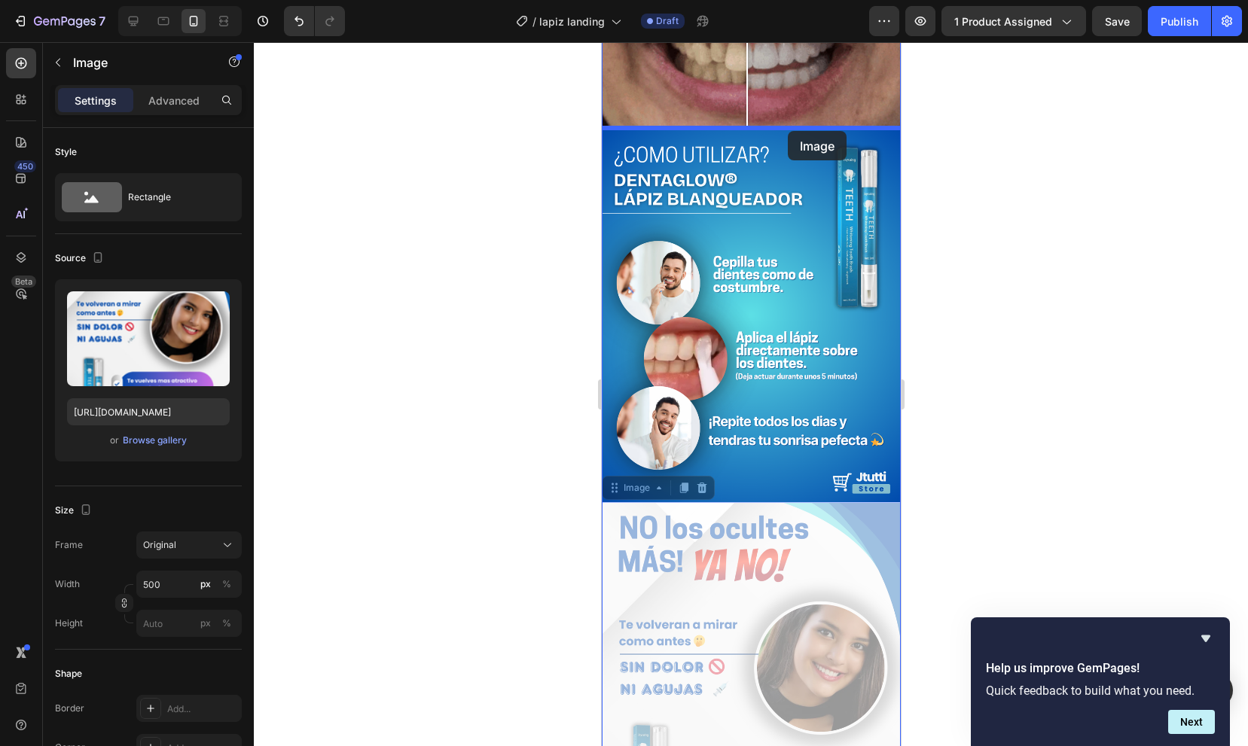
drag, startPoint x: 785, startPoint y: 601, endPoint x: 787, endPoint y: 132, distance: 469.1
click at [787, 132] on div "Mobile ( 397 px) iPhone 13 Mini iPhone 13 Pro iPhone 11 Pro Max iPhone 15 Pro M…" at bounding box center [750, 579] width 299 height 2430
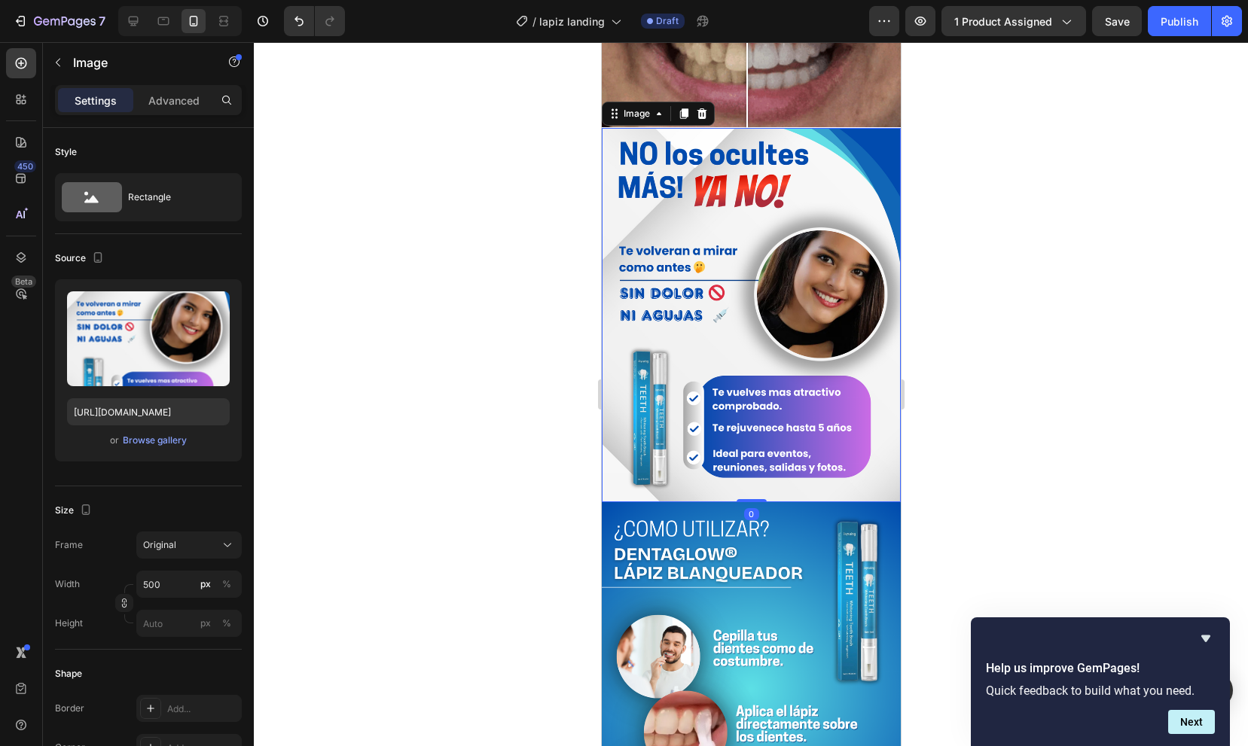
click at [995, 313] on div at bounding box center [751, 394] width 994 height 704
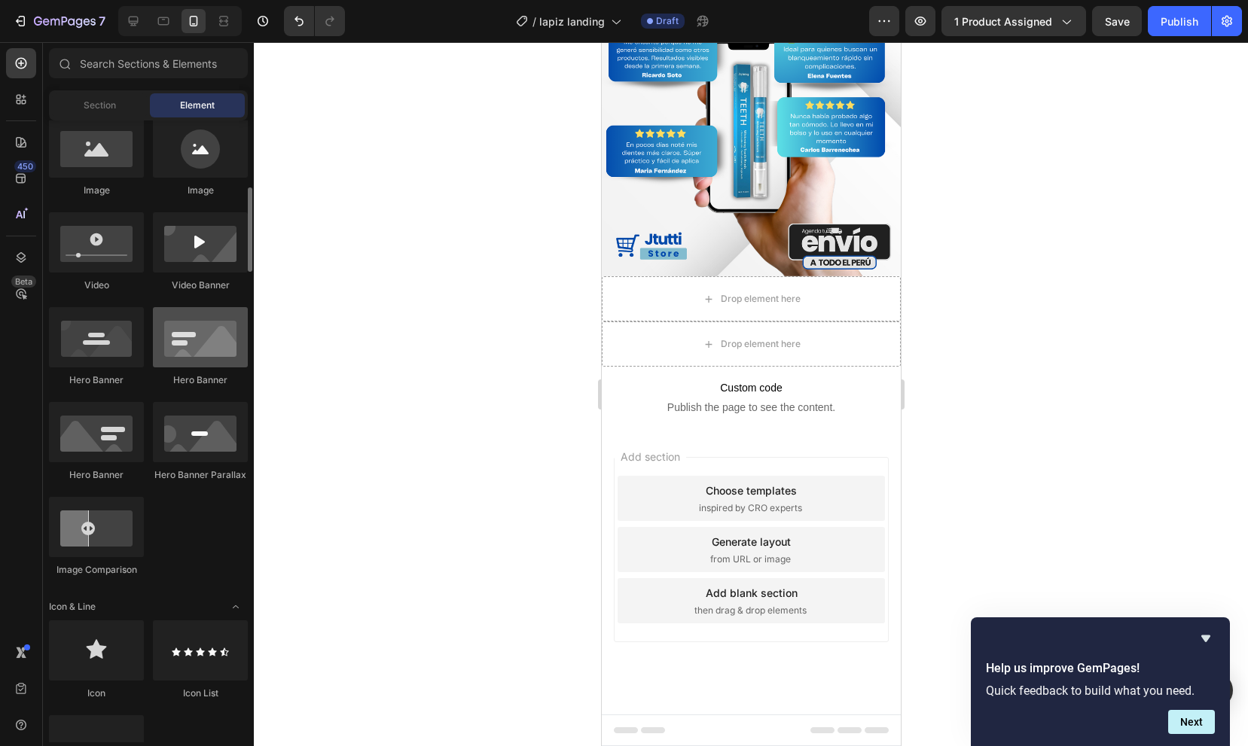
scroll to position [407, 0]
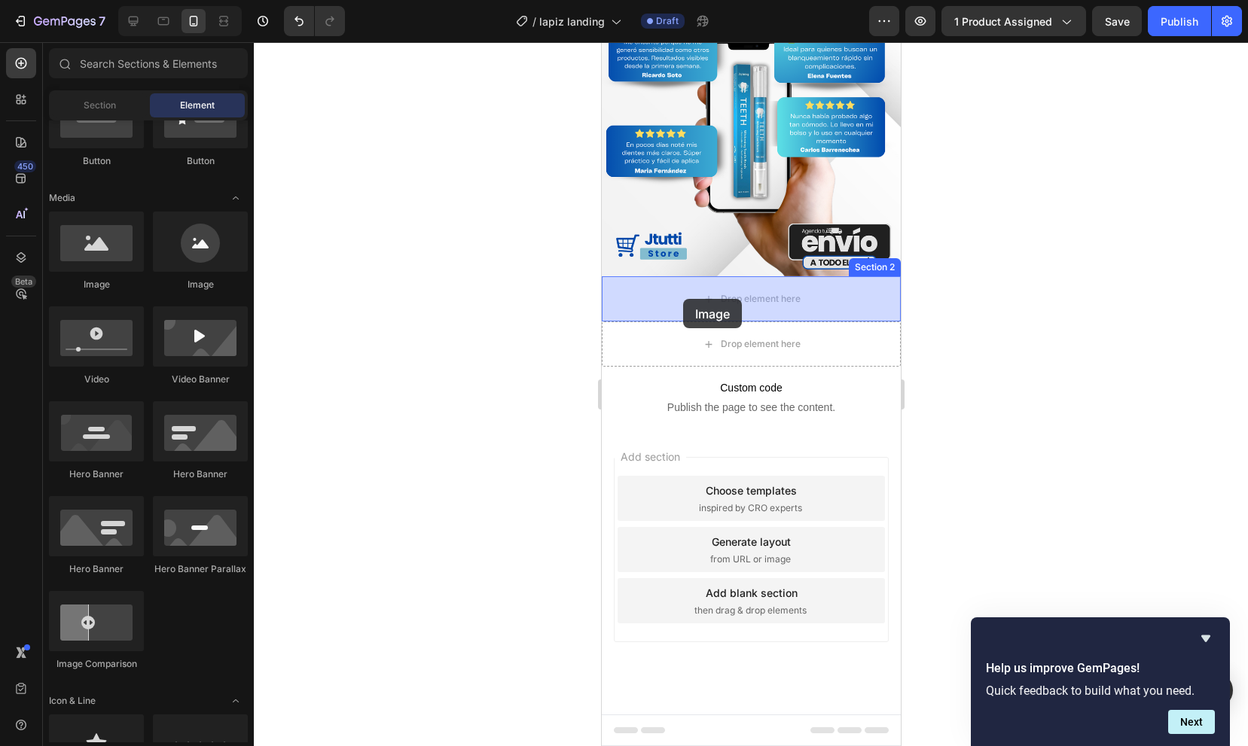
drag, startPoint x: 692, startPoint y: 309, endPoint x: 682, endPoint y: 299, distance: 14.4
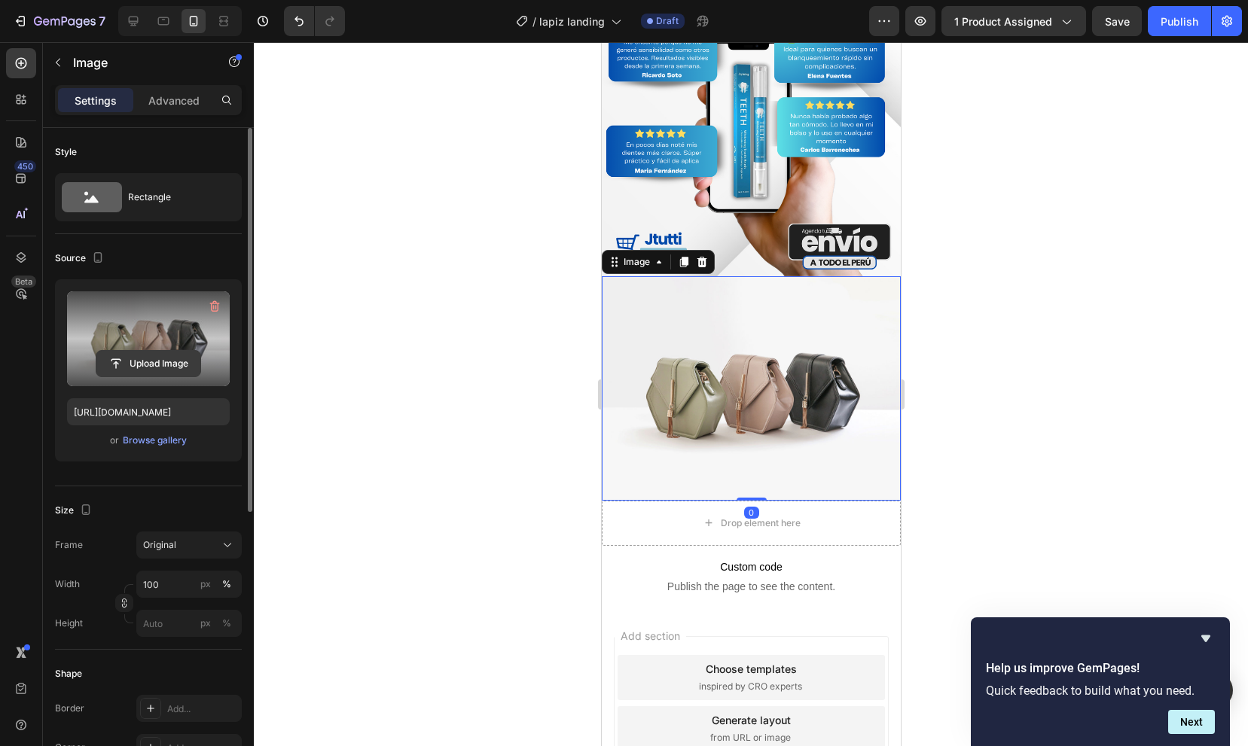
click at [139, 351] on input "file" at bounding box center [148, 364] width 104 height 26
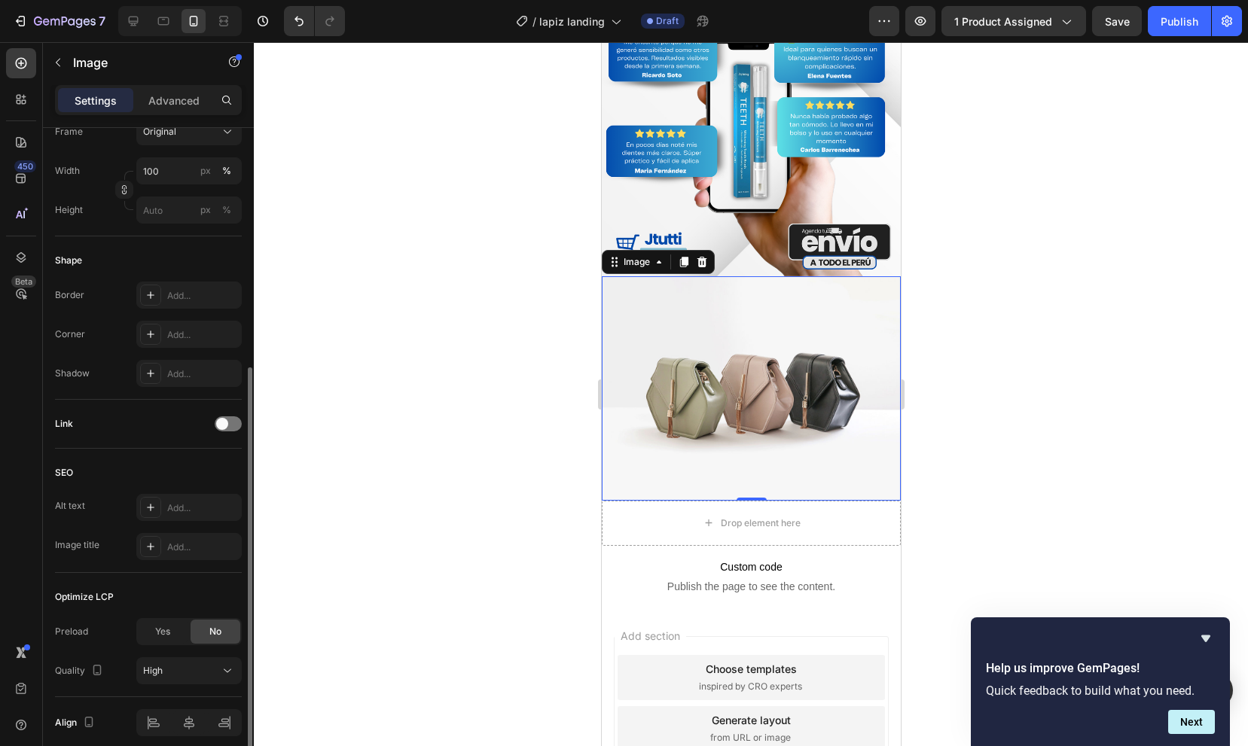
scroll to position [476, 0]
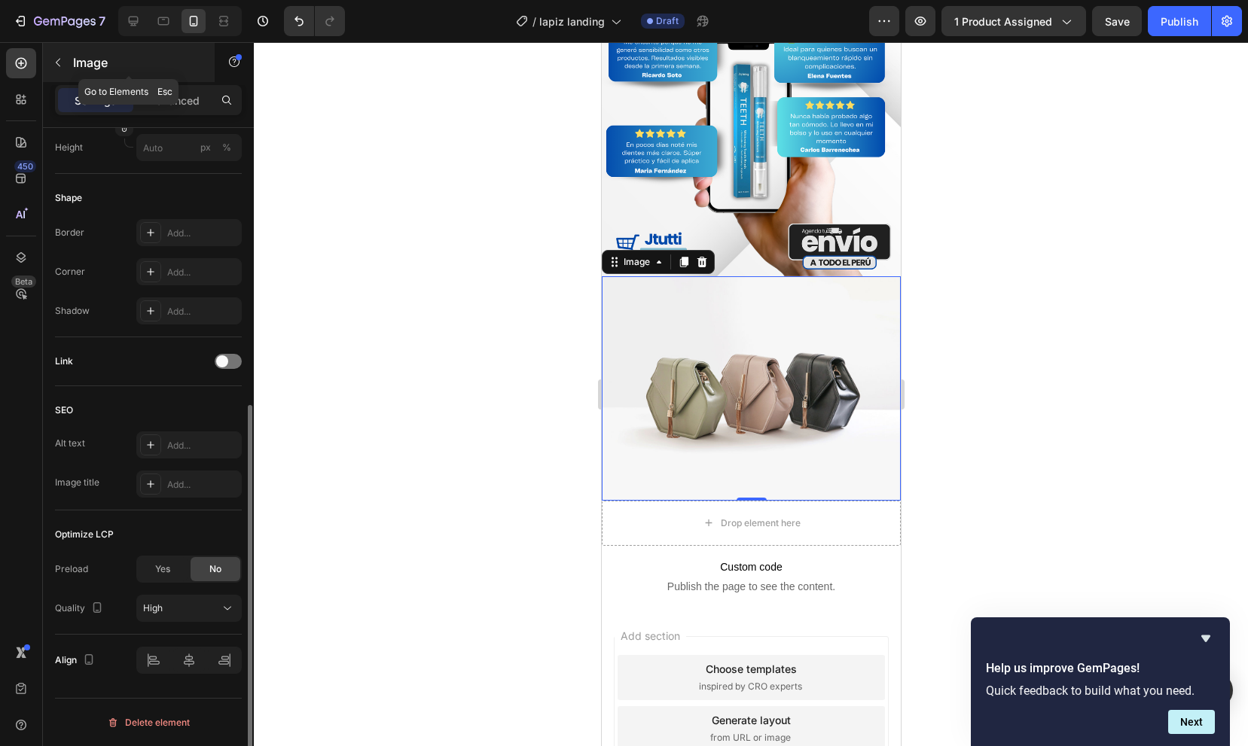
click at [59, 67] on icon "button" at bounding box center [58, 62] width 12 height 12
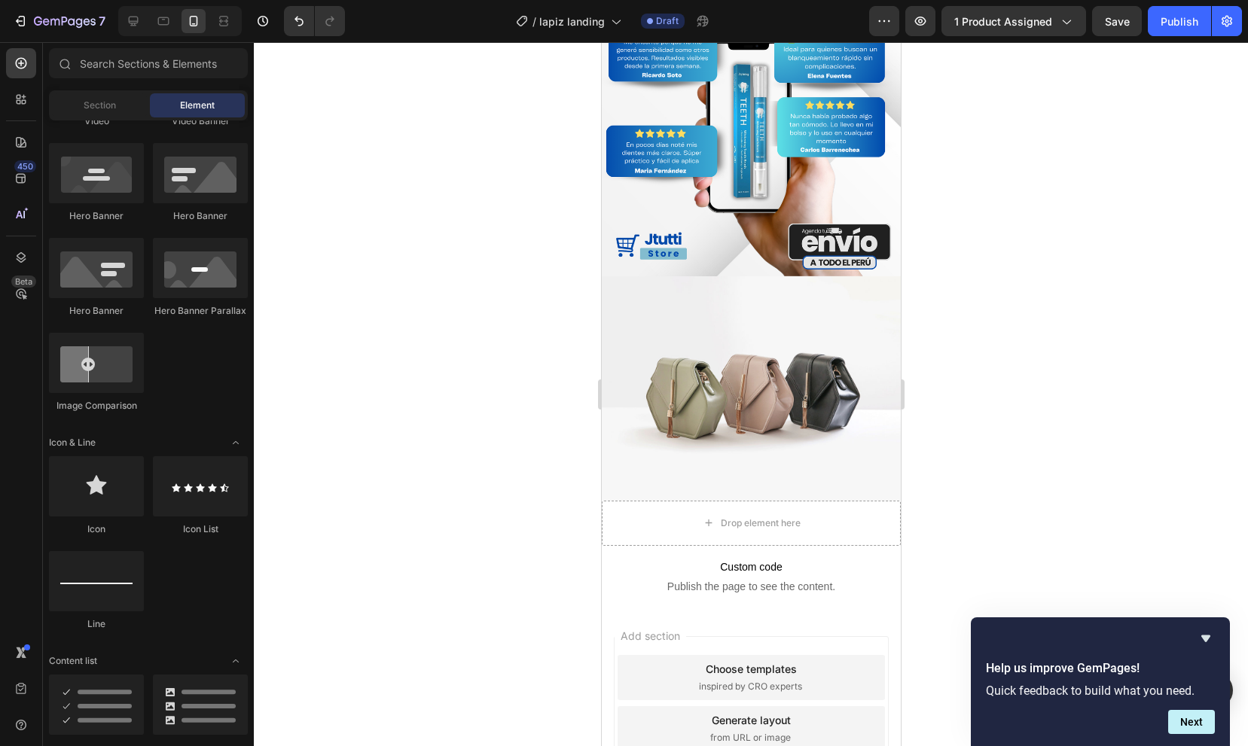
scroll to position [0, 0]
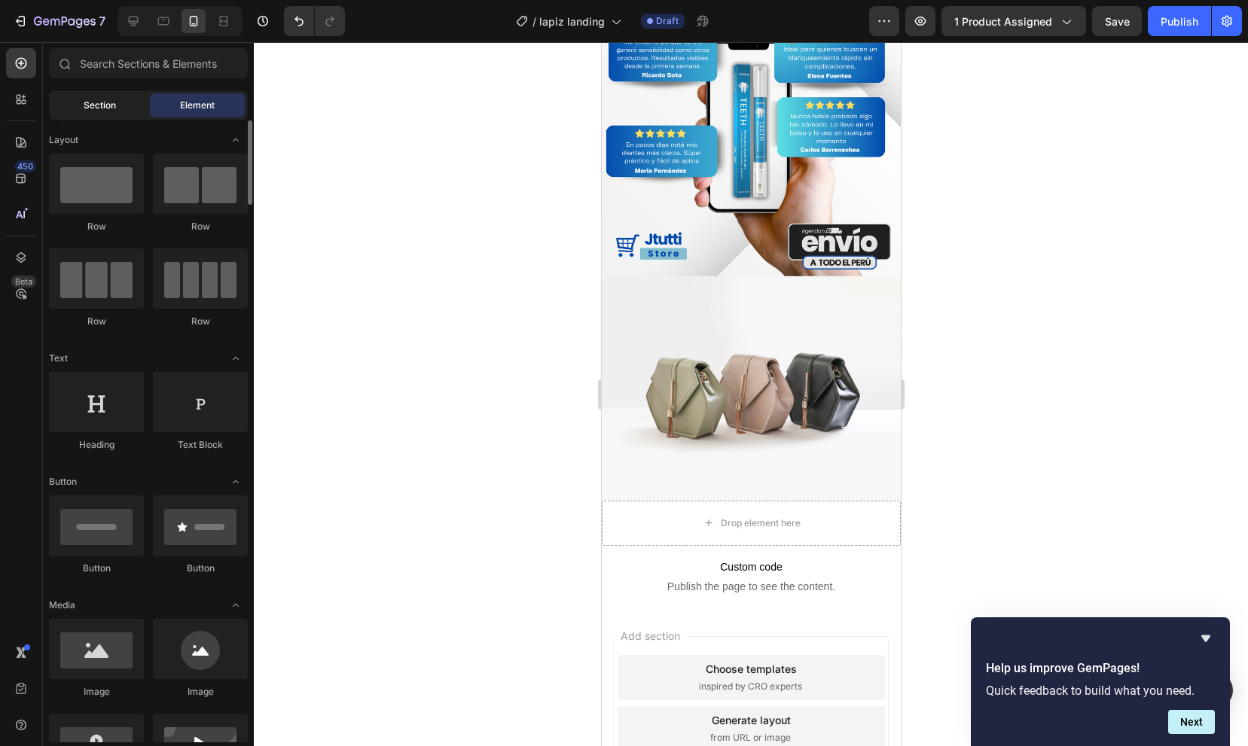
click at [92, 105] on span "Section" at bounding box center [100, 106] width 32 height 14
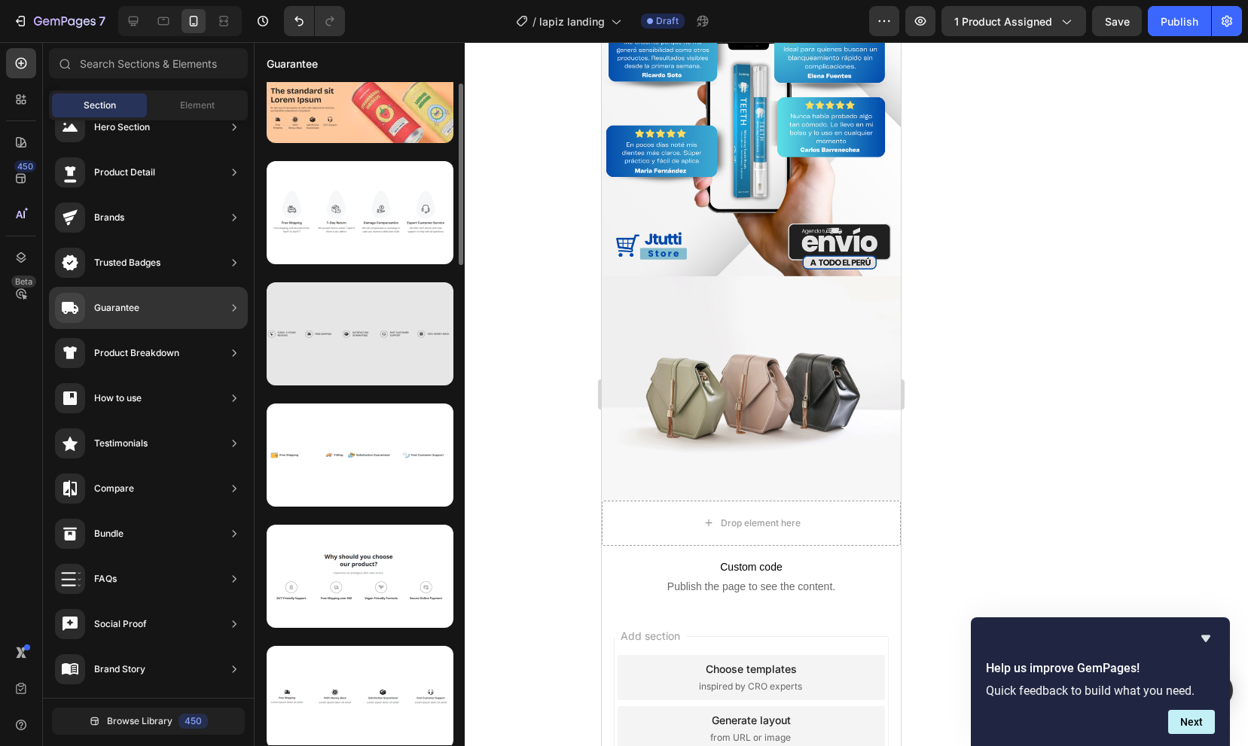
scroll to position [228, 0]
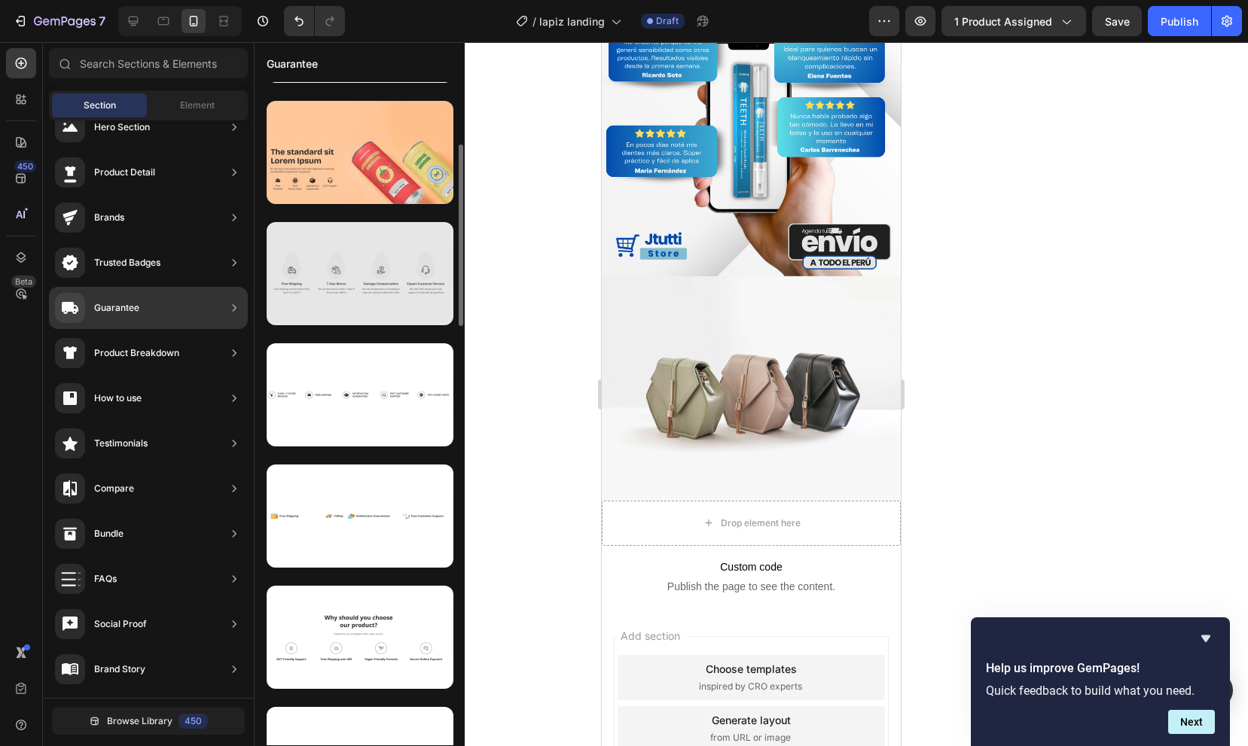
click at [381, 295] on div at bounding box center [360, 273] width 187 height 103
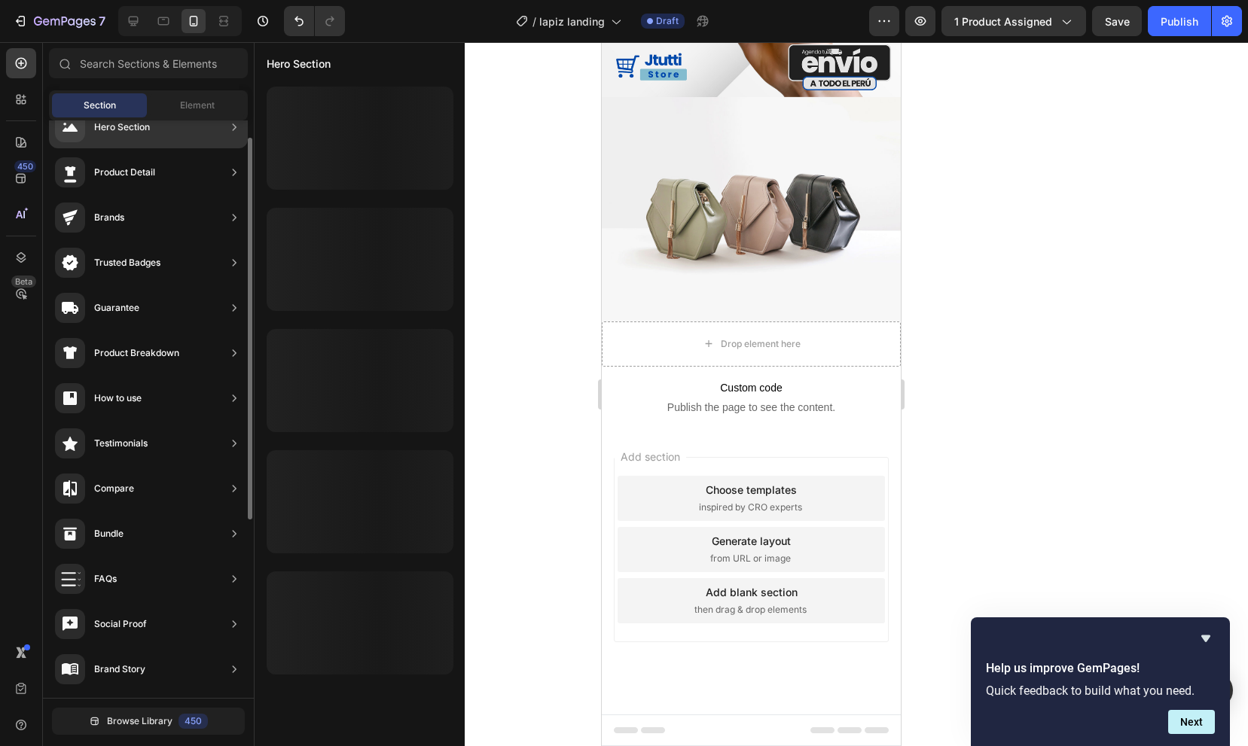
scroll to position [0, 0]
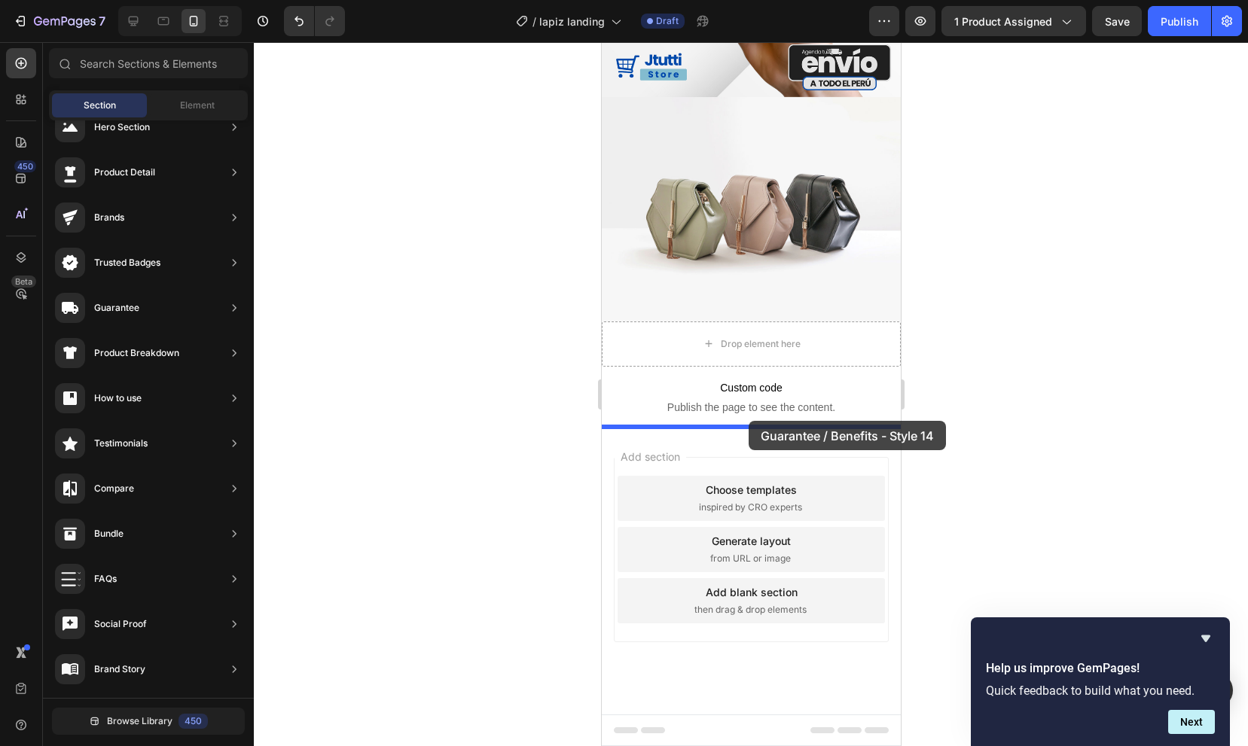
drag, startPoint x: 971, startPoint y: 538, endPoint x: 747, endPoint y: 421, distance: 253.3
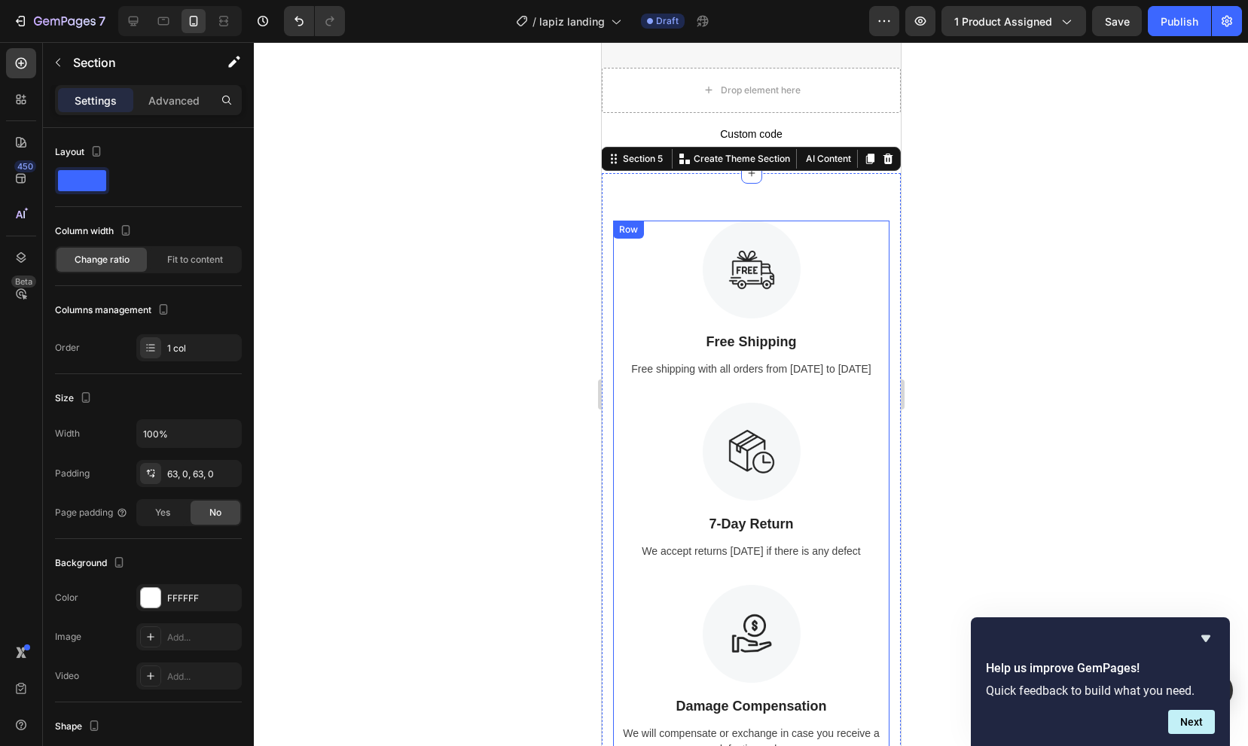
scroll to position [2074, 0]
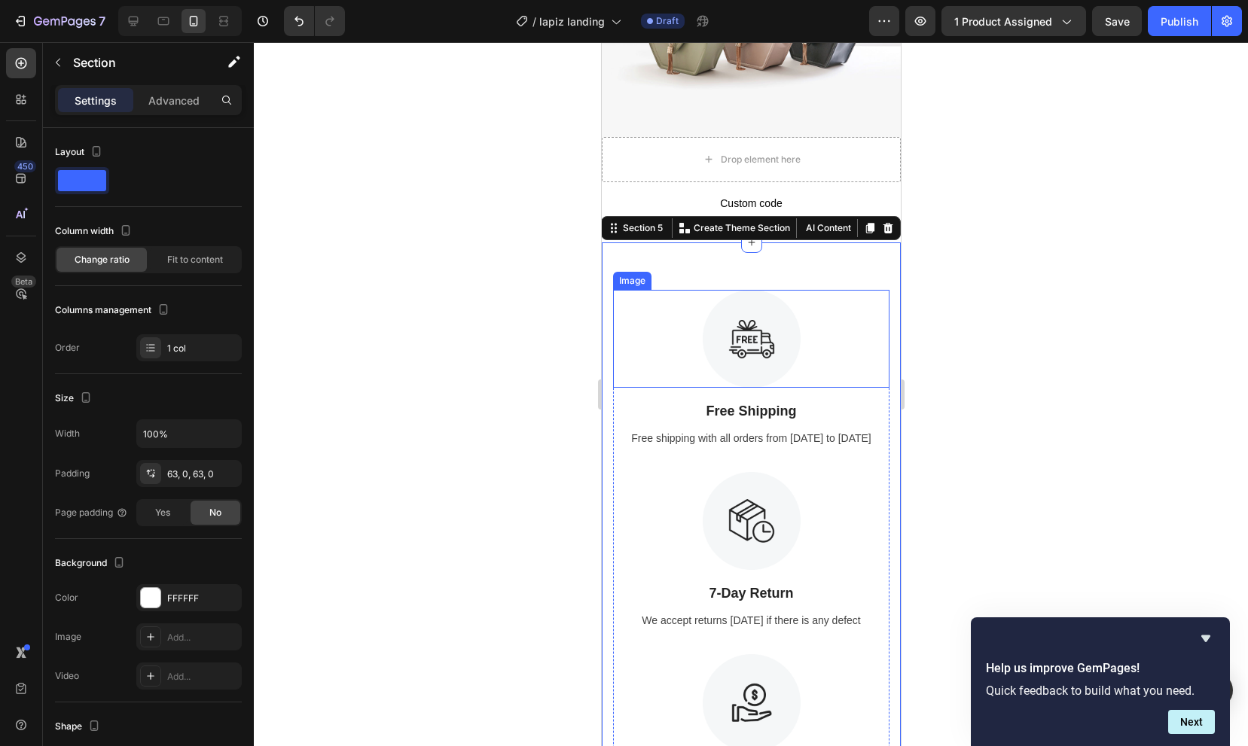
click at [857, 307] on div at bounding box center [750, 339] width 276 height 98
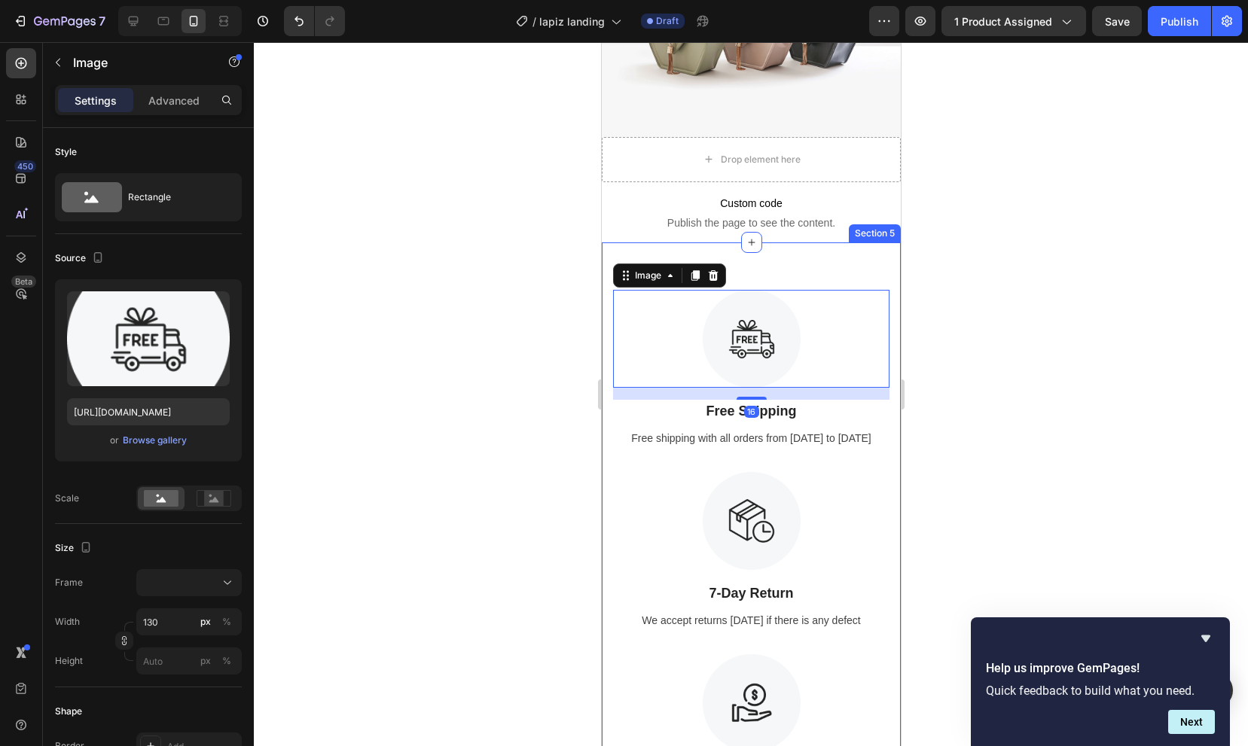
click at [851, 279] on div "Image 16 Free Shipping Text Block Free shipping with all orders from April 1 to…" at bounding box center [750, 663] width 299 height 843
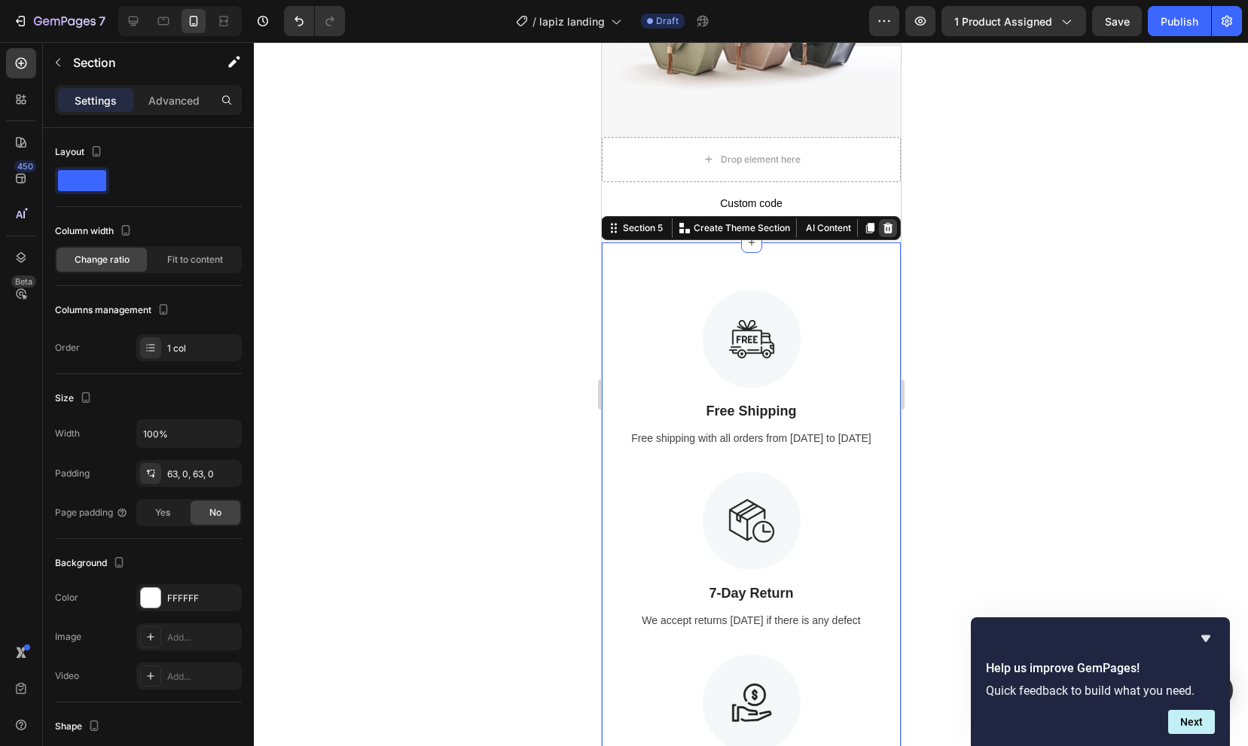
click at [889, 230] on icon at bounding box center [888, 228] width 10 height 11
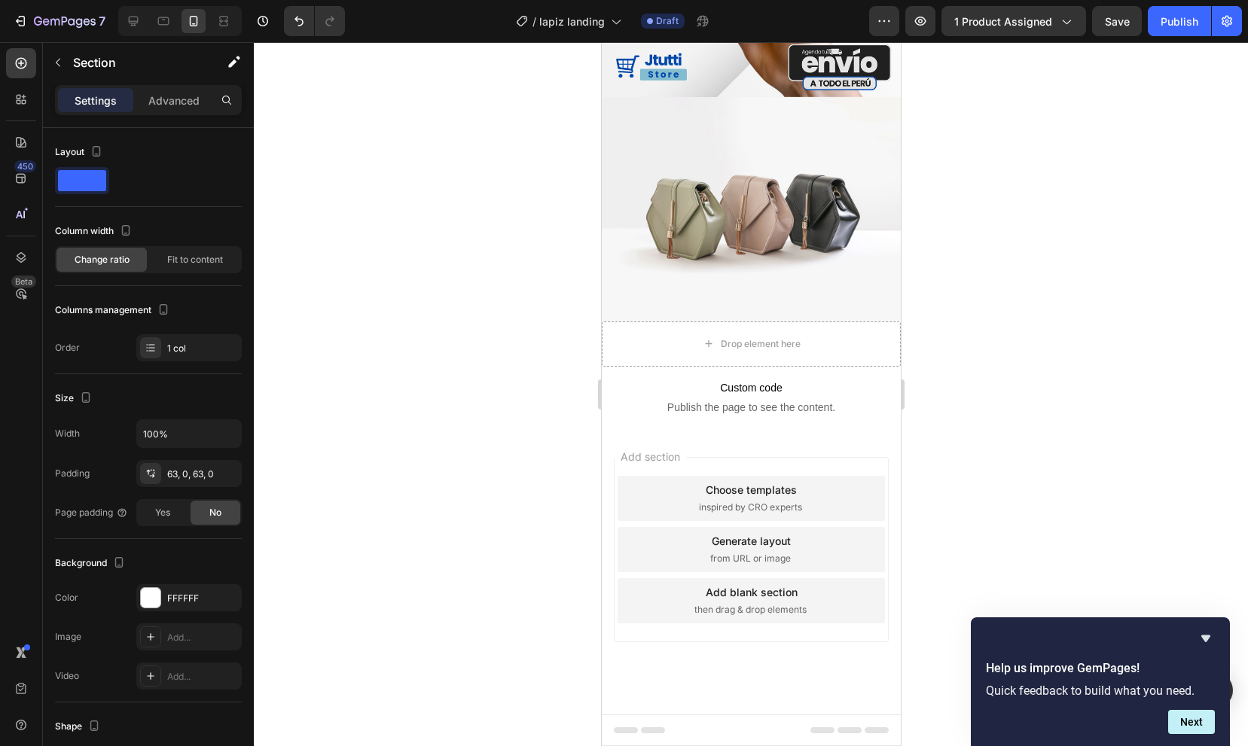
scroll to position [1890, 0]
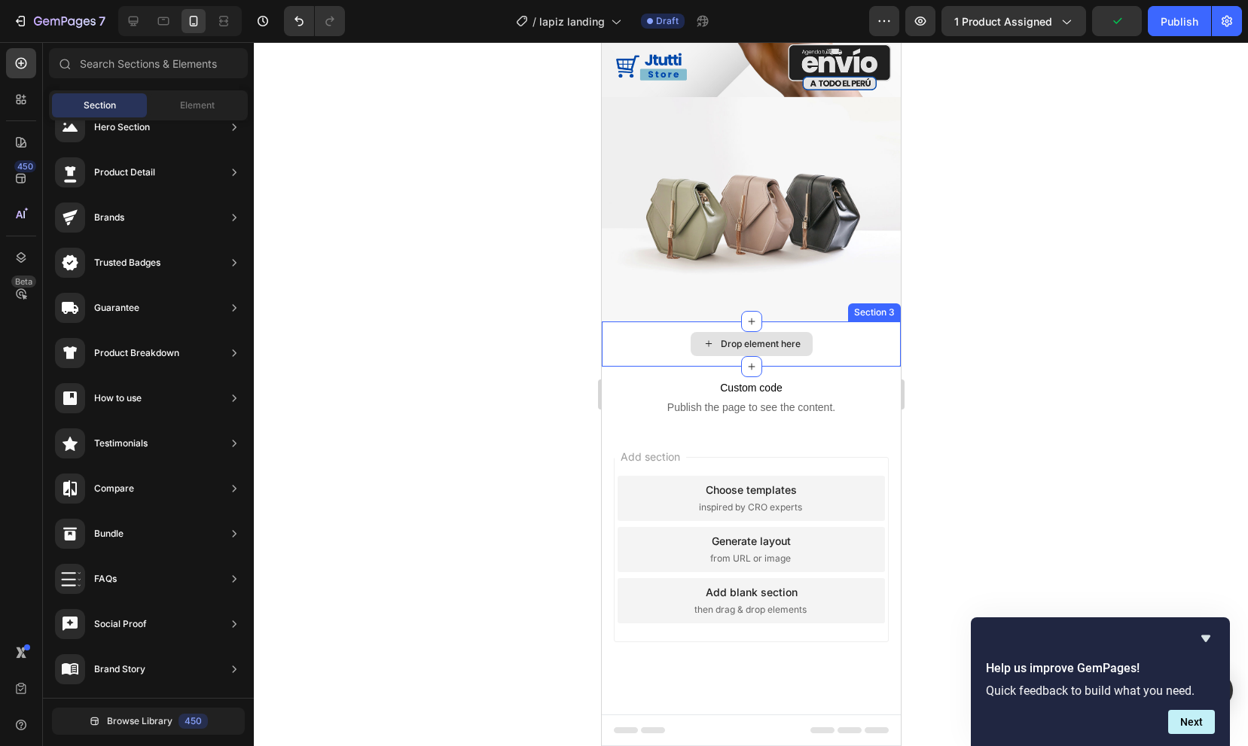
click at [718, 352] on div "Drop element here" at bounding box center [751, 344] width 122 height 24
click at [185, 101] on span "Element" at bounding box center [197, 106] width 35 height 14
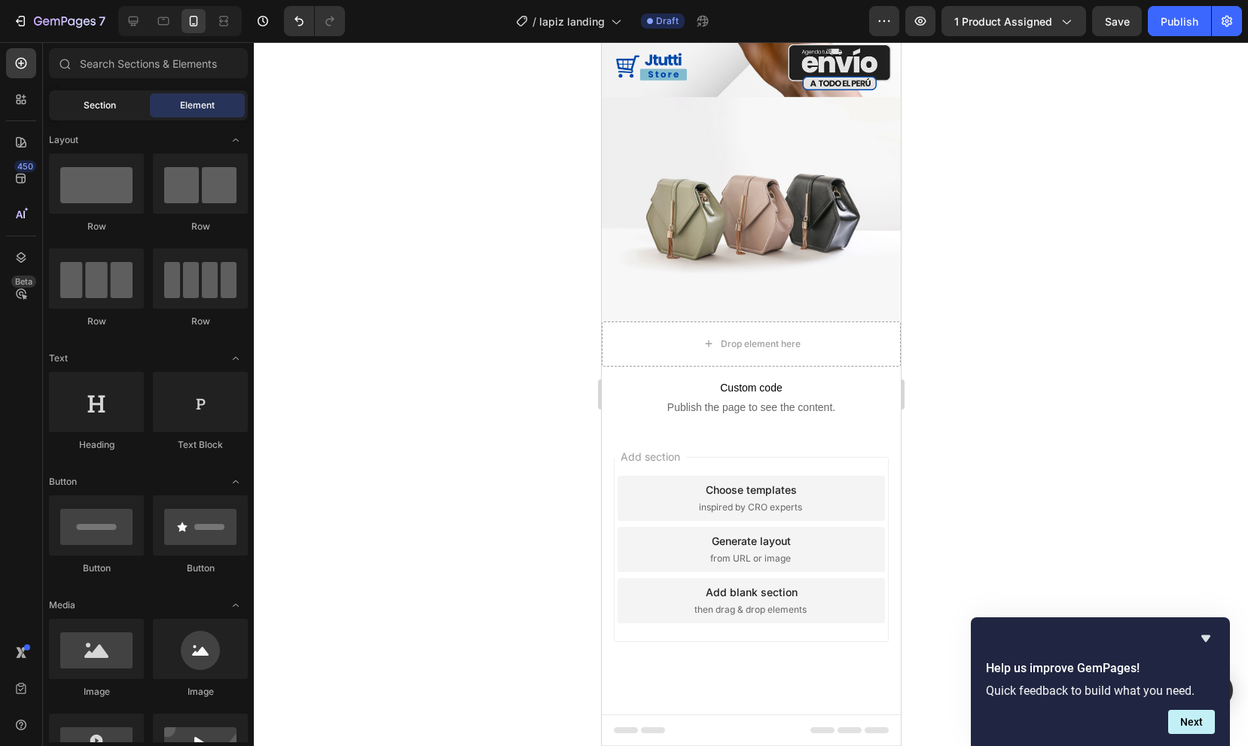
click at [102, 108] on span "Section" at bounding box center [100, 106] width 32 height 14
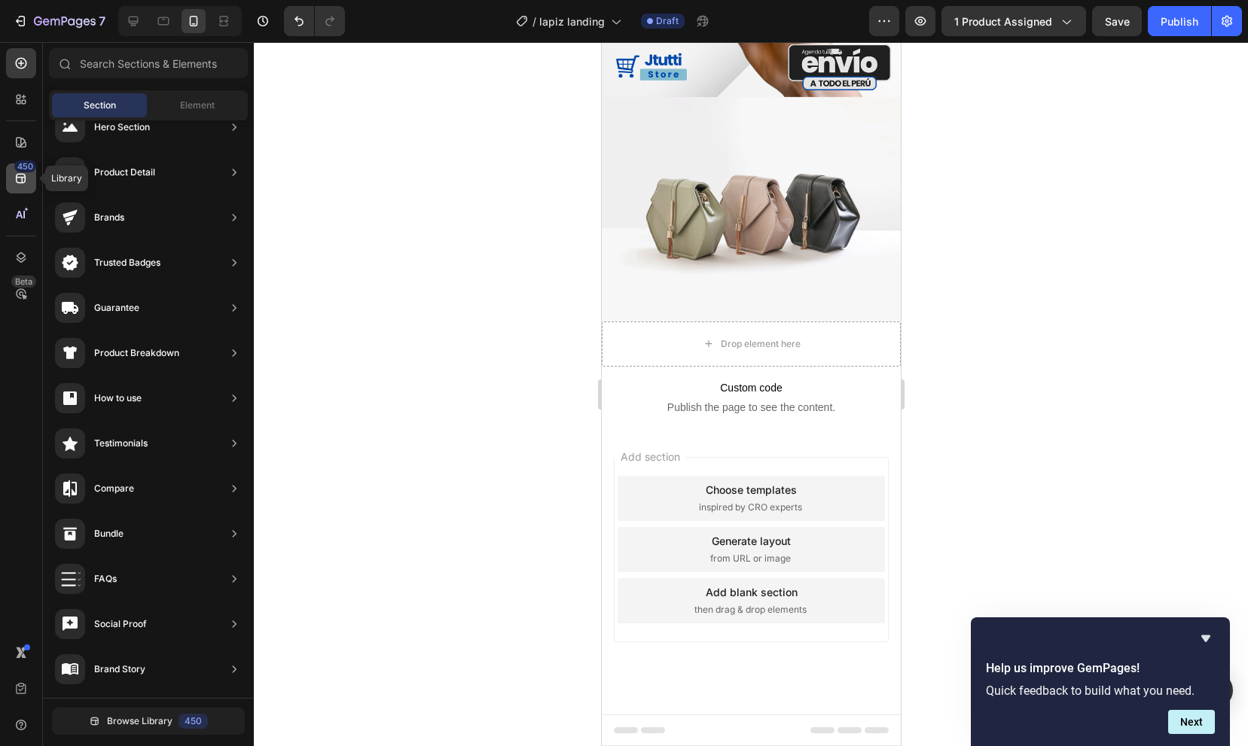
click at [26, 179] on icon at bounding box center [21, 178] width 15 height 15
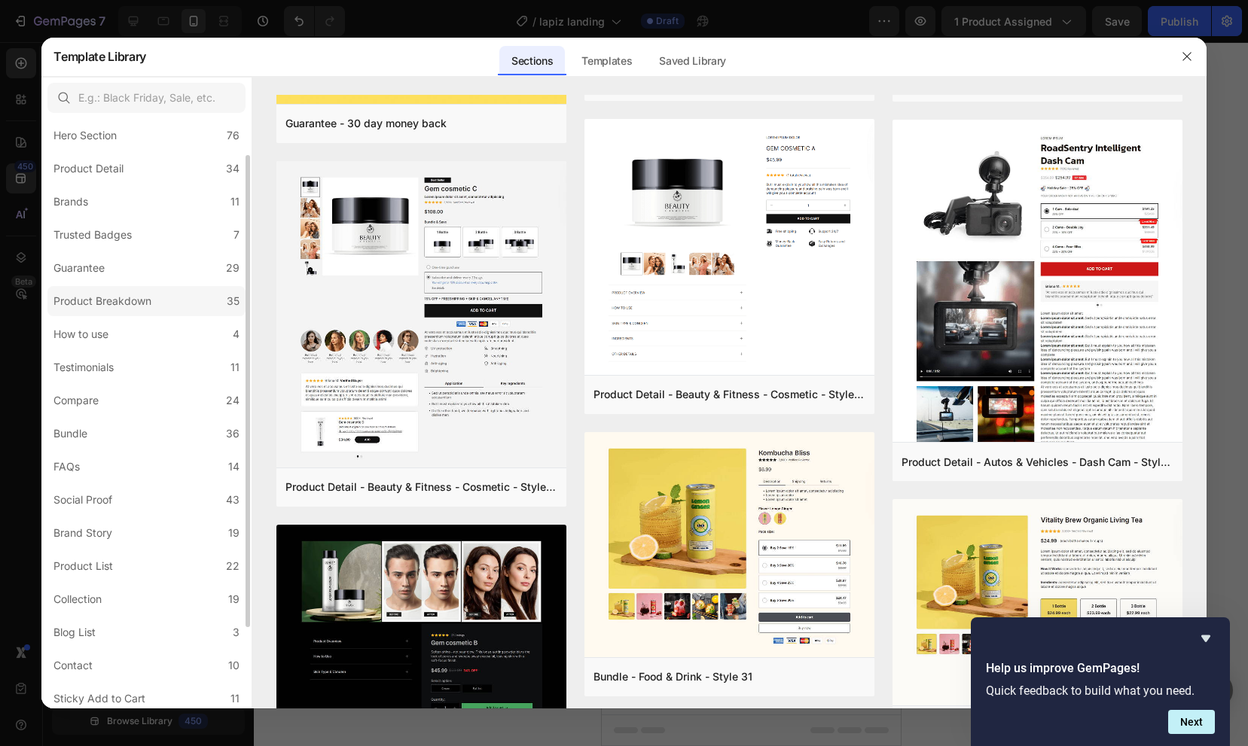
scroll to position [45, 0]
click at [175, 278] on label "Guarantee 29" at bounding box center [146, 266] width 198 height 30
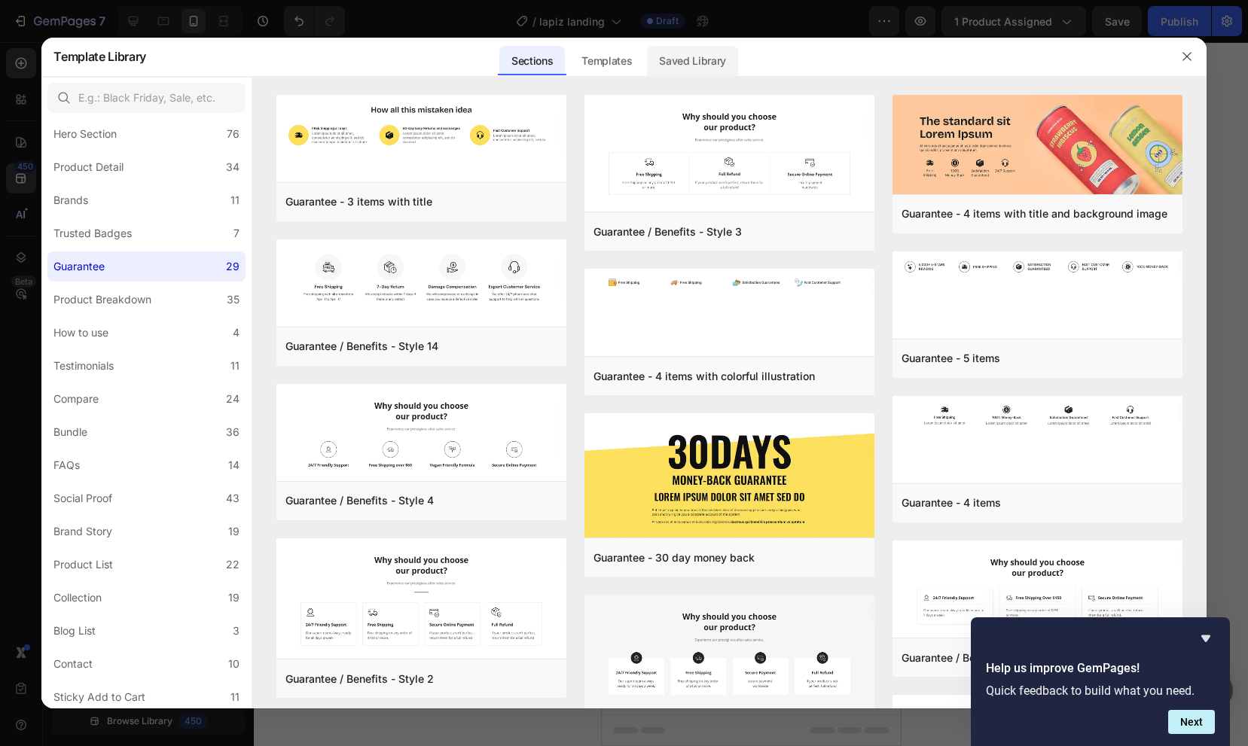
click at [711, 59] on div "Saved Library" at bounding box center [692, 61] width 91 height 30
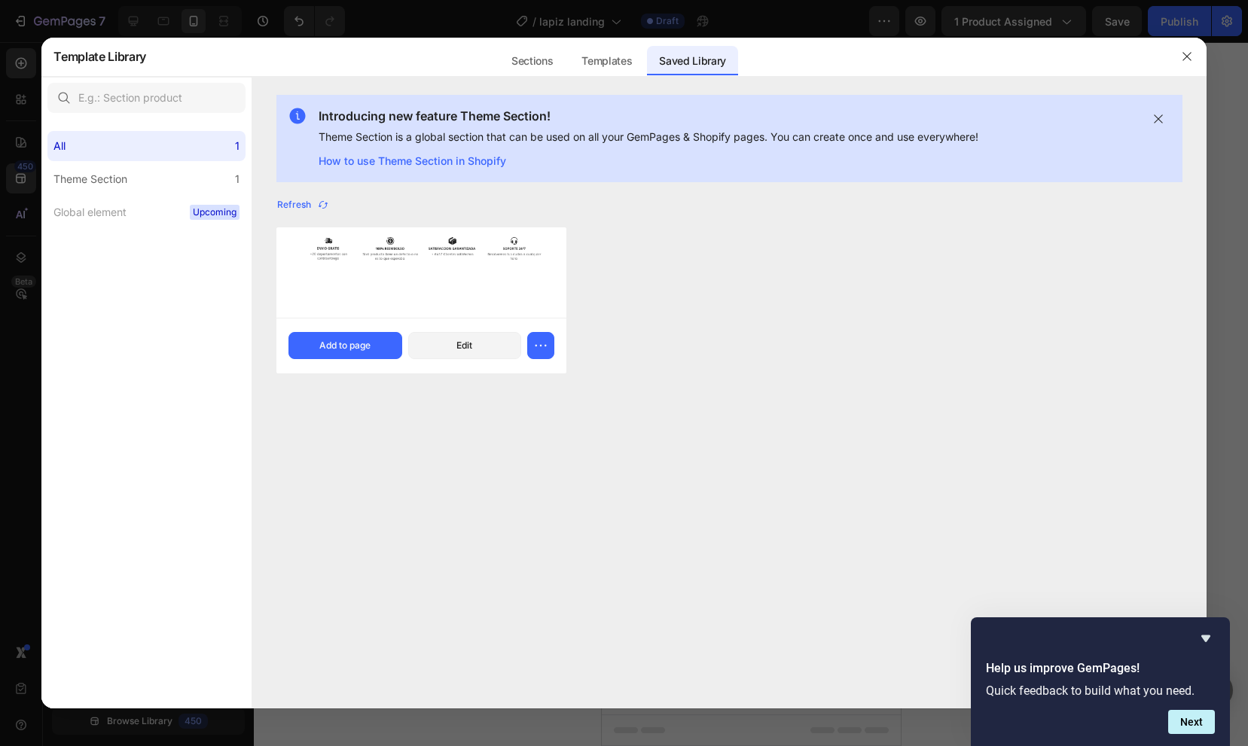
click at [509, 270] on img at bounding box center [421, 255] width 290 height 56
click at [358, 353] on button "Add to page" at bounding box center [344, 345] width 113 height 27
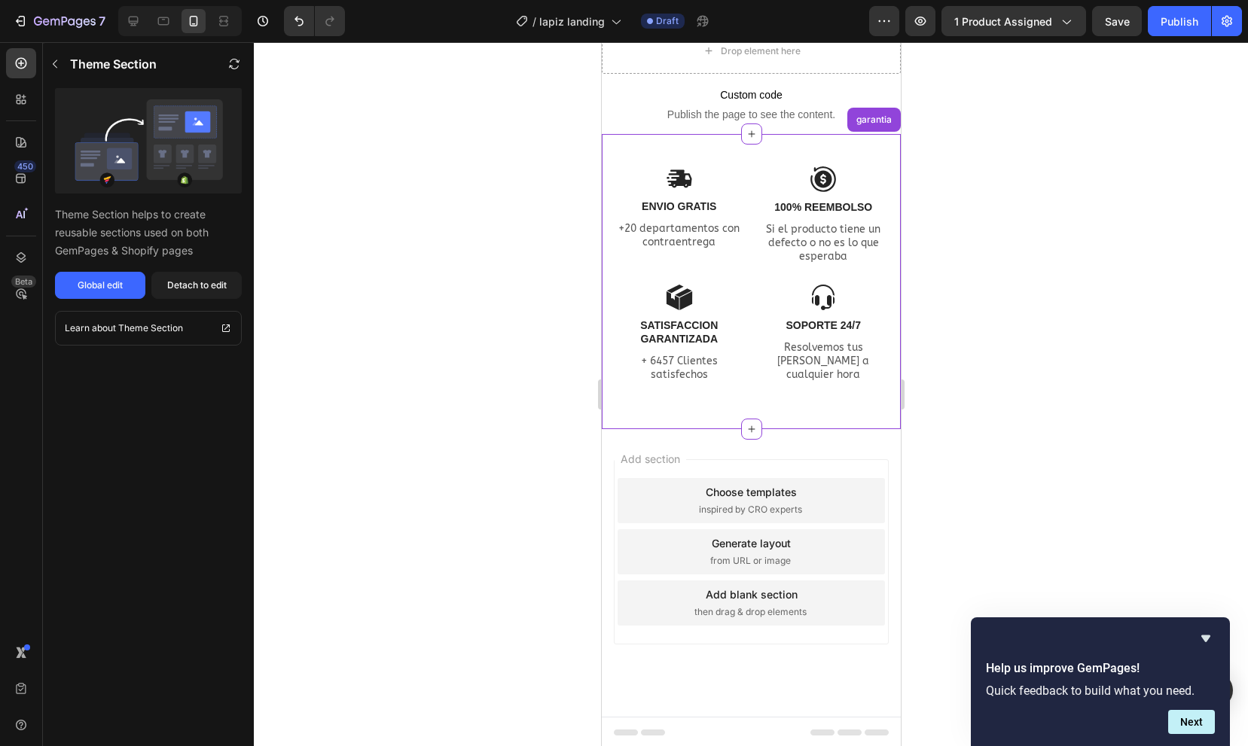
scroll to position [2184, 0]
click at [1020, 372] on div at bounding box center [751, 394] width 994 height 704
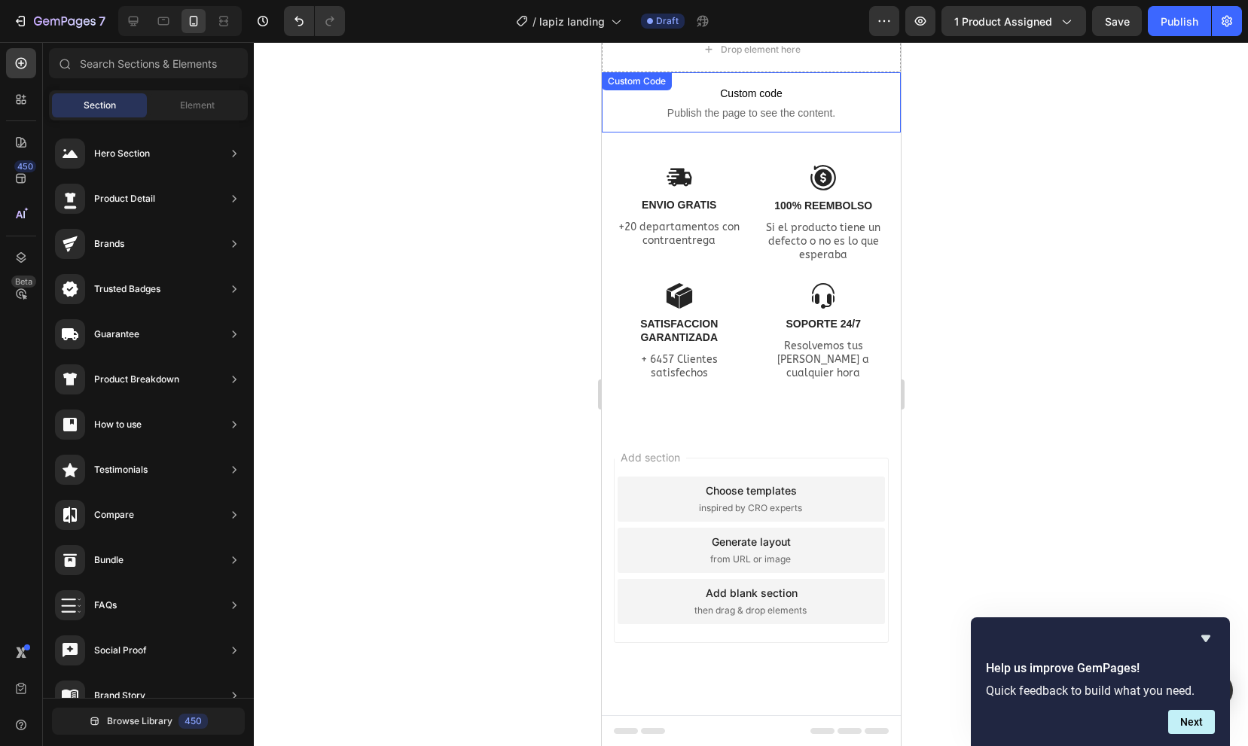
click at [732, 100] on span "Custom code" at bounding box center [750, 93] width 299 height 18
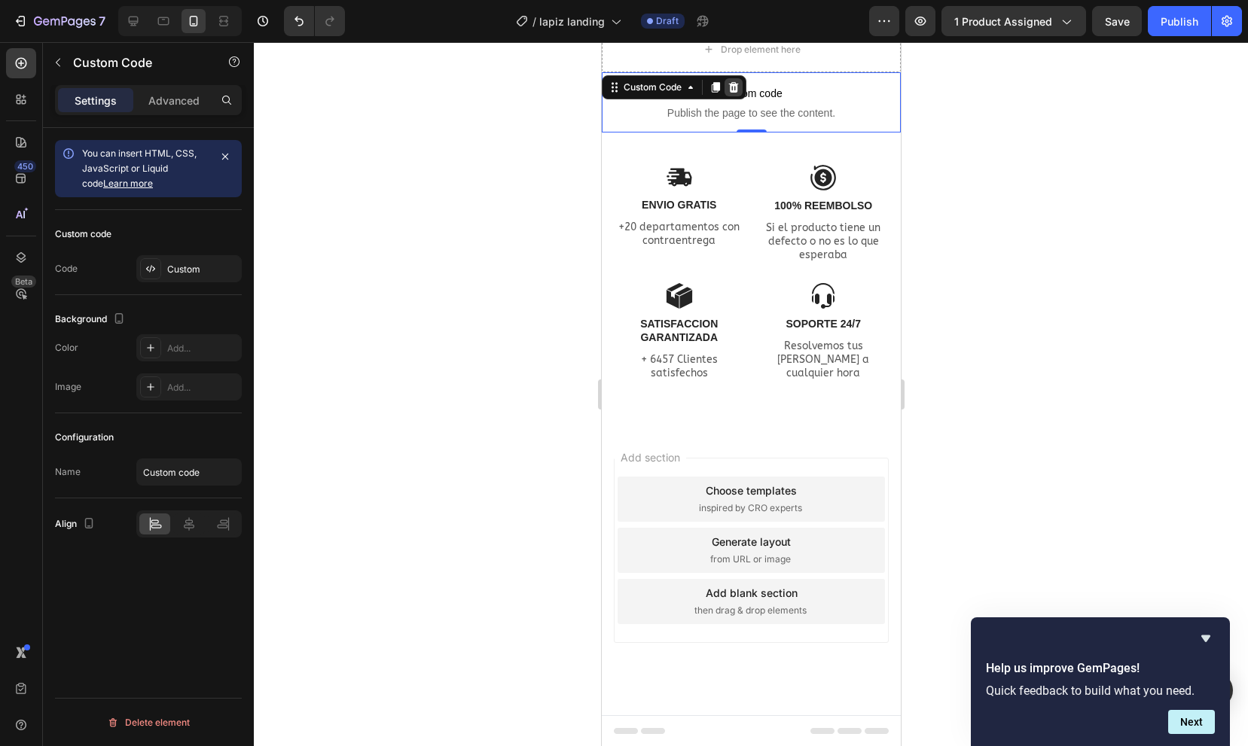
click at [733, 90] on icon at bounding box center [733, 87] width 10 height 11
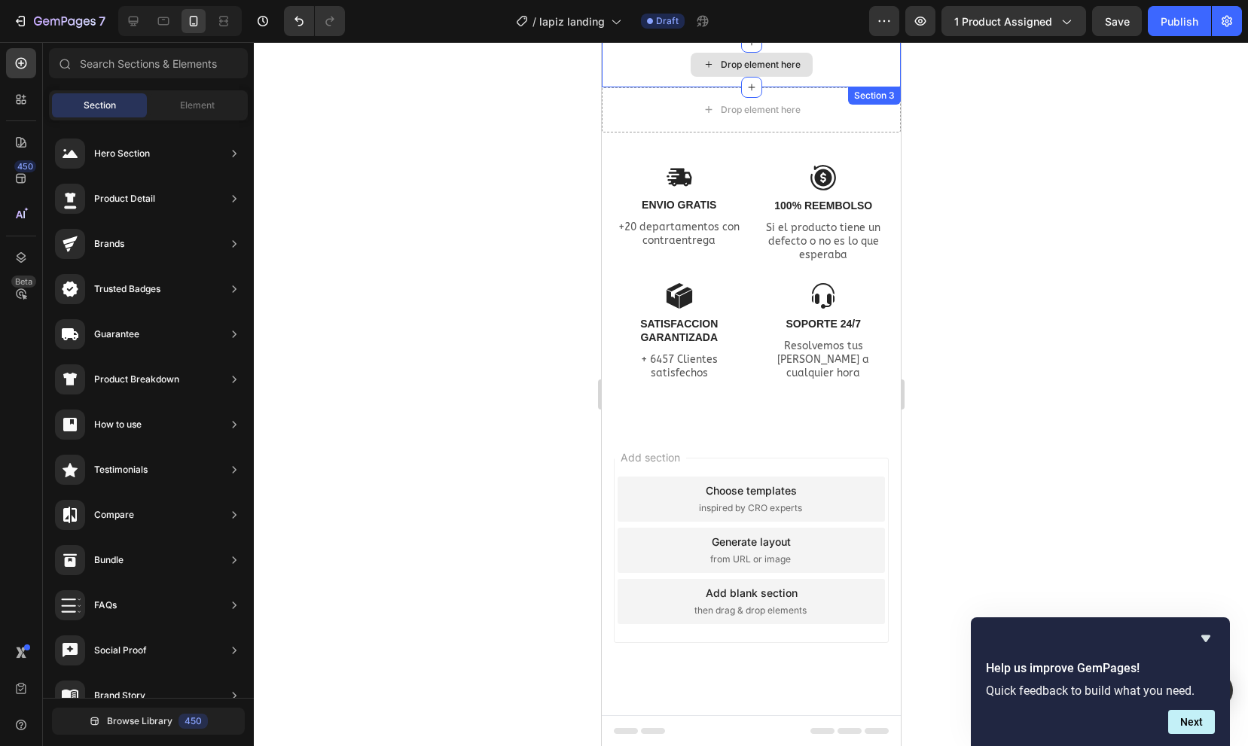
click at [739, 75] on div "Drop element here" at bounding box center [751, 65] width 122 height 24
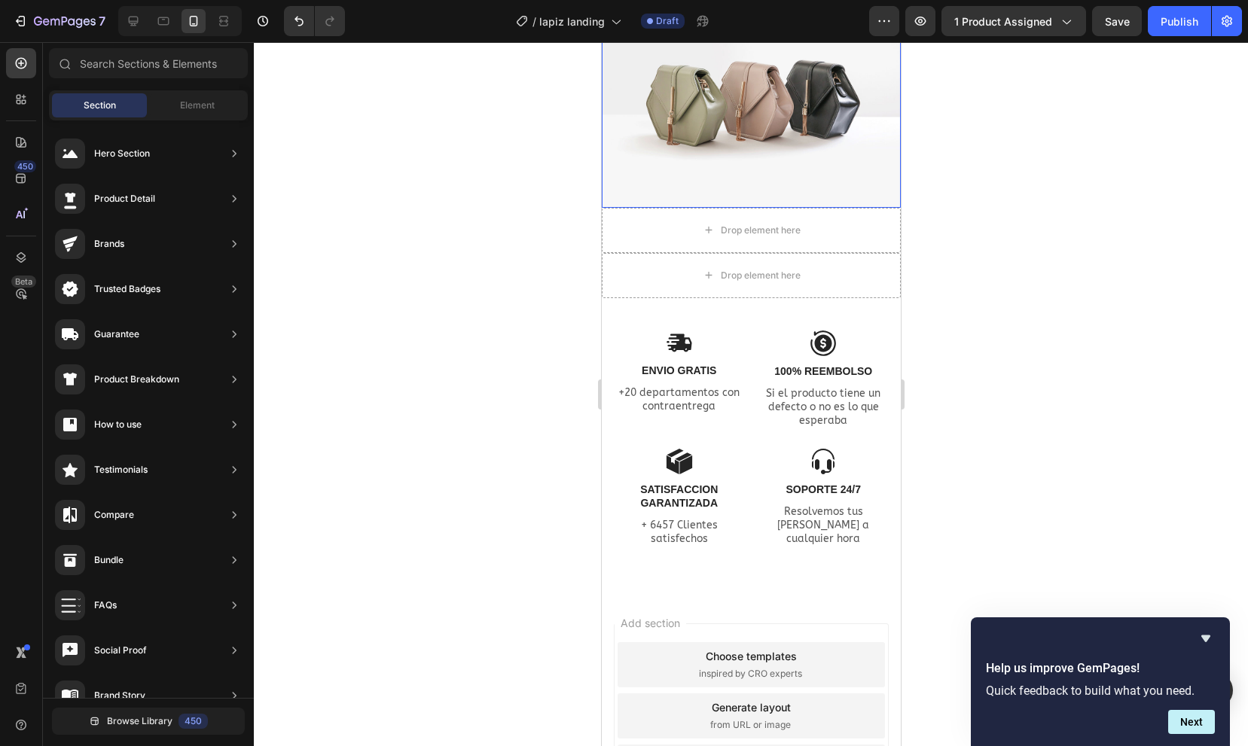
scroll to position [1998, 0]
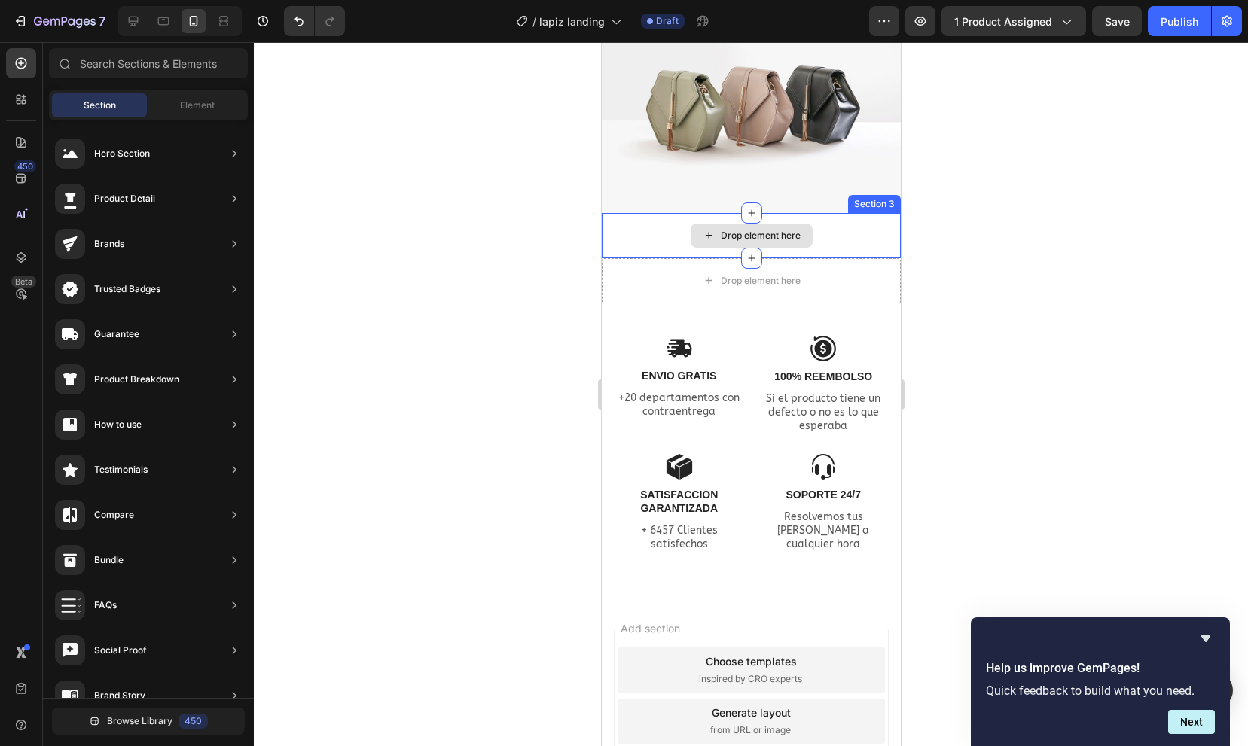
click at [827, 244] on div "Drop element here" at bounding box center [750, 235] width 299 height 45
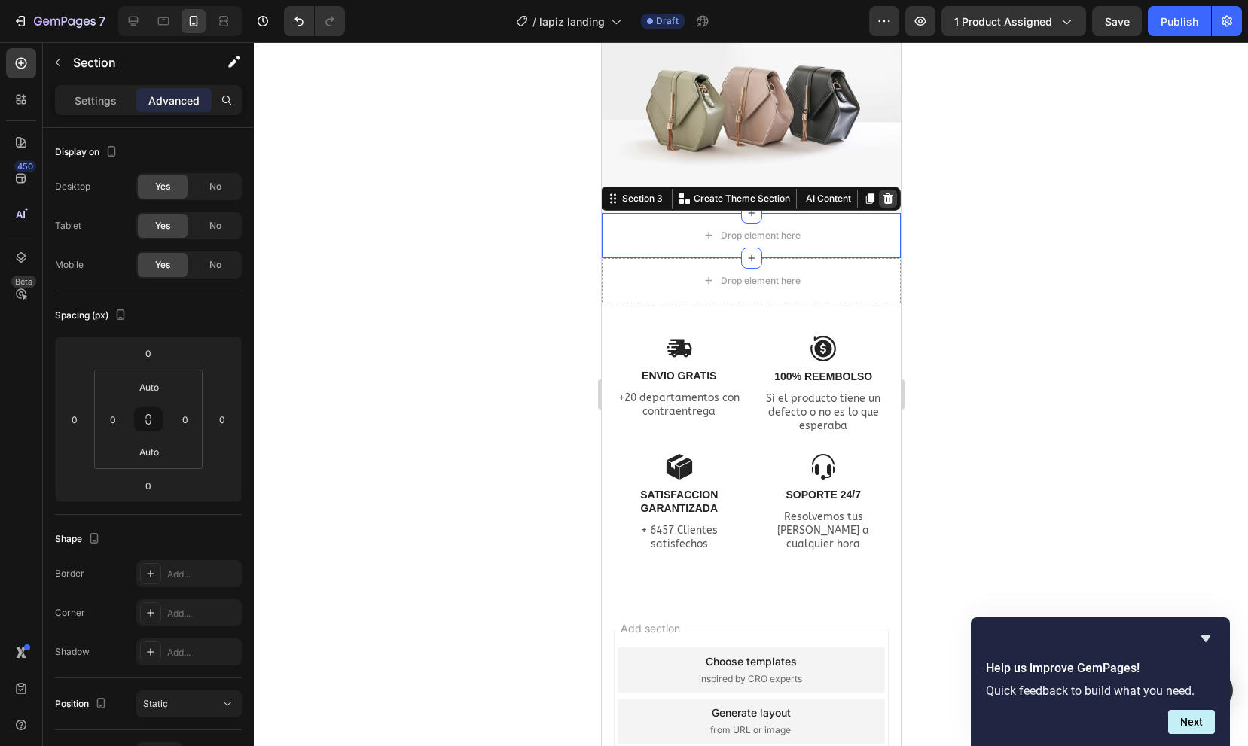
click at [885, 197] on icon at bounding box center [888, 199] width 10 height 11
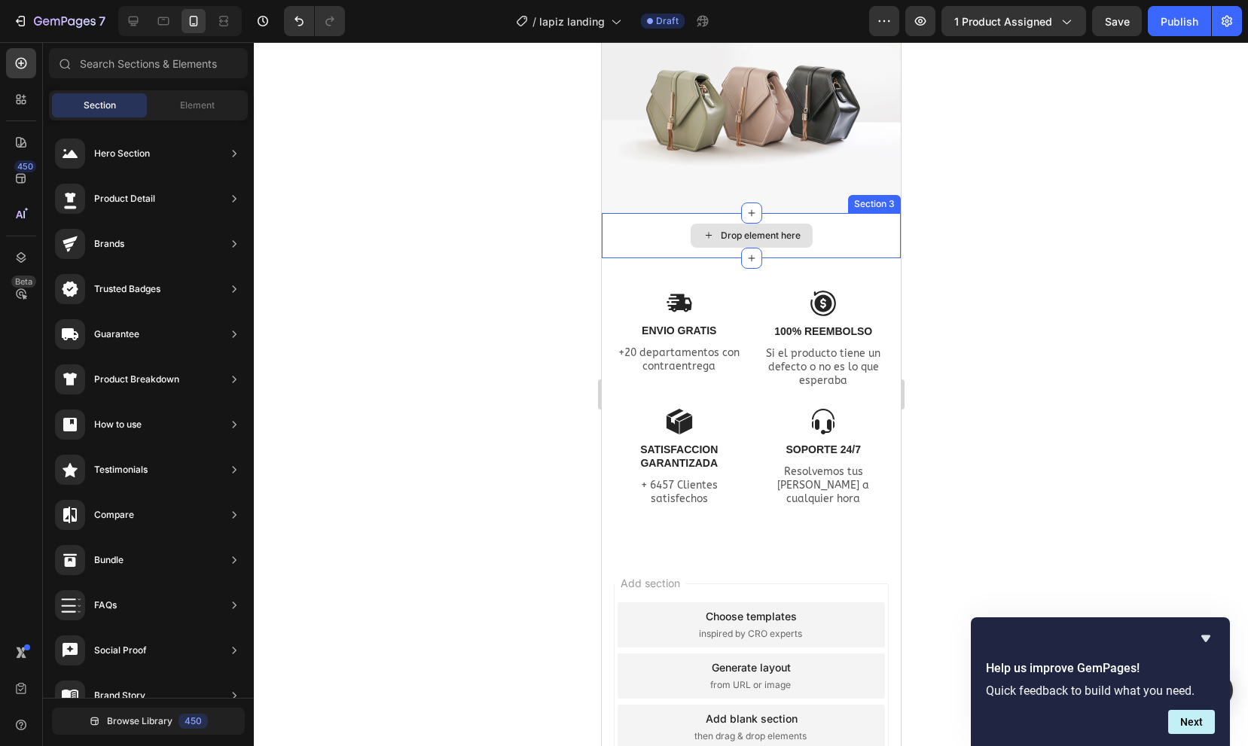
click at [813, 233] on div "Drop element here" at bounding box center [750, 235] width 299 height 45
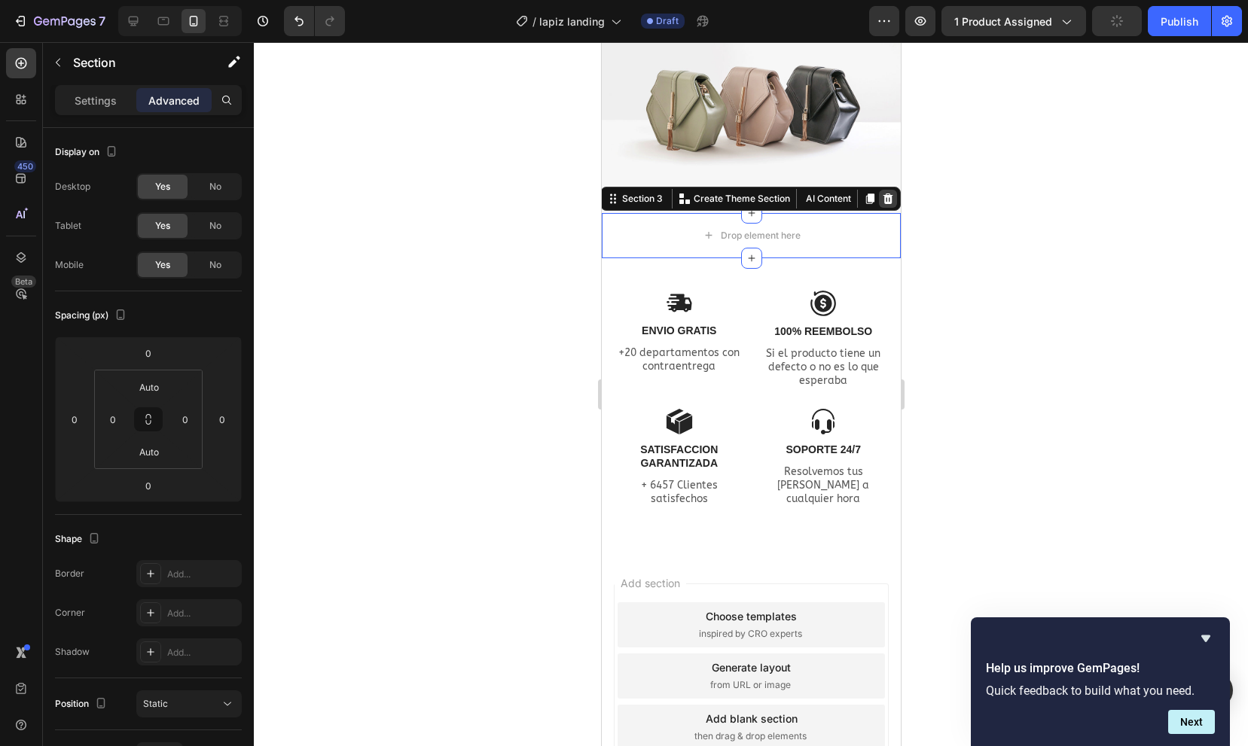
click at [884, 197] on icon at bounding box center [888, 199] width 10 height 11
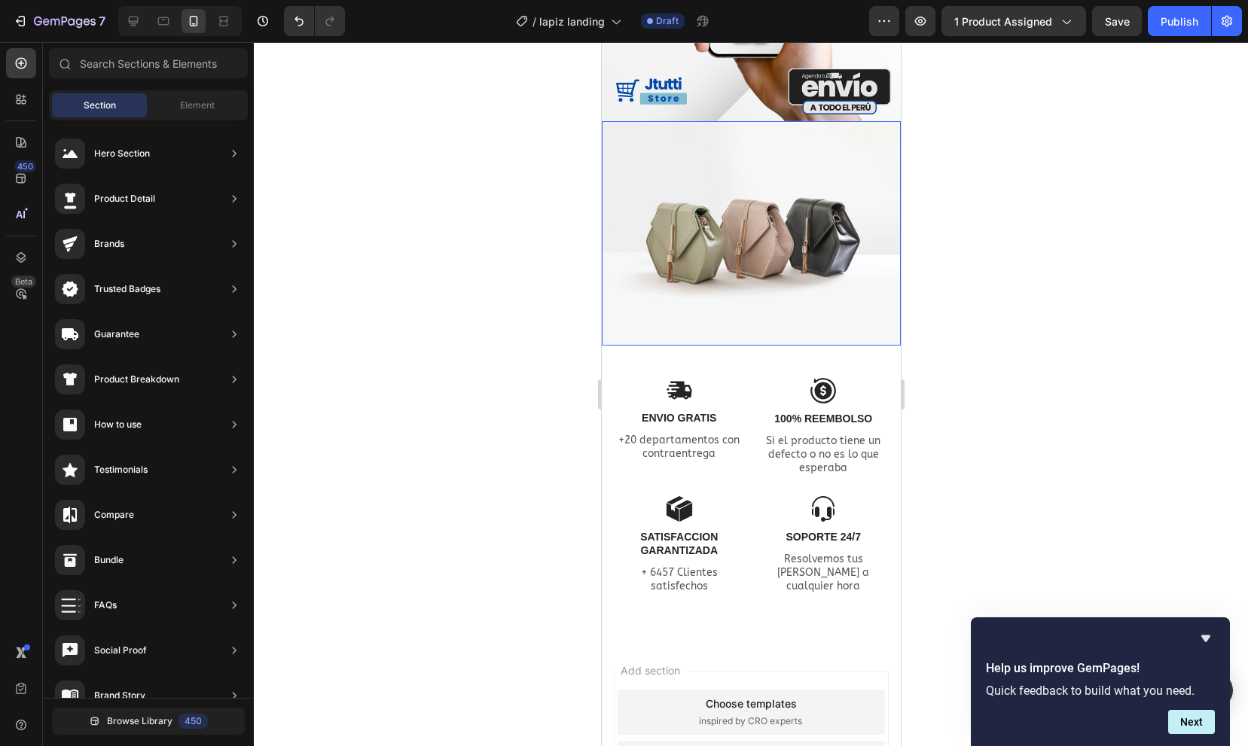
scroll to position [1895, 0]
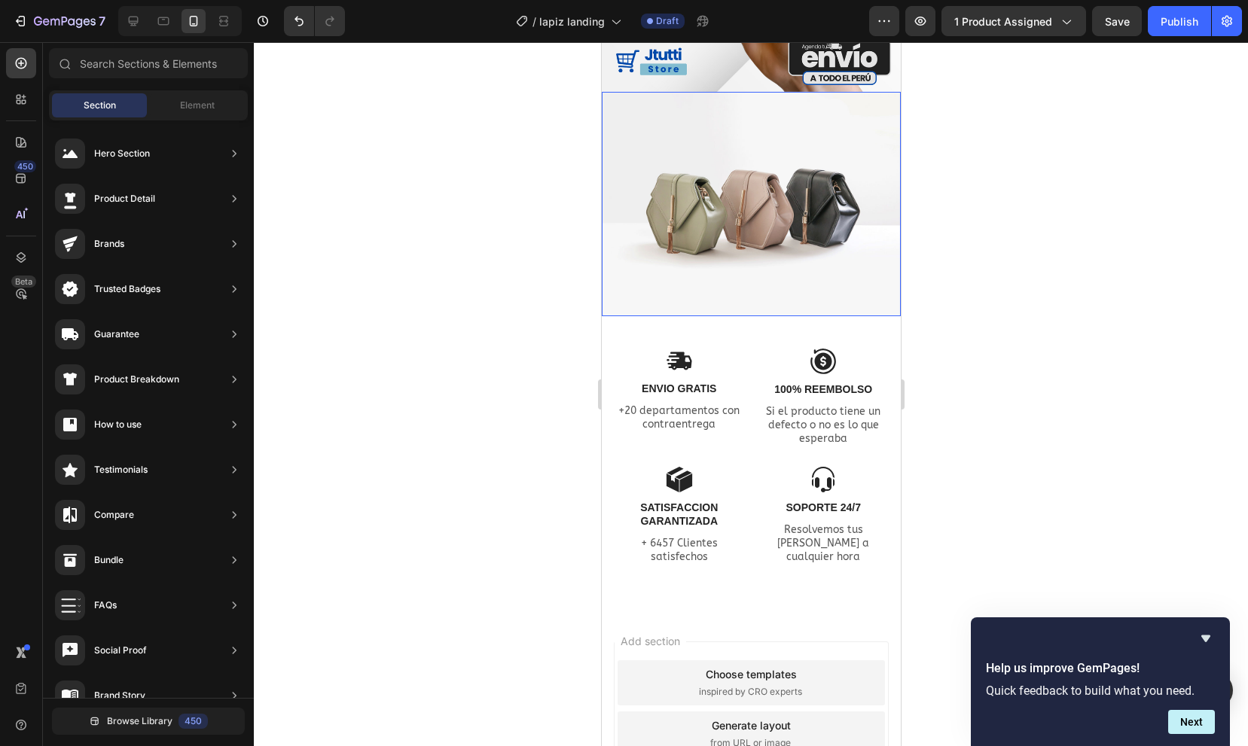
click at [769, 235] on img at bounding box center [750, 204] width 299 height 224
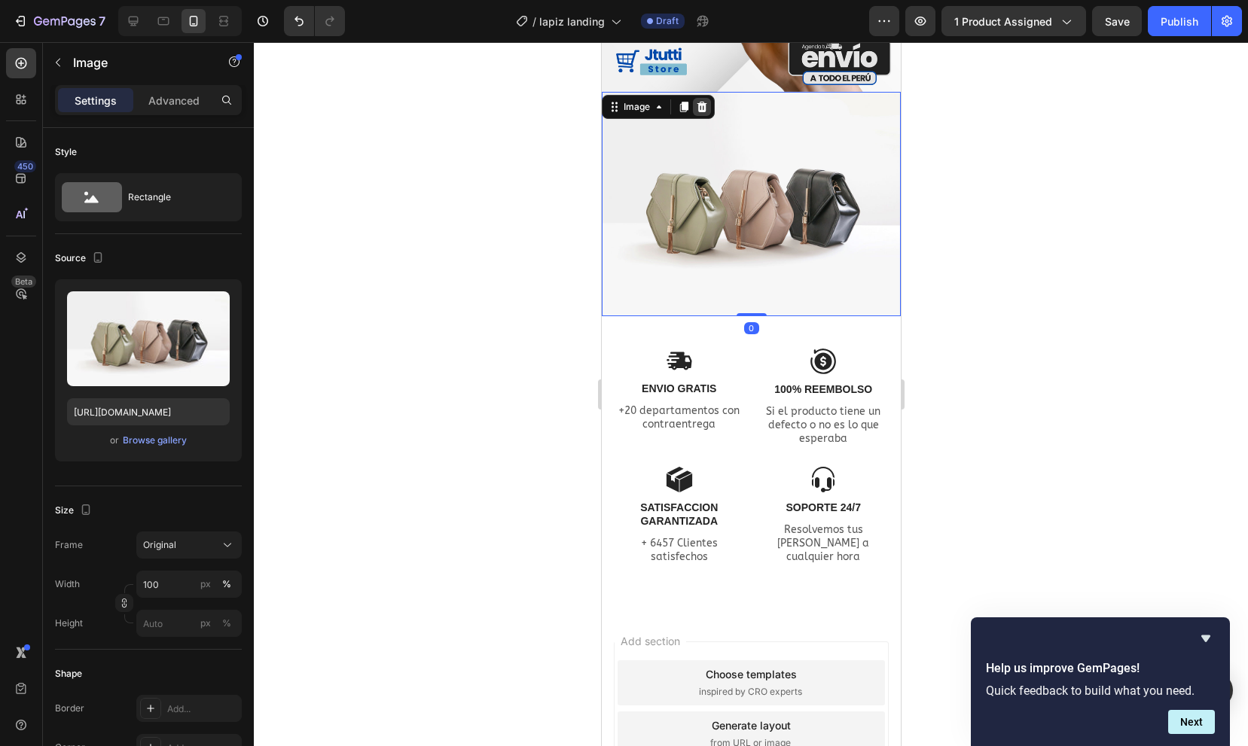
click at [697, 108] on icon at bounding box center [701, 107] width 12 height 12
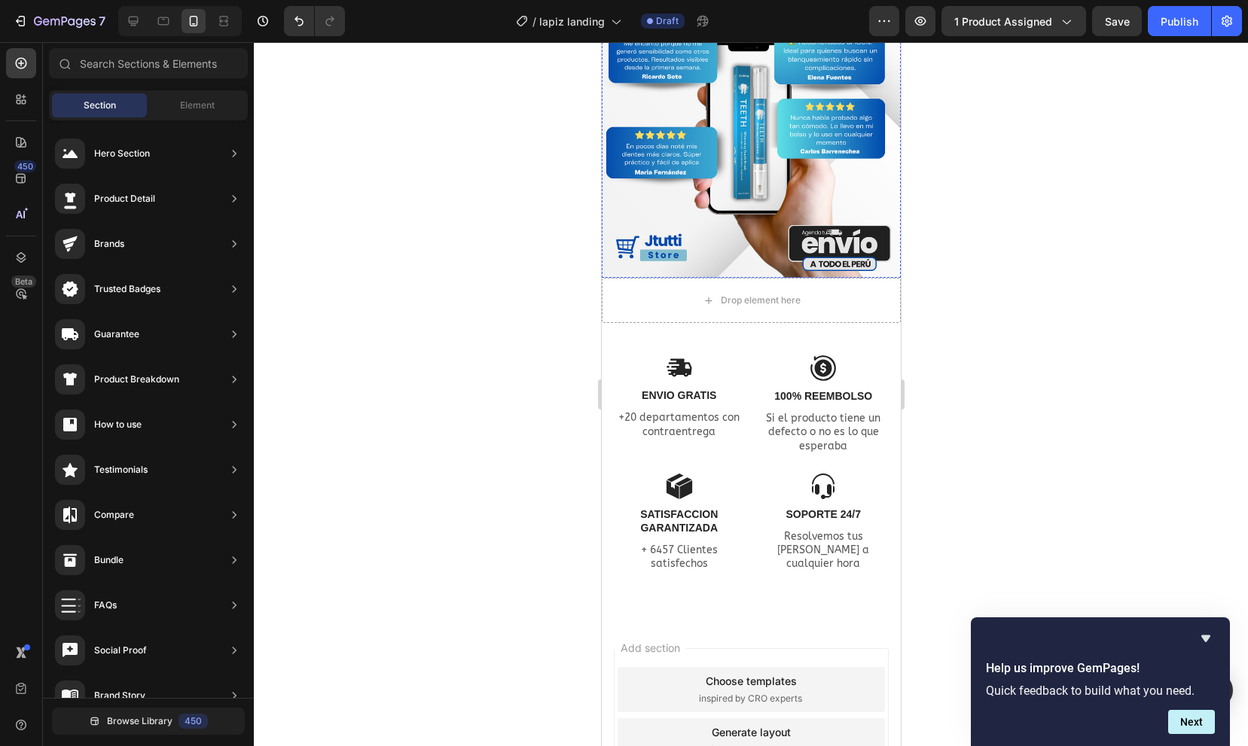
scroll to position [1775, 0]
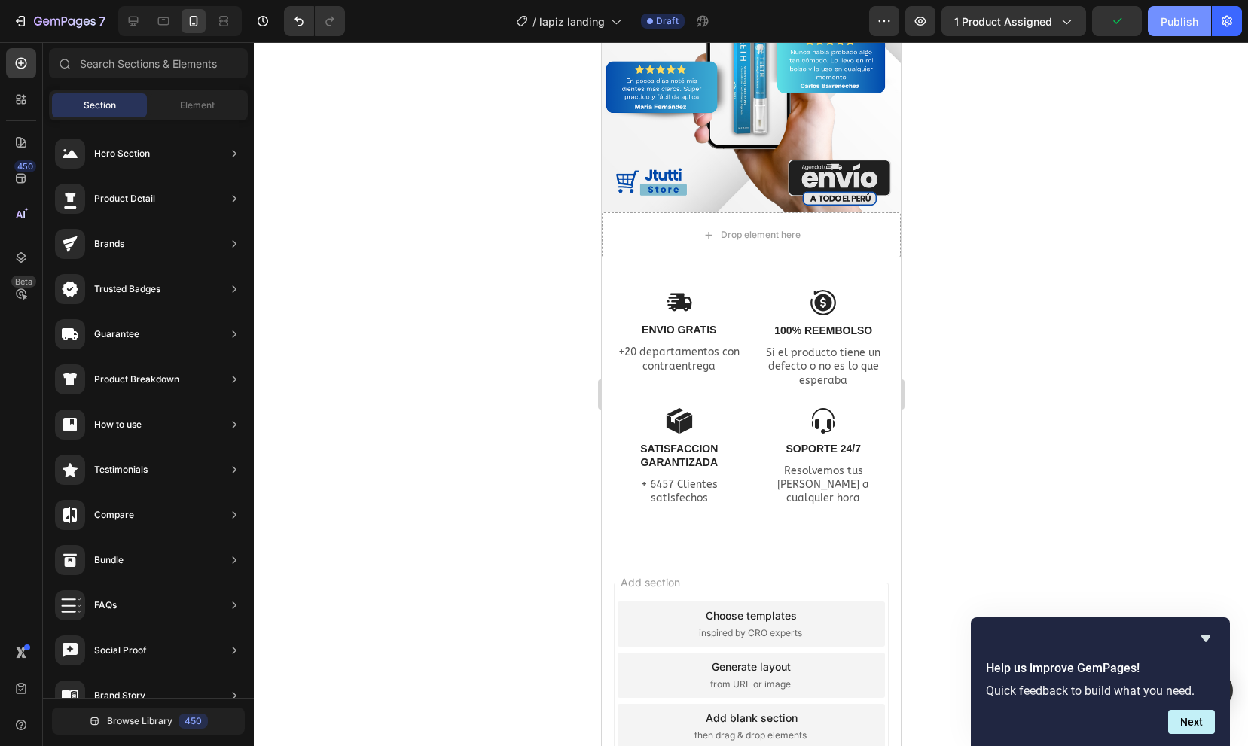
click at [1184, 14] on div "Publish" at bounding box center [1179, 22] width 38 height 16
click at [1007, 17] on span "1 product assigned" at bounding box center [1003, 22] width 98 height 16
click at [984, 340] on div at bounding box center [751, 394] width 994 height 704
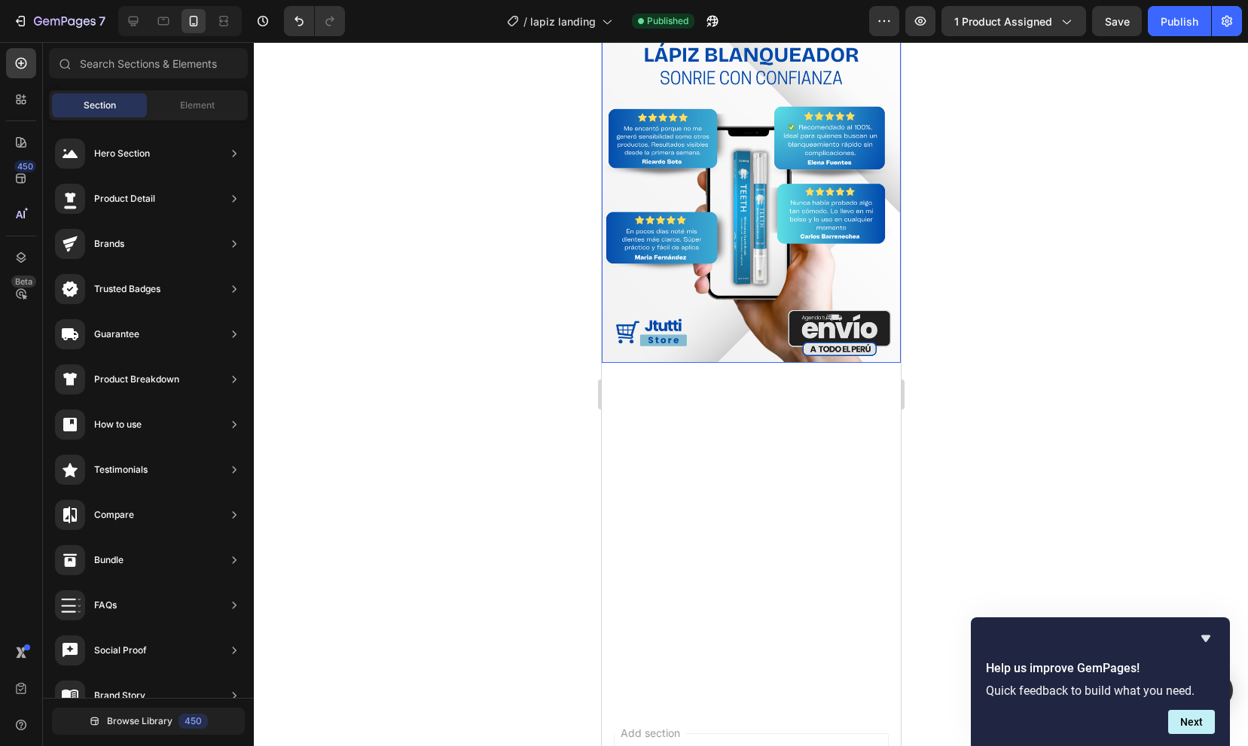
scroll to position [0, 0]
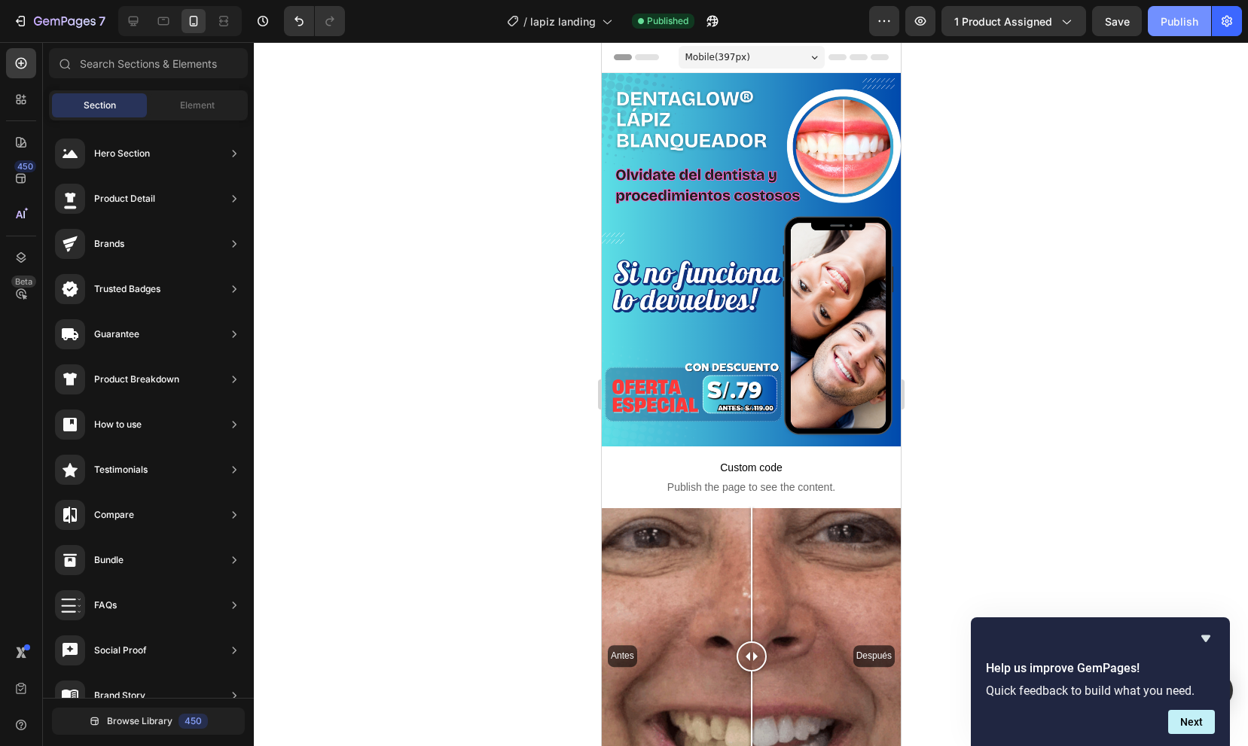
click at [1195, 19] on div "Publish" at bounding box center [1179, 22] width 38 height 16
click at [1177, 23] on div "Publish" at bounding box center [1179, 22] width 38 height 16
click at [1169, 27] on div "Publish" at bounding box center [1179, 22] width 38 height 16
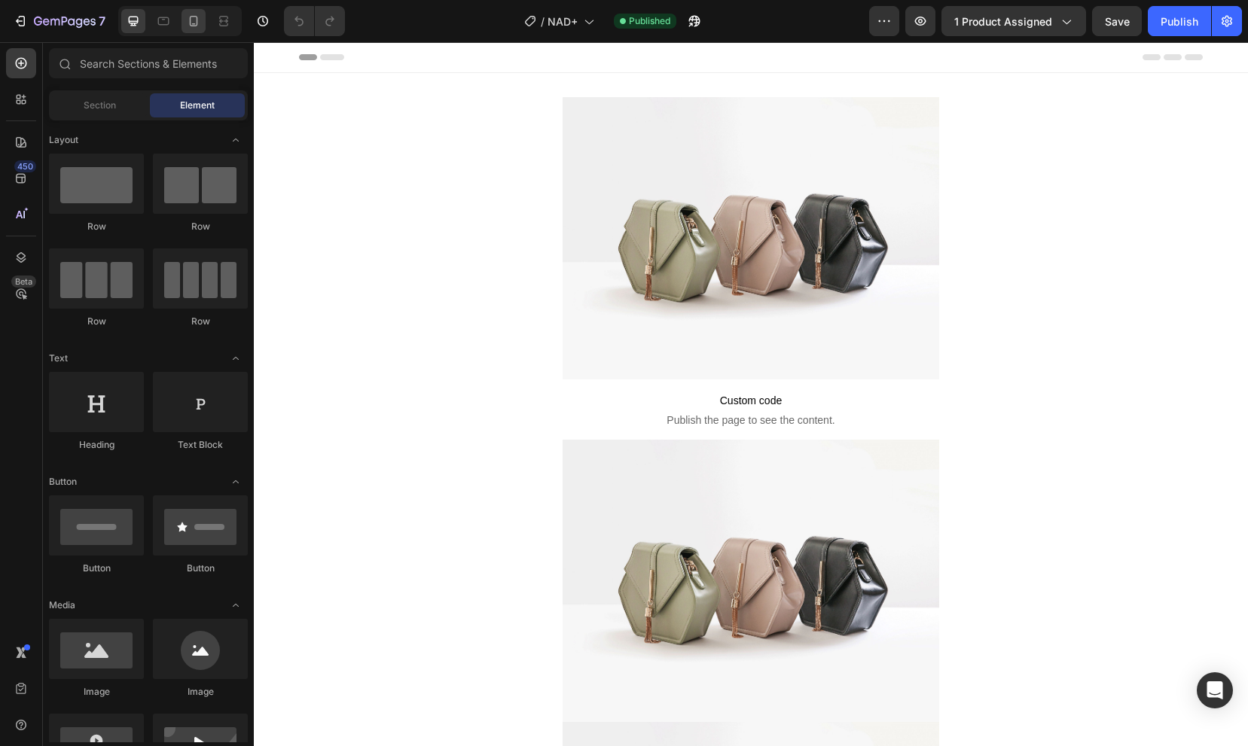
click at [184, 29] on div at bounding box center [193, 21] width 24 height 24
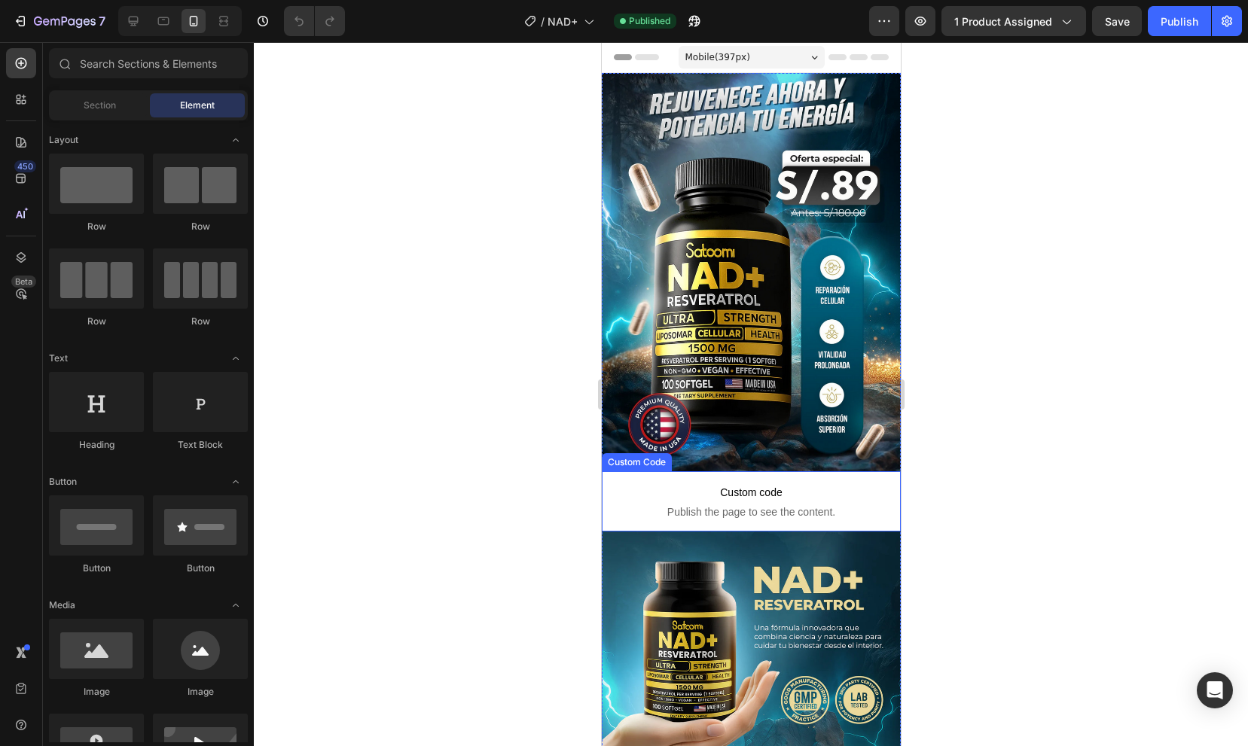
click at [703, 509] on span "Publish the page to see the content." at bounding box center [750, 512] width 299 height 15
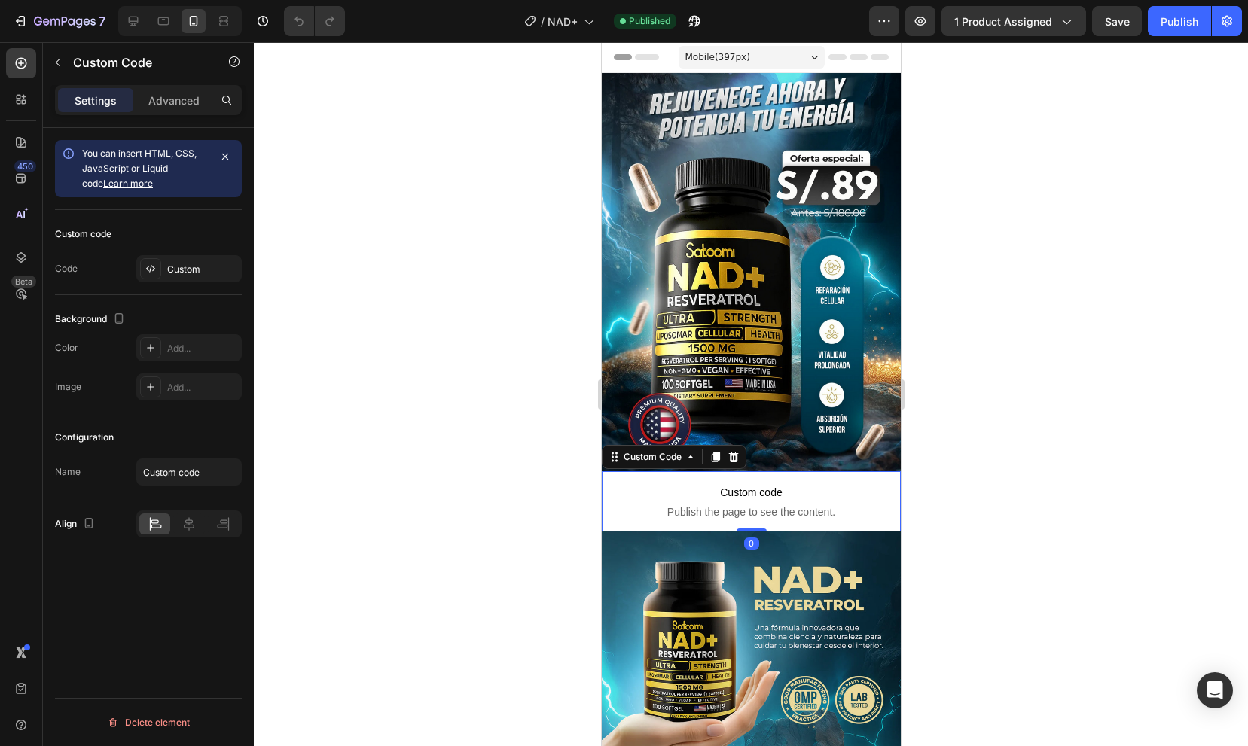
click at [742, 490] on span "Custom code" at bounding box center [750, 492] width 299 height 18
click at [178, 270] on div "Custom" at bounding box center [202, 270] width 71 height 14
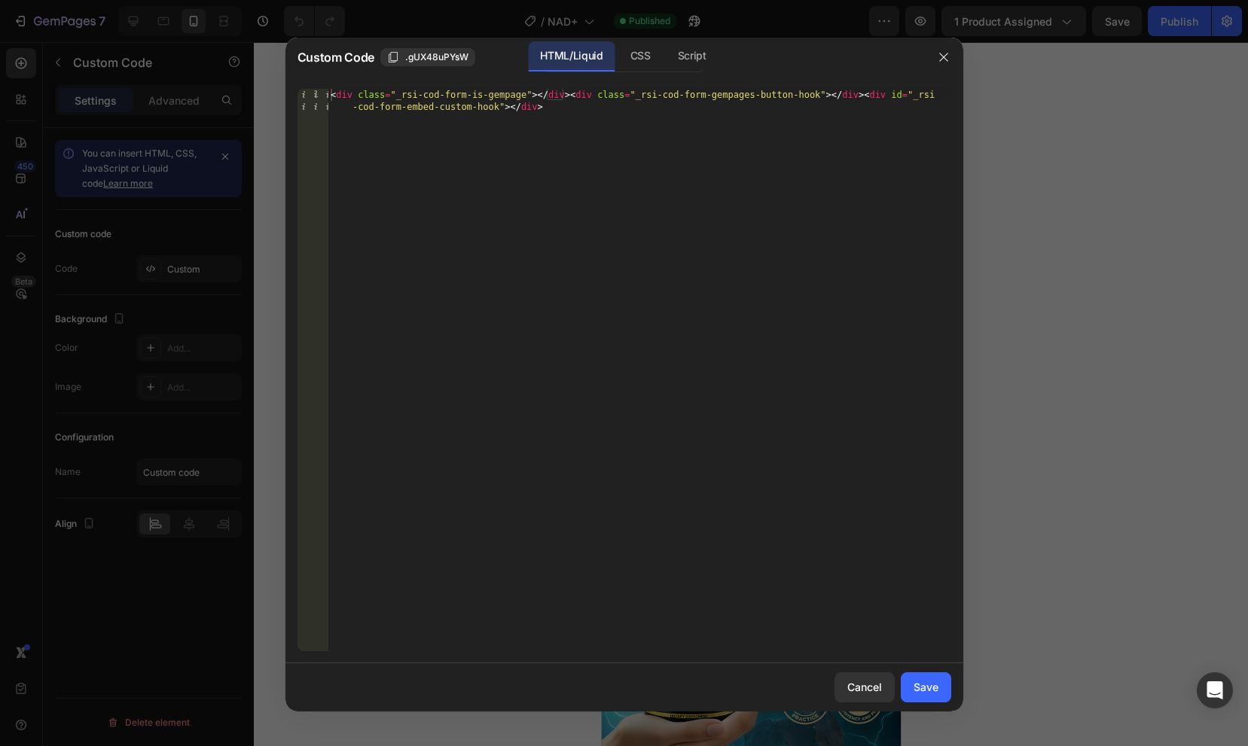
type textarea "<div class="_rsi-cod-form-is-gempage"></div><div class="_rsi-cod-form-gempages-…"
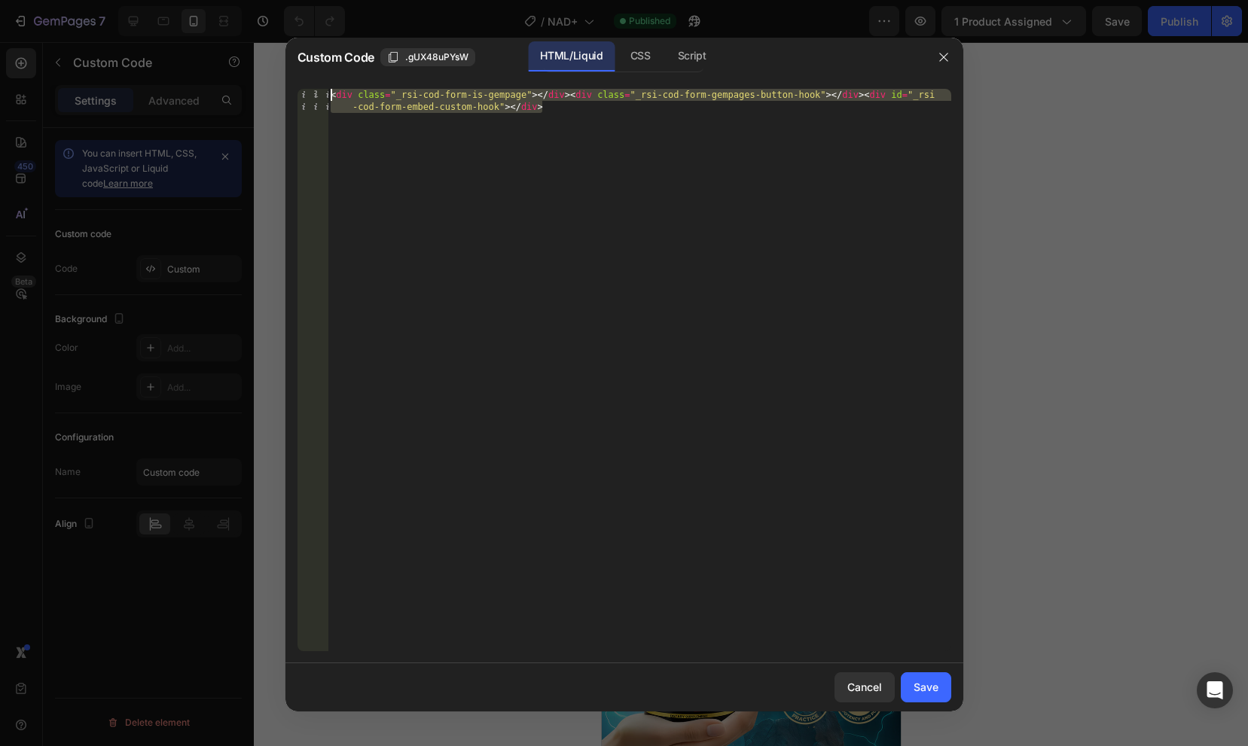
drag, startPoint x: 569, startPoint y: 117, endPoint x: 302, endPoint y: 79, distance: 270.1
click at [302, 78] on div "<div class="_rsi-cod-form-is-gempage"></div><div class="_rsi-cod-form-gempages-…" at bounding box center [624, 370] width 678 height 587
click at [937, 57] on icon "button" at bounding box center [943, 57] width 12 height 12
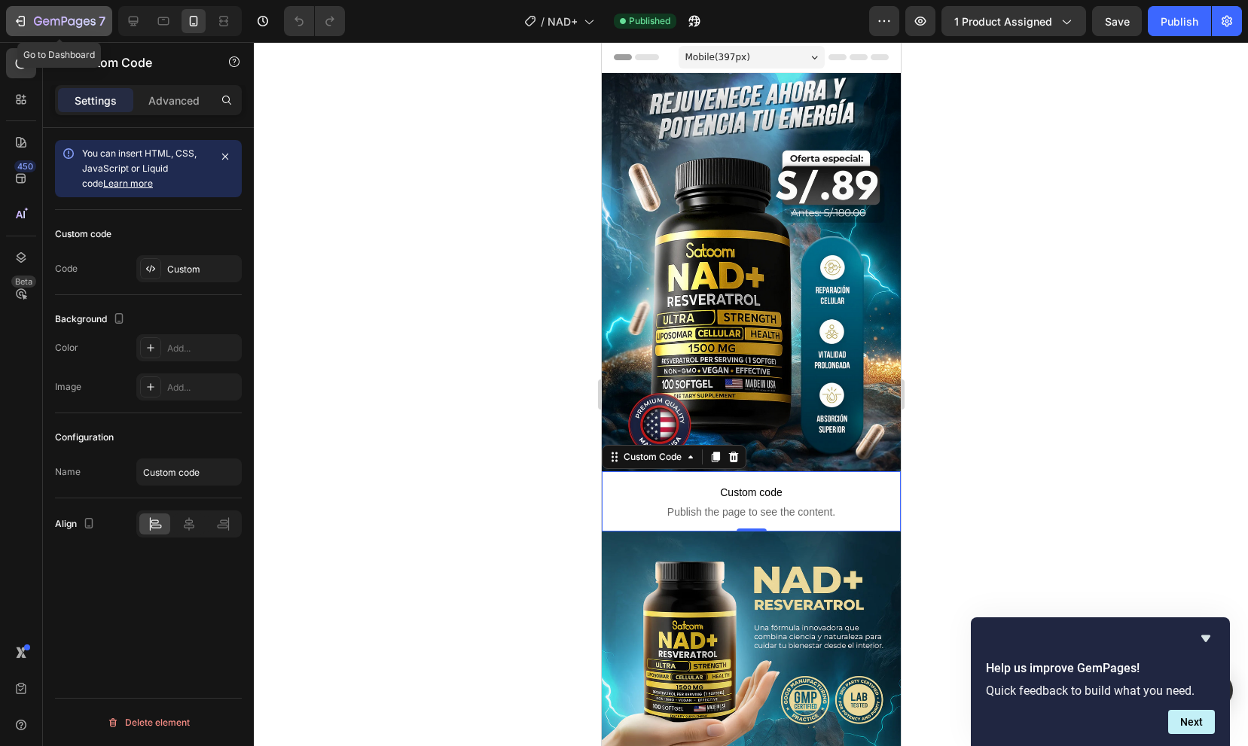
click at [24, 22] on icon "button" at bounding box center [22, 21] width 7 height 11
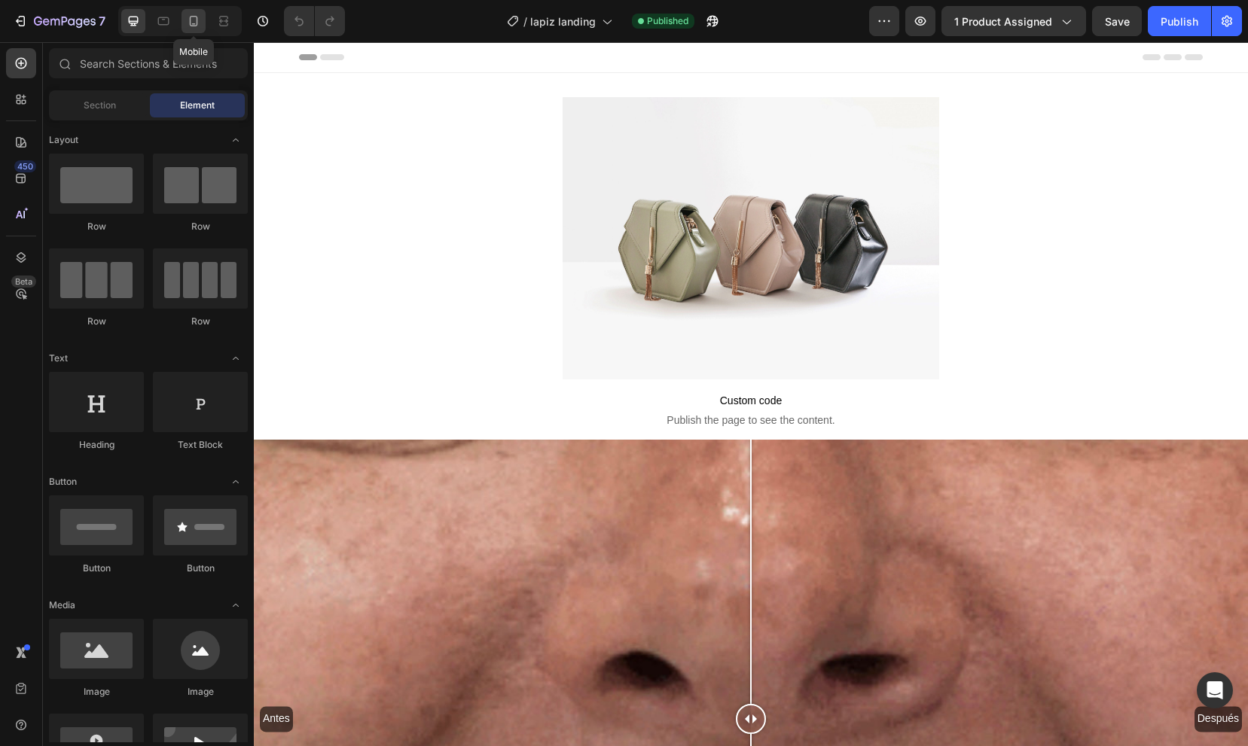
click at [197, 22] on icon at bounding box center [194, 21] width 8 height 11
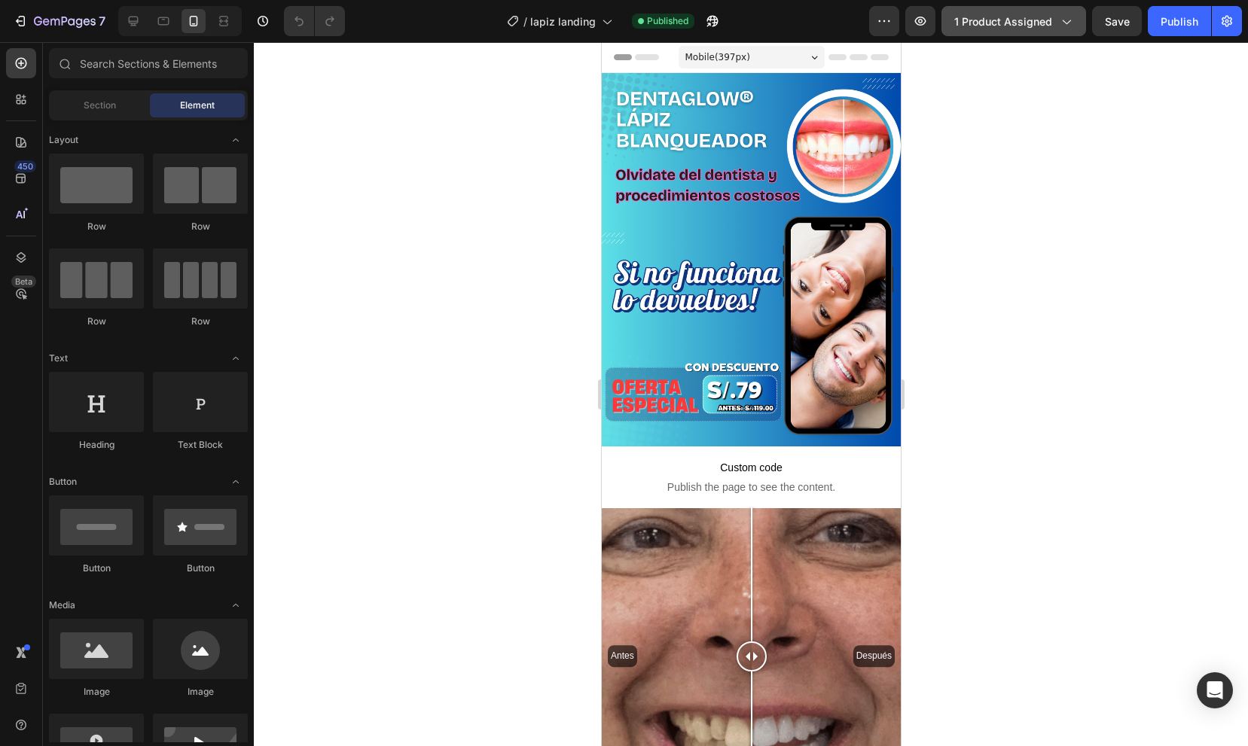
click at [1048, 29] on span "1 product assigned" at bounding box center [1003, 22] width 98 height 16
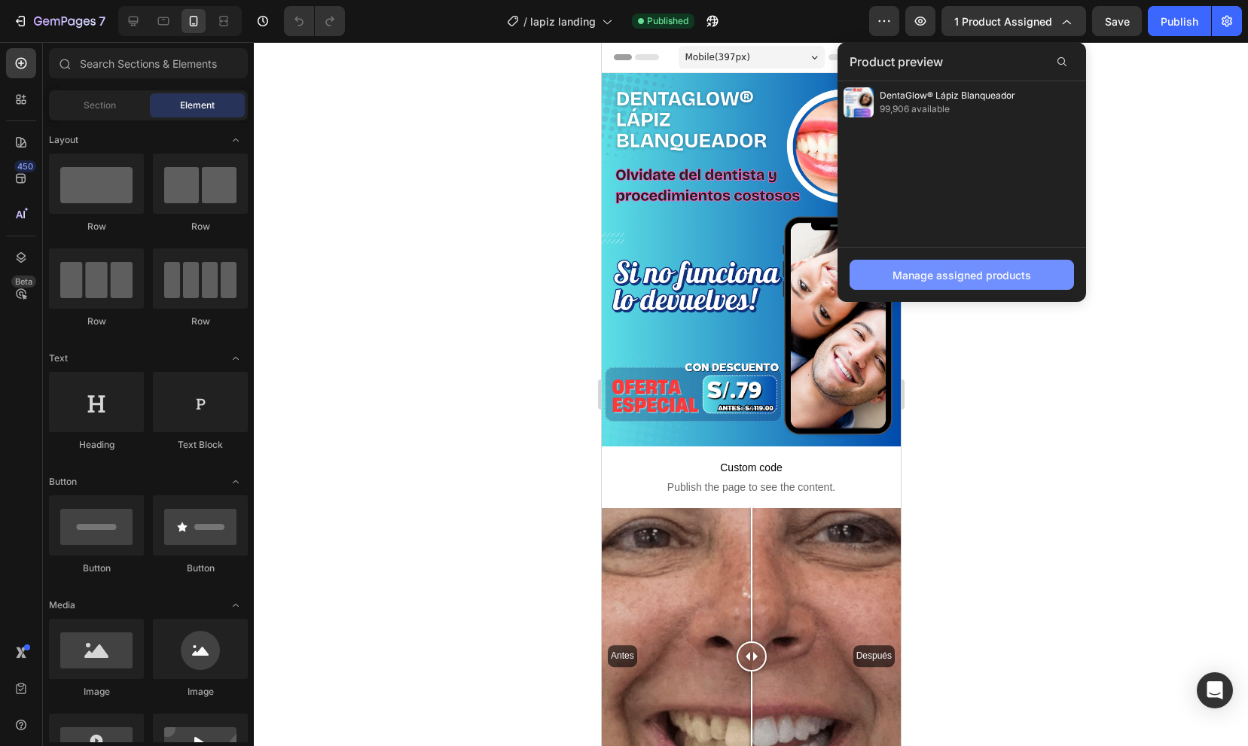
click at [1001, 274] on div "Manage assigned products" at bounding box center [961, 275] width 139 height 16
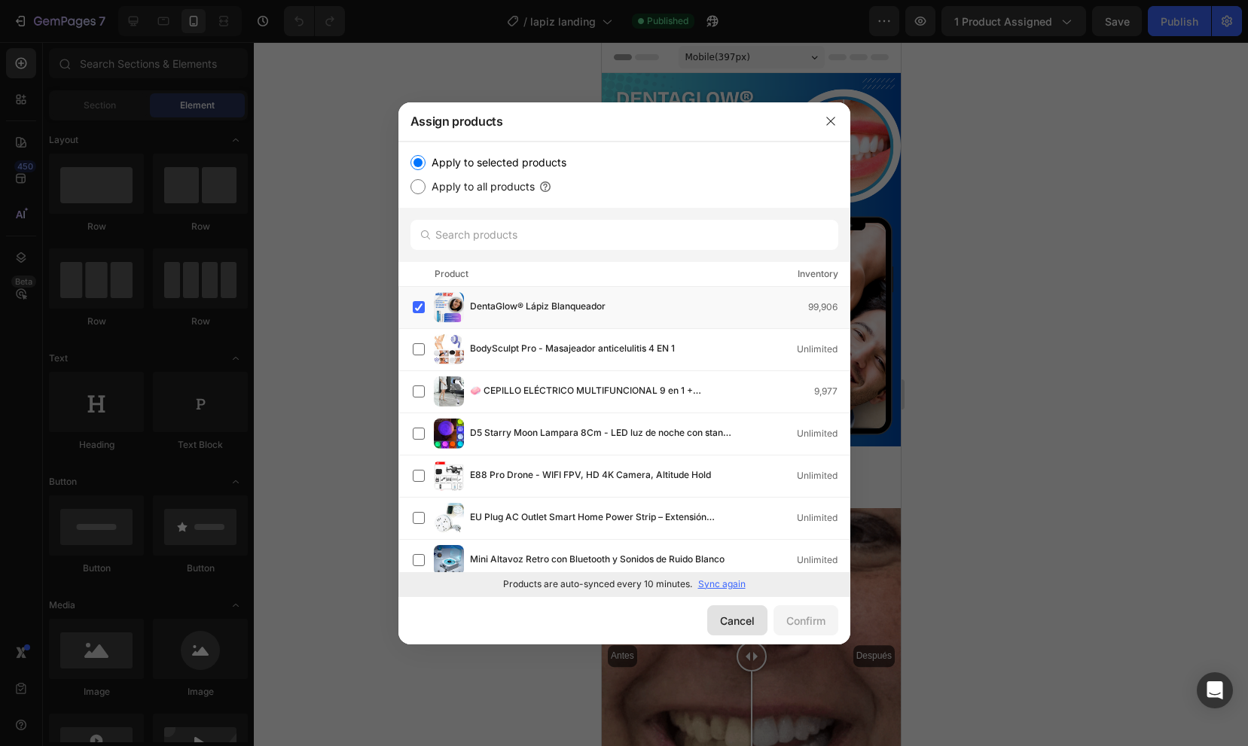
click at [724, 623] on div "Cancel" at bounding box center [737, 621] width 35 height 16
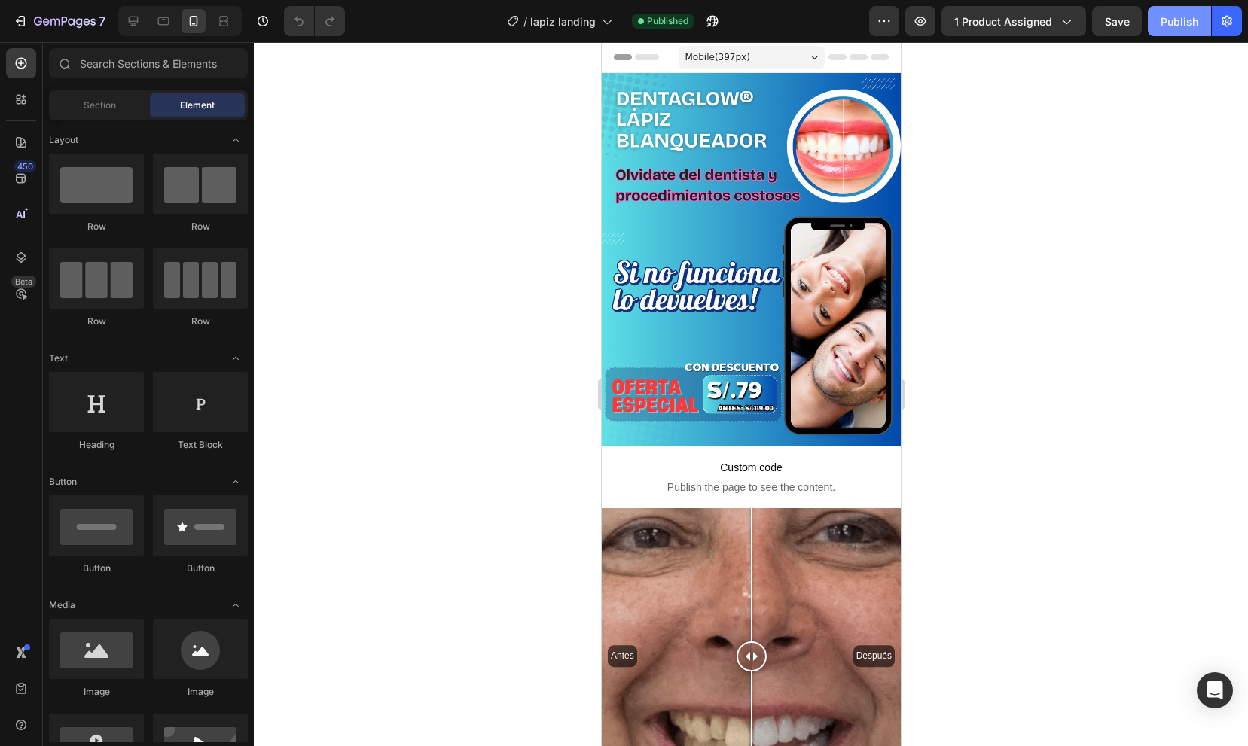
click at [1176, 21] on div "Publish" at bounding box center [1179, 22] width 38 height 16
click at [1182, 29] on button "Publish" at bounding box center [1179, 21] width 63 height 30
click at [1186, 15] on div "Publish" at bounding box center [1179, 22] width 38 height 16
click at [1187, 18] on div "Publish" at bounding box center [1179, 22] width 38 height 16
click at [1184, 30] on button "Publish" at bounding box center [1179, 21] width 63 height 30
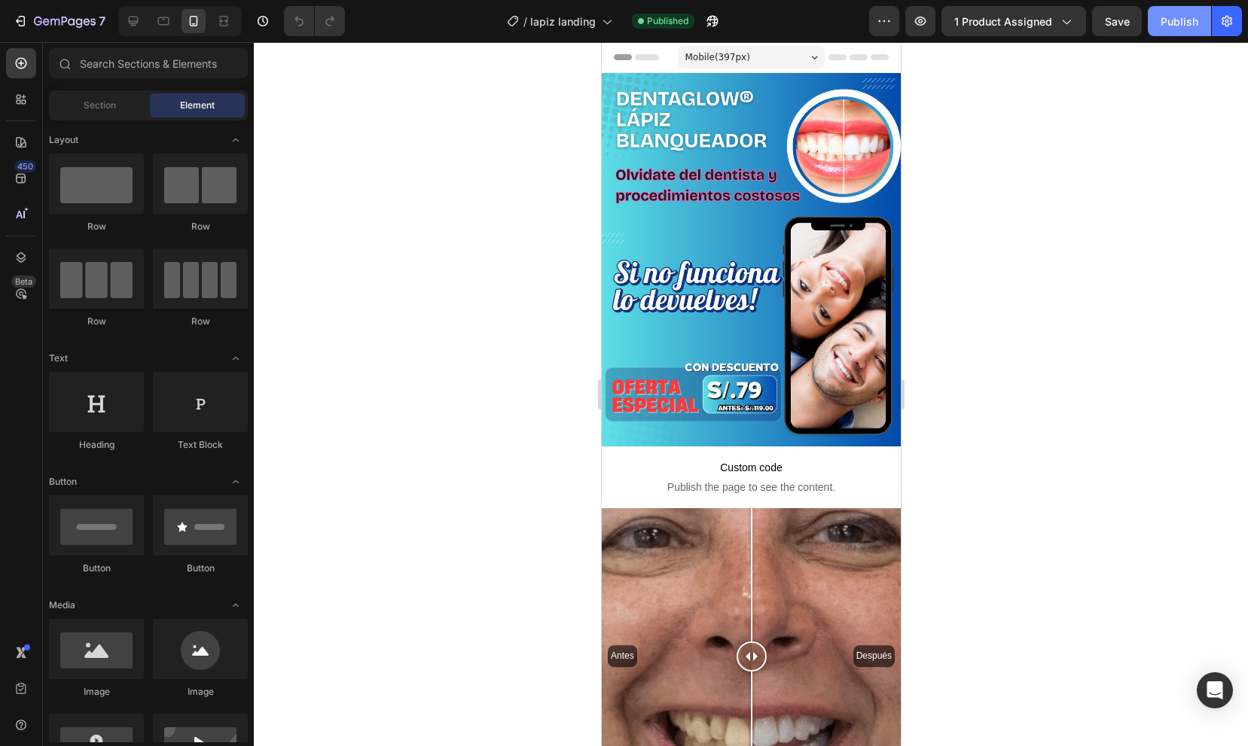
click at [1176, 25] on div "Publish" at bounding box center [1179, 22] width 38 height 16
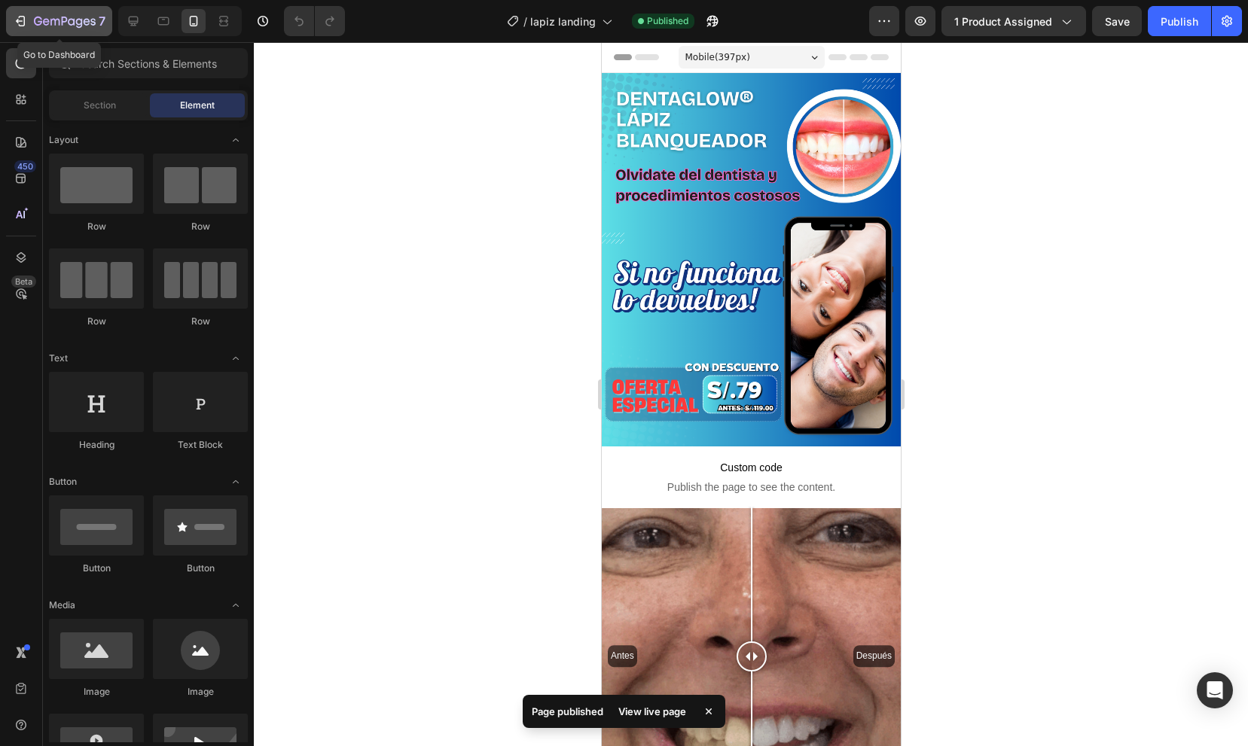
click at [22, 29] on div "7" at bounding box center [59, 21] width 93 height 18
